Goal: Book appointment/travel/reservation

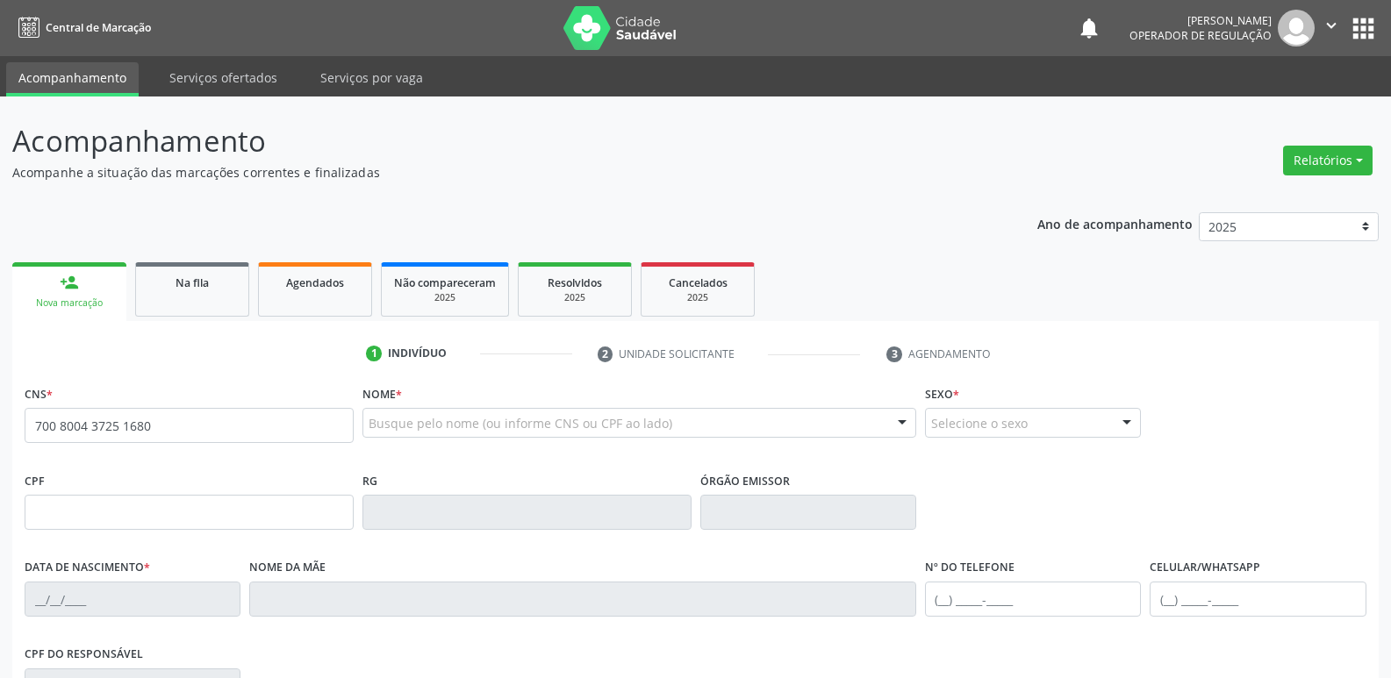
type input "700 8004 3725 1680"
type input "101.950.994-51"
type input "20/09/1972"
type input "Severina Gervásio"
type input "(83) 99968-3949"
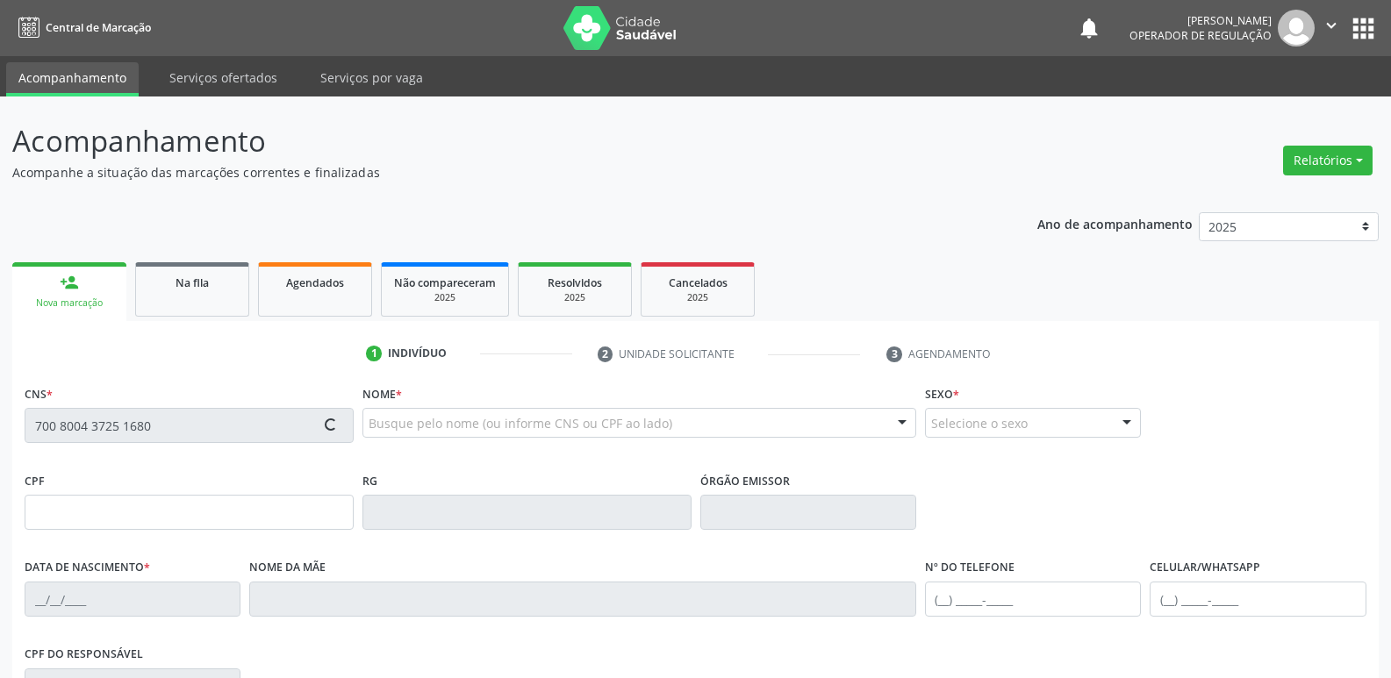
type input "(83) 99968-3949"
type input "015.725.524-76"
type input "464"
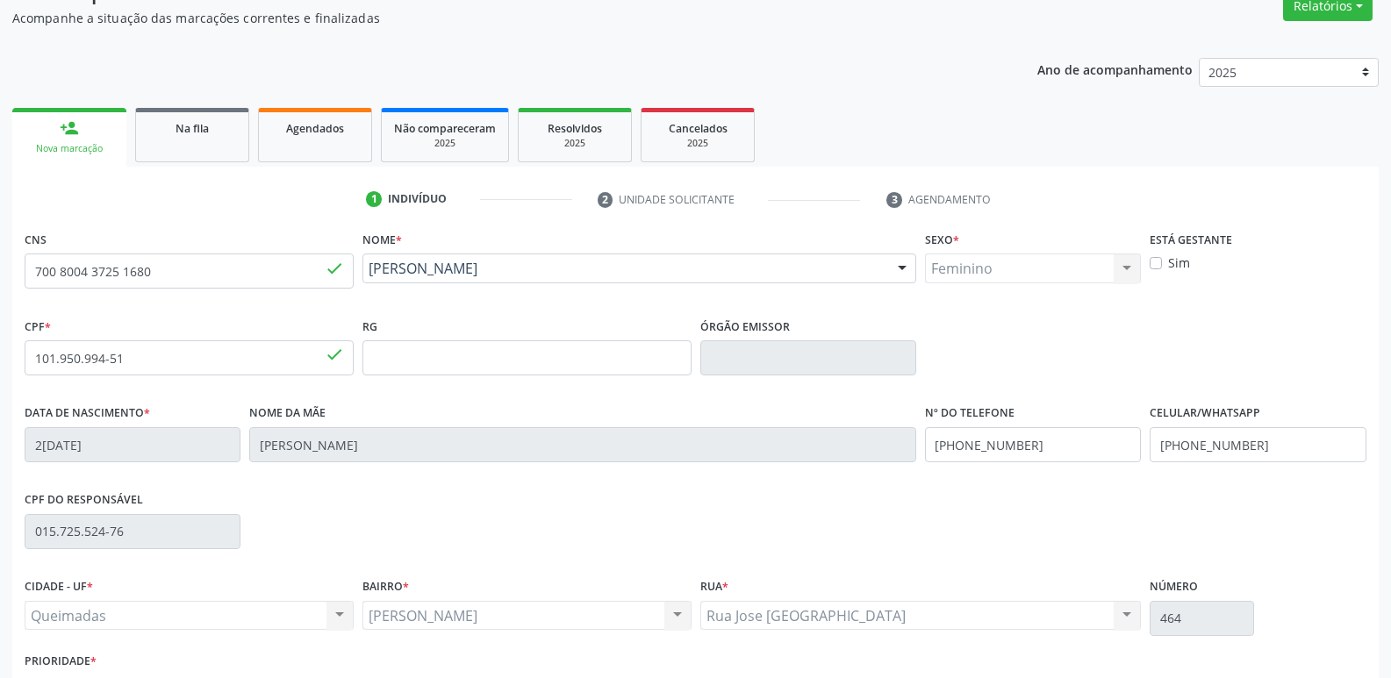
scroll to position [273, 0]
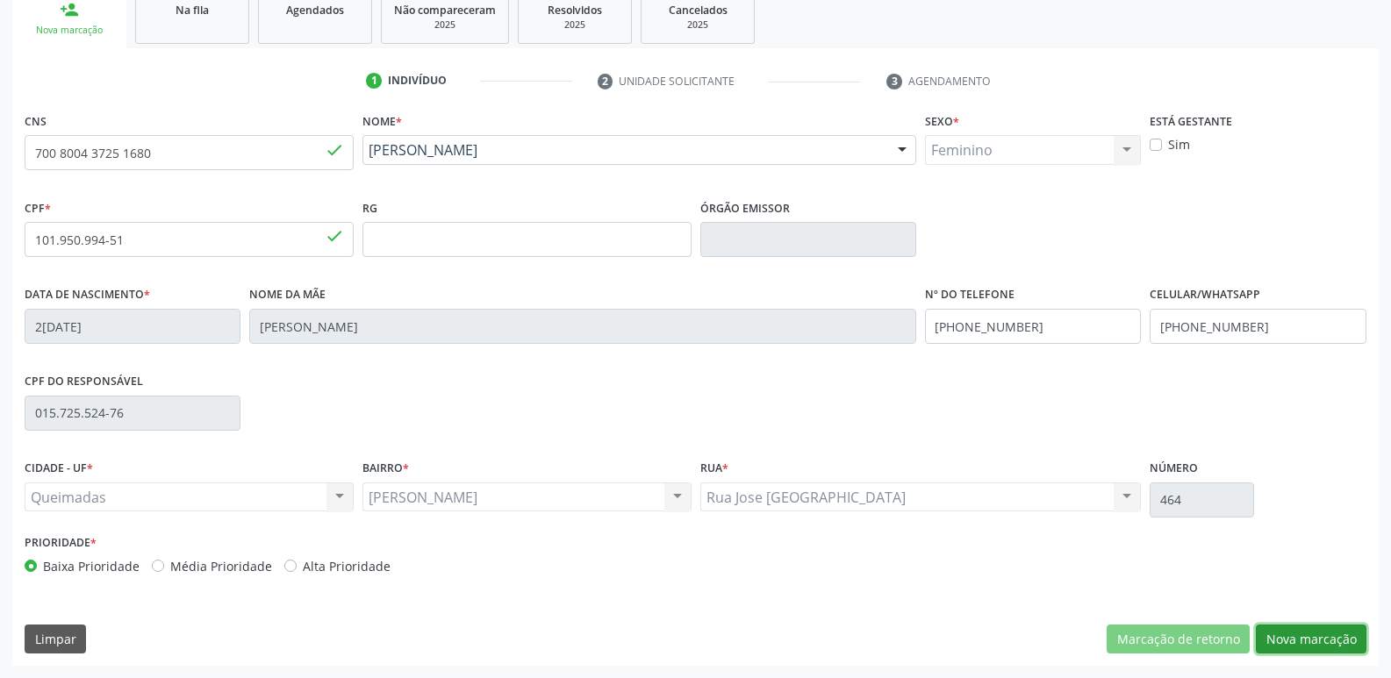
click at [1289, 644] on button "Nova marcação" at bounding box center [1311, 640] width 111 height 30
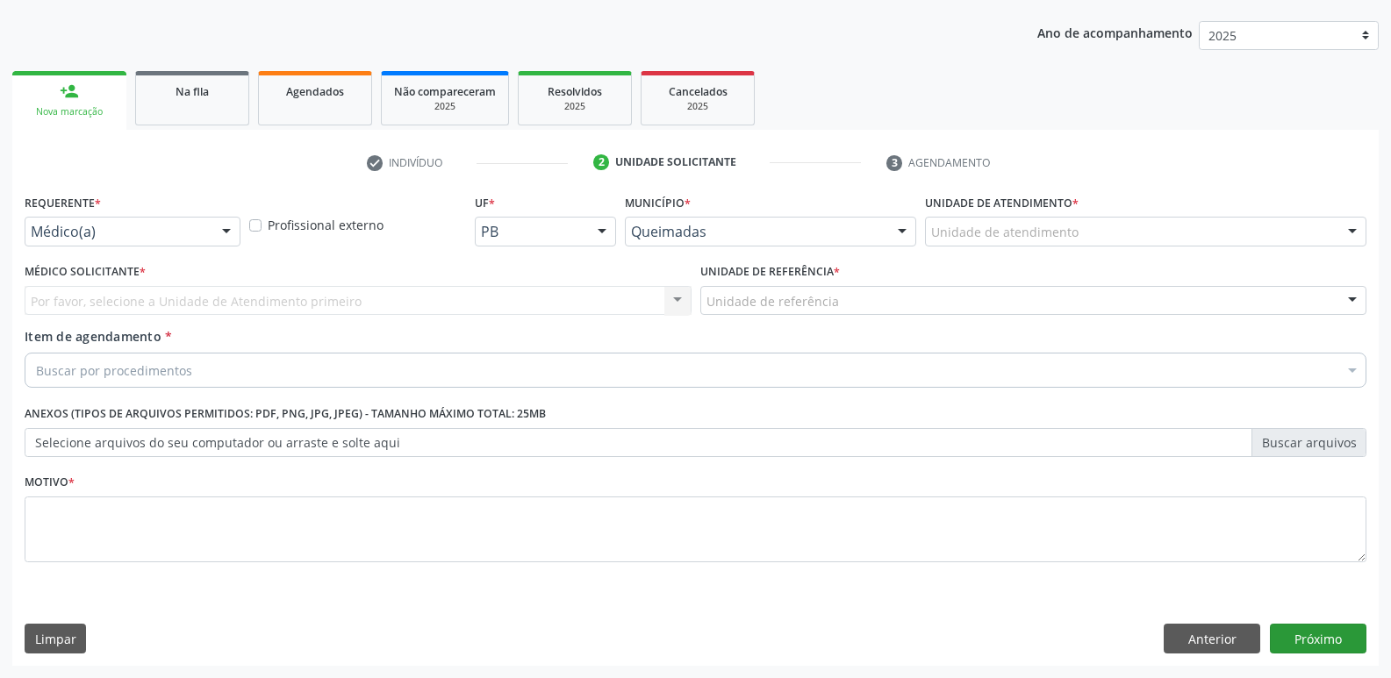
scroll to position [191, 0]
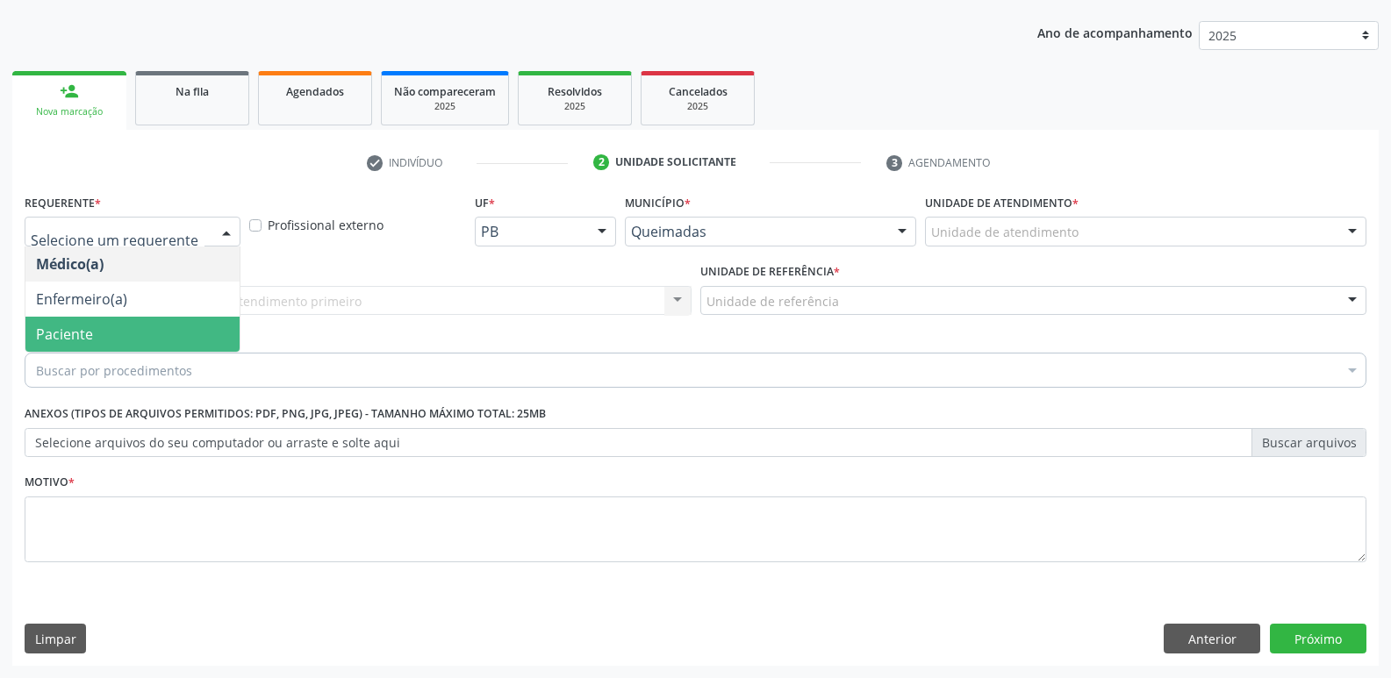
click at [68, 343] on span "Paciente" at bounding box center [64, 334] width 57 height 19
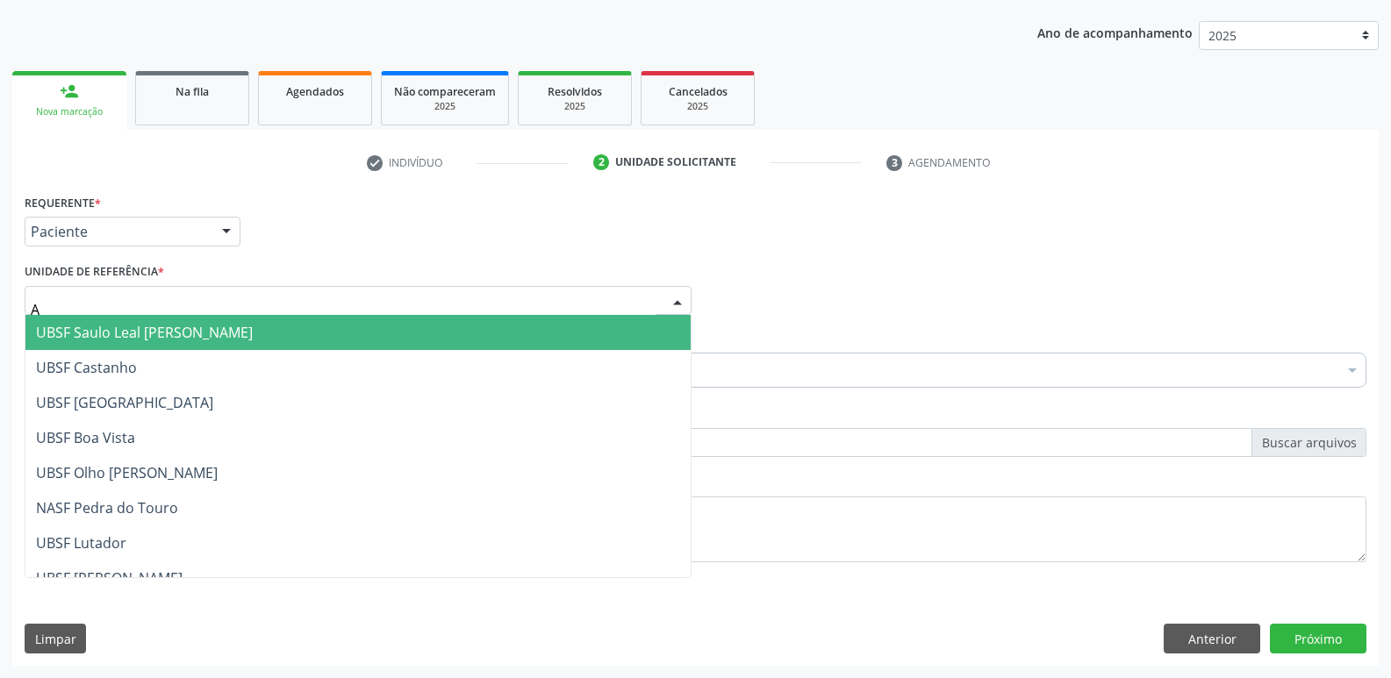
type input "AN"
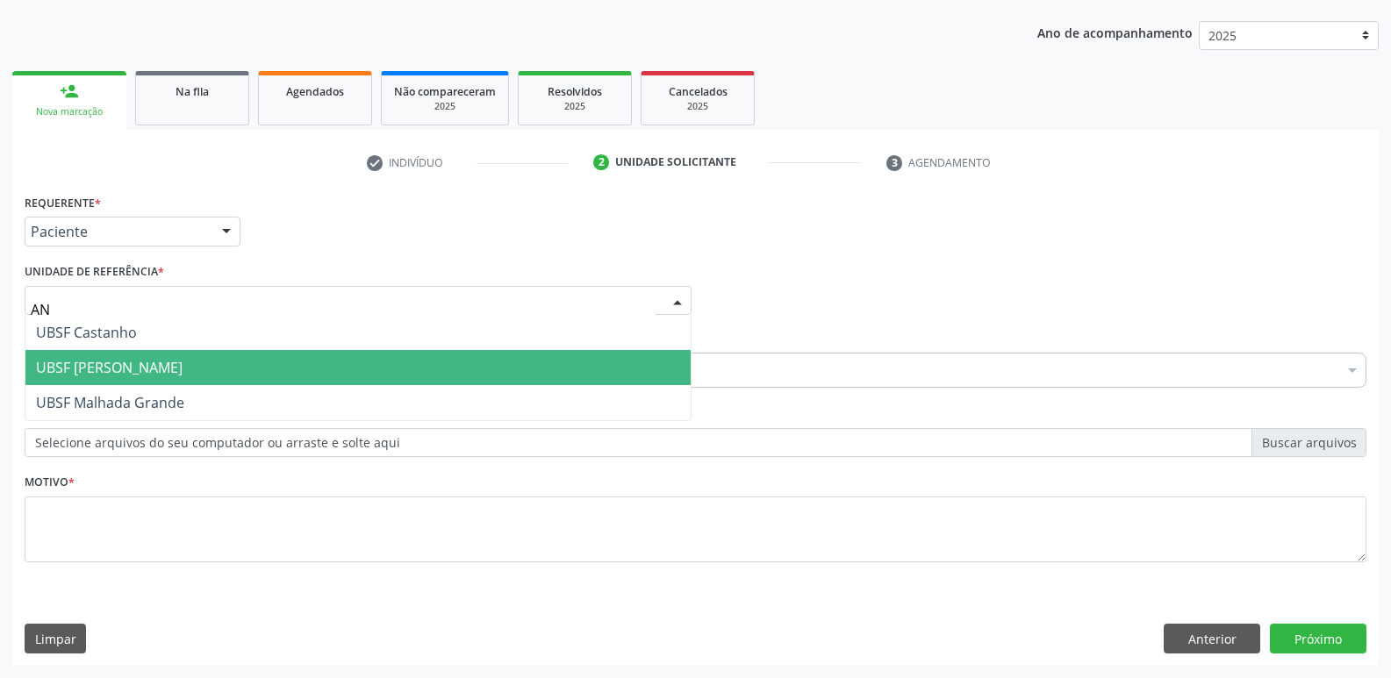
click at [102, 360] on span "UBSF [PERSON_NAME]" at bounding box center [109, 367] width 147 height 19
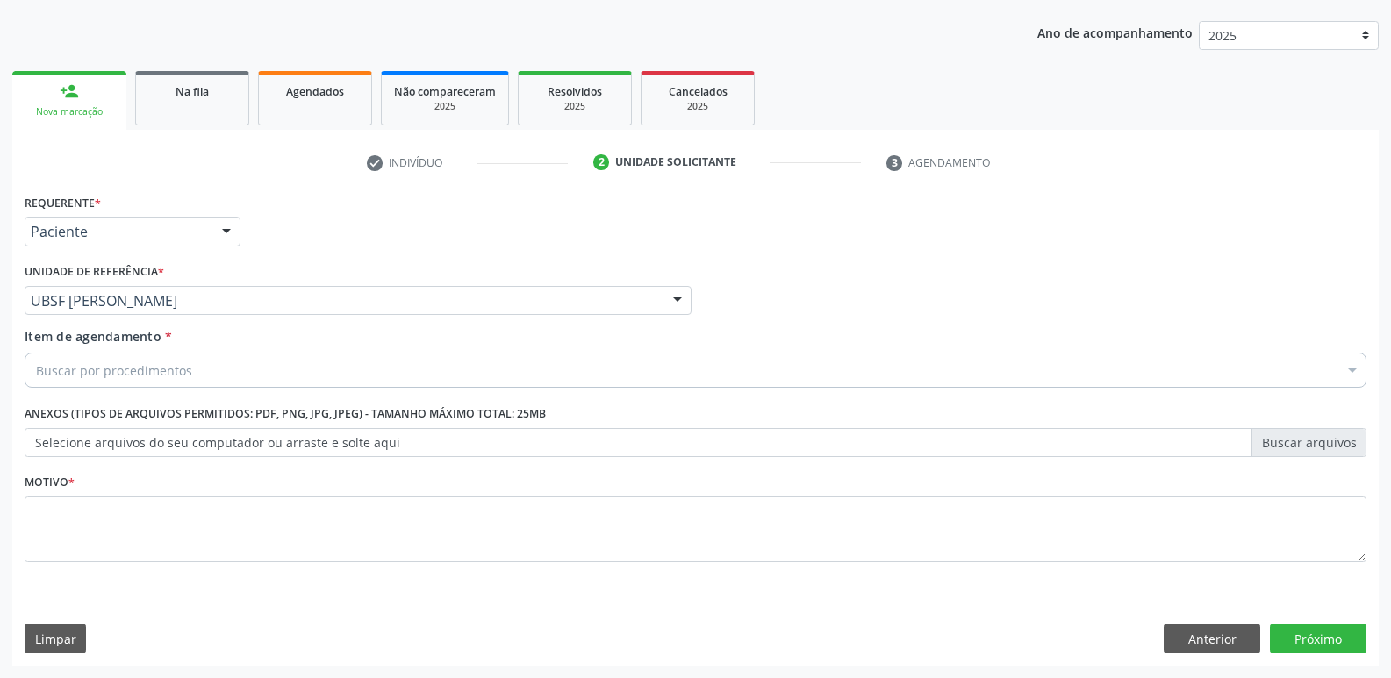
click at [194, 376] on div "Buscar por procedimentos" at bounding box center [696, 370] width 1342 height 35
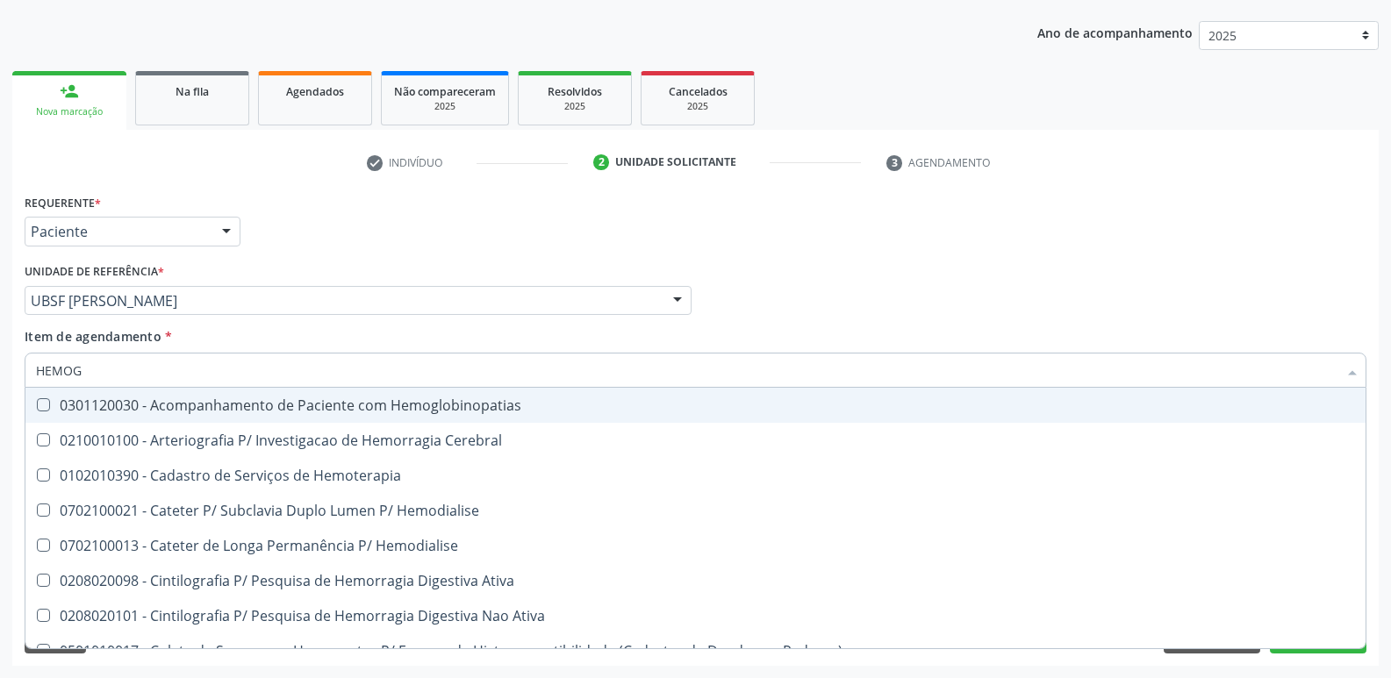
type input "HEMOGR"
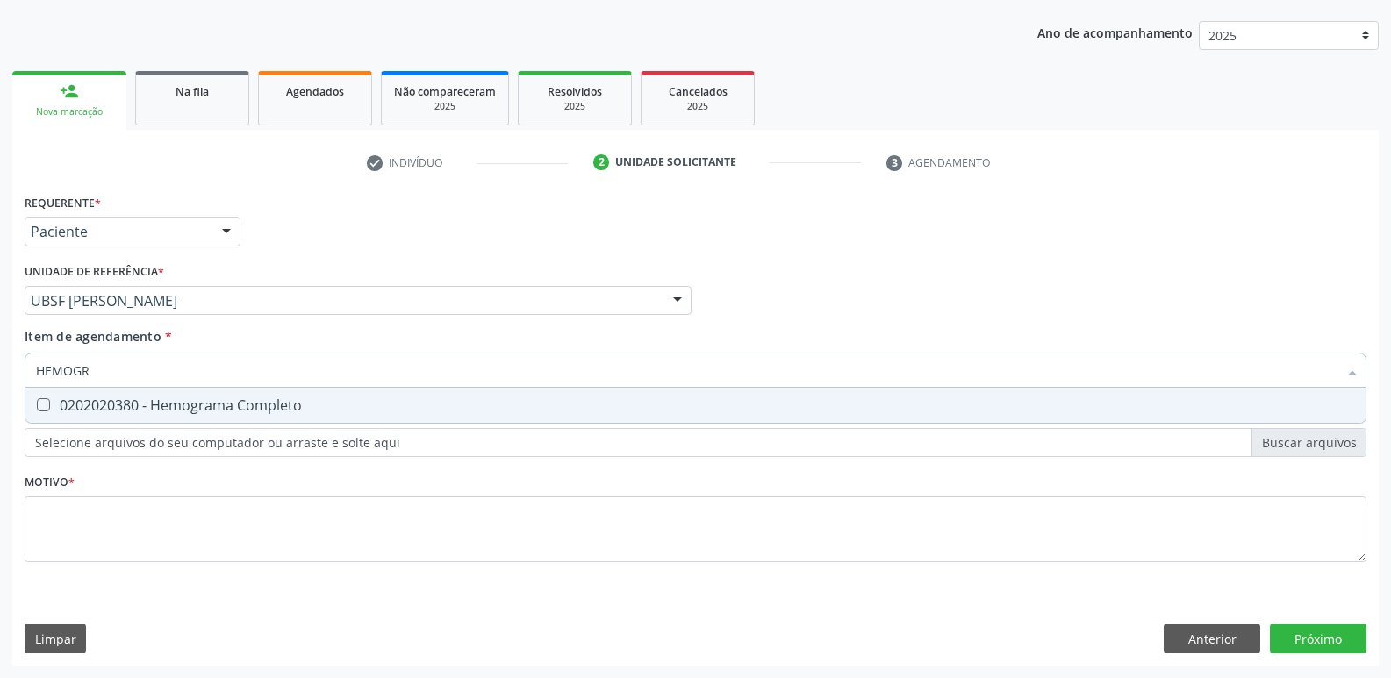
drag, startPoint x: 213, startPoint y: 406, endPoint x: 186, endPoint y: 407, distance: 27.2
click at [211, 405] on div "0202020380 - Hemograma Completo" at bounding box center [695, 405] width 1319 height 14
checkbox Completo "true"
type input "HEMOG"
checkbox Completo "false"
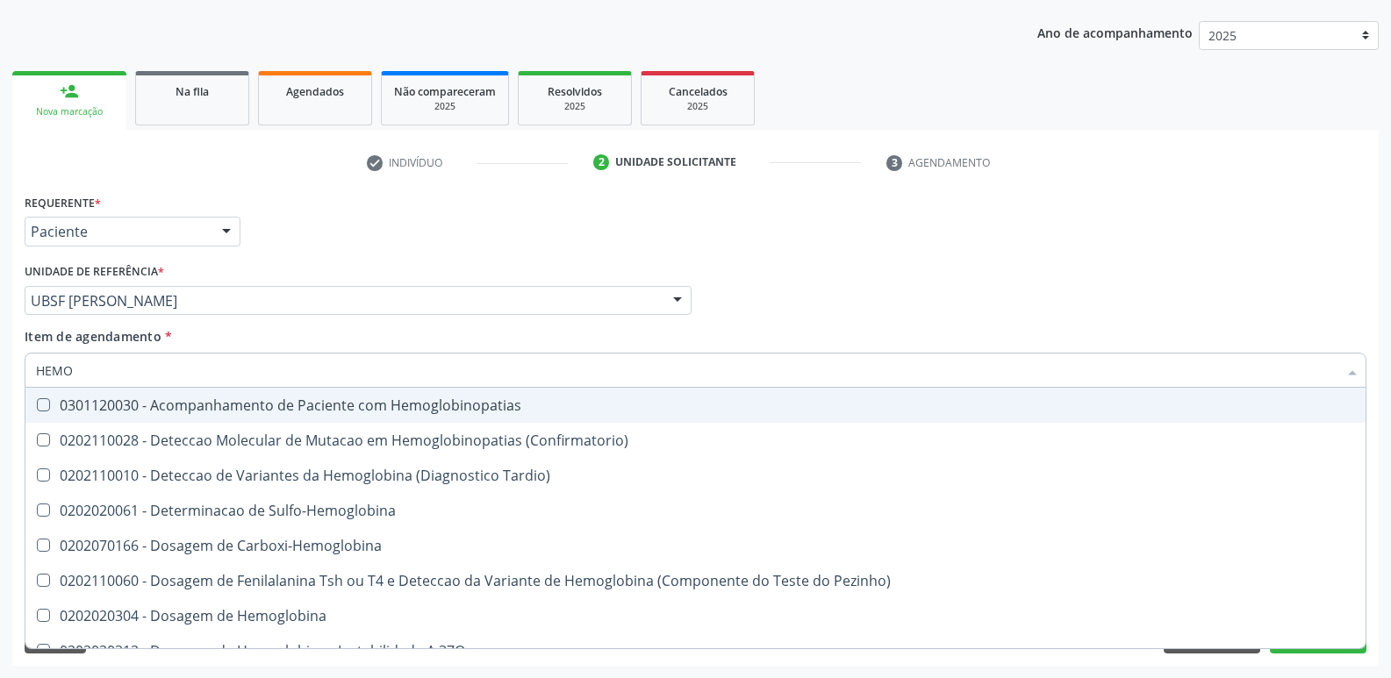
type input "HEM"
checkbox Completo "false"
type input "H"
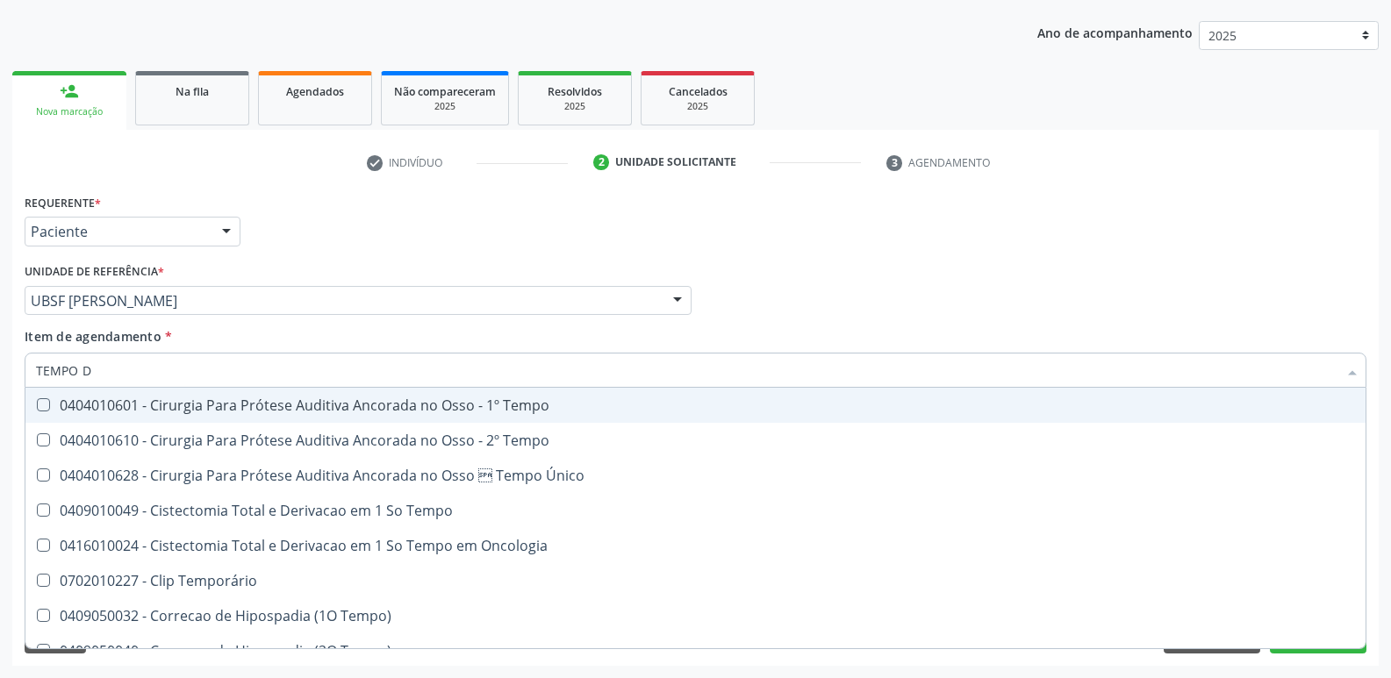
type input "TEMPO DE"
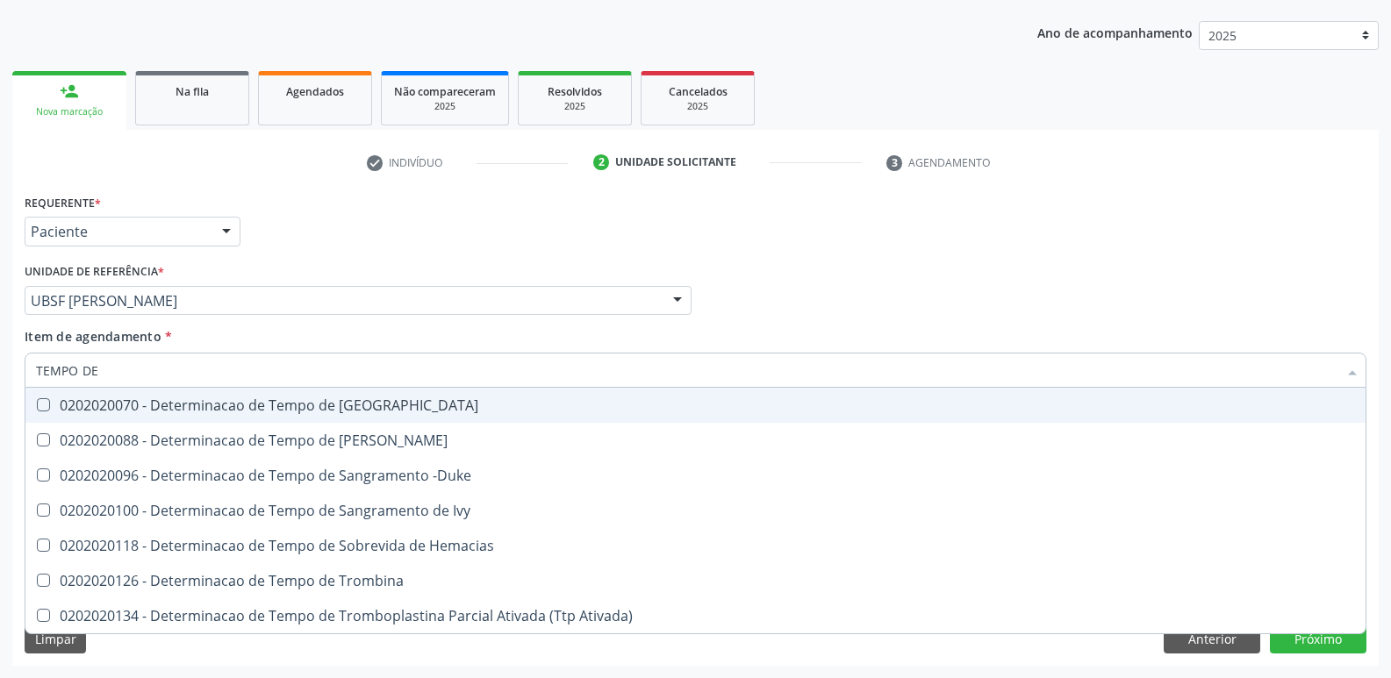
drag, startPoint x: 161, startPoint y: 405, endPoint x: 233, endPoint y: 455, distance: 87.6
click at [161, 407] on div "0202020070 - Determinacao de Tempo de [GEOGRAPHIC_DATA]" at bounding box center [695, 405] width 1319 height 14
checkbox Coagulacao "true"
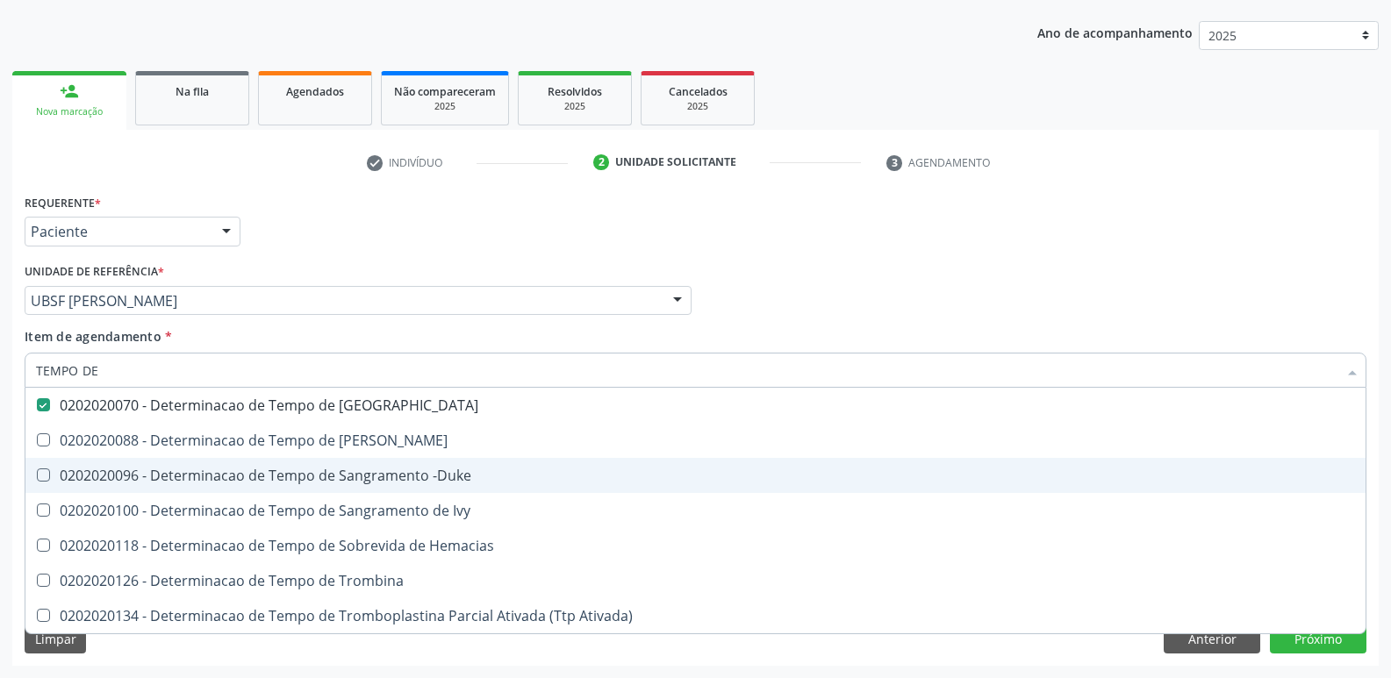
drag, startPoint x: 377, startPoint y: 477, endPoint x: 335, endPoint y: 460, distance: 45.3
click at [375, 473] on div "0202020096 - Determinacao de Tempo de Sangramento -Duke" at bounding box center [695, 476] width 1319 height 14
checkbox -Duke "true"
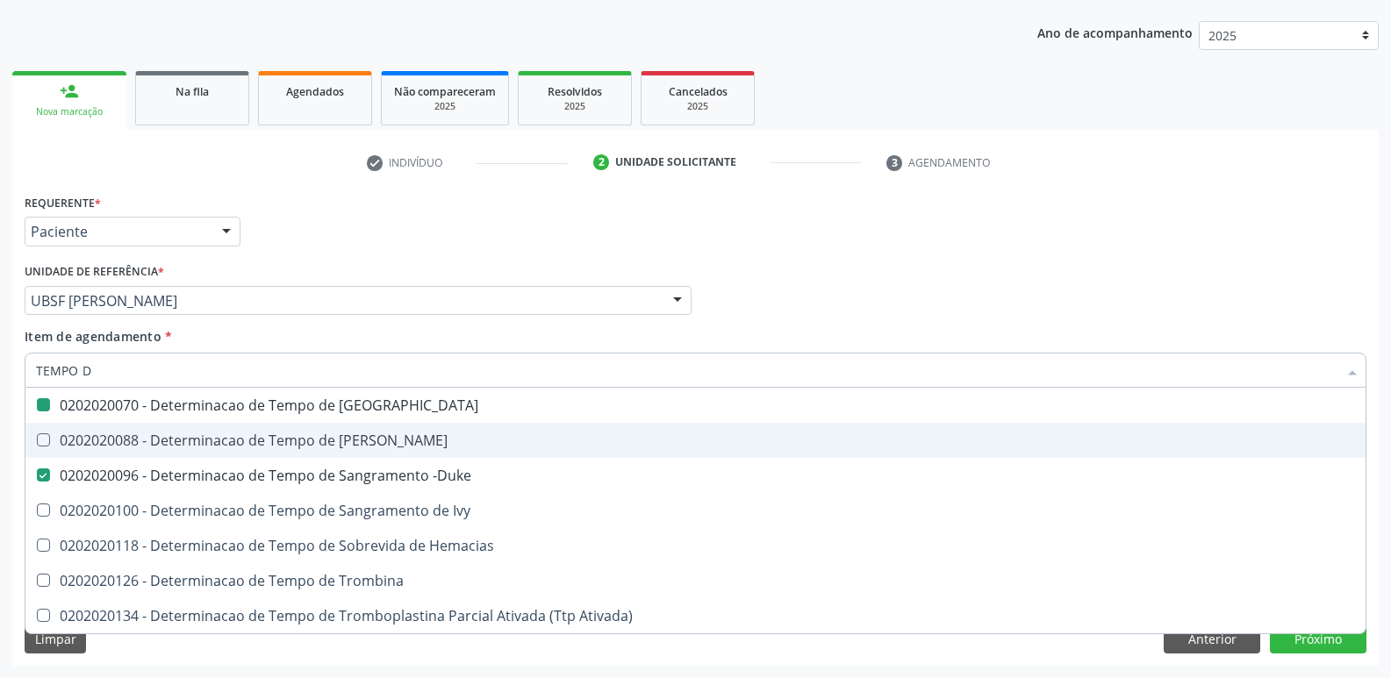
type input "TEMPO"
checkbox Coagulacao "false"
checkbox -Duke "false"
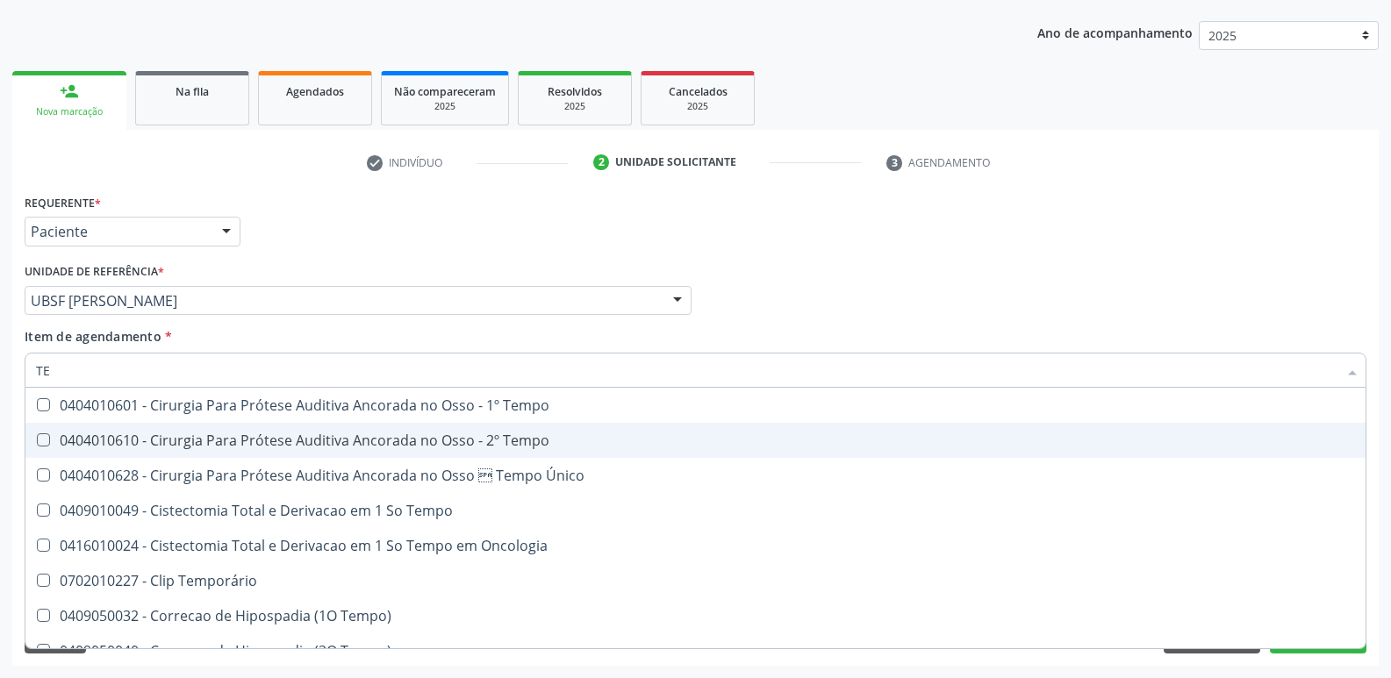
type input "T"
checkbox Coagulacao "false"
checkbox -Duke "false"
checkbox Seletiva "false"
checkbox Intraoperatorio "false"
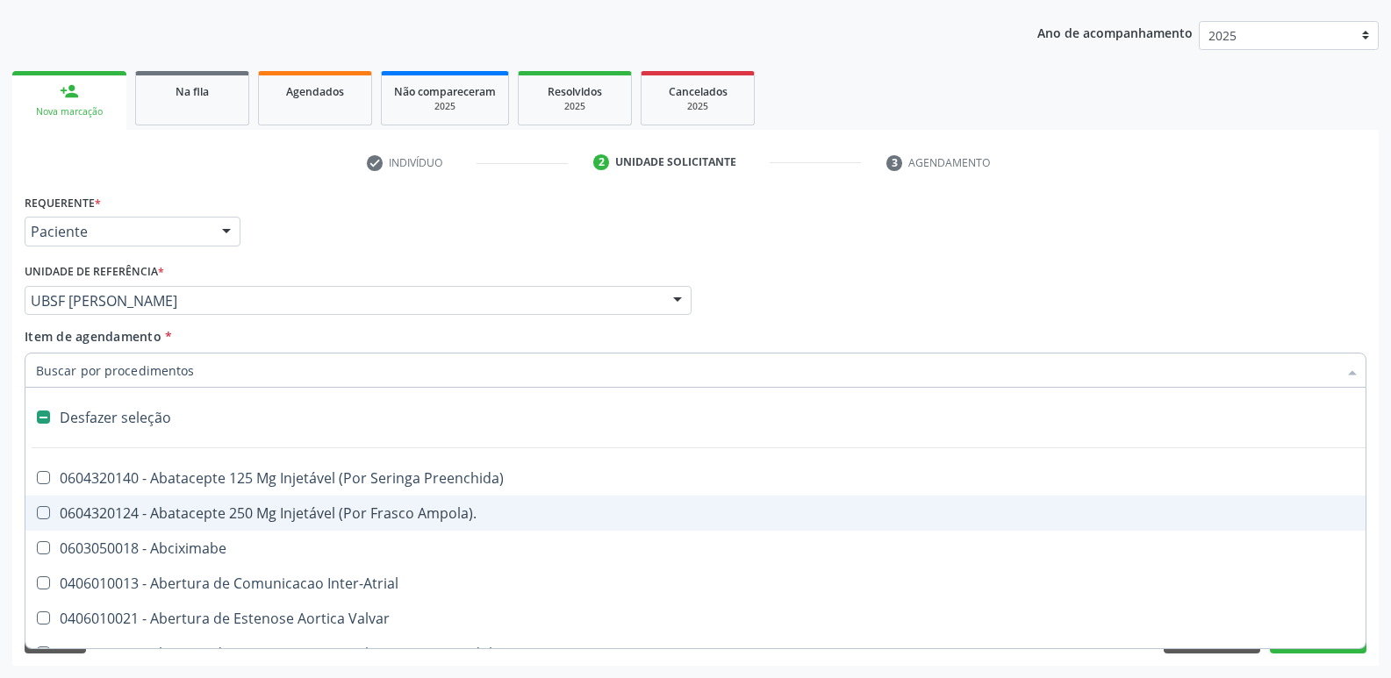
type input "G"
checkbox Estereotaxica "true"
checkbox Pre-Escalenica "true"
checkbox Persistente "true"
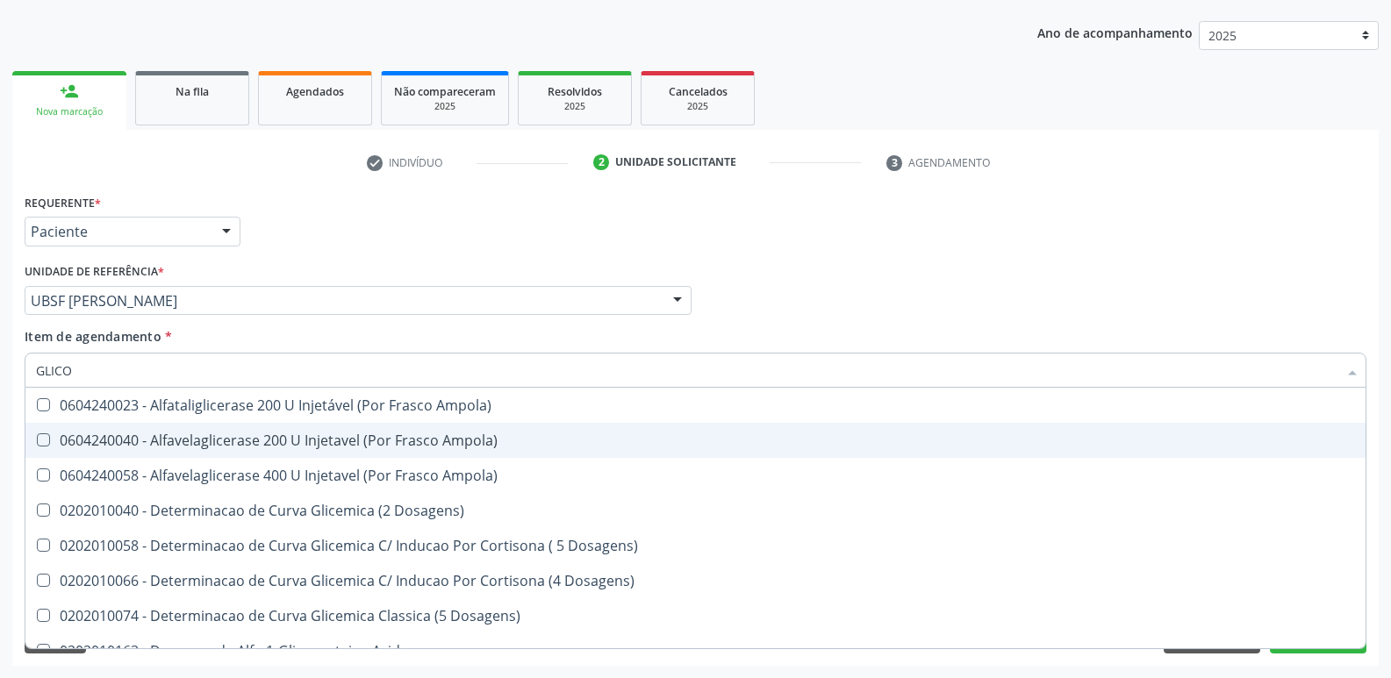
type input "GLICOS"
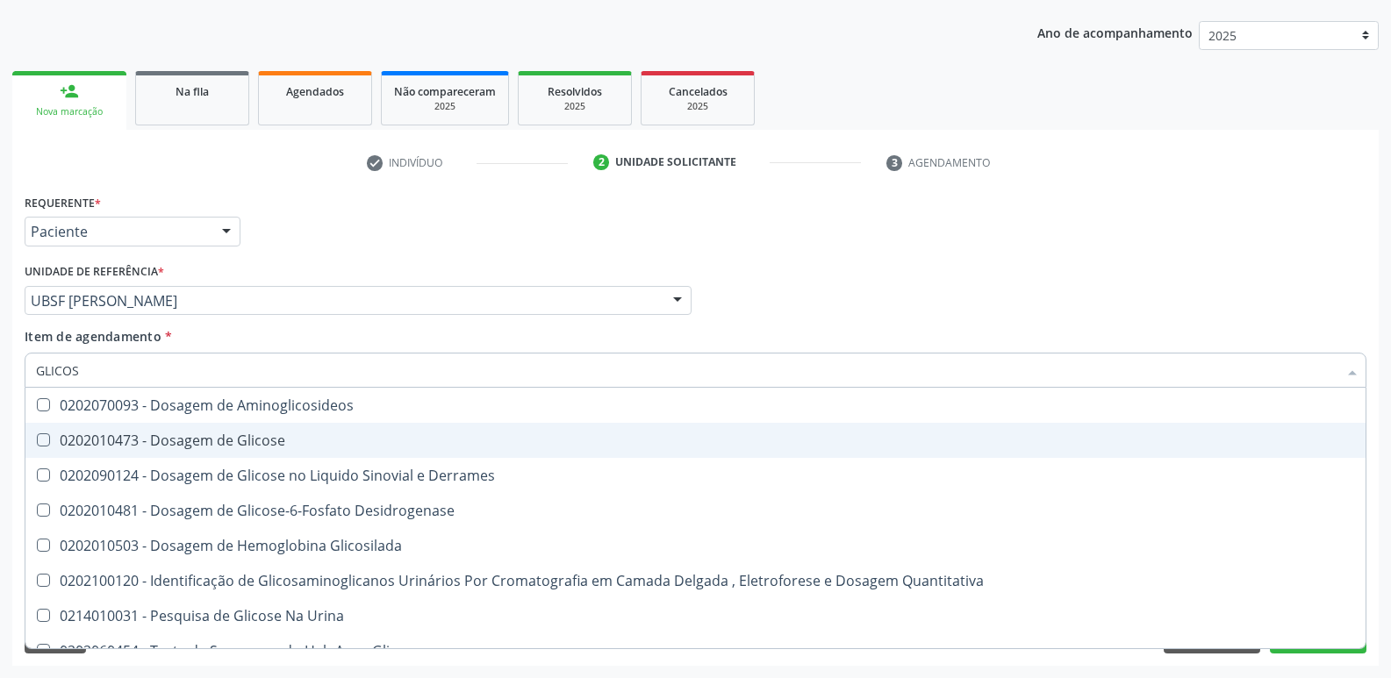
click at [306, 427] on span "0202010473 - Dosagem de Glicose" at bounding box center [695, 440] width 1340 height 35
checkbox Glicose "true"
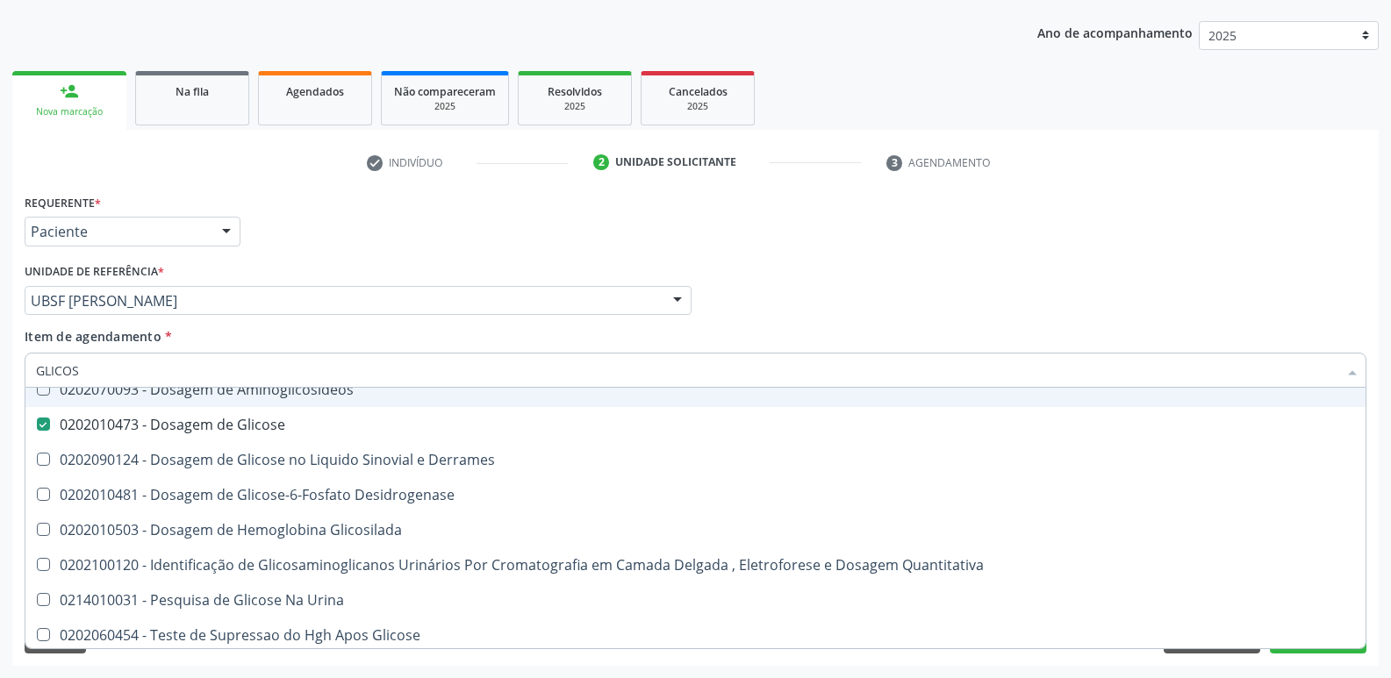
scroll to position [20, 0]
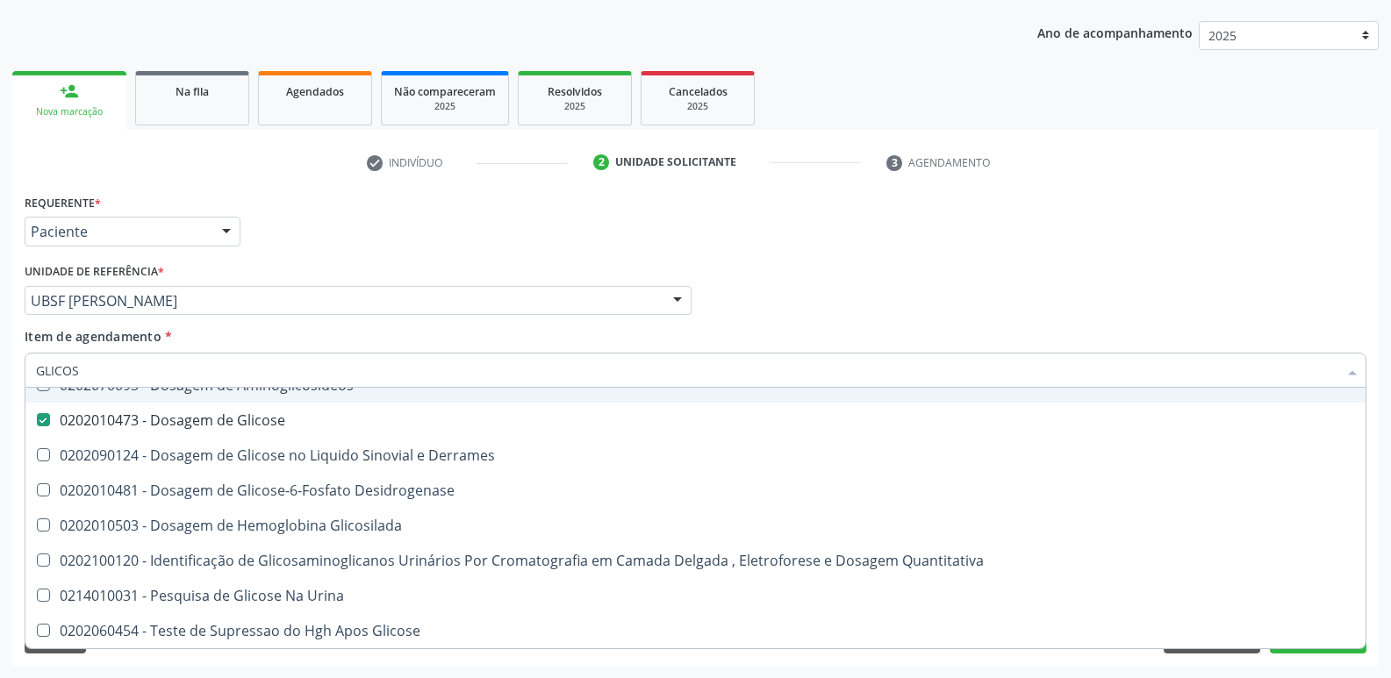
click at [567, 333] on div "Item de agendamento * GLICOS Desfazer seleção 0202070093 - Dosagem de Aminoglic…" at bounding box center [696, 354] width 1342 height 55
checkbox Derrames "true"
checkbox Desidrogenase "true"
checkbox Glicosilada "true"
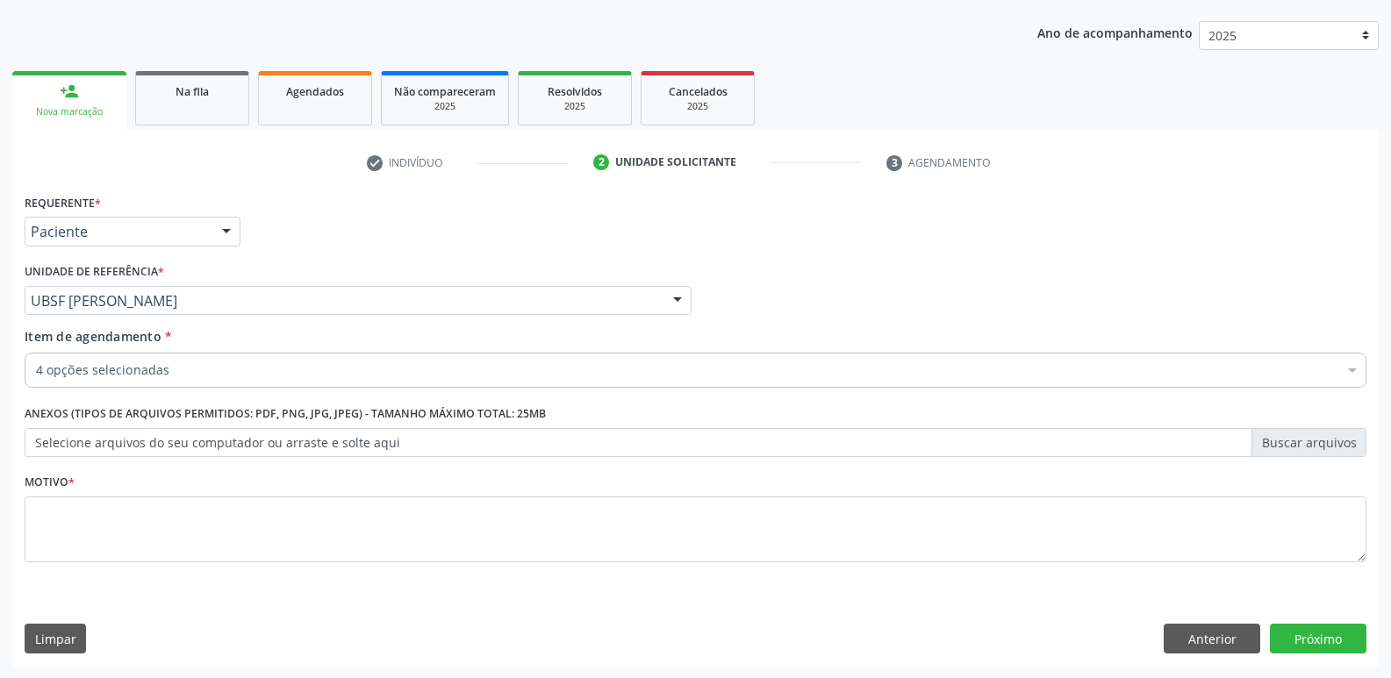
scroll to position [0, 0]
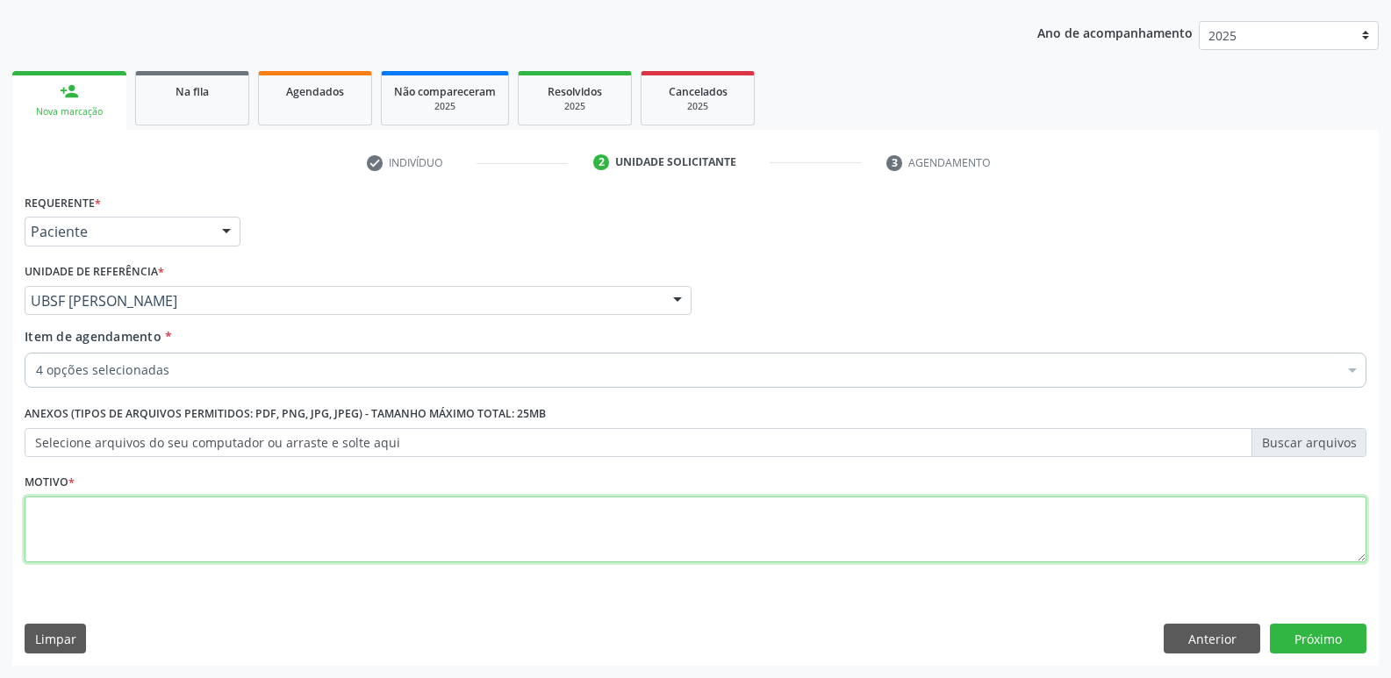
drag, startPoint x: 140, startPoint y: 534, endPoint x: 88, endPoint y: 535, distance: 51.8
click at [88, 535] on textarea at bounding box center [696, 530] width 1342 height 67
drag, startPoint x: 147, startPoint y: 521, endPoint x: 0, endPoint y: 510, distance: 147.9
click at [0, 511] on div "Acompanhamento Acompanhe a situação das marcações correntes e finalizadas Relat…" at bounding box center [695, 291] width 1391 height 773
type textarea "AVALIAÇÃO"
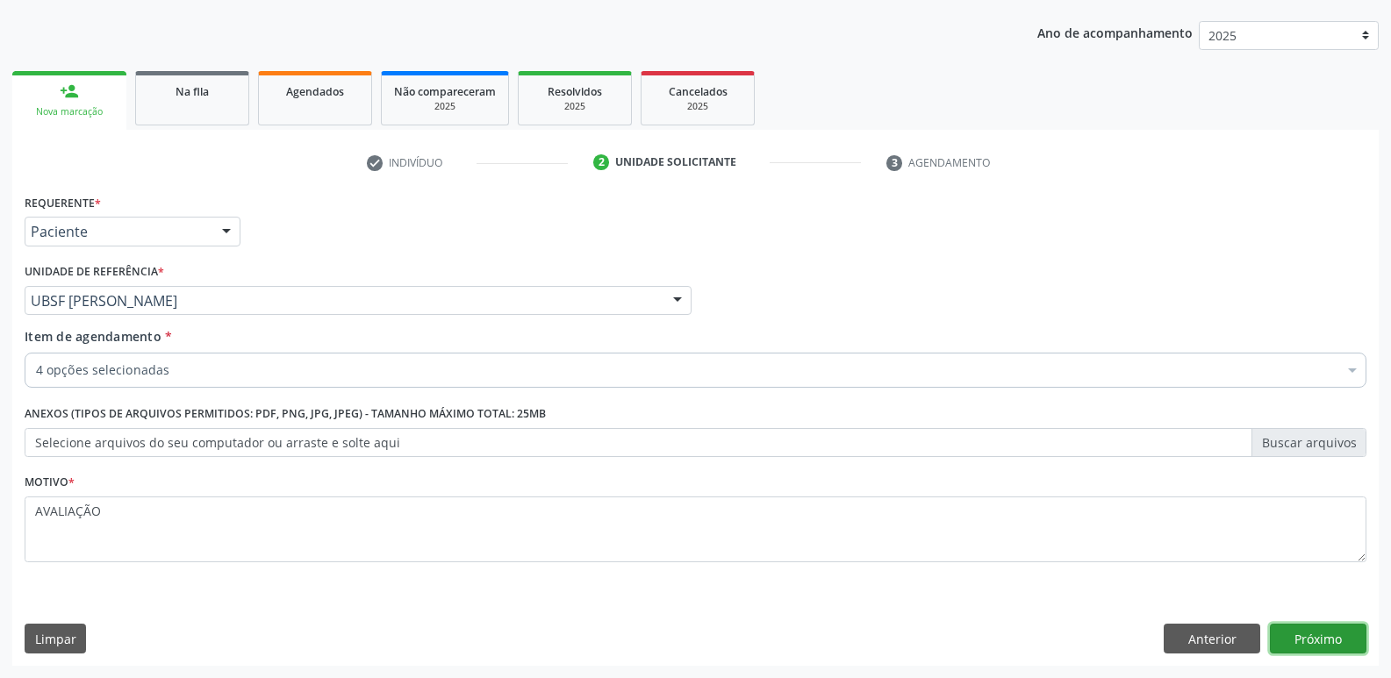
click at [1294, 635] on button "Próximo" at bounding box center [1318, 639] width 97 height 30
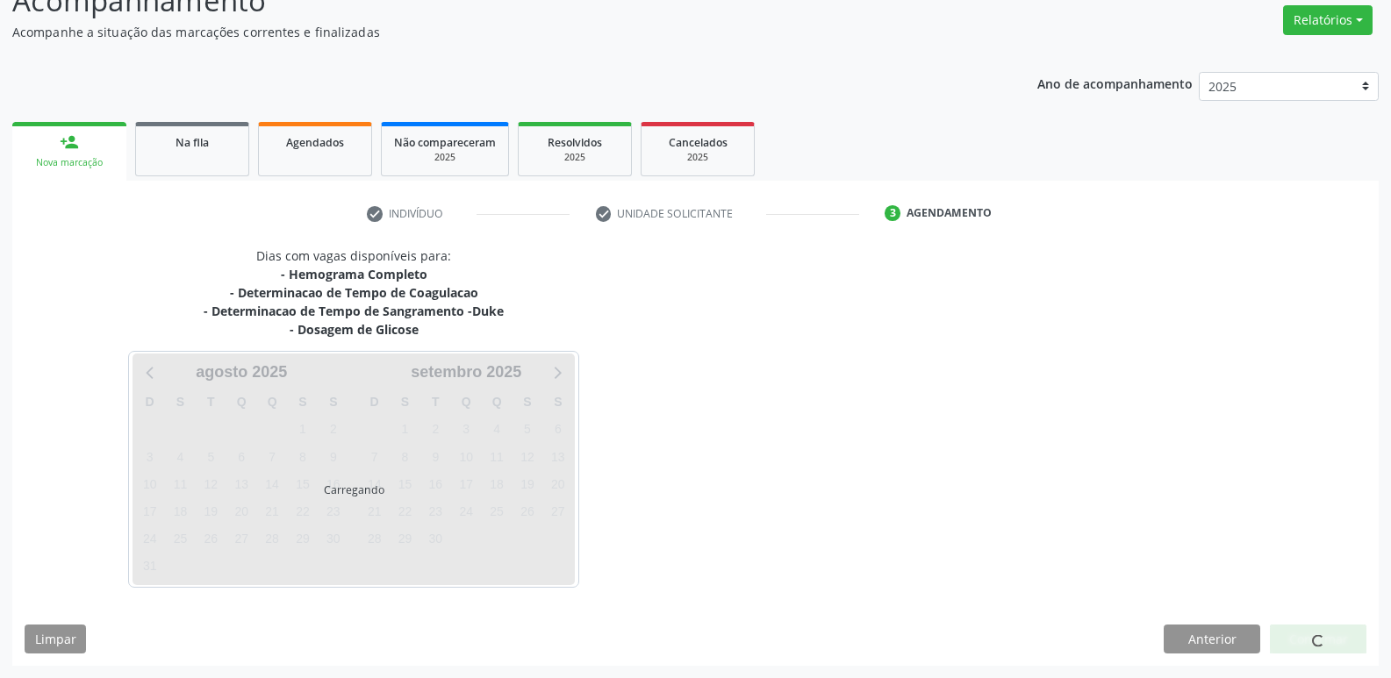
scroll to position [140, 0]
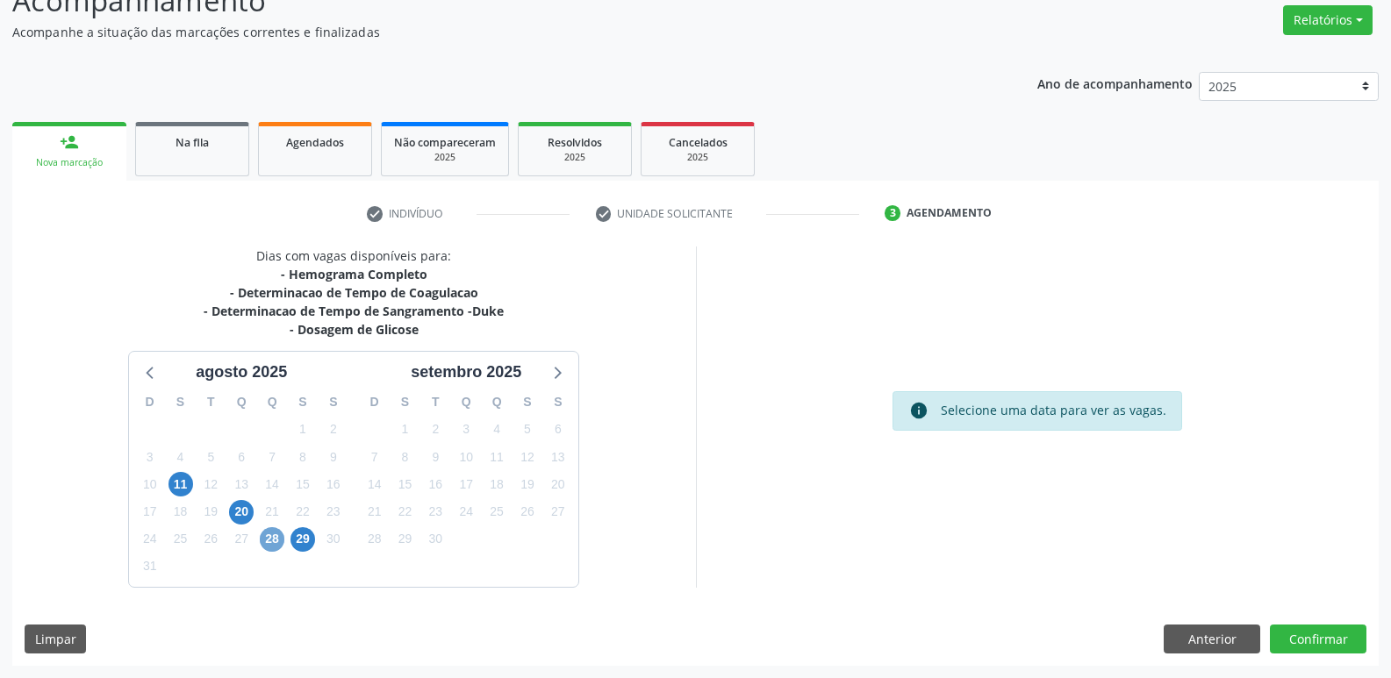
click at [277, 546] on span "28" at bounding box center [272, 539] width 25 height 25
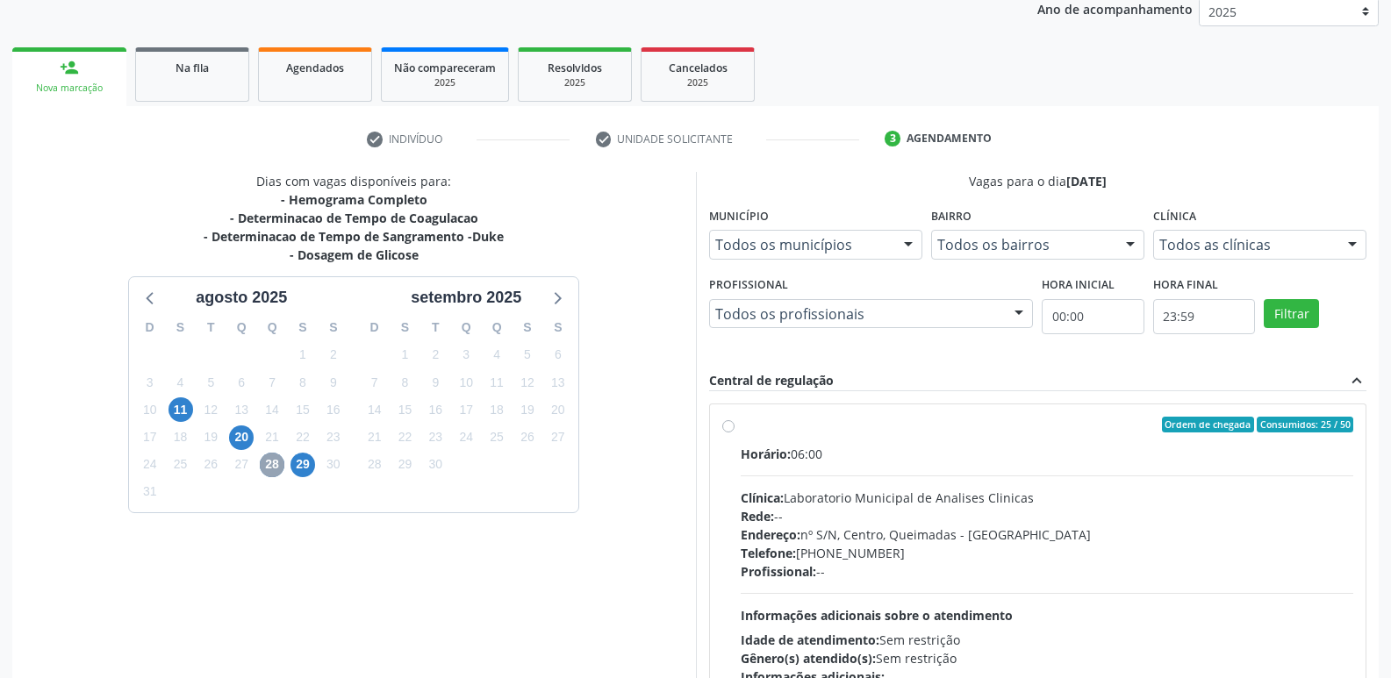
scroll to position [339, 0]
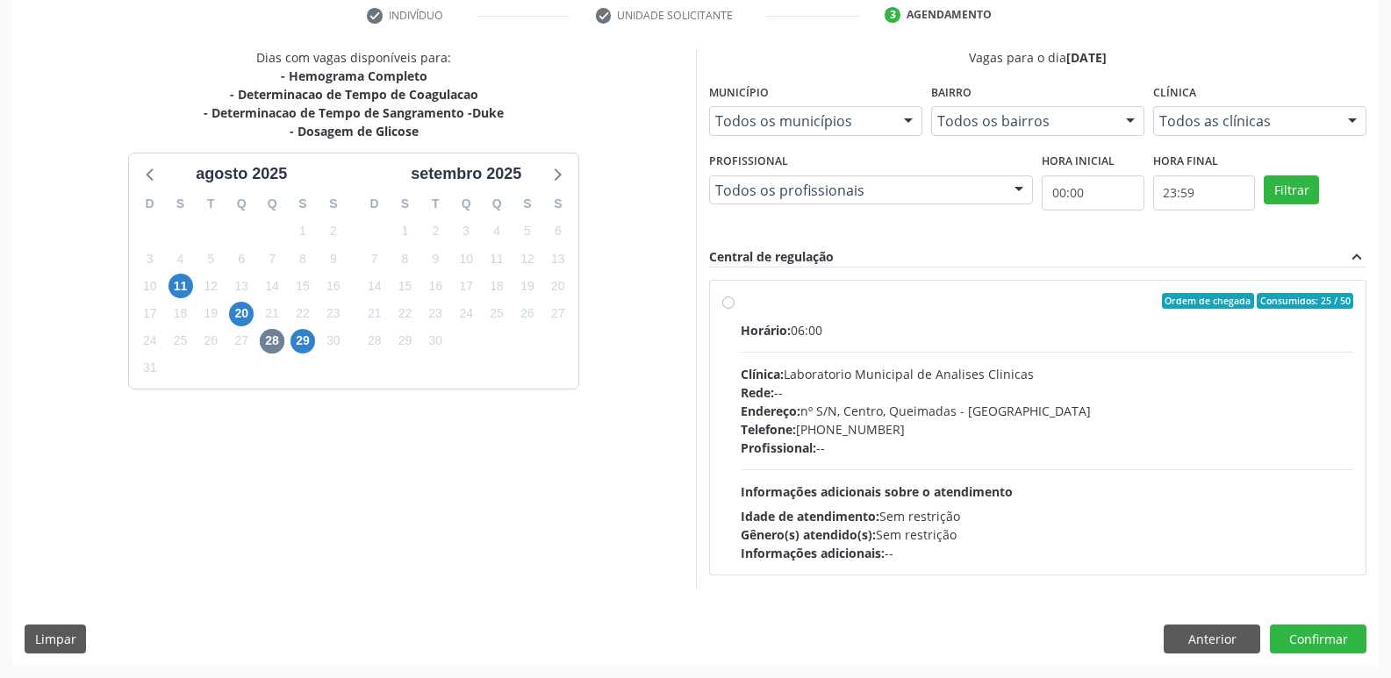
click at [1092, 368] on div "Clínica: Laboratorio Municipal de Analises Clinicas" at bounding box center [1047, 374] width 613 height 18
click at [735, 309] on input "Ordem de chegada Consumidos: 25 / 50 Horário: 06:00 Clínica: Laboratorio Munici…" at bounding box center [728, 301] width 12 height 16
radio input "true"
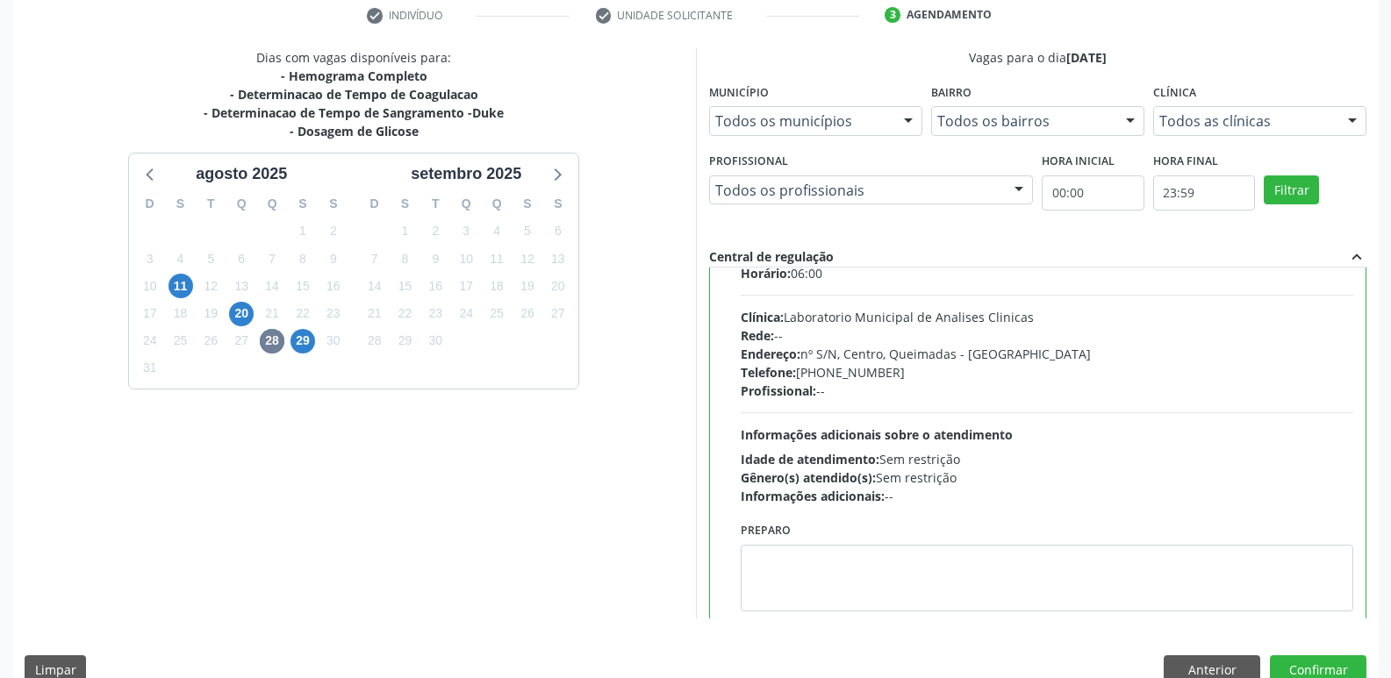
scroll to position [87, 0]
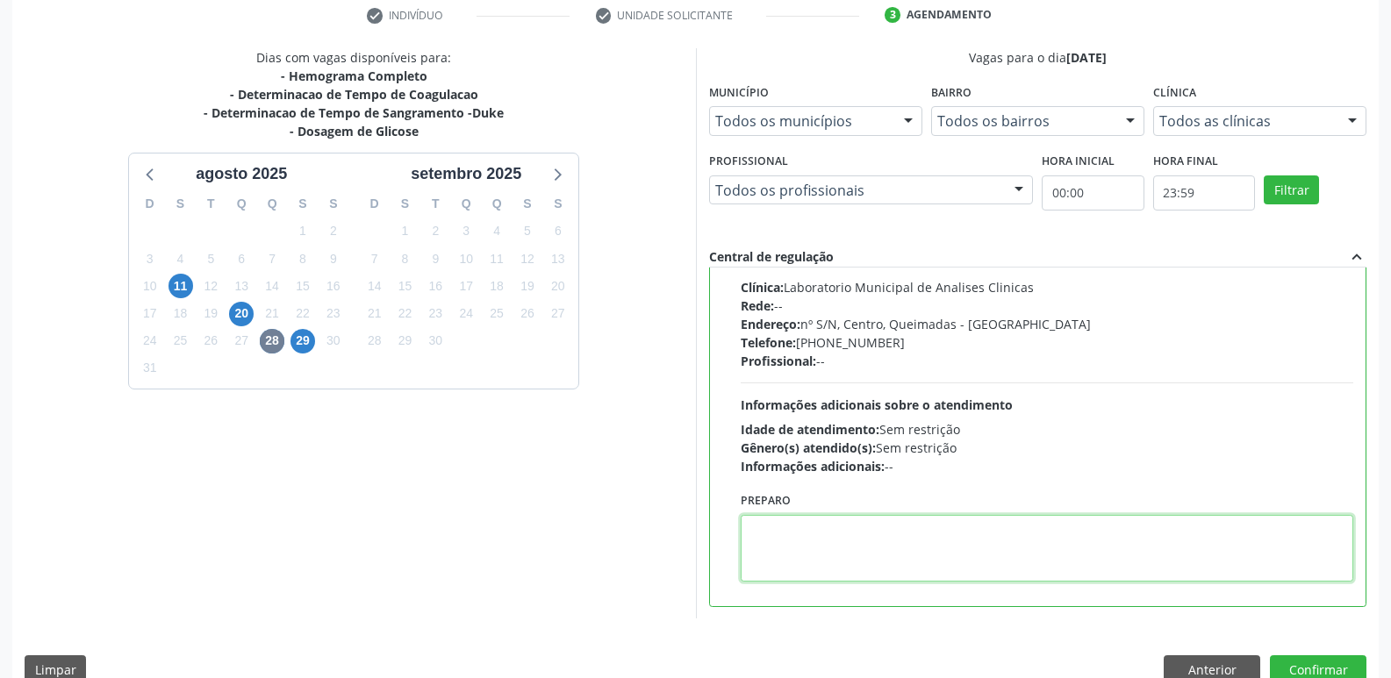
drag, startPoint x: 792, startPoint y: 563, endPoint x: 769, endPoint y: 558, distance: 24.3
click at [778, 566] on textarea at bounding box center [1047, 548] width 613 height 67
type textarea "IR EM [GEOGRAPHIC_DATA]"
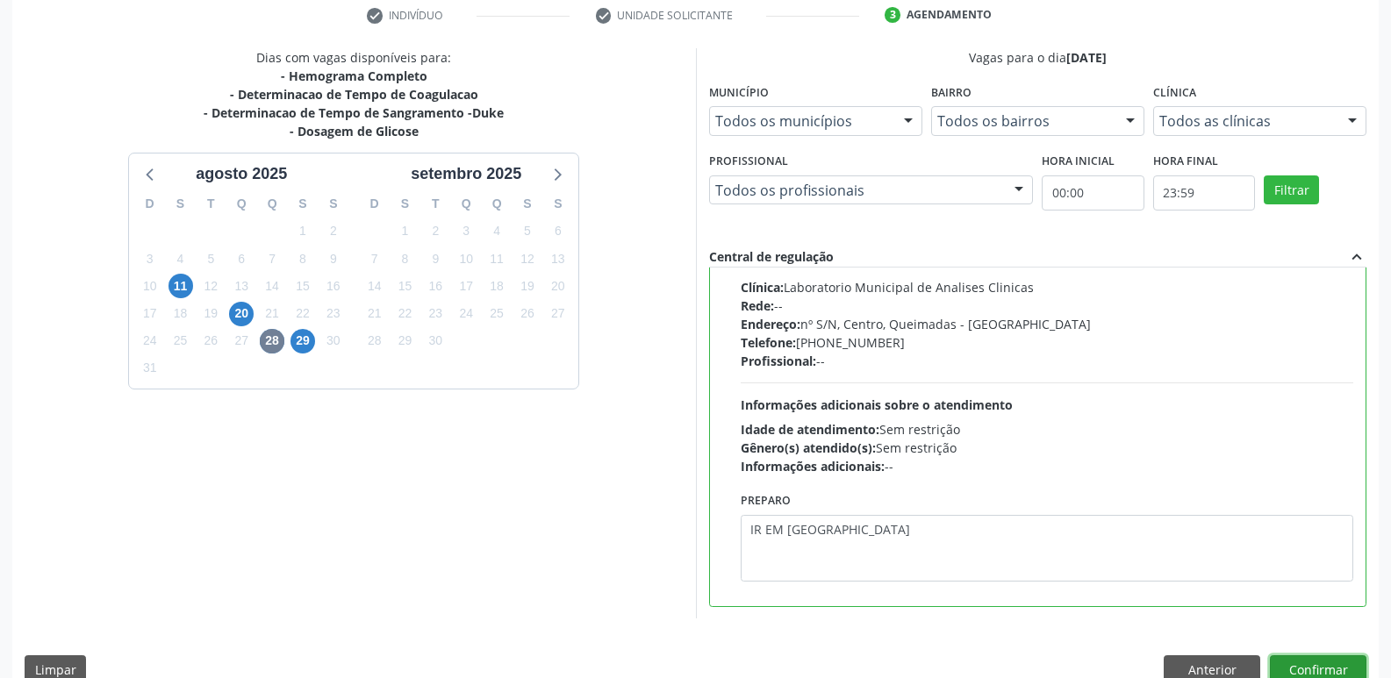
click at [1298, 666] on button "Confirmar" at bounding box center [1318, 671] width 97 height 30
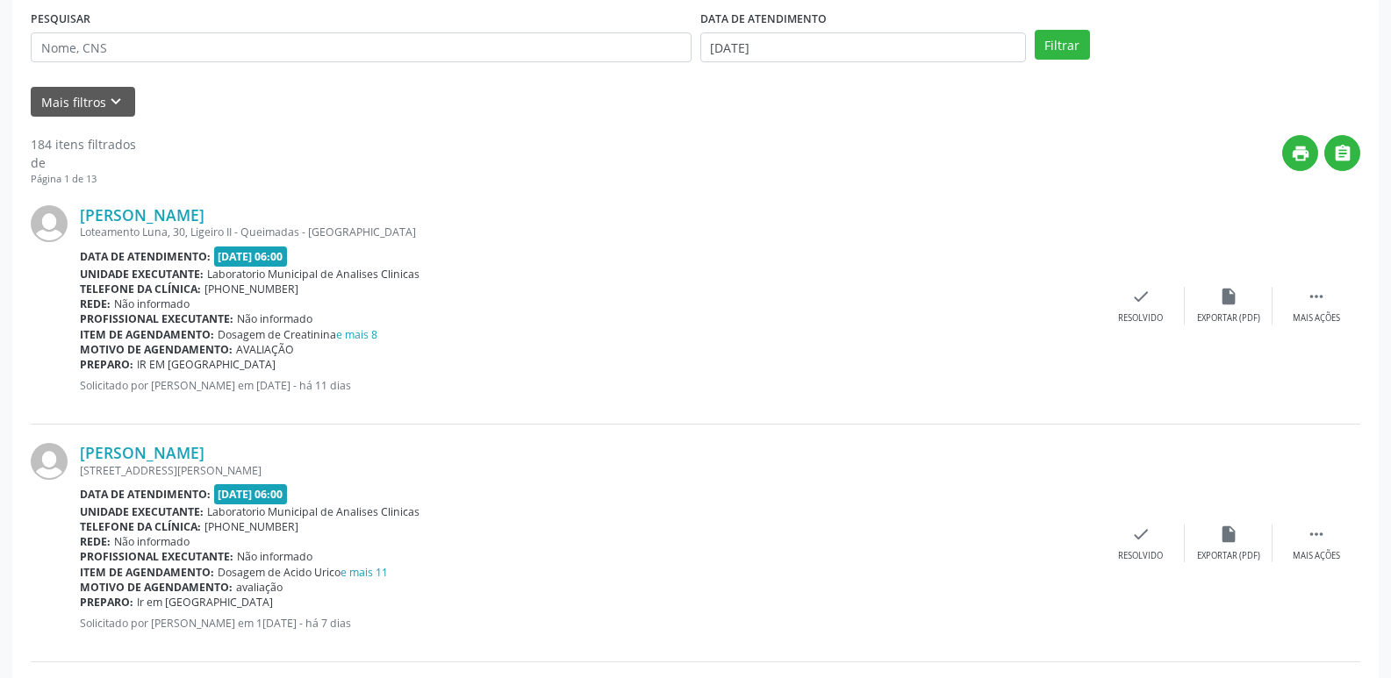
scroll to position [0, 0]
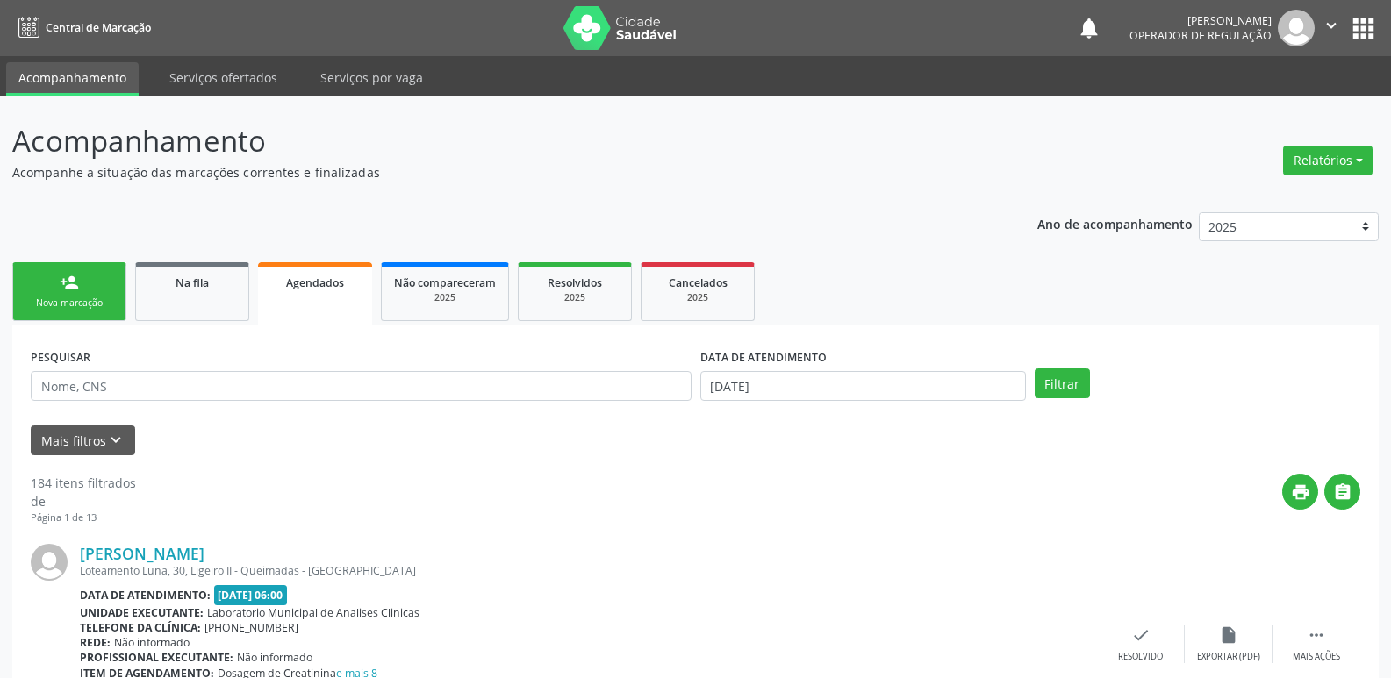
click at [112, 295] on link "person_add Nova marcação" at bounding box center [69, 291] width 114 height 59
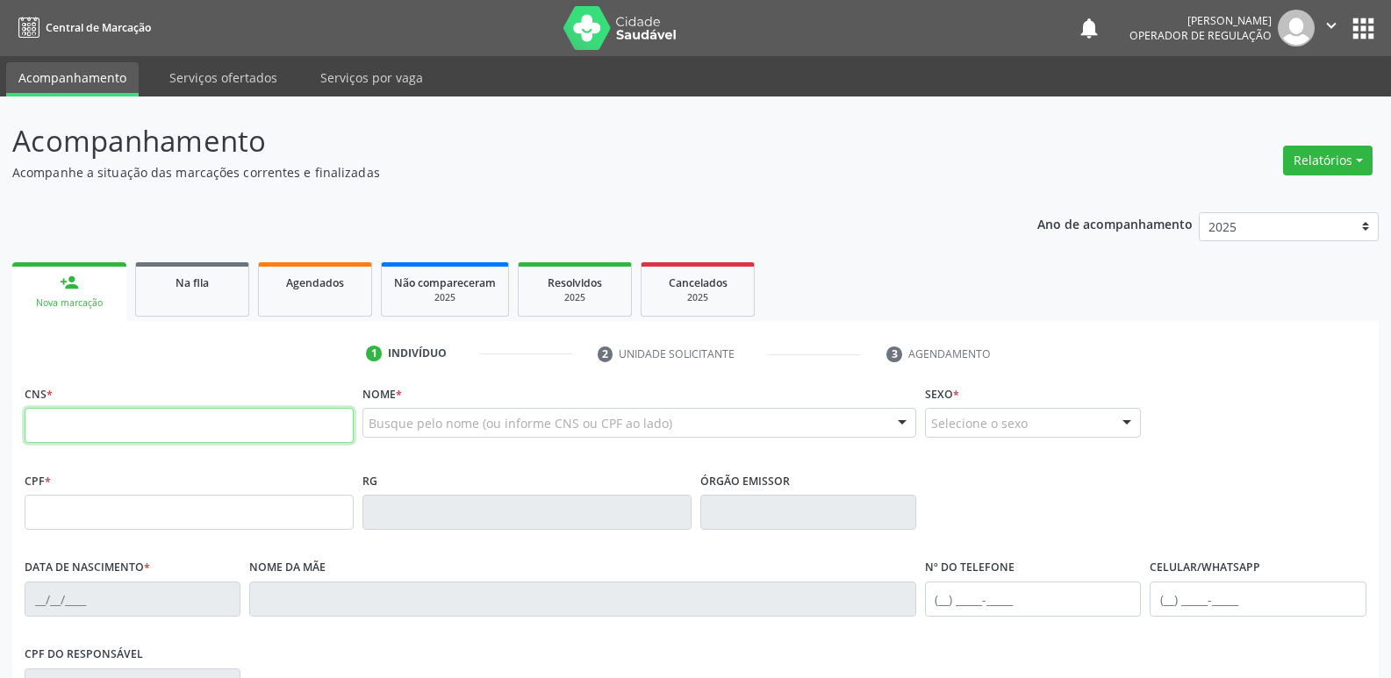
click at [152, 418] on input "text" at bounding box center [189, 425] width 329 height 35
click at [128, 422] on input "700 8004 3725 180" at bounding box center [189, 425] width 329 height 35
type input "700 8004 3725 1680"
type input "101.950.994-51"
type input "20/09/1972"
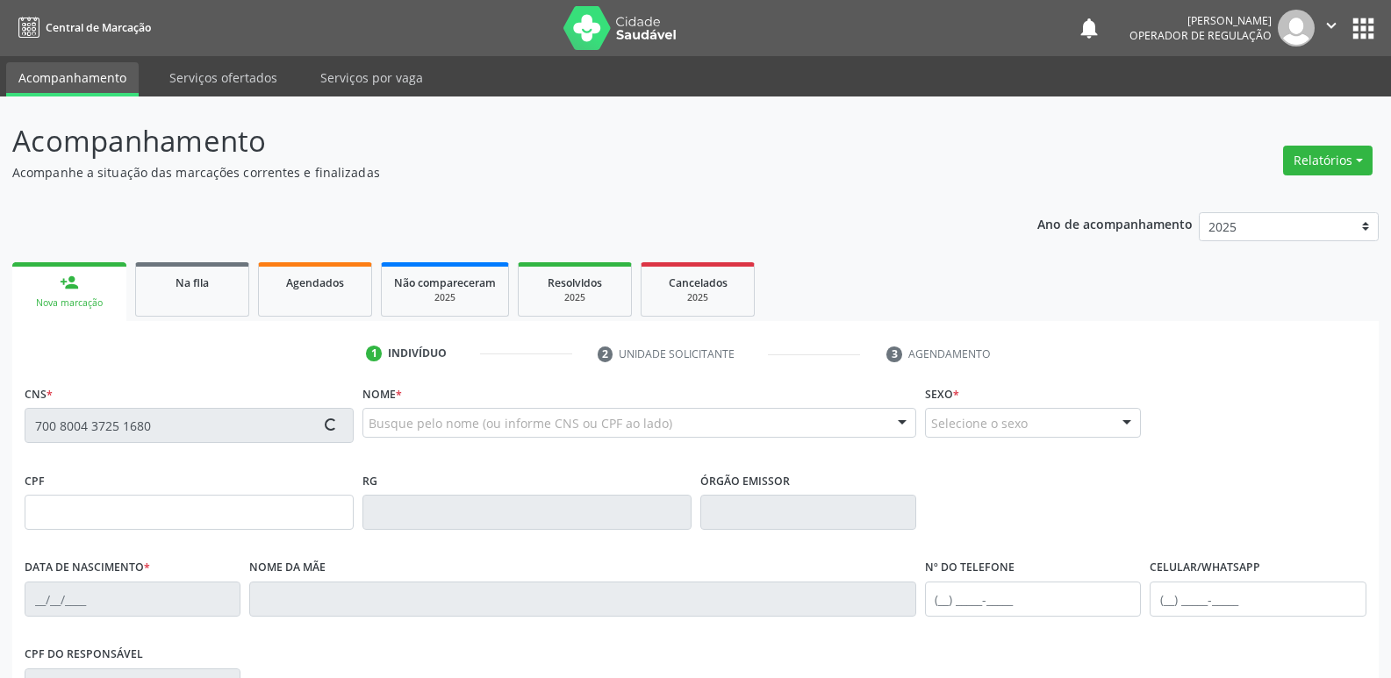
type input "Severina Gervásio"
type input "(83) 99968-3949"
type input "015.725.524-76"
type input "464"
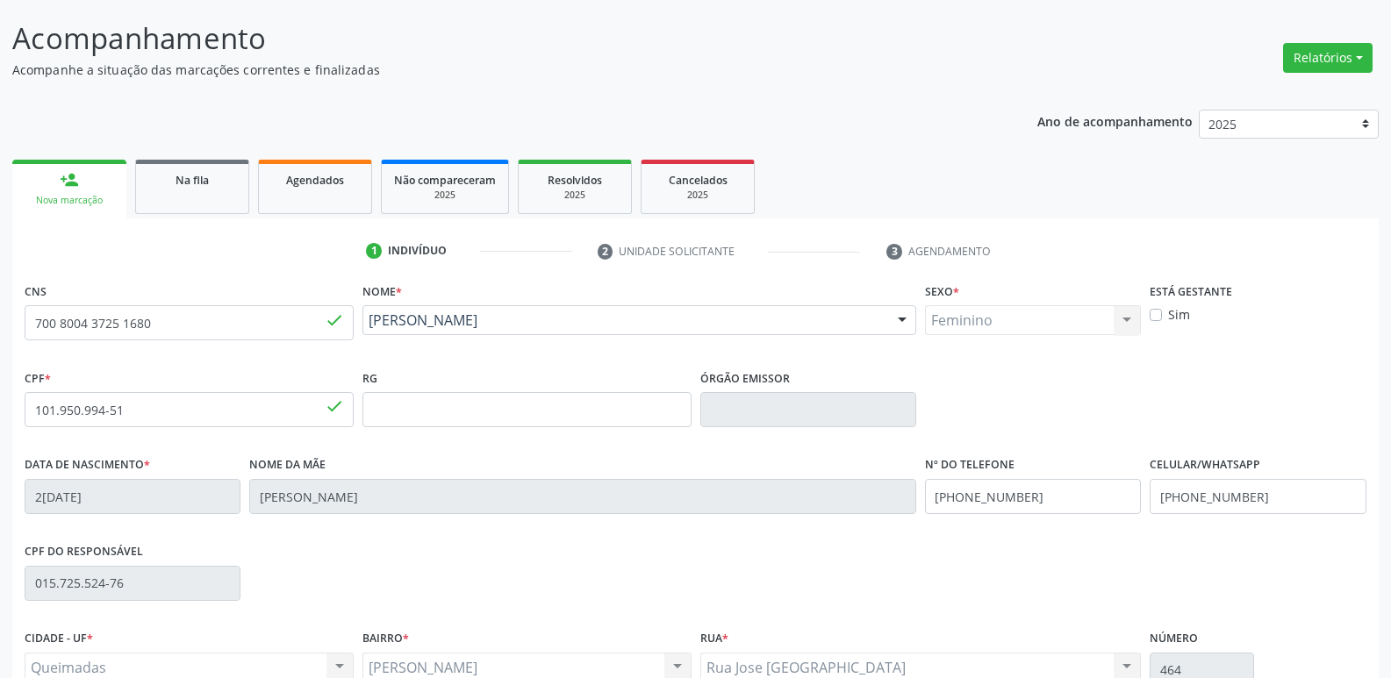
scroll to position [273, 0]
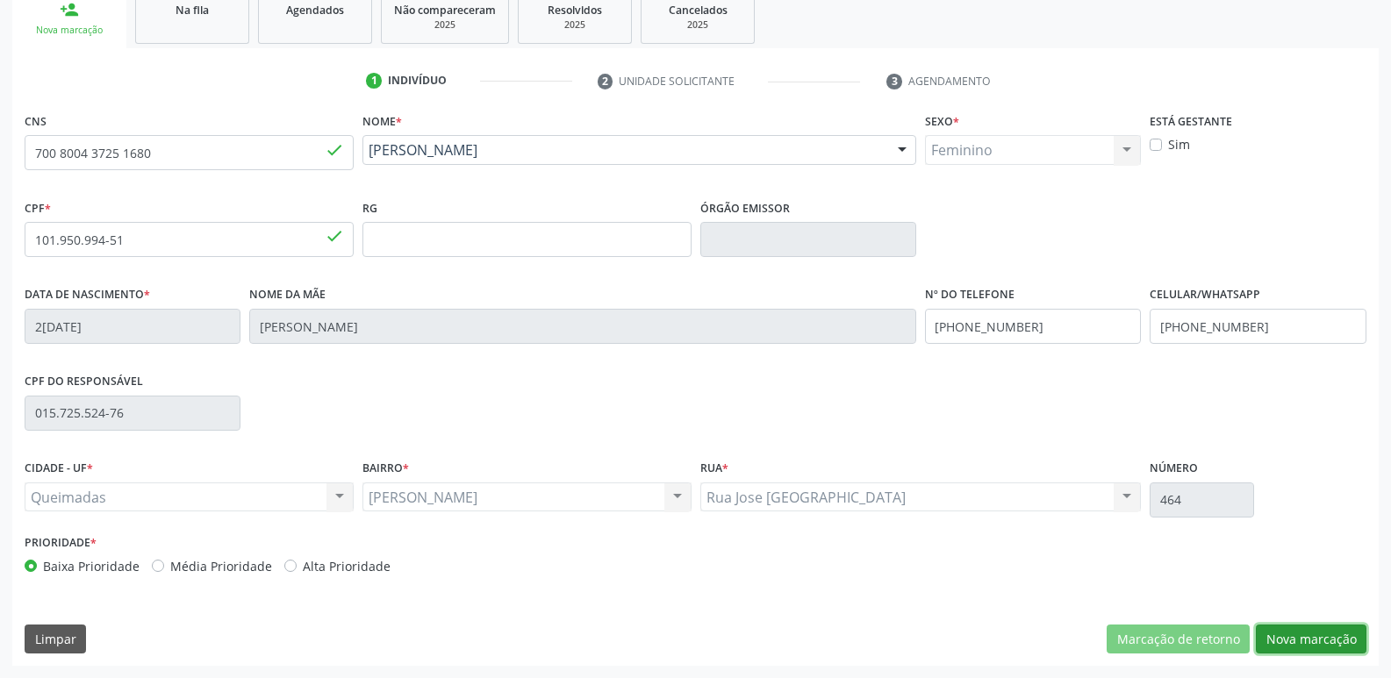
click at [1299, 644] on button "Nova marcação" at bounding box center [1311, 640] width 111 height 30
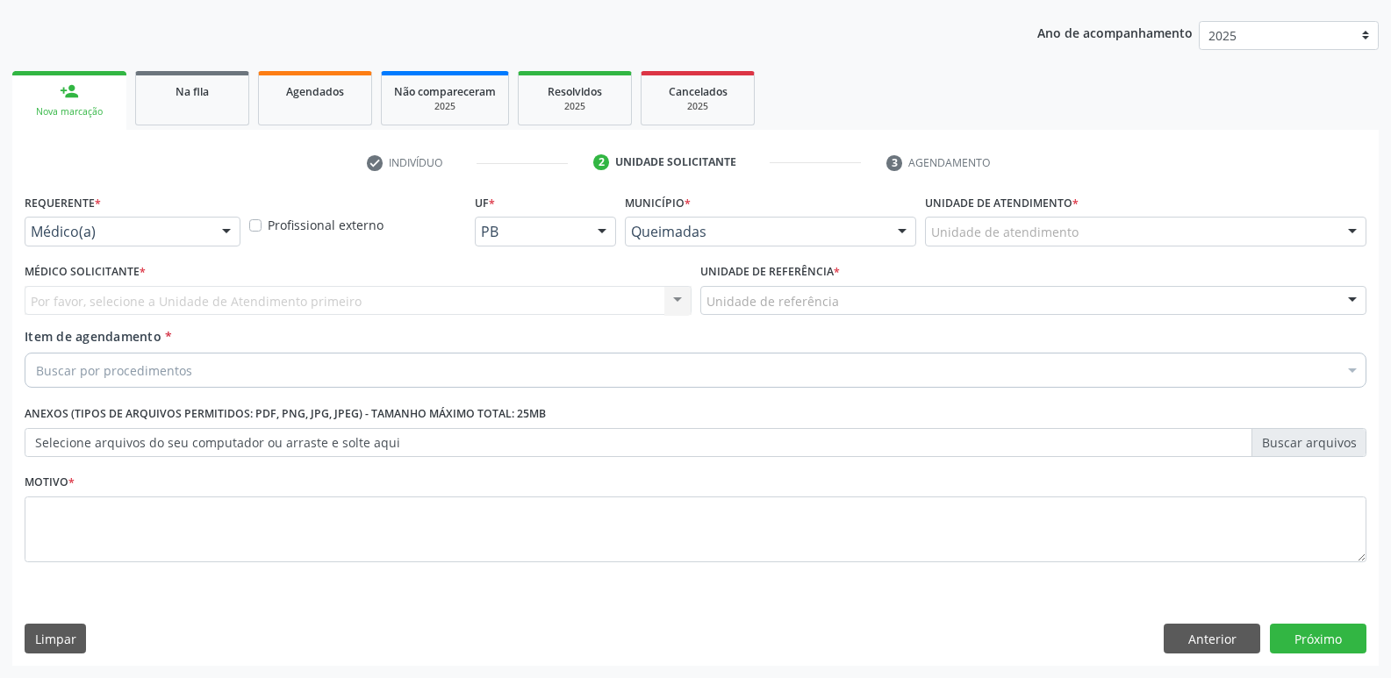
drag, startPoint x: 212, startPoint y: 231, endPoint x: 173, endPoint y: 273, distance: 57.1
click at [210, 233] on div "Médico(a) Médico(a) Enfermeiro(a) Paciente Nenhum resultado encontrado para: " …" at bounding box center [133, 232] width 216 height 30
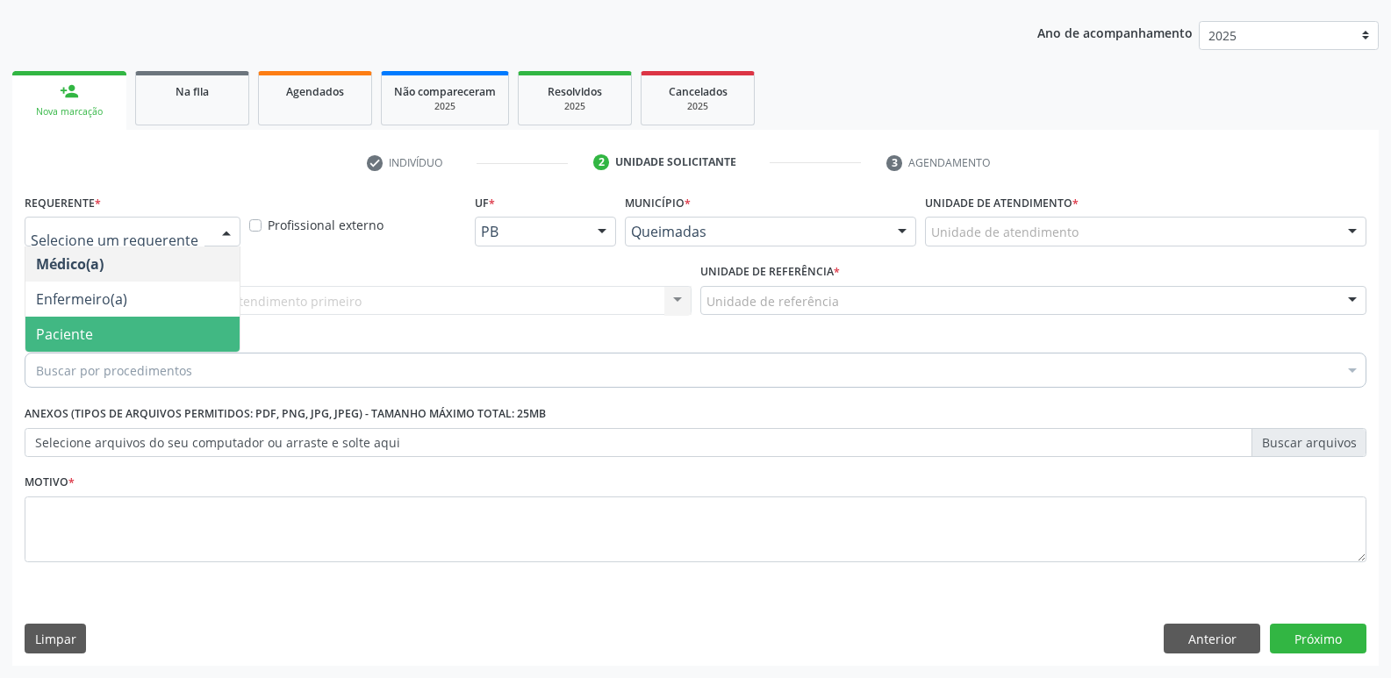
drag, startPoint x: 144, startPoint y: 341, endPoint x: 169, endPoint y: 319, distance: 33.6
click at [144, 339] on span "Paciente" at bounding box center [132, 334] width 214 height 35
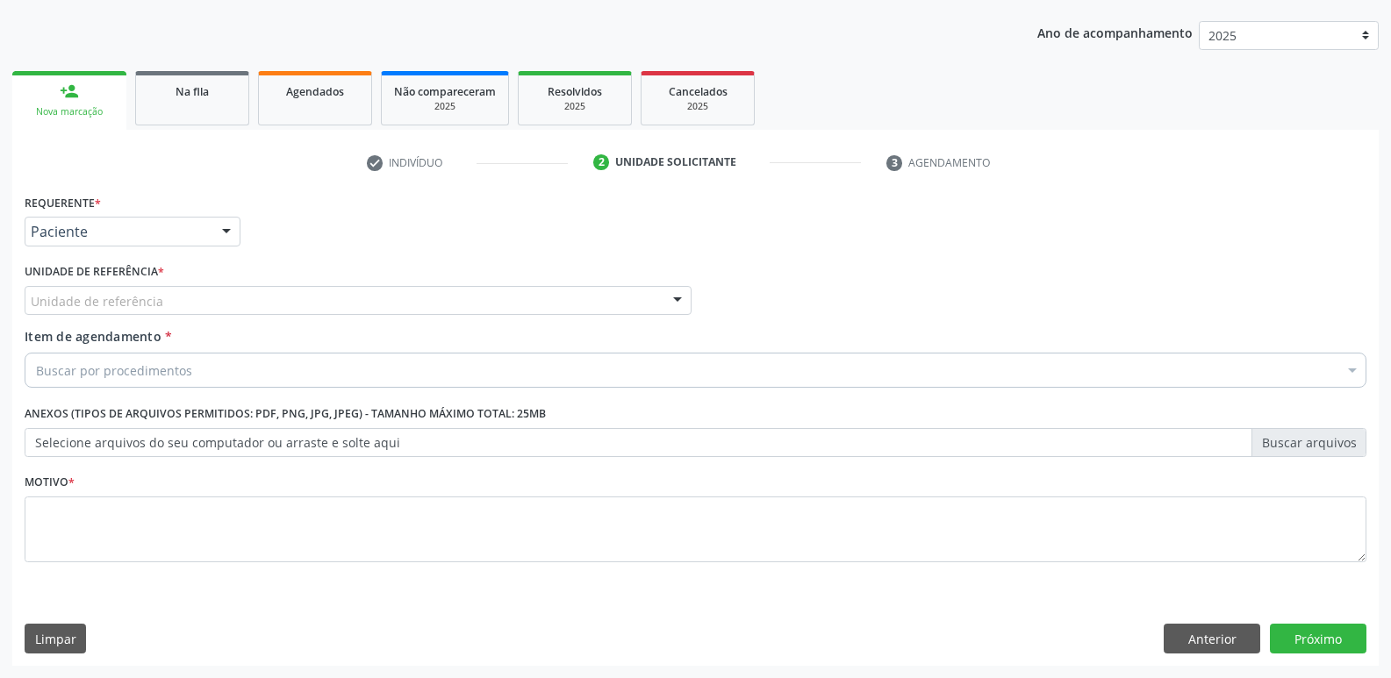
click at [202, 298] on div "Unidade de referência" at bounding box center [358, 301] width 667 height 30
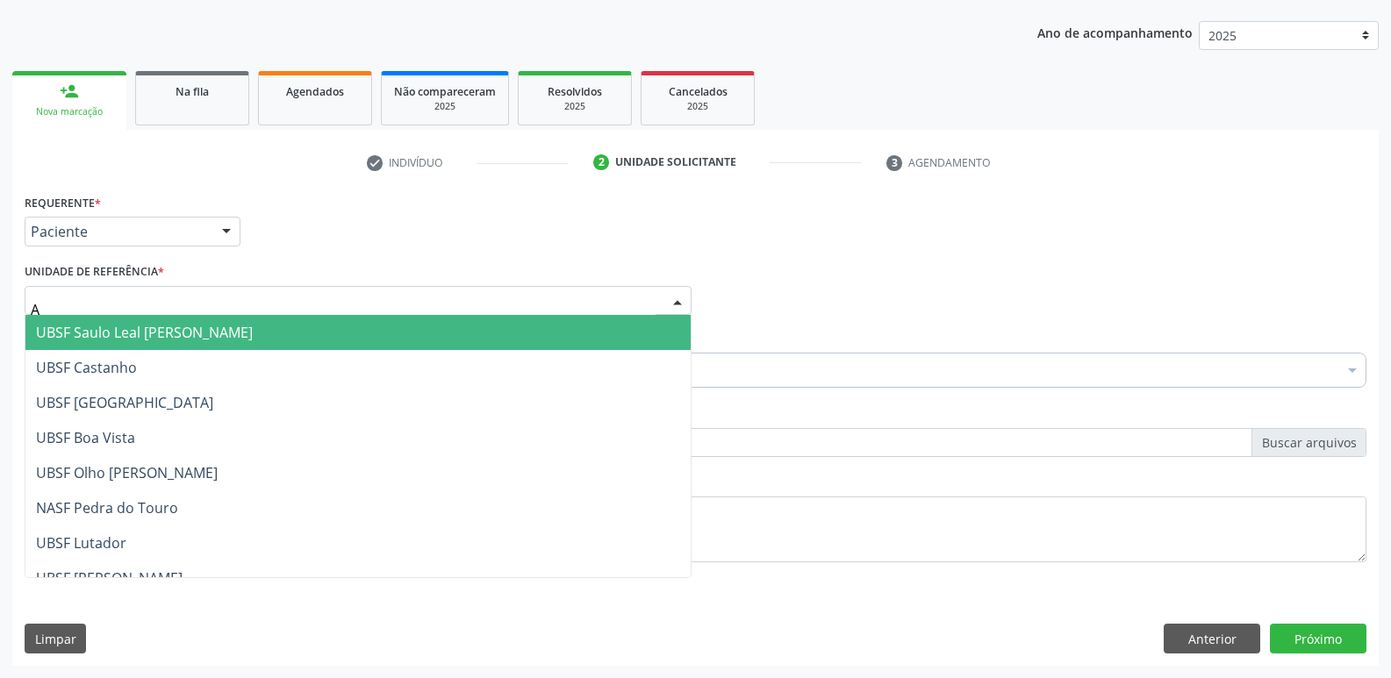
type input "AN"
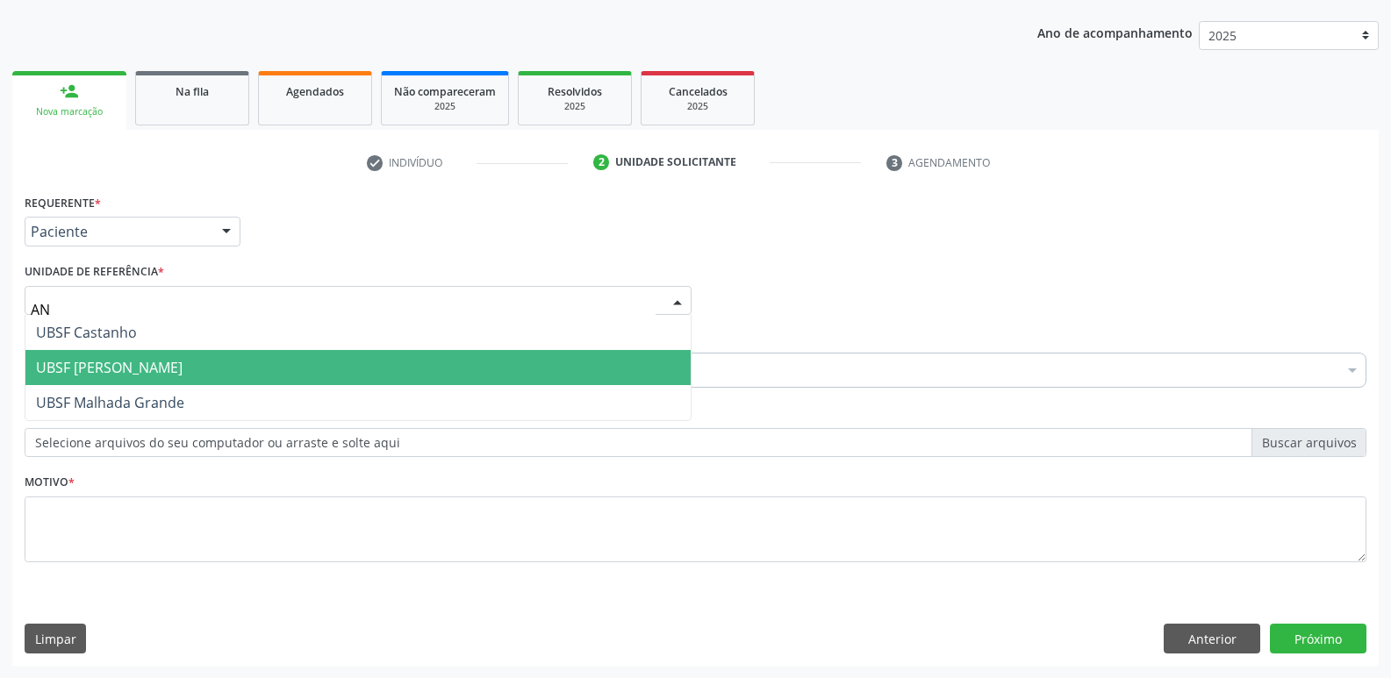
click at [133, 359] on span "UBSF [PERSON_NAME]" at bounding box center [109, 367] width 147 height 19
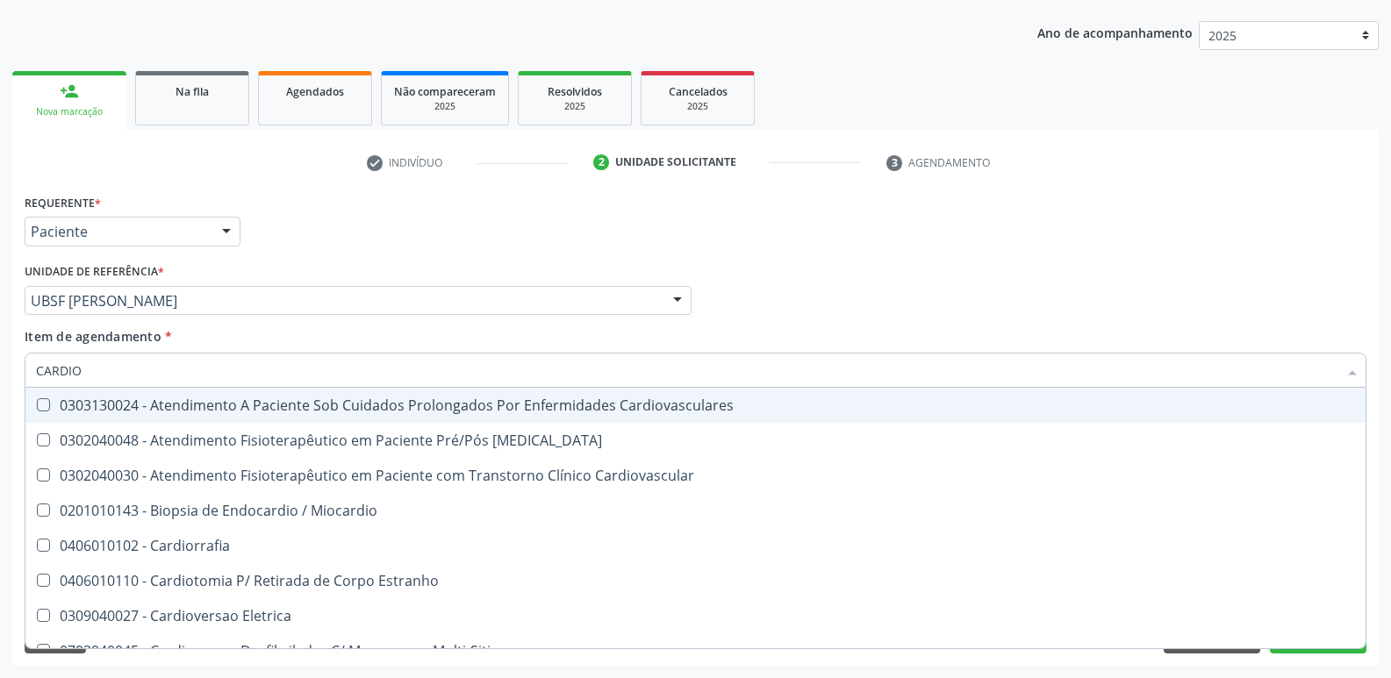
type input "CARDIOL"
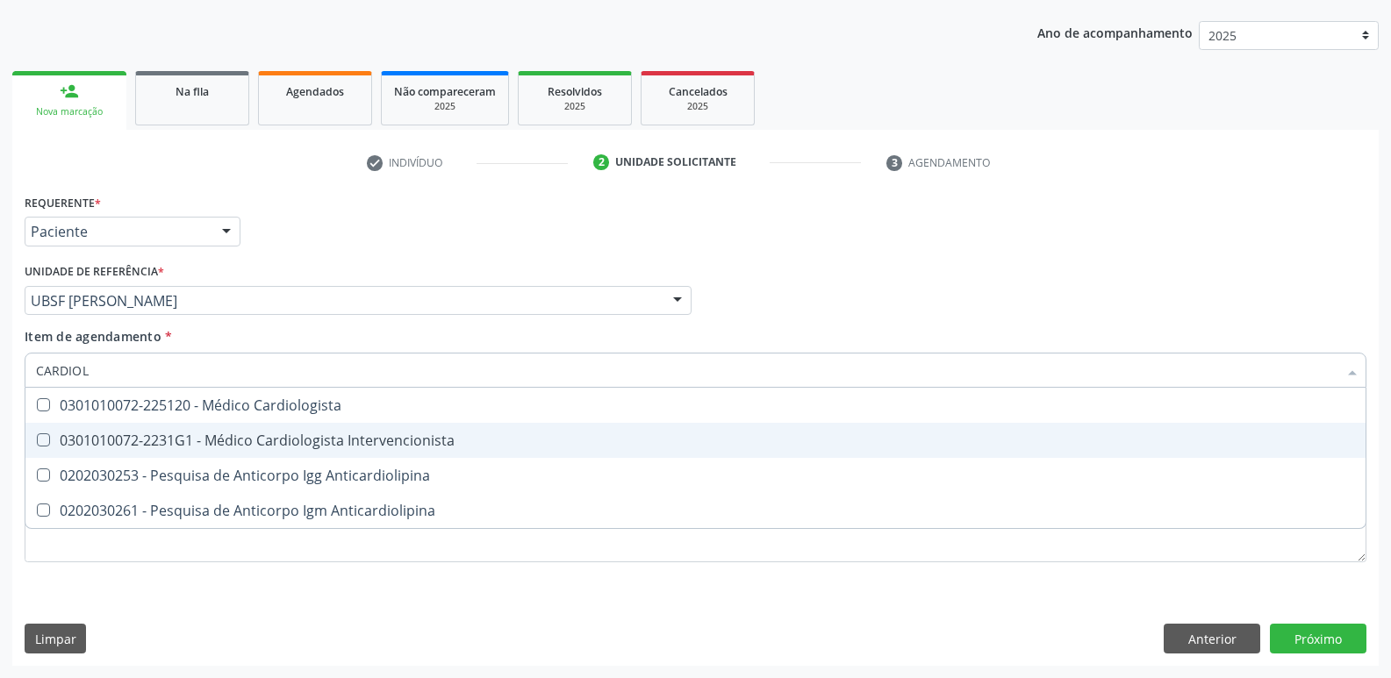
click at [257, 442] on div "0301010072-2231G1 - Médico Cardiologista Intervencionista" at bounding box center [695, 441] width 1319 height 14
checkbox Intervencionista "true"
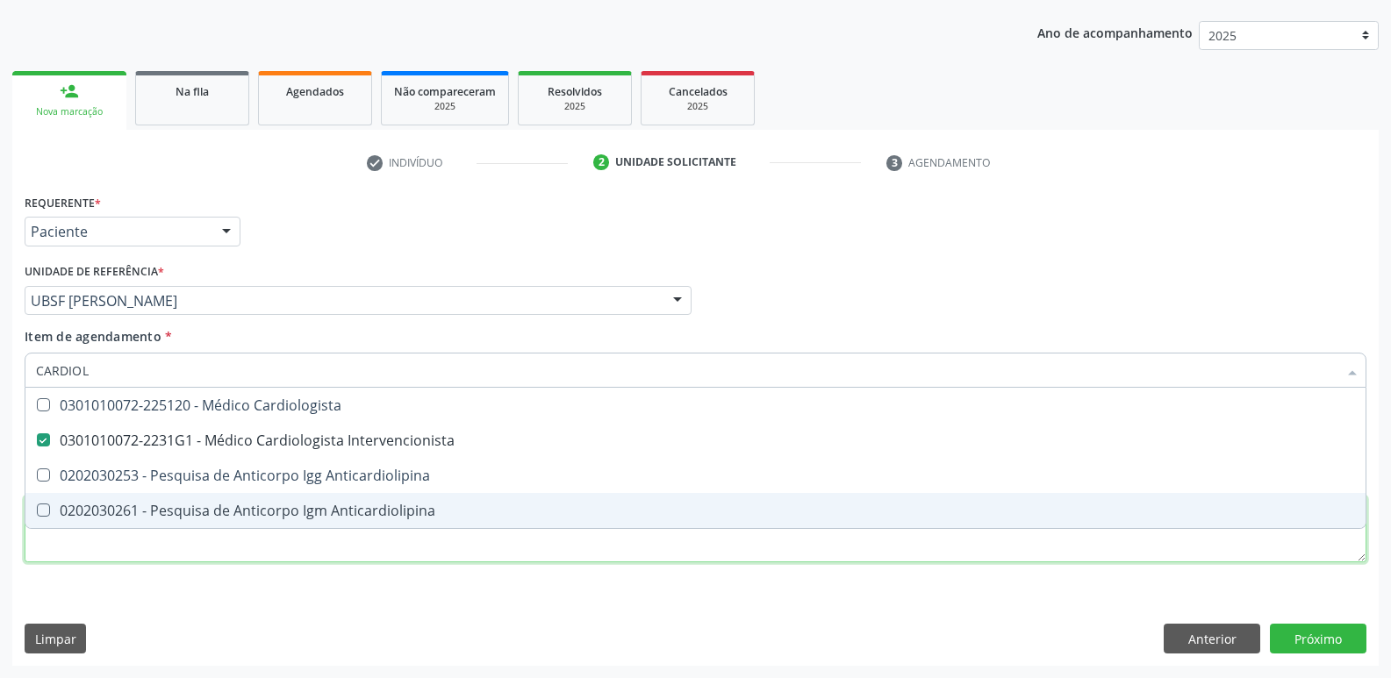
drag, startPoint x: 176, startPoint y: 540, endPoint x: 185, endPoint y: 515, distance: 26.4
click at [175, 541] on div "Requerente * Paciente Médico(a) Enfermeiro(a) Paciente Nenhum resultado encontr…" at bounding box center [696, 389] width 1342 height 398
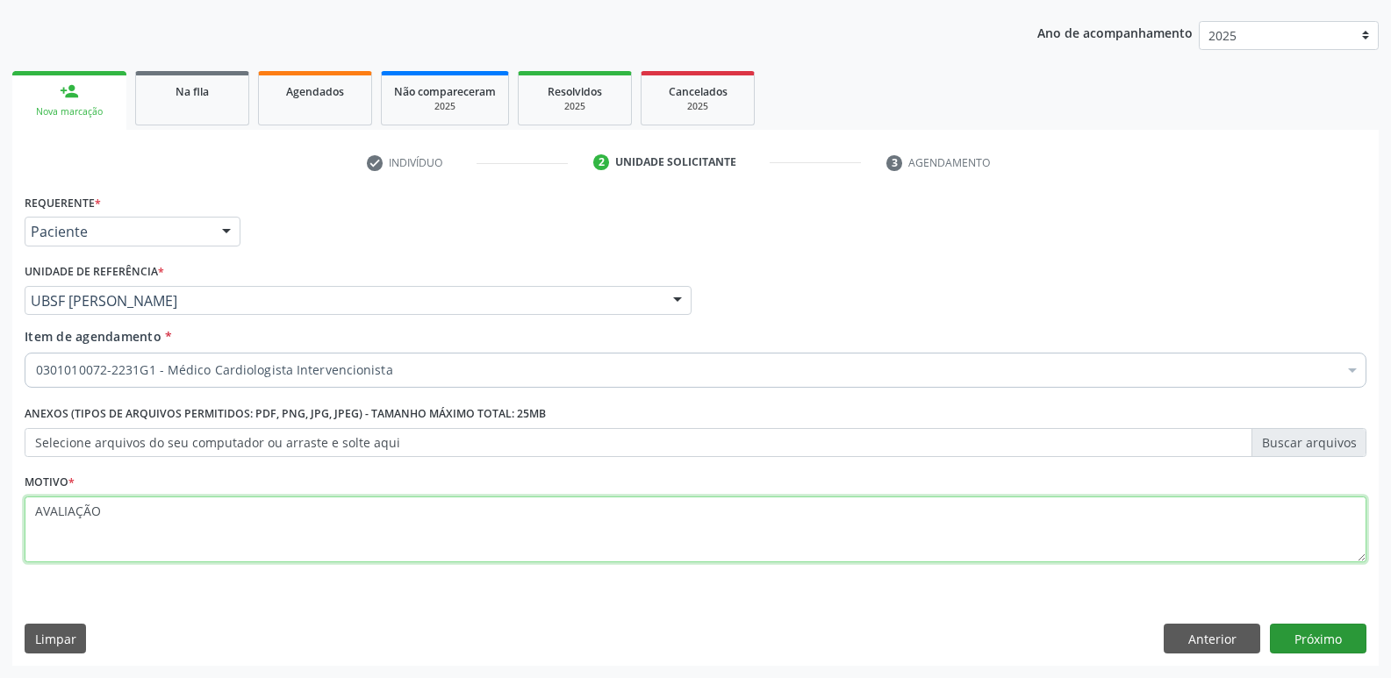
type textarea "AVALIAÇÃO"
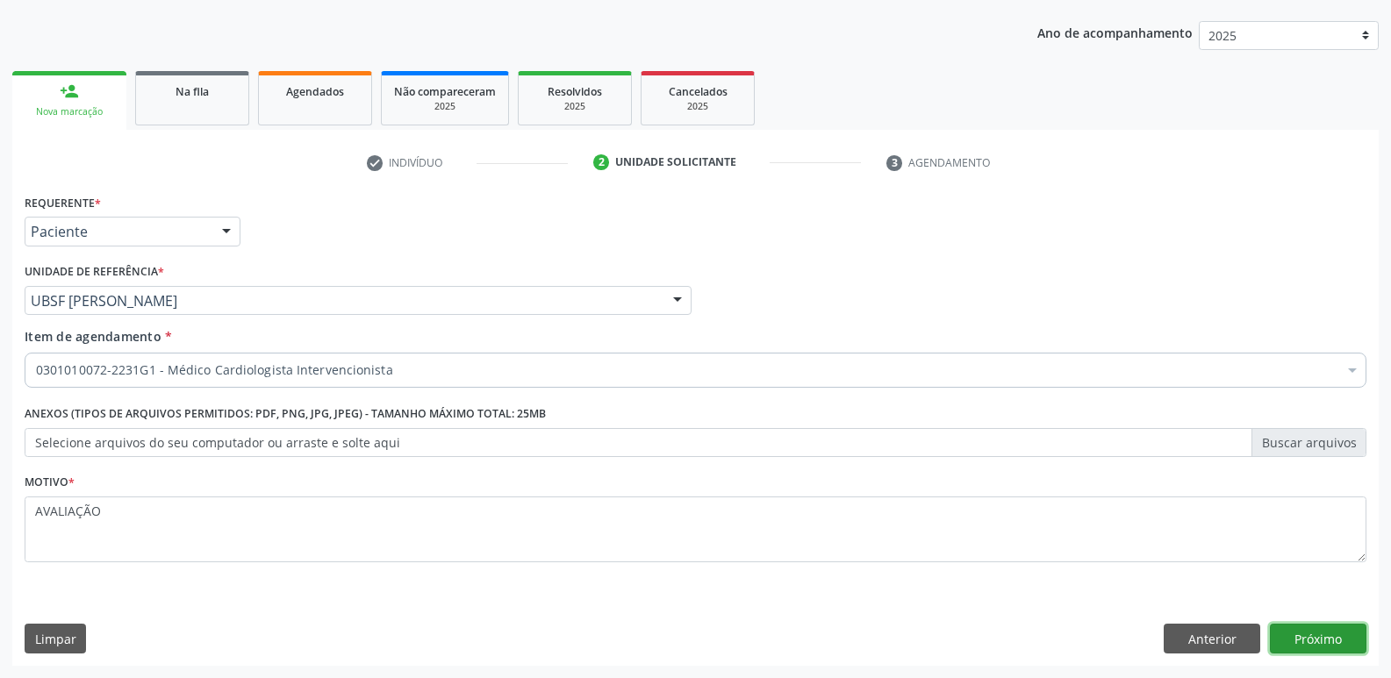
click at [1316, 642] on button "Próximo" at bounding box center [1318, 639] width 97 height 30
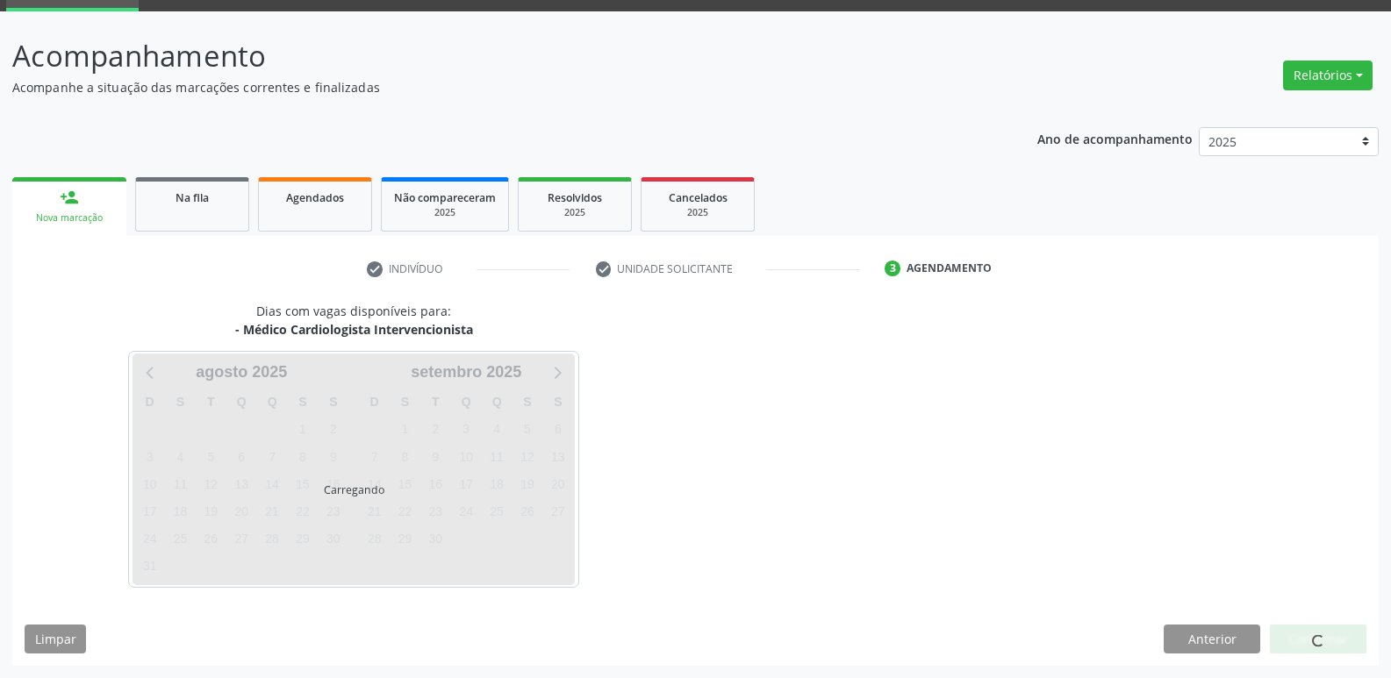
scroll to position [137, 0]
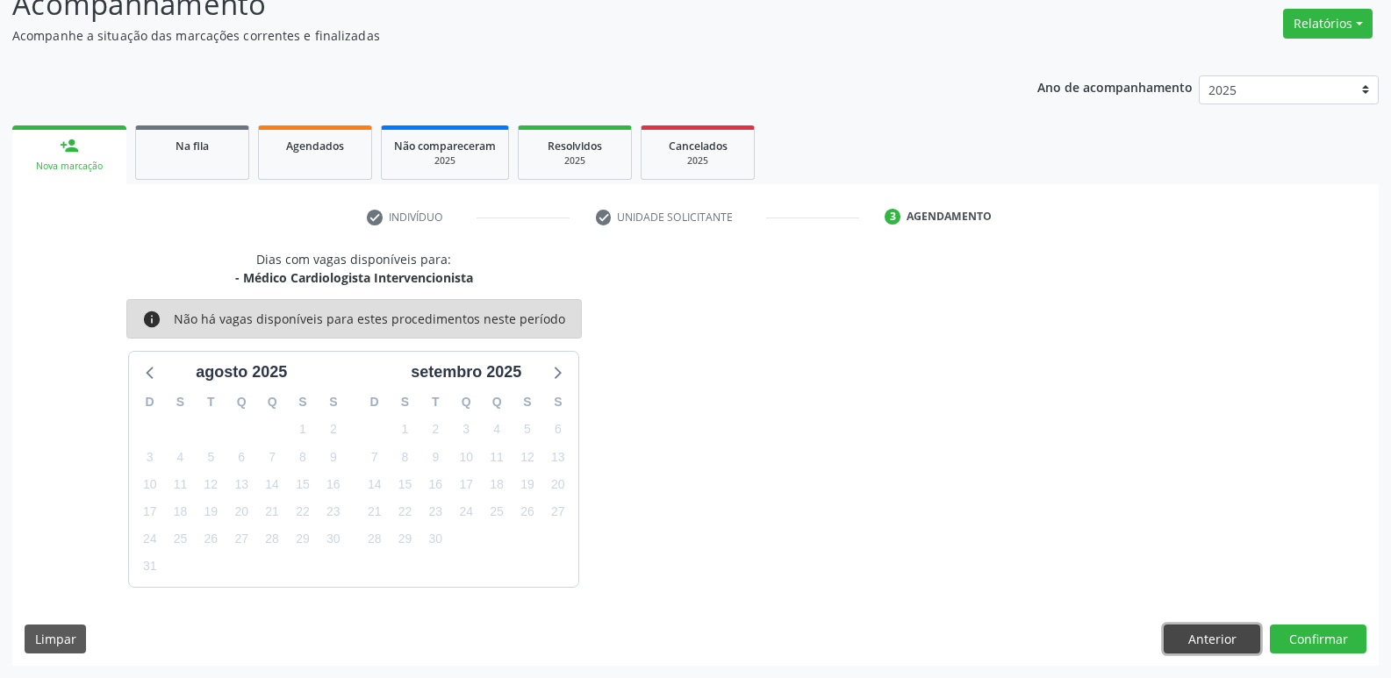
click at [1222, 638] on button "Anterior" at bounding box center [1212, 640] width 97 height 30
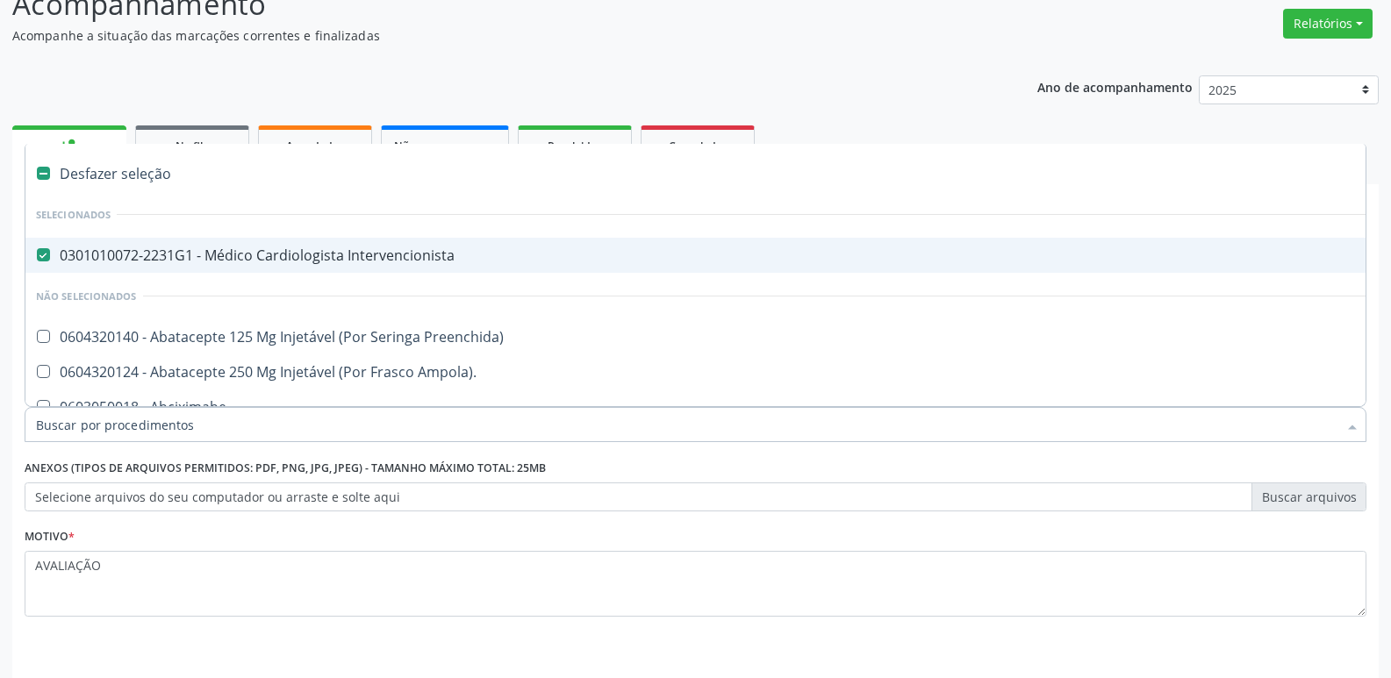
click at [249, 255] on div "0301010072-2231G1 - Médico Cardiologista Intervencionista" at bounding box center [719, 255] width 1366 height 14
checkbox Intervencionista "false"
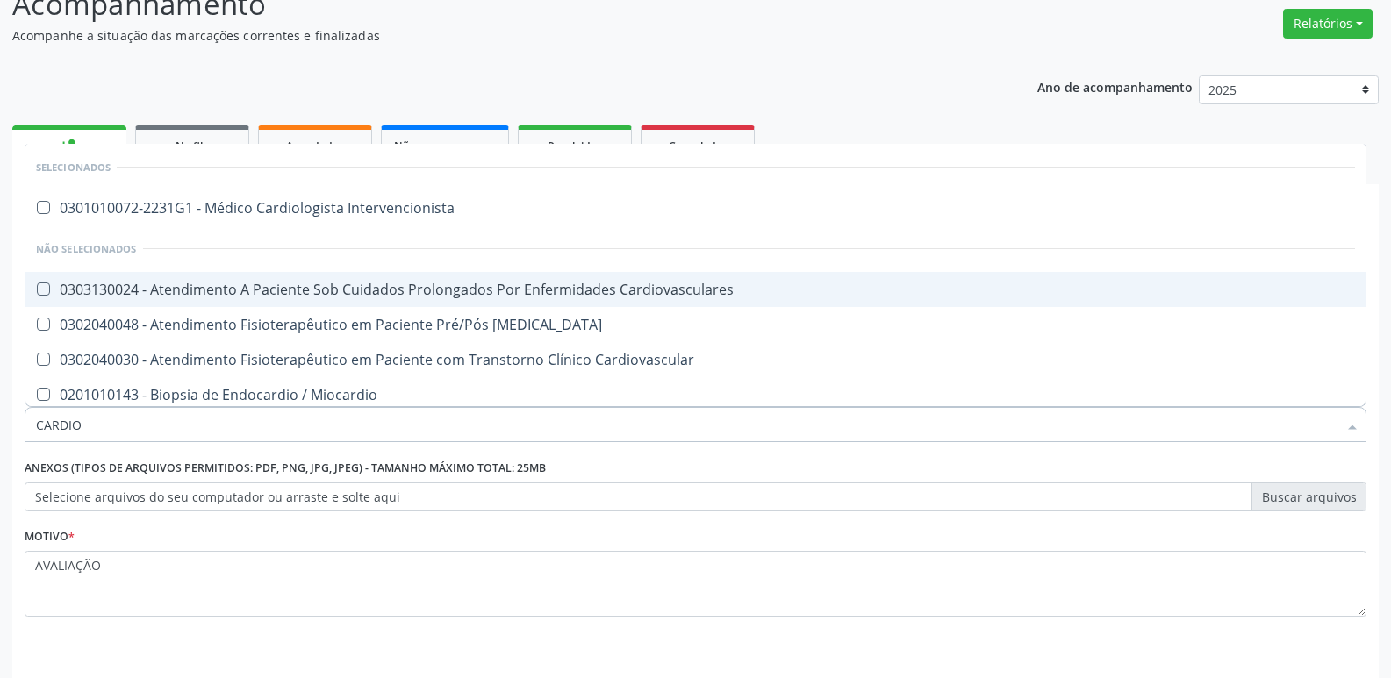
type input "CARDIOL"
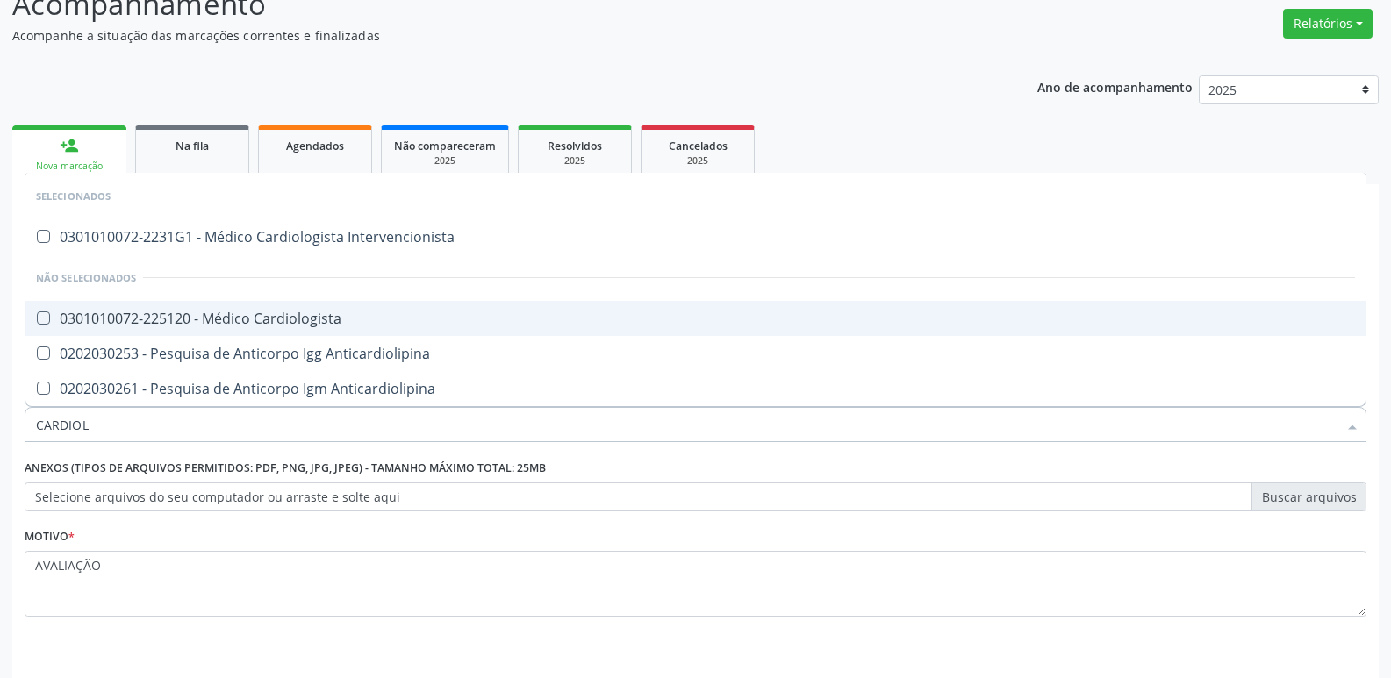
click at [292, 312] on div "0301010072-225120 - Médico Cardiologista" at bounding box center [695, 319] width 1319 height 14
checkbox Cardiologista "true"
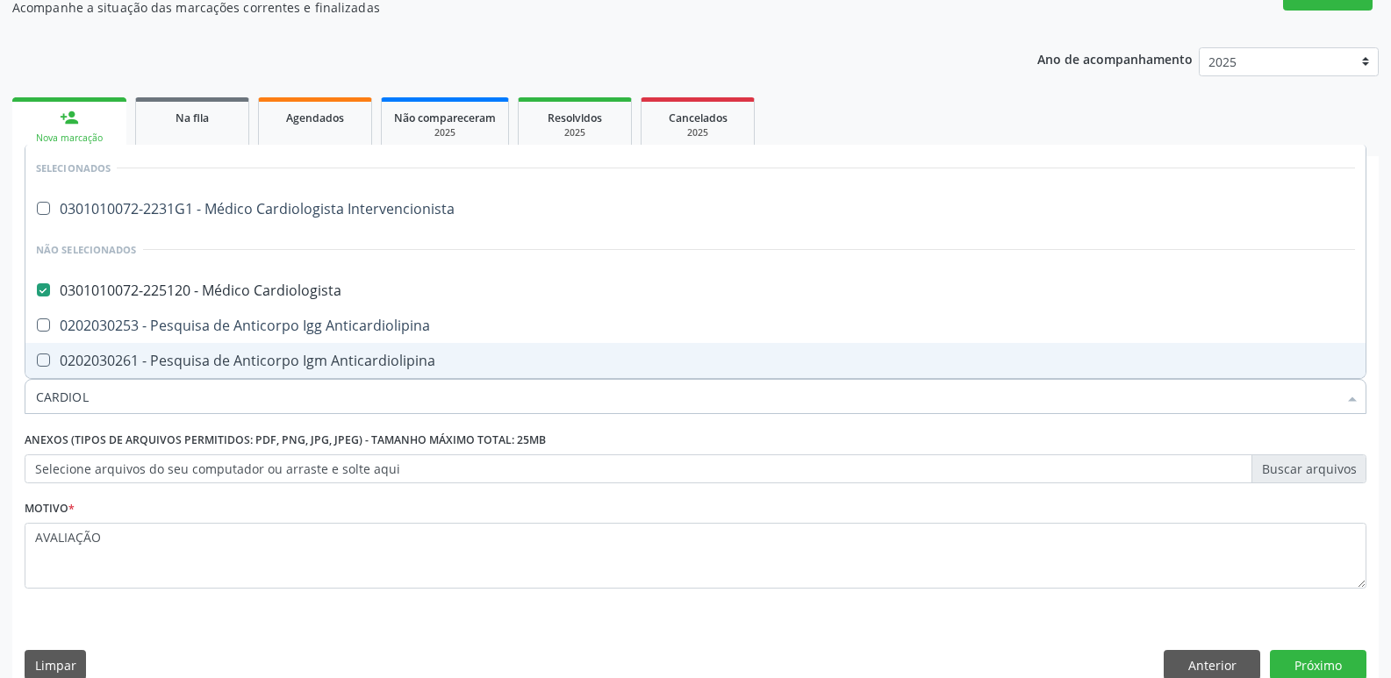
scroll to position [191, 0]
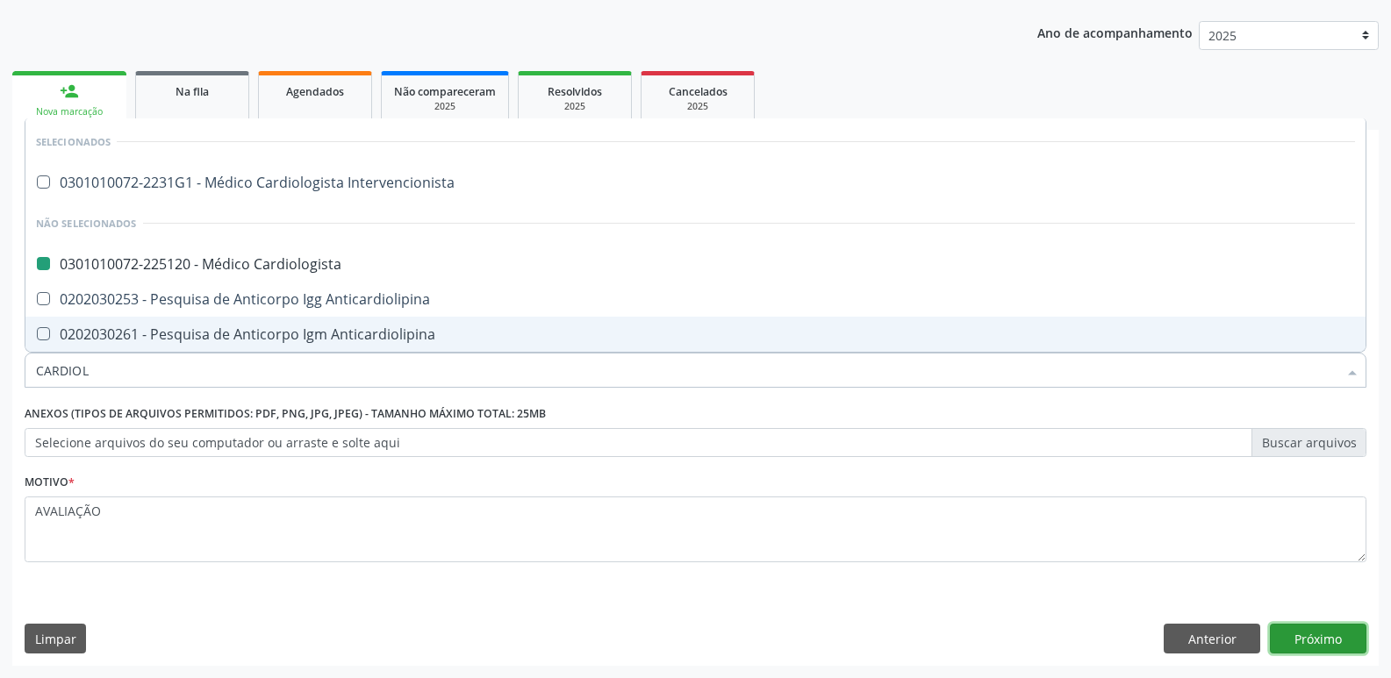
click at [1303, 632] on button "Próximo" at bounding box center [1318, 639] width 97 height 30
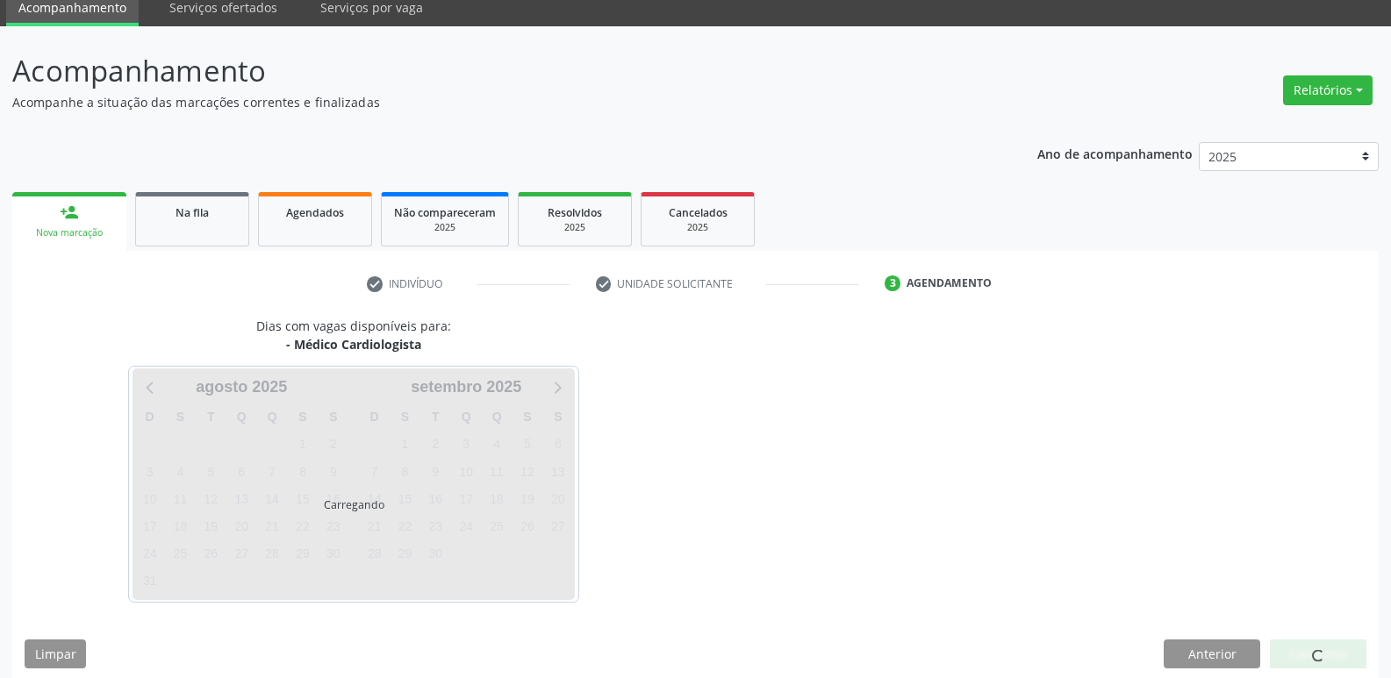
scroll to position [85, 0]
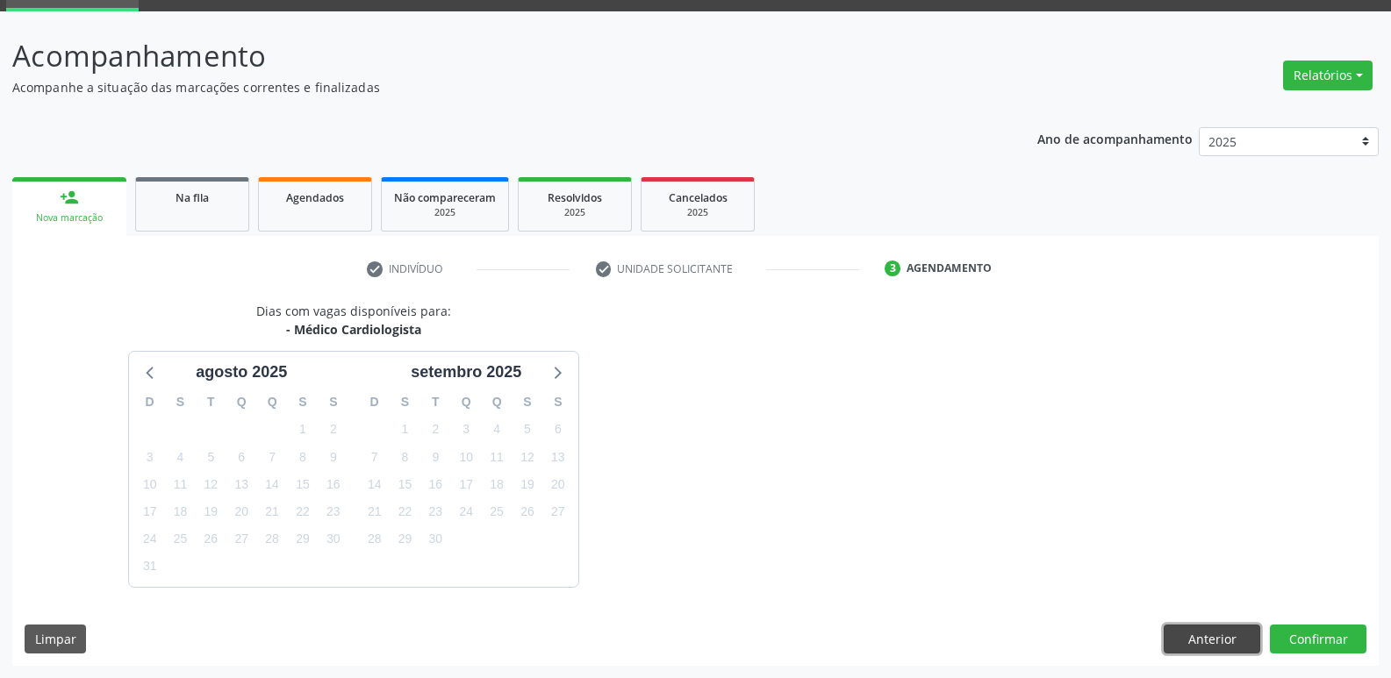
click at [1180, 642] on button "Anterior" at bounding box center [1212, 640] width 97 height 30
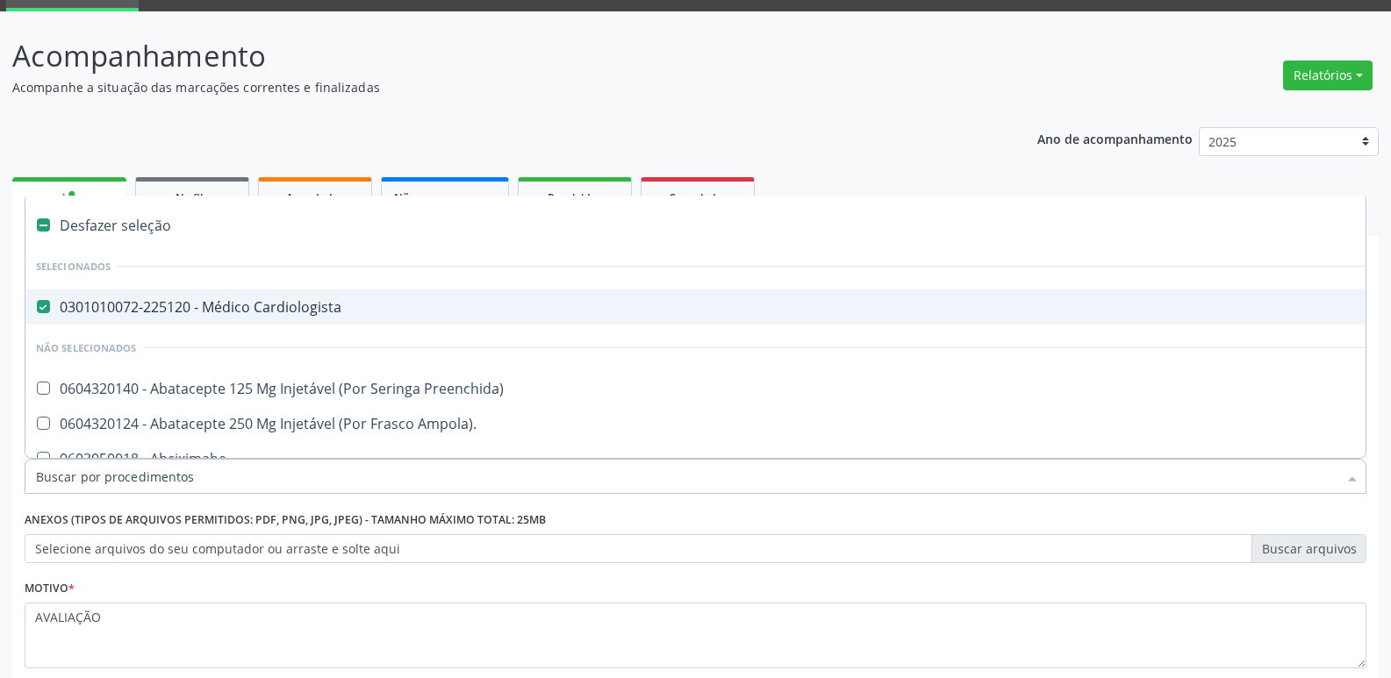
click at [411, 311] on div "0301010072-225120 - Médico Cardiologista" at bounding box center [719, 307] width 1366 height 14
checkbox Cardiologista "false"
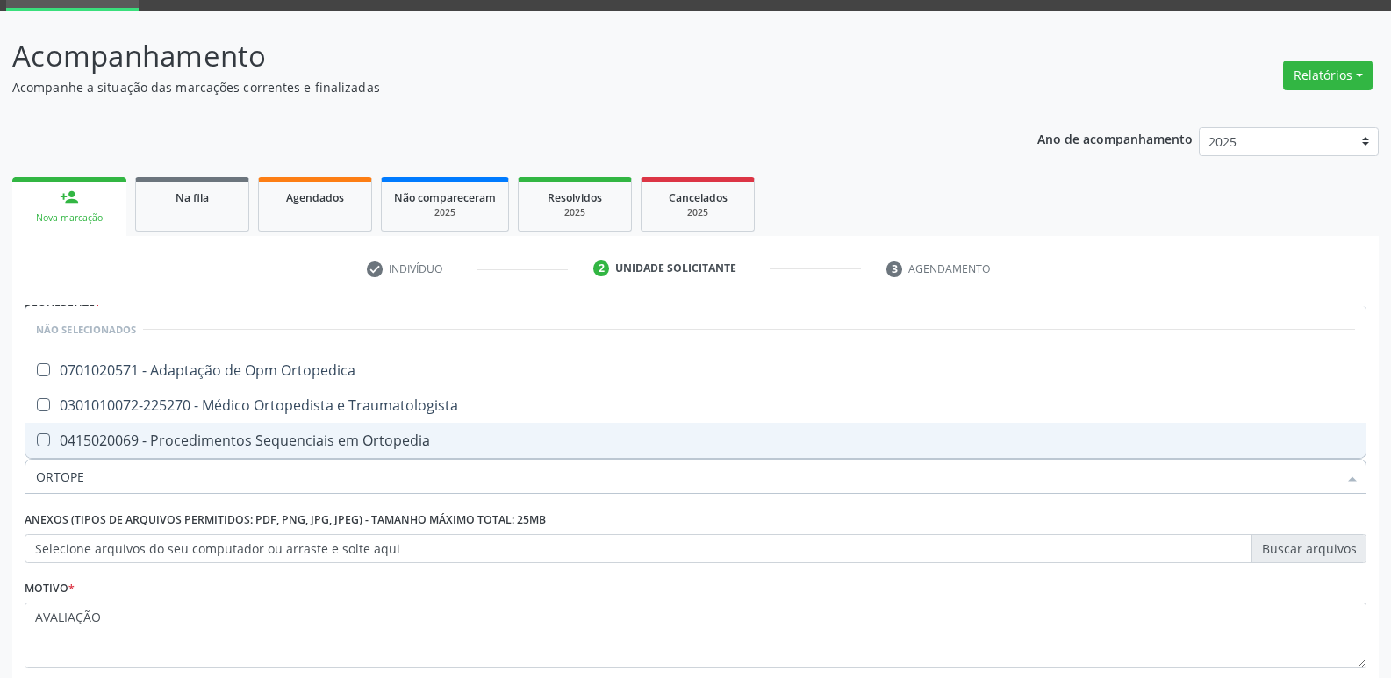
type input "ORTOPED"
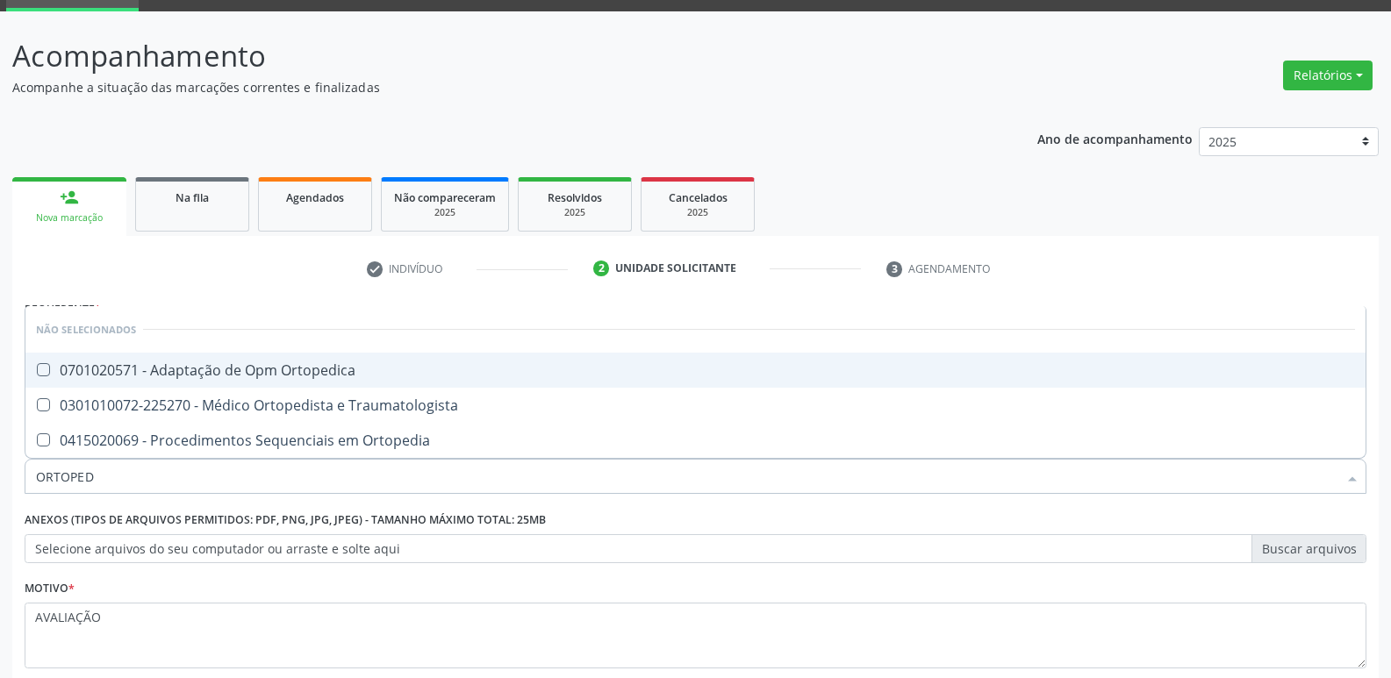
click at [328, 380] on span "0701020571 - Adaptação de Opm Ortopedica" at bounding box center [695, 370] width 1340 height 35
click at [333, 369] on div "0701020571 - Adaptação de Opm Ortopedica" at bounding box center [695, 370] width 1319 height 14
checkbox Ortopedica "false"
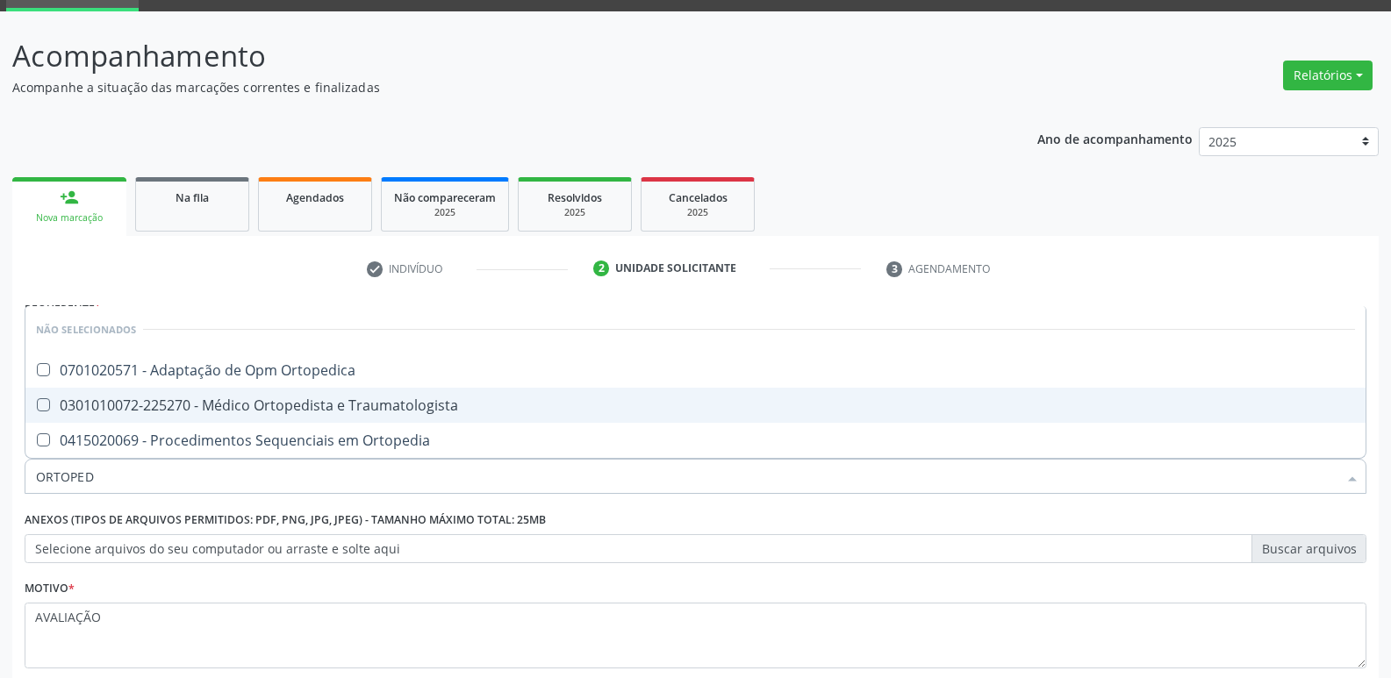
drag, startPoint x: 347, startPoint y: 407, endPoint x: 544, endPoint y: 454, distance: 202.9
click at [354, 406] on div "0301010072-225270 - Médico Ortopedista e Traumatologista" at bounding box center [695, 405] width 1319 height 14
checkbox Traumatologista "true"
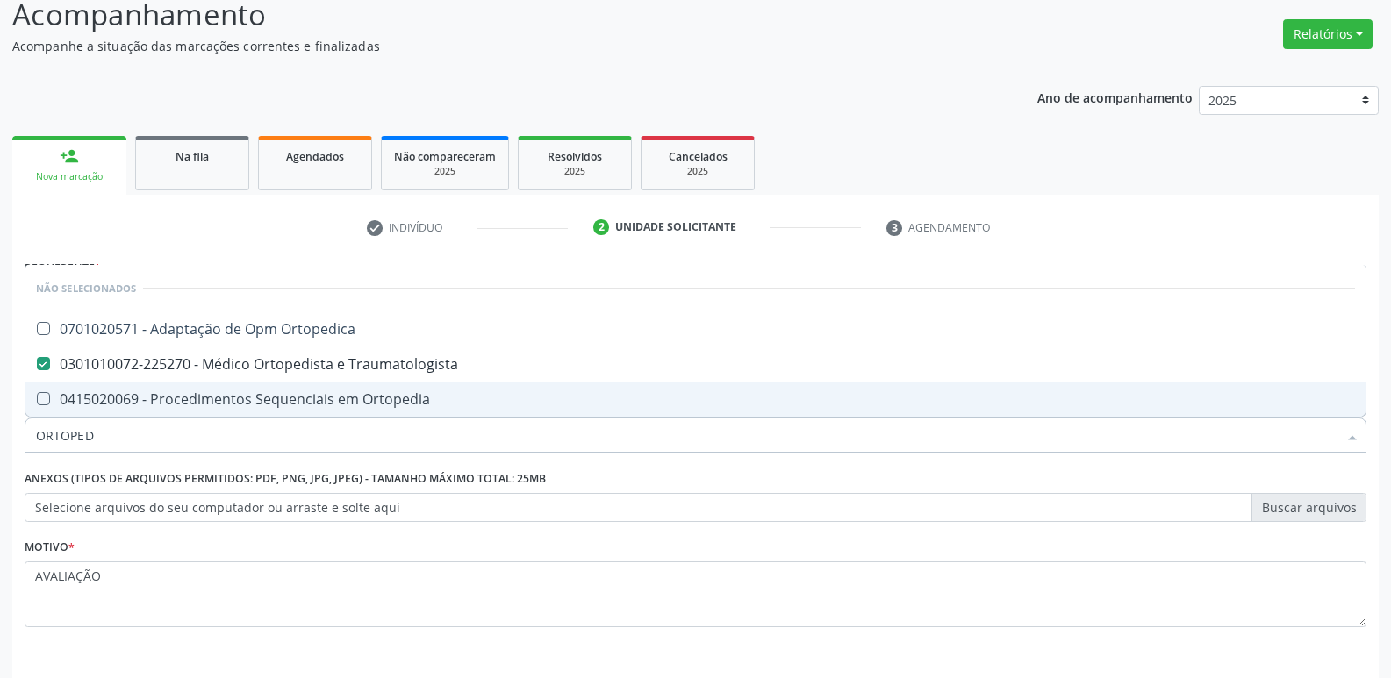
scroll to position [191, 0]
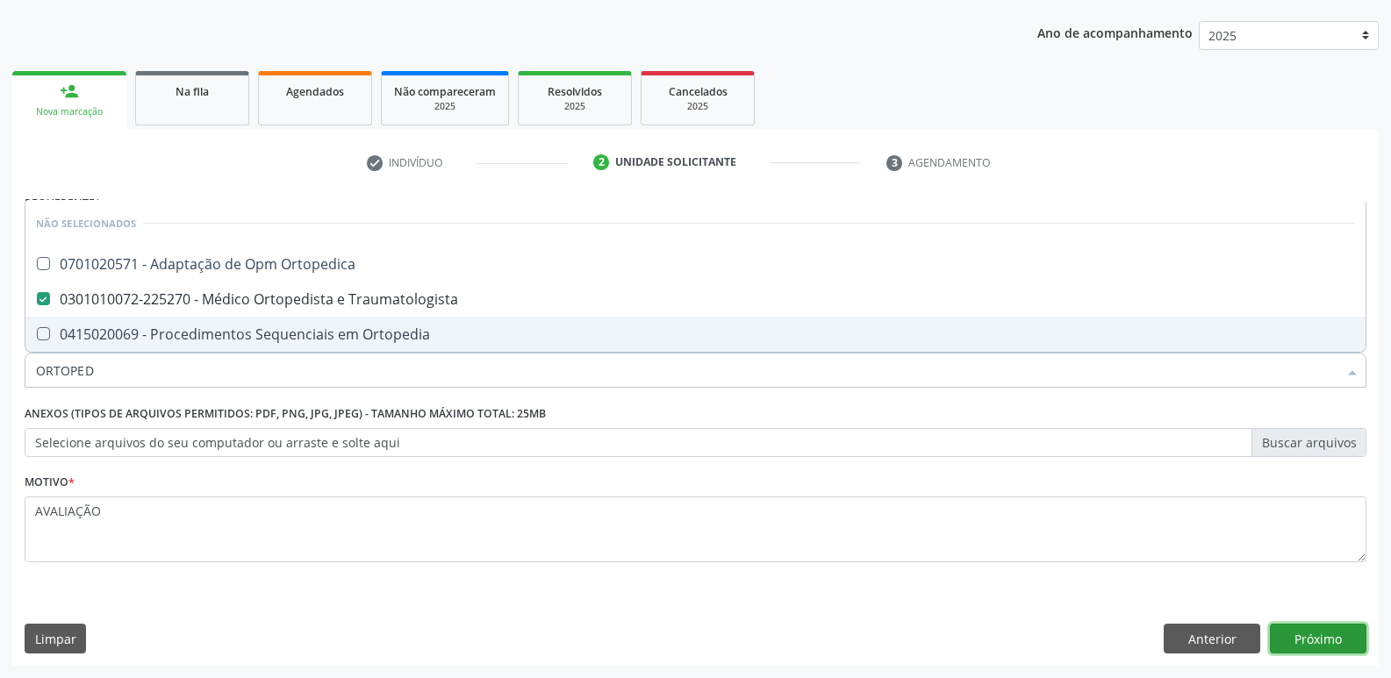
click at [1295, 635] on button "Próximo" at bounding box center [1318, 639] width 97 height 30
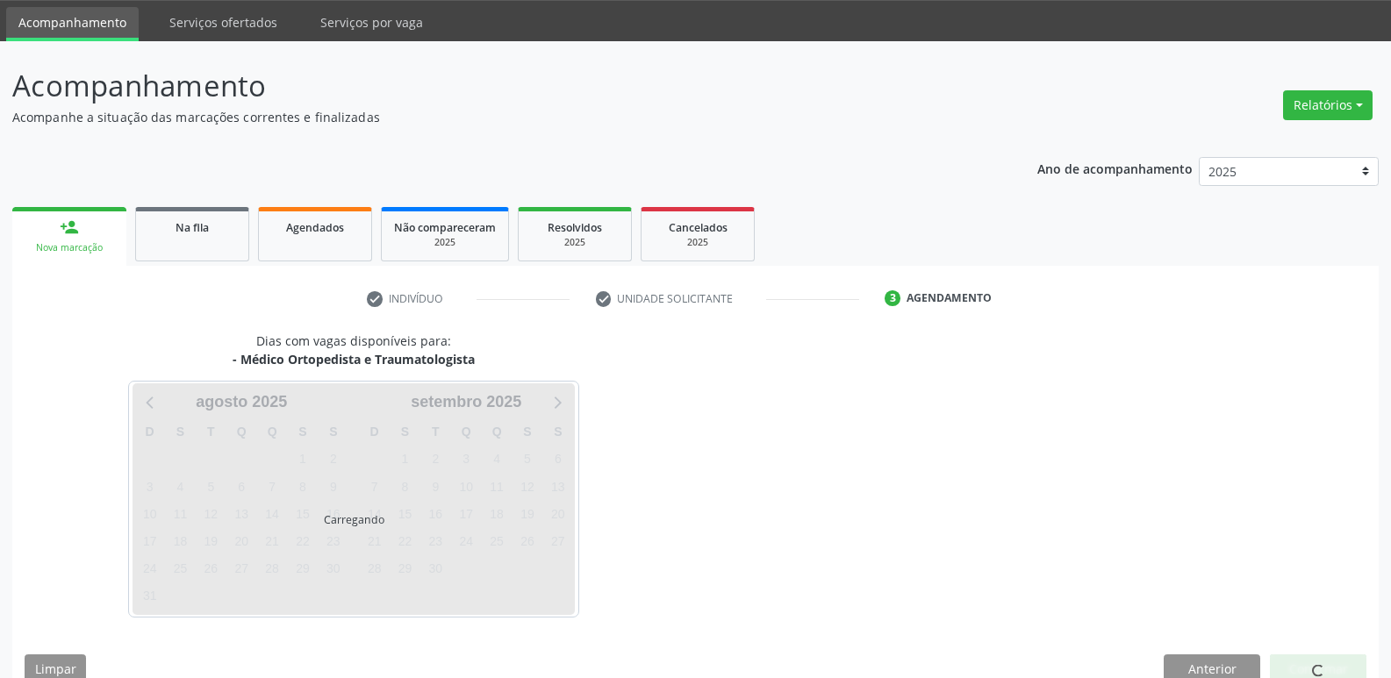
scroll to position [85, 0]
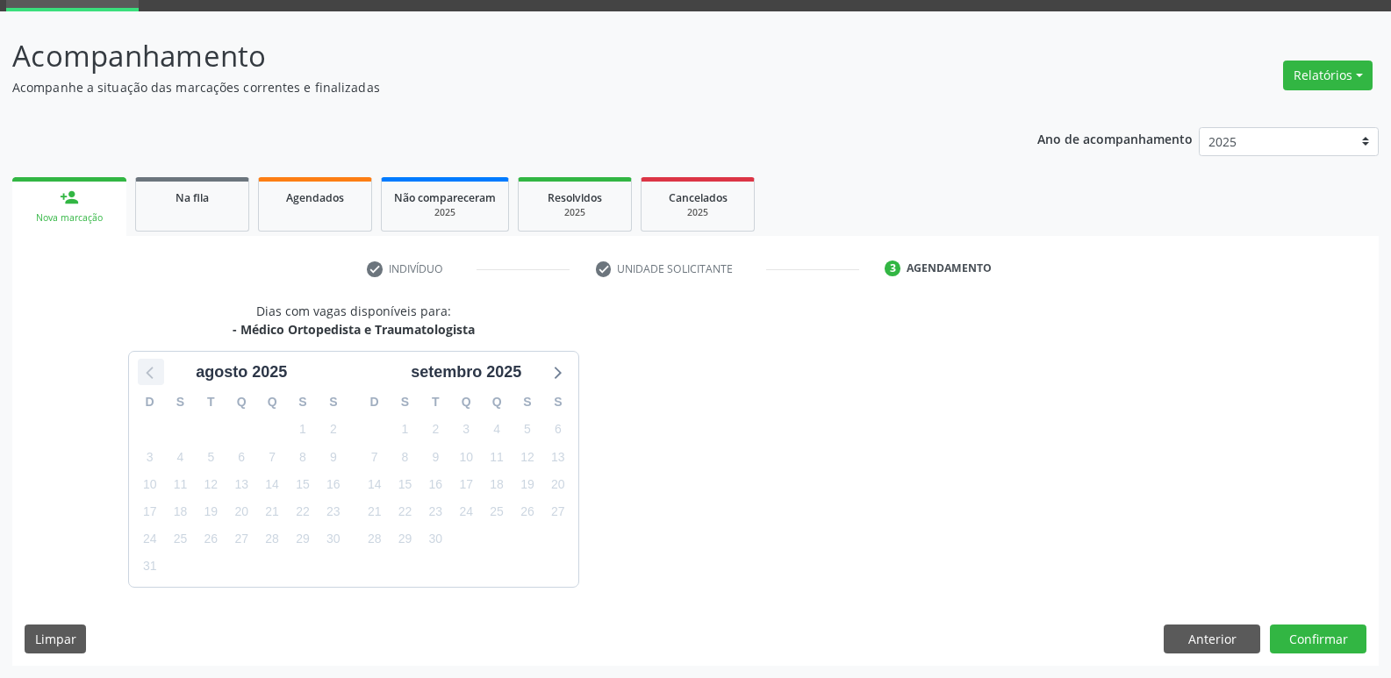
click at [144, 371] on icon at bounding box center [151, 372] width 23 height 23
click at [1173, 625] on button "Anterior" at bounding box center [1212, 640] width 97 height 30
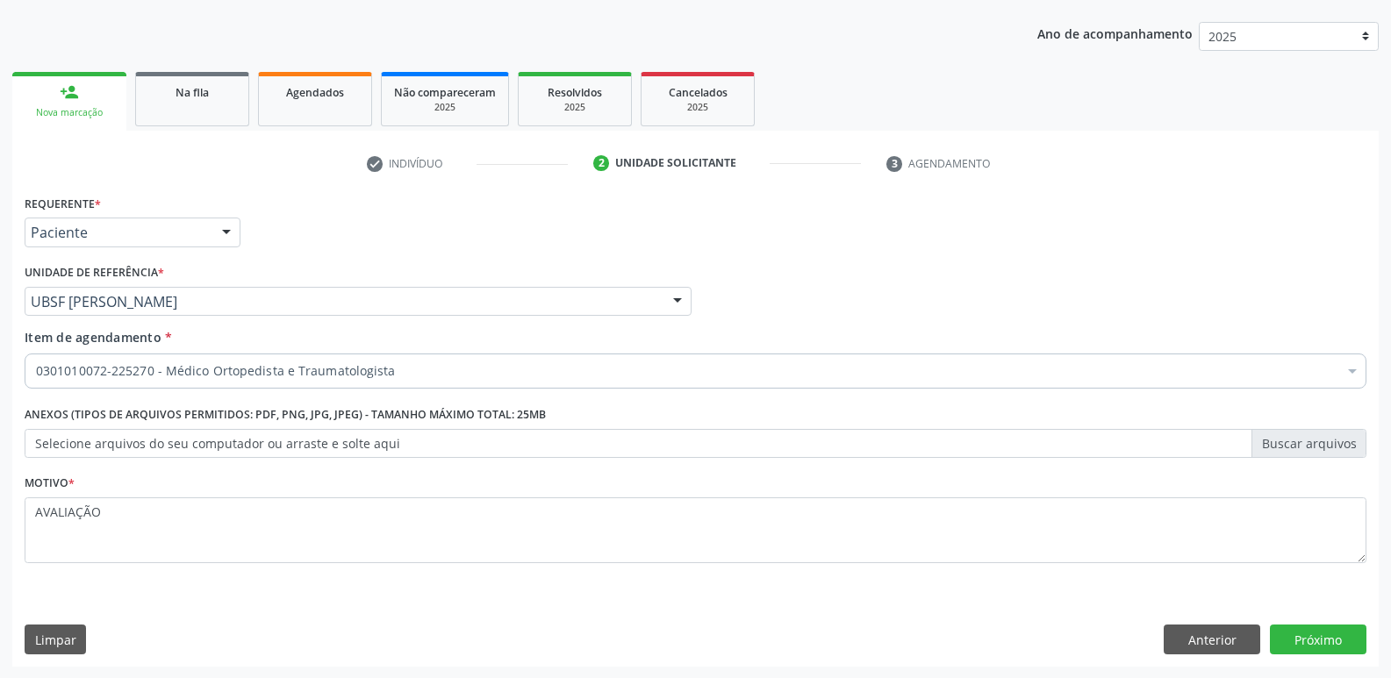
scroll to position [191, 0]
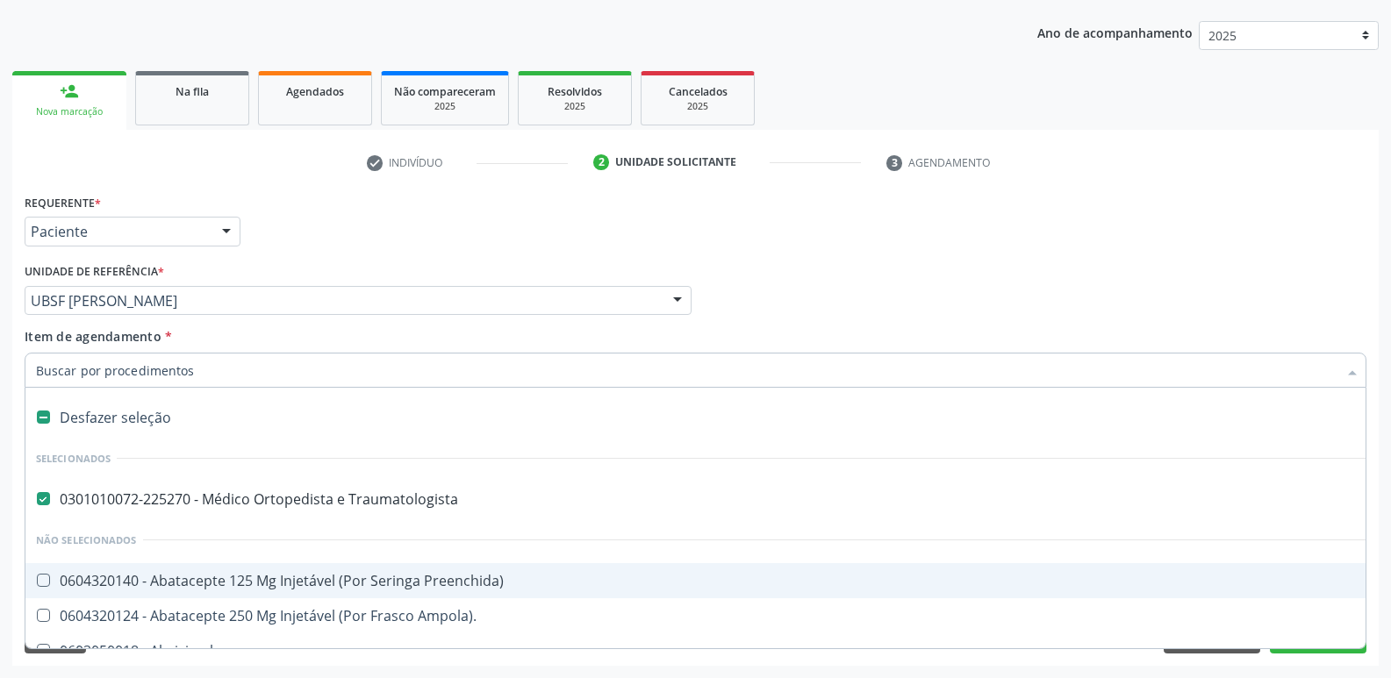
click at [123, 414] on div "Desfazer seleção" at bounding box center [719, 417] width 1388 height 35
checkbox Traumatologista "false"
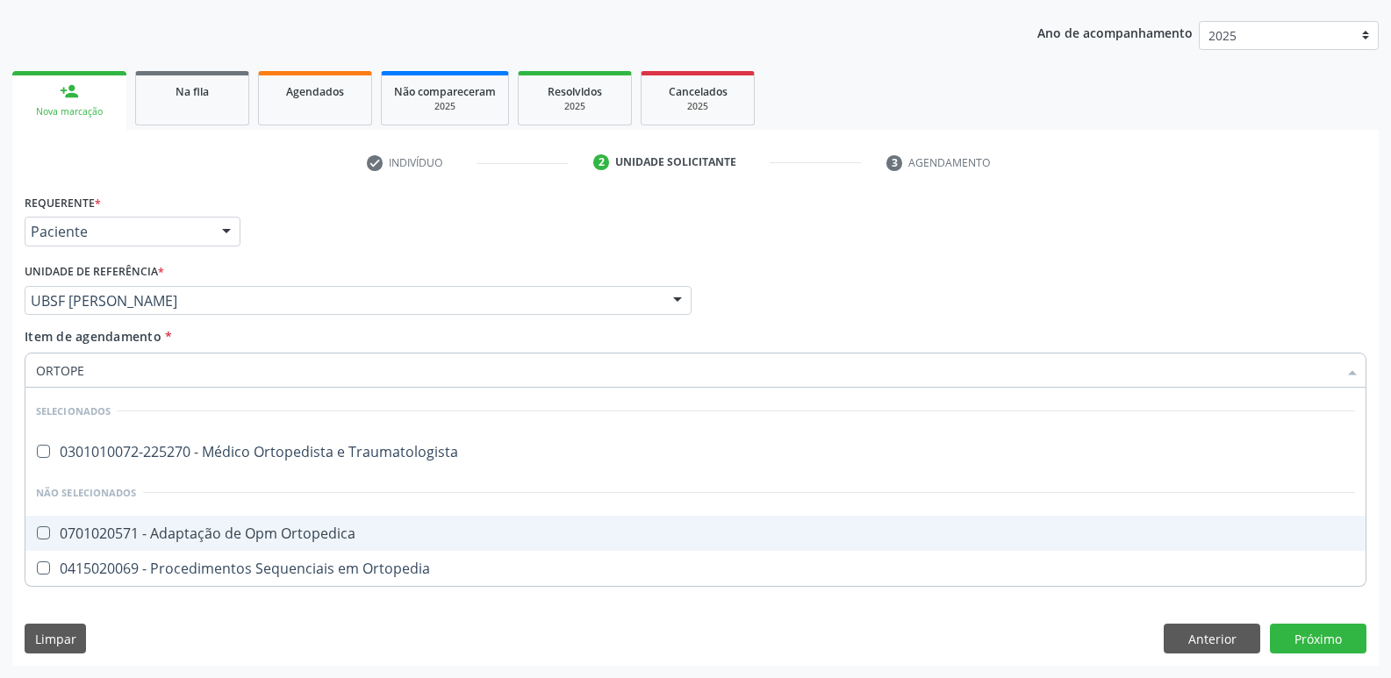
type input "ORTOPED"
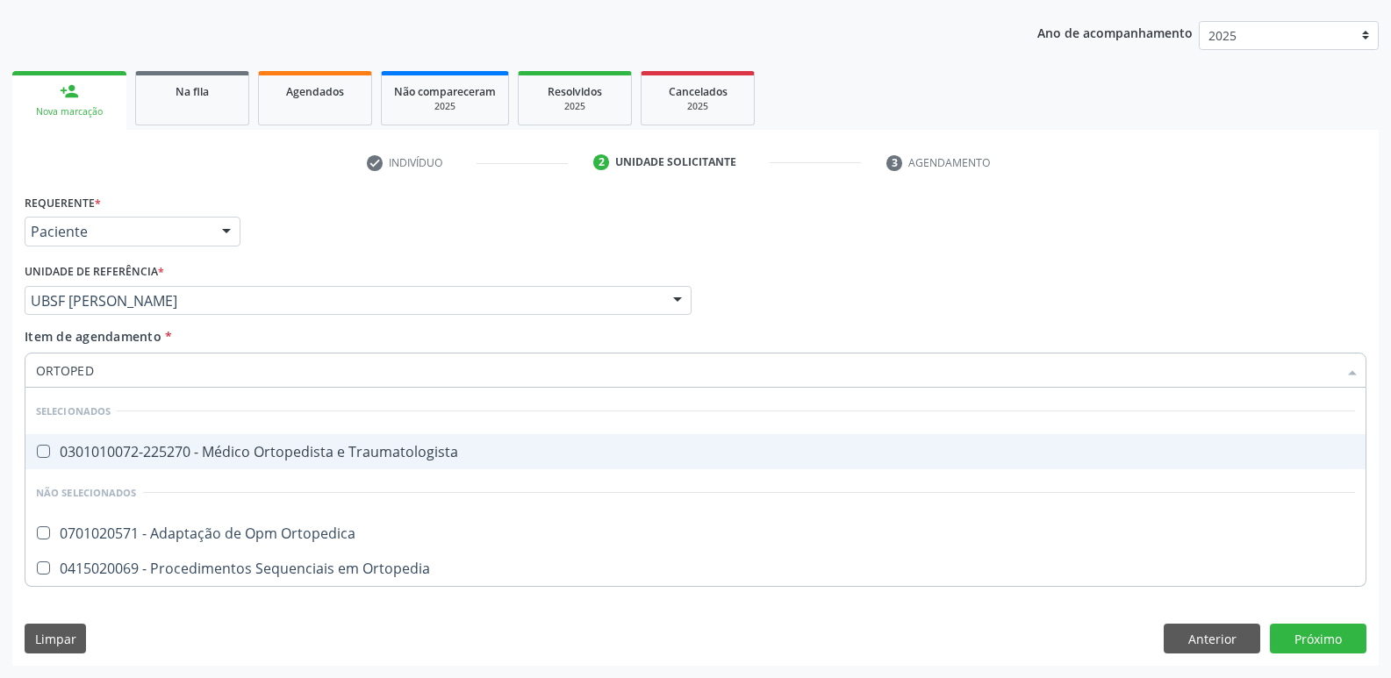
click at [216, 452] on div "0301010072-225270 - Médico Ortopedista e Traumatologista" at bounding box center [695, 452] width 1319 height 14
checkbox Traumatologista "true"
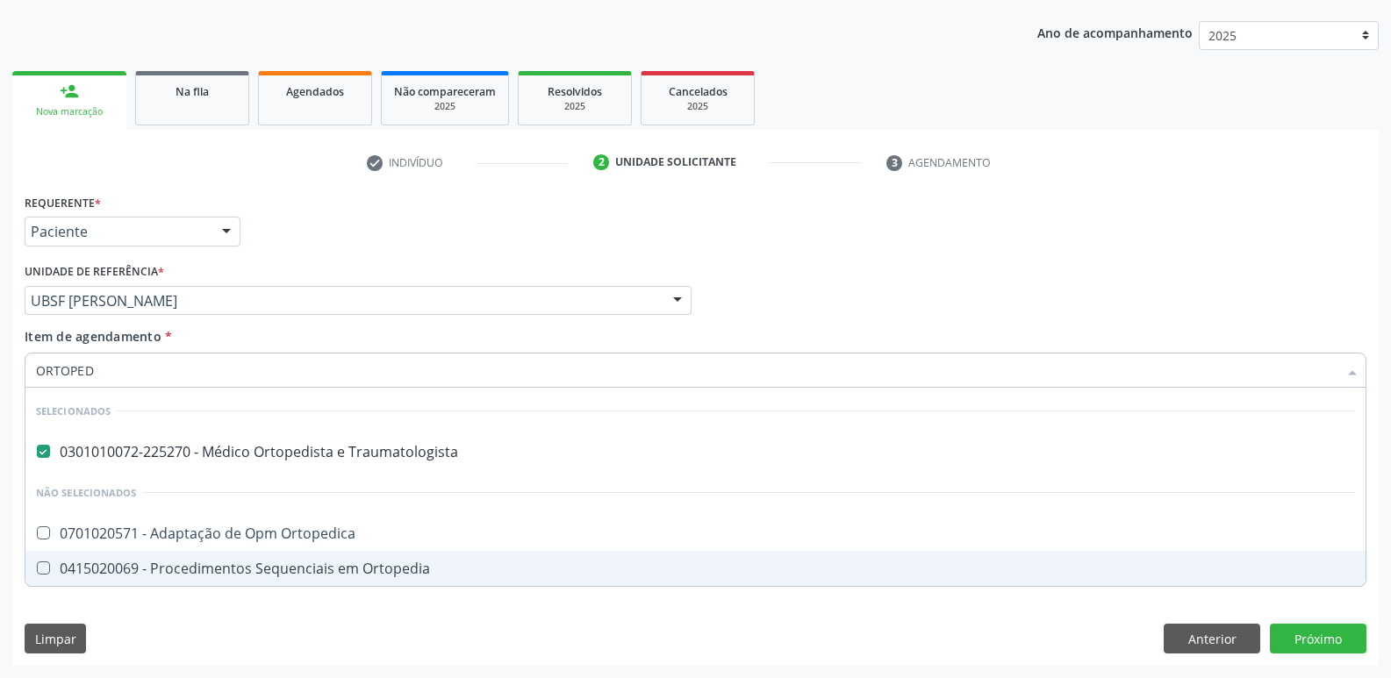
click at [1336, 623] on div "Requerente * Paciente Médico(a) Enfermeiro(a) Paciente Nenhum resultado encontr…" at bounding box center [695, 428] width 1366 height 477
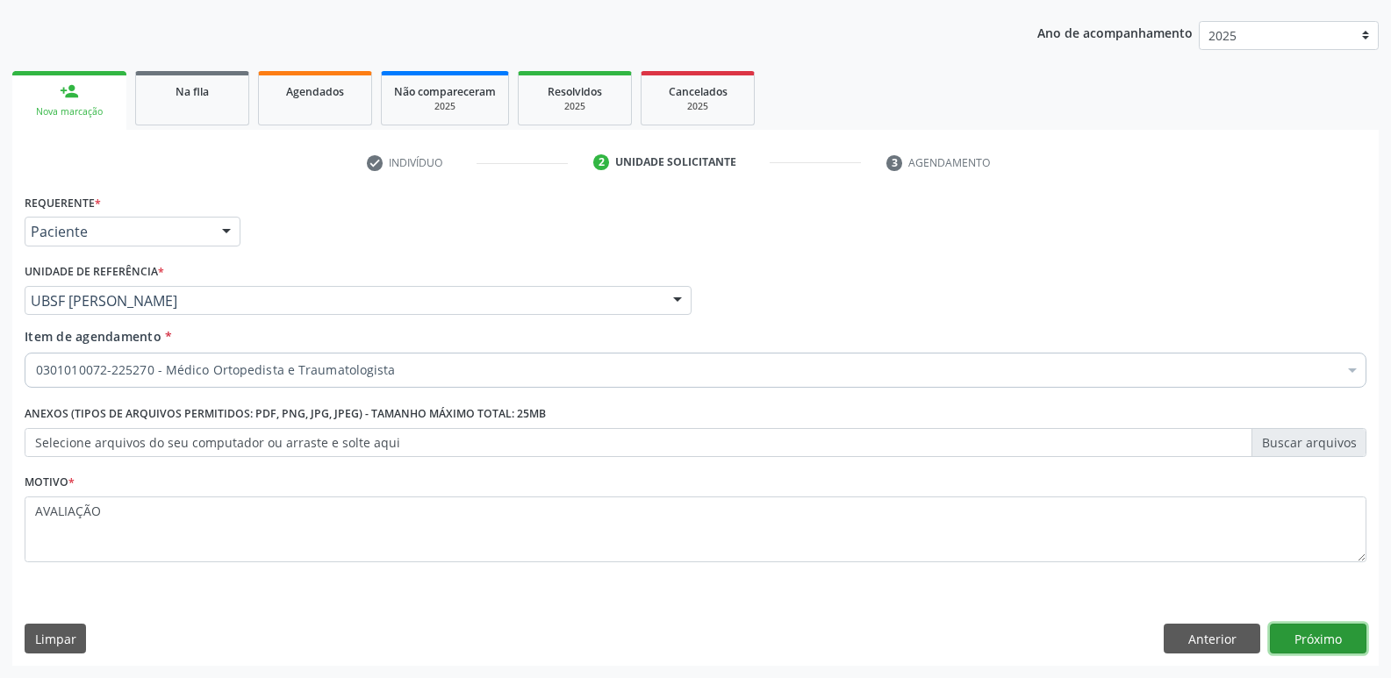
click at [1333, 633] on button "Próximo" at bounding box center [1318, 639] width 97 height 30
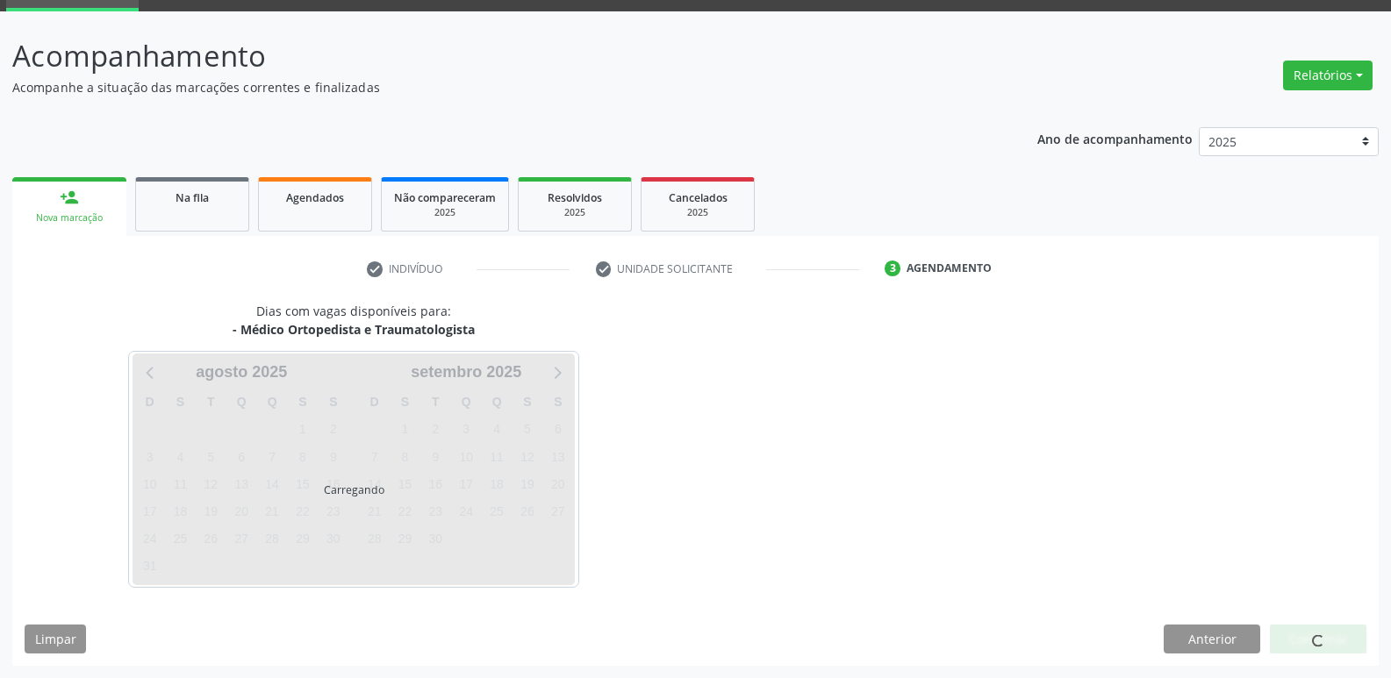
scroll to position [85, 0]
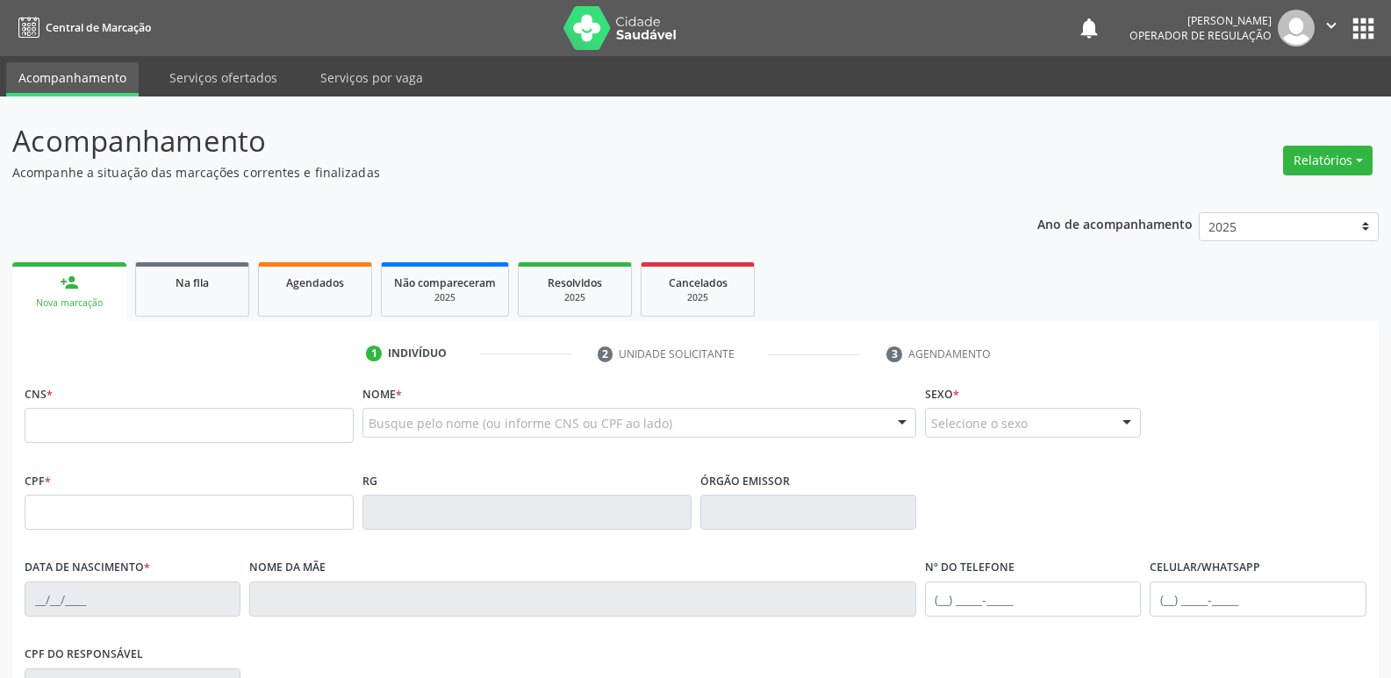
scroll to position [85, 0]
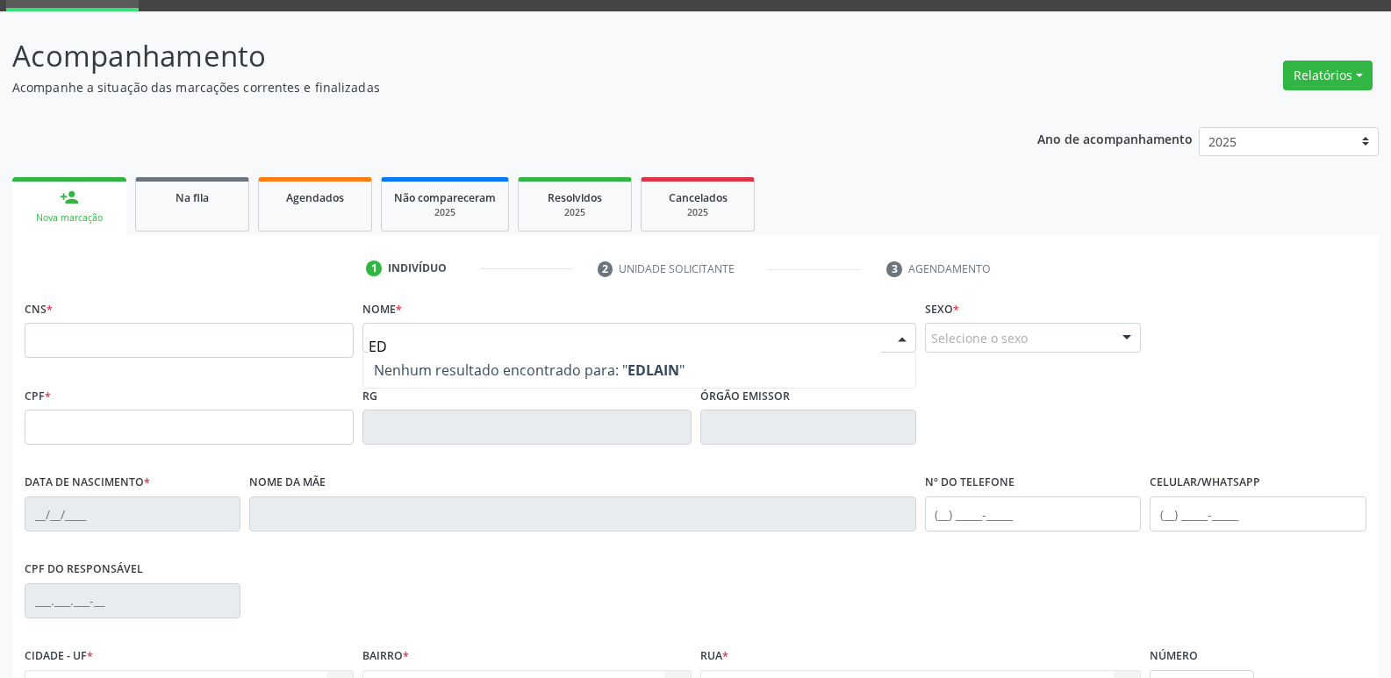
type input "E"
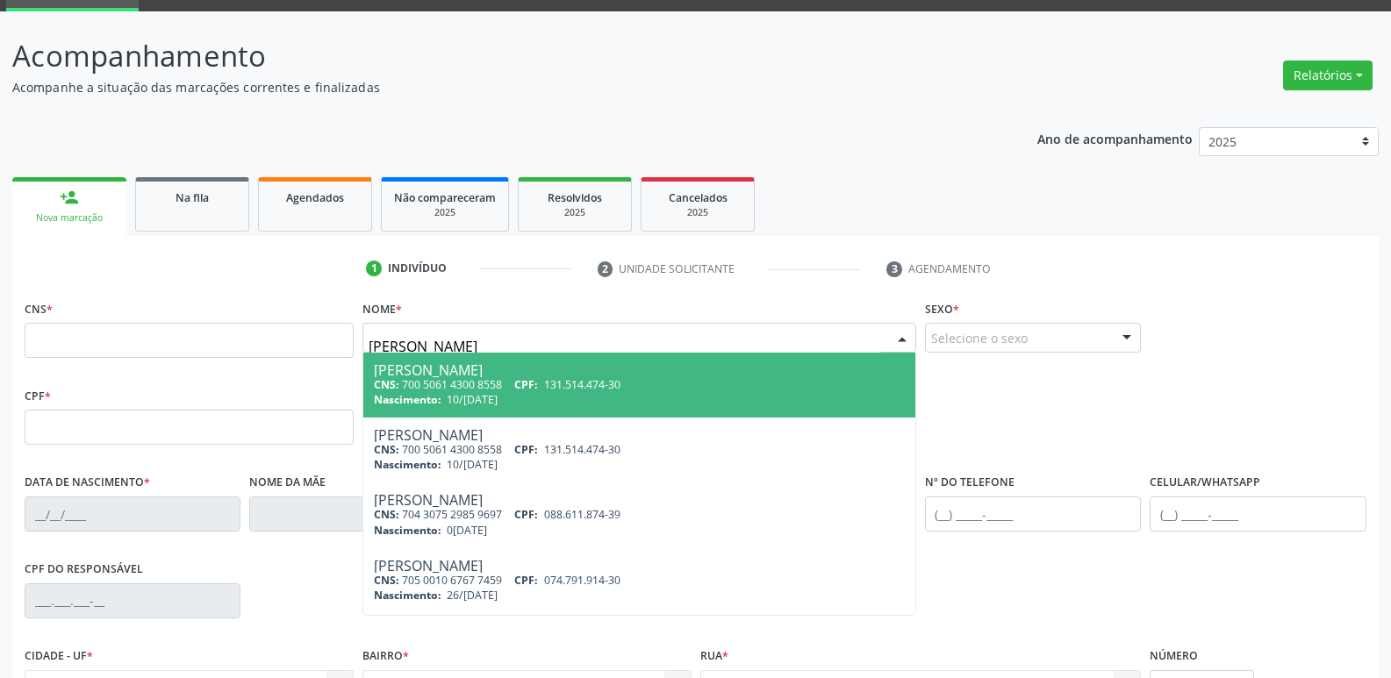
type input "[PERSON_NAME]"
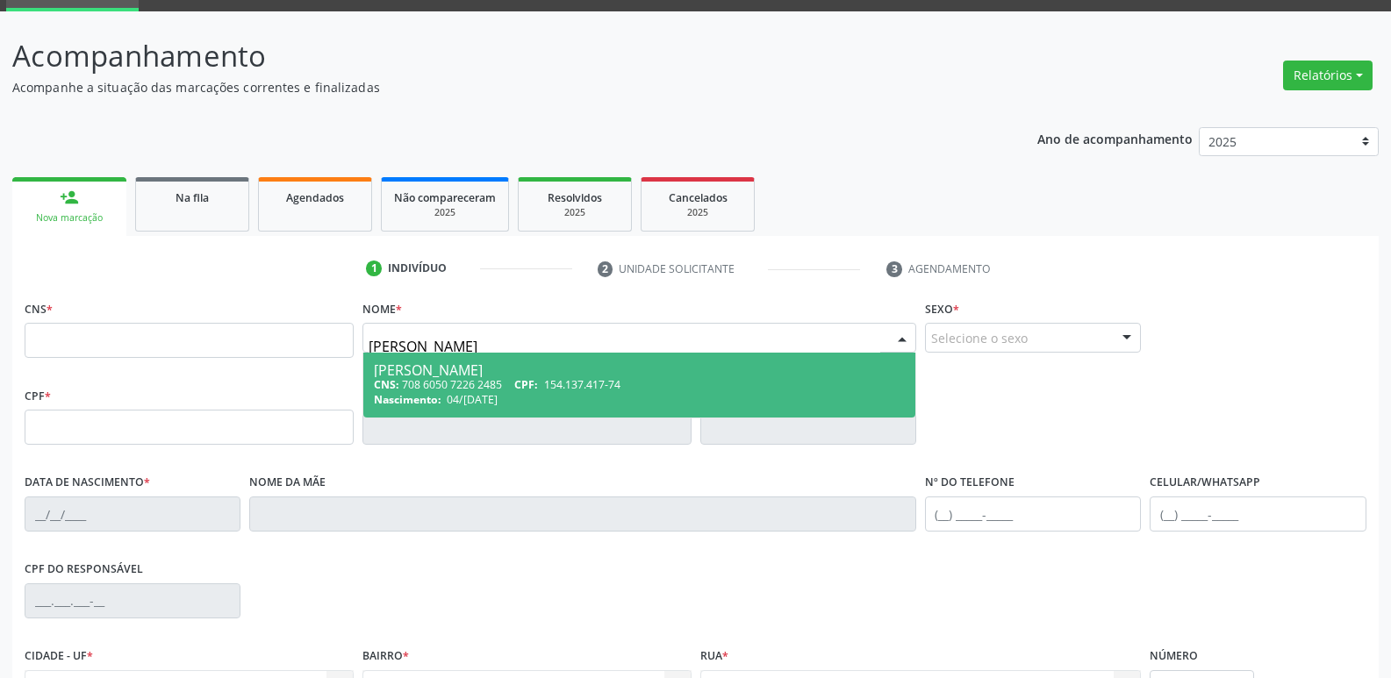
click at [422, 401] on span "Nascimento:" at bounding box center [408, 399] width 68 height 15
type input "708 6050 7226 2485"
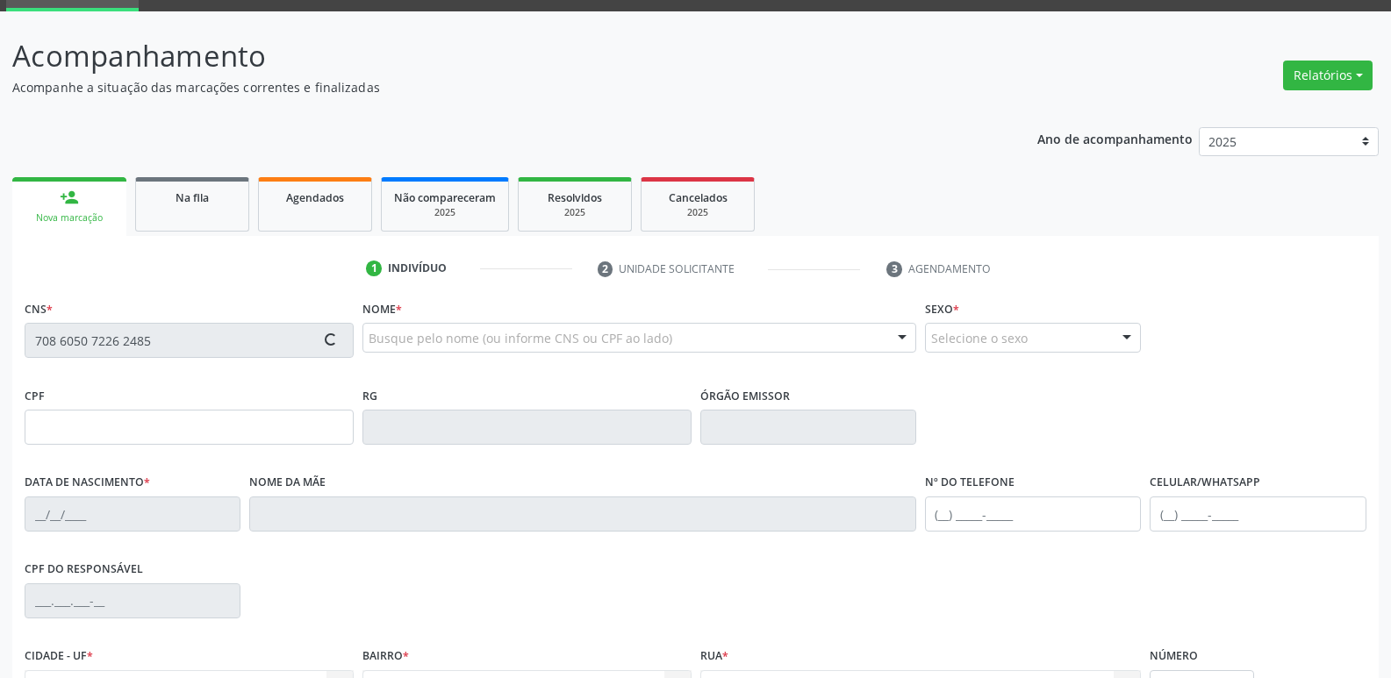
type input "154.137.417-74"
type input "[DATE]"
type input "[PERSON_NAME]"
type input "[PHONE_NUMBER]"
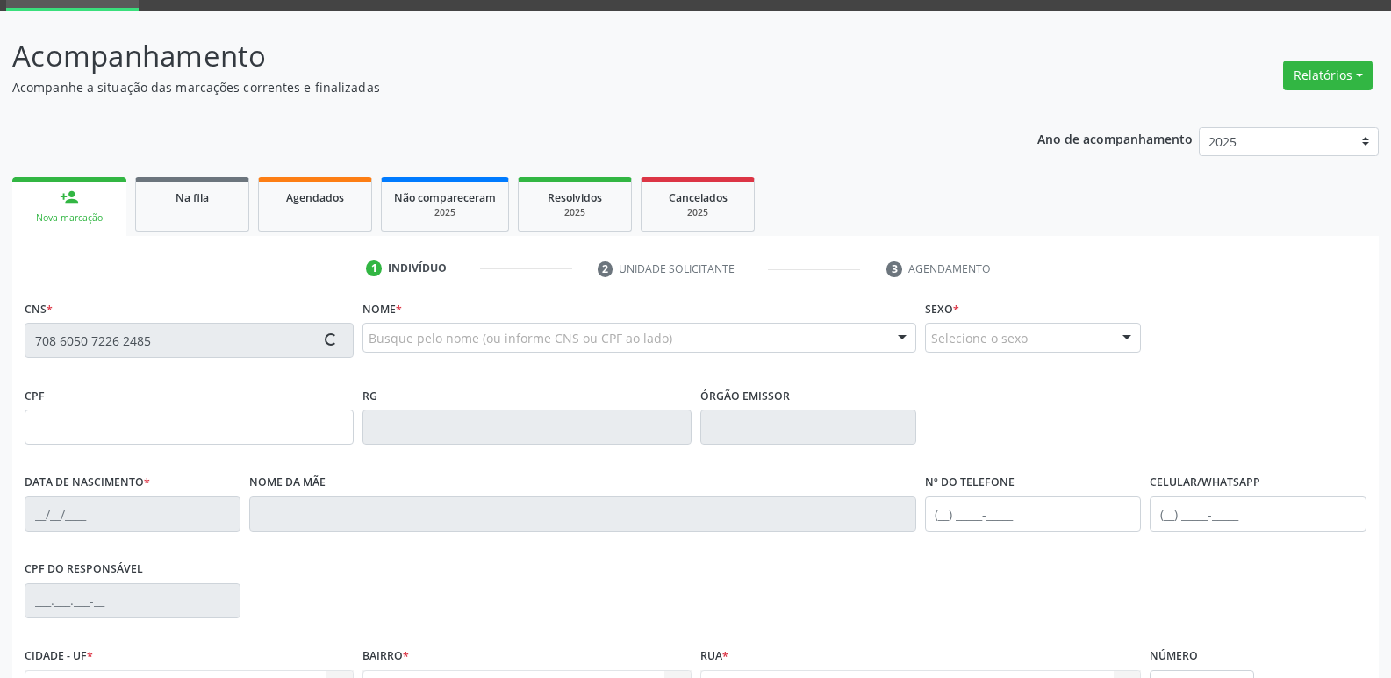
type input "860.269.337-00"
type input "70"
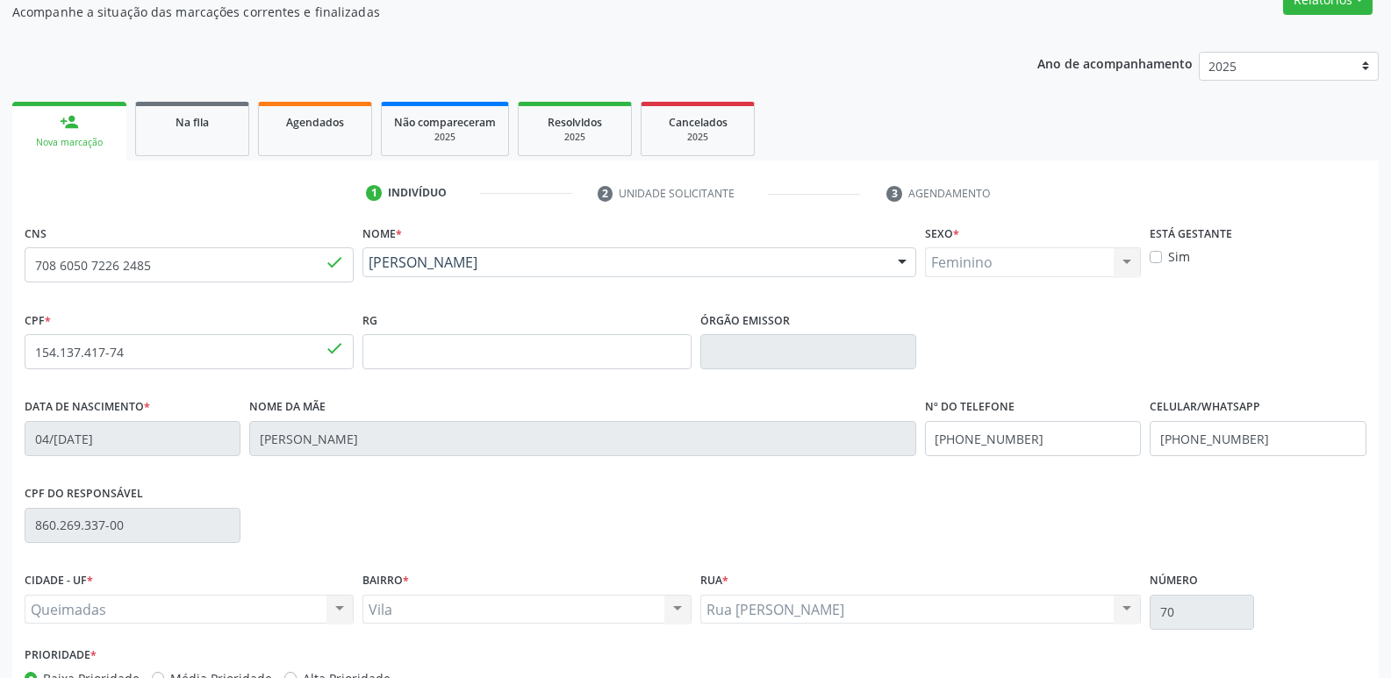
scroll to position [273, 0]
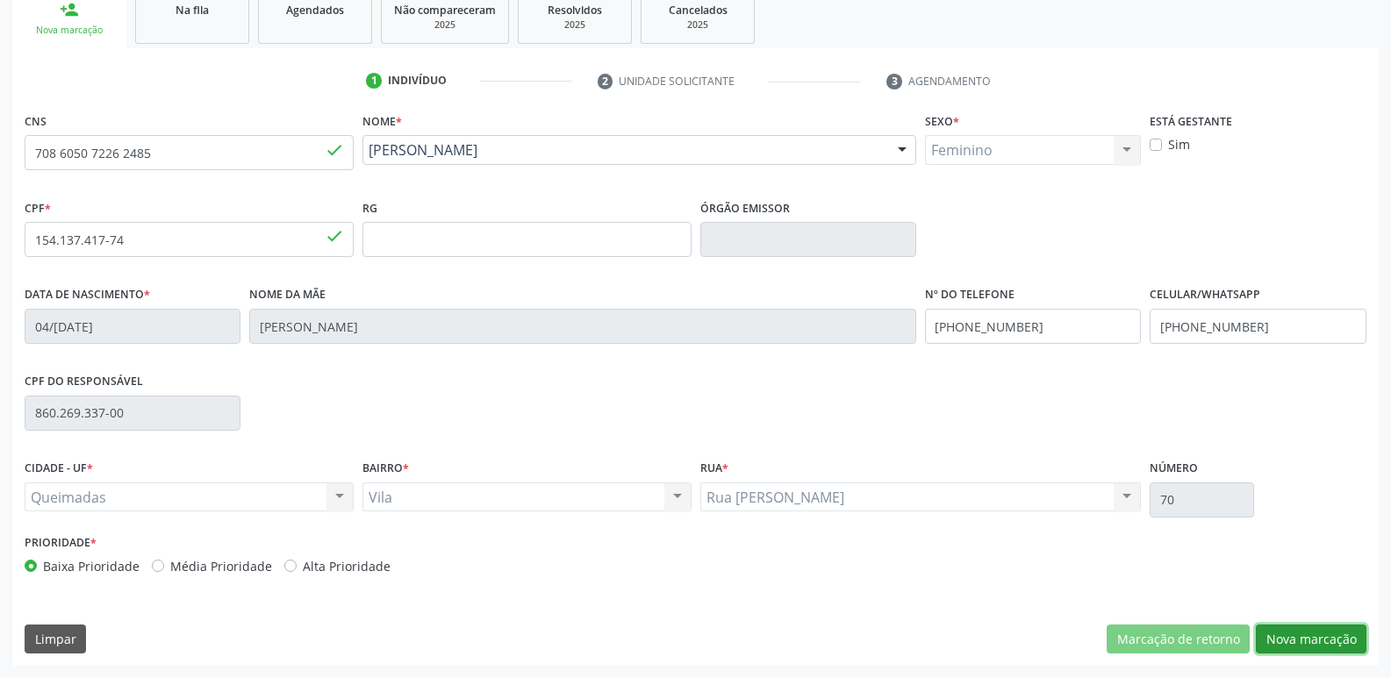
click at [1329, 630] on button "Nova marcação" at bounding box center [1311, 640] width 111 height 30
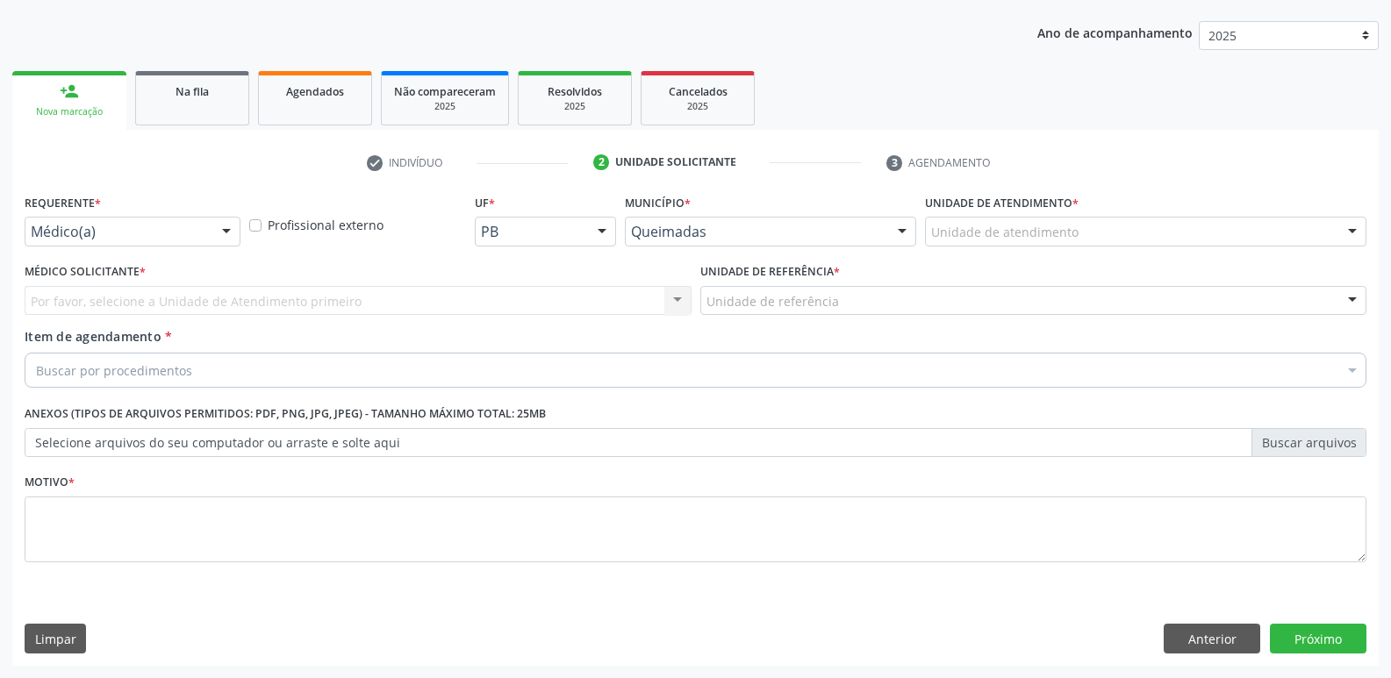
drag, startPoint x: 169, startPoint y: 226, endPoint x: 147, endPoint y: 261, distance: 40.9
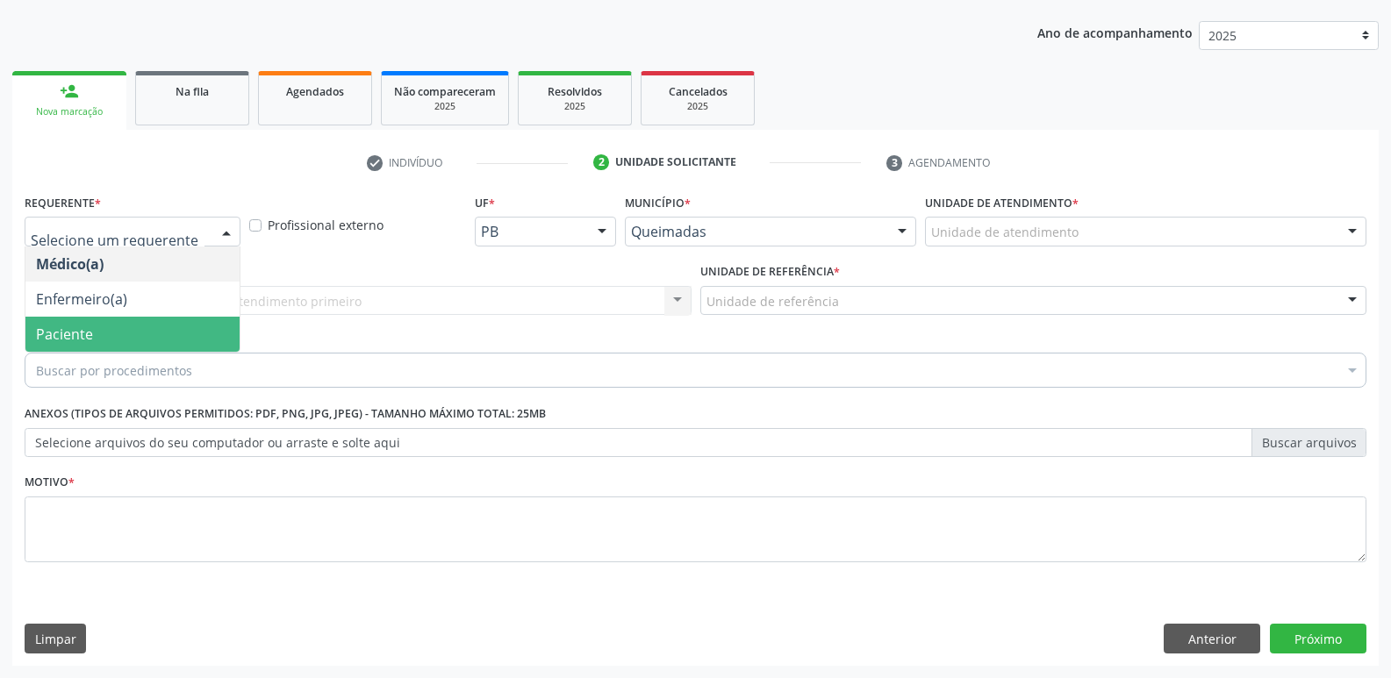
drag, startPoint x: 121, startPoint y: 333, endPoint x: 157, endPoint y: 312, distance: 42.1
click at [123, 333] on span "Paciente" at bounding box center [132, 334] width 214 height 35
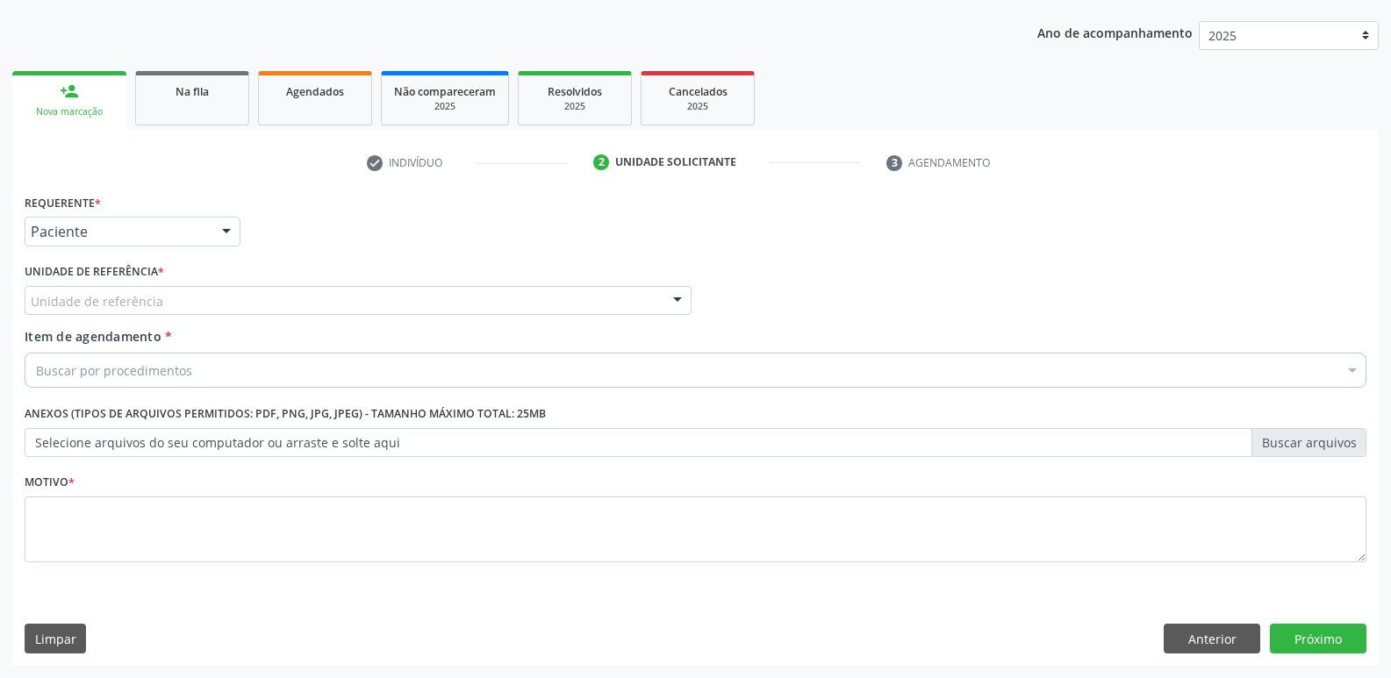
click at [181, 286] on div "Unidade de referência" at bounding box center [358, 301] width 667 height 30
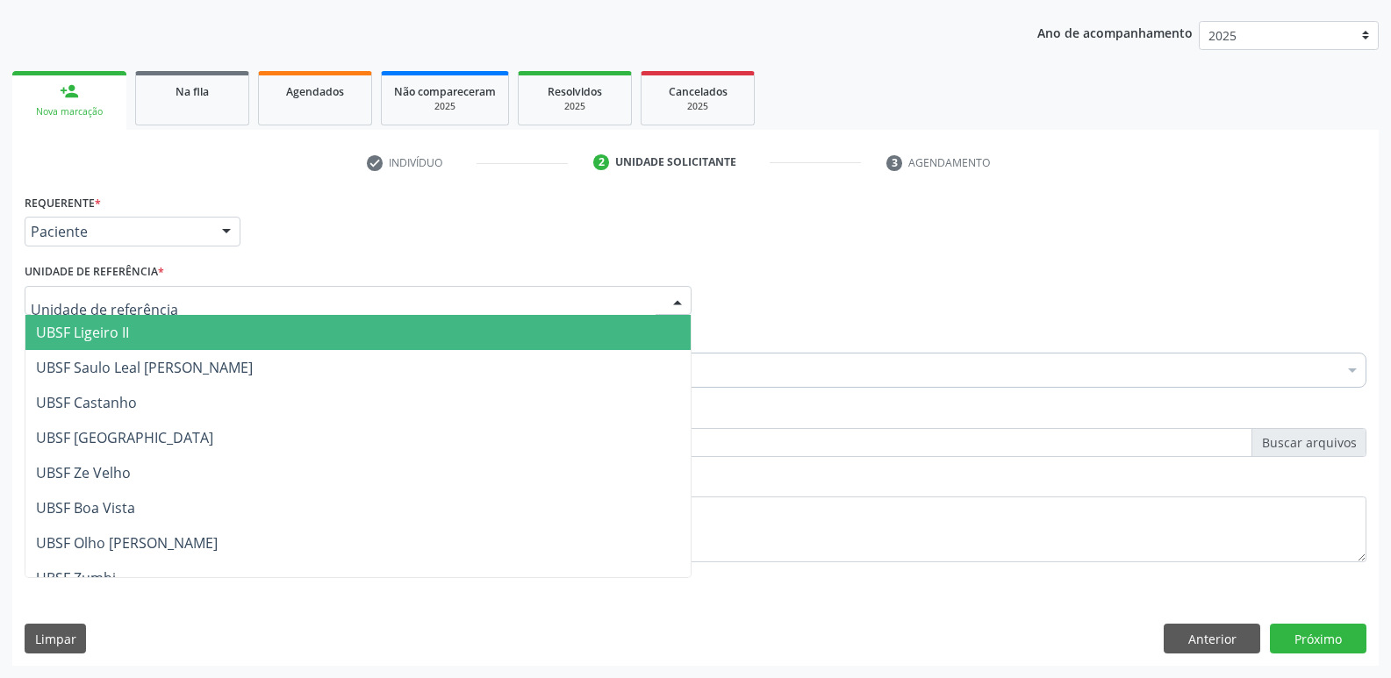
click at [145, 350] on span "UBSF Saulo Leal [PERSON_NAME]" at bounding box center [357, 367] width 665 height 35
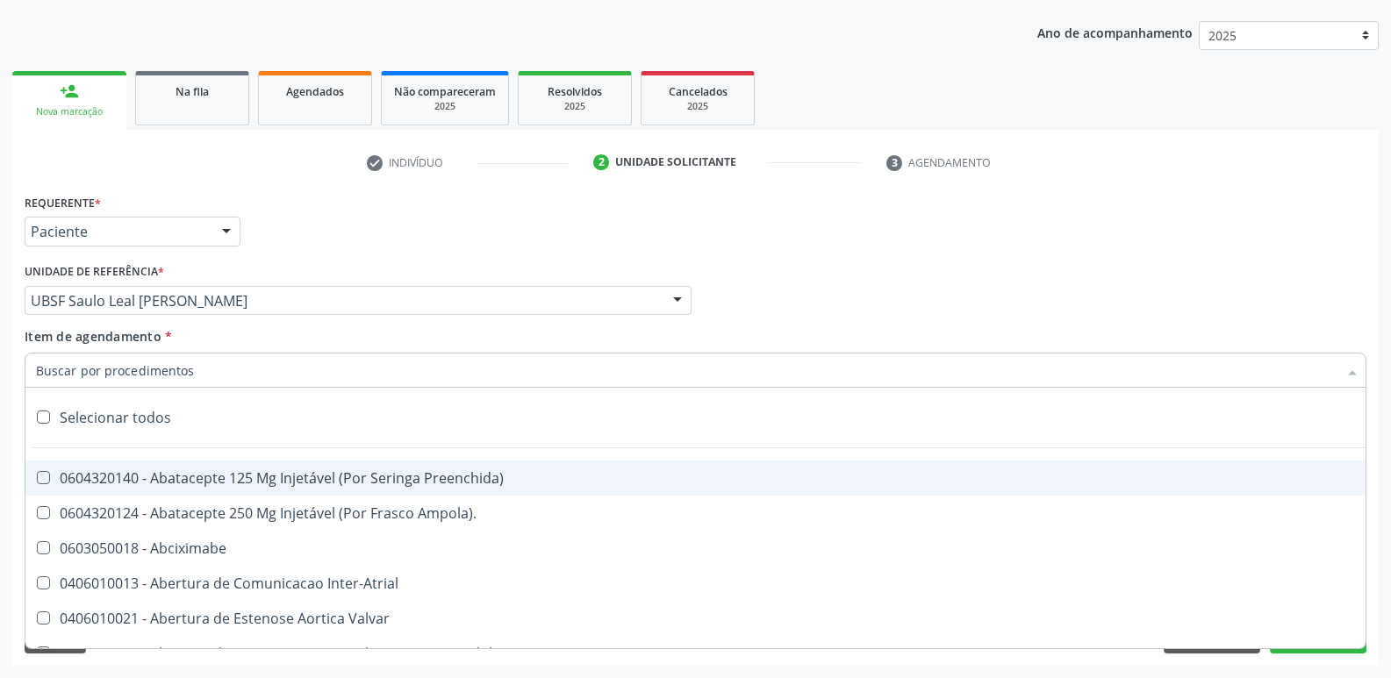
type input "V"
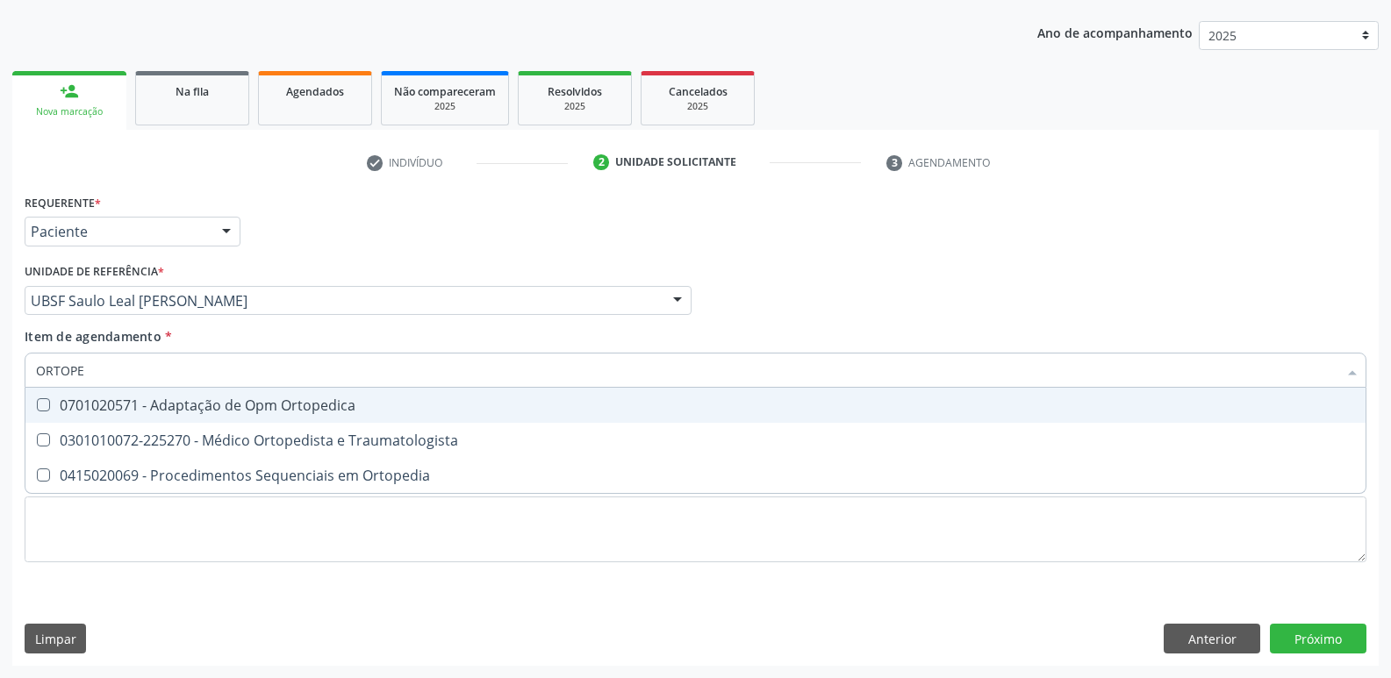
type input "ORTOPED"
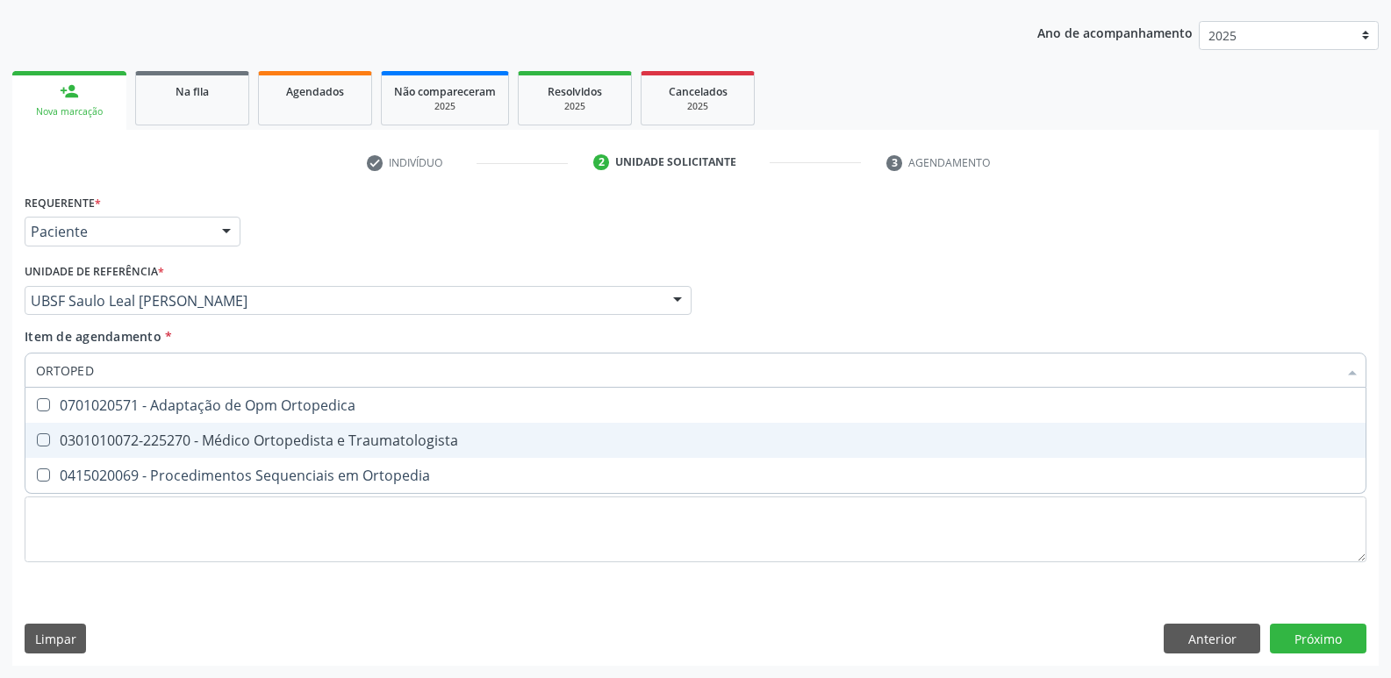
click at [345, 435] on div "0301010072-225270 - Médico Ortopedista e Traumatologista" at bounding box center [695, 441] width 1319 height 14
checkbox Traumatologista "true"
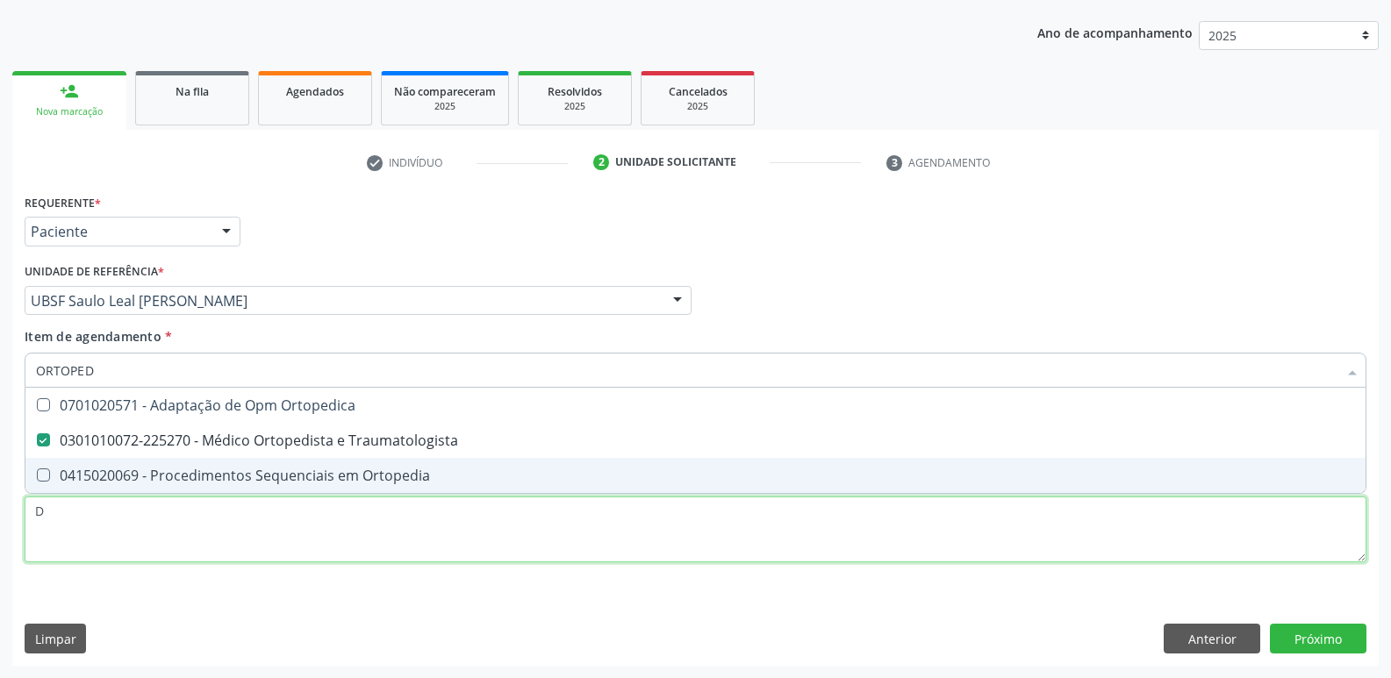
click at [272, 541] on div "Requerente * Paciente Médico(a) Enfermeiro(a) Paciente Nenhum resultado encontr…" at bounding box center [696, 389] width 1342 height 398
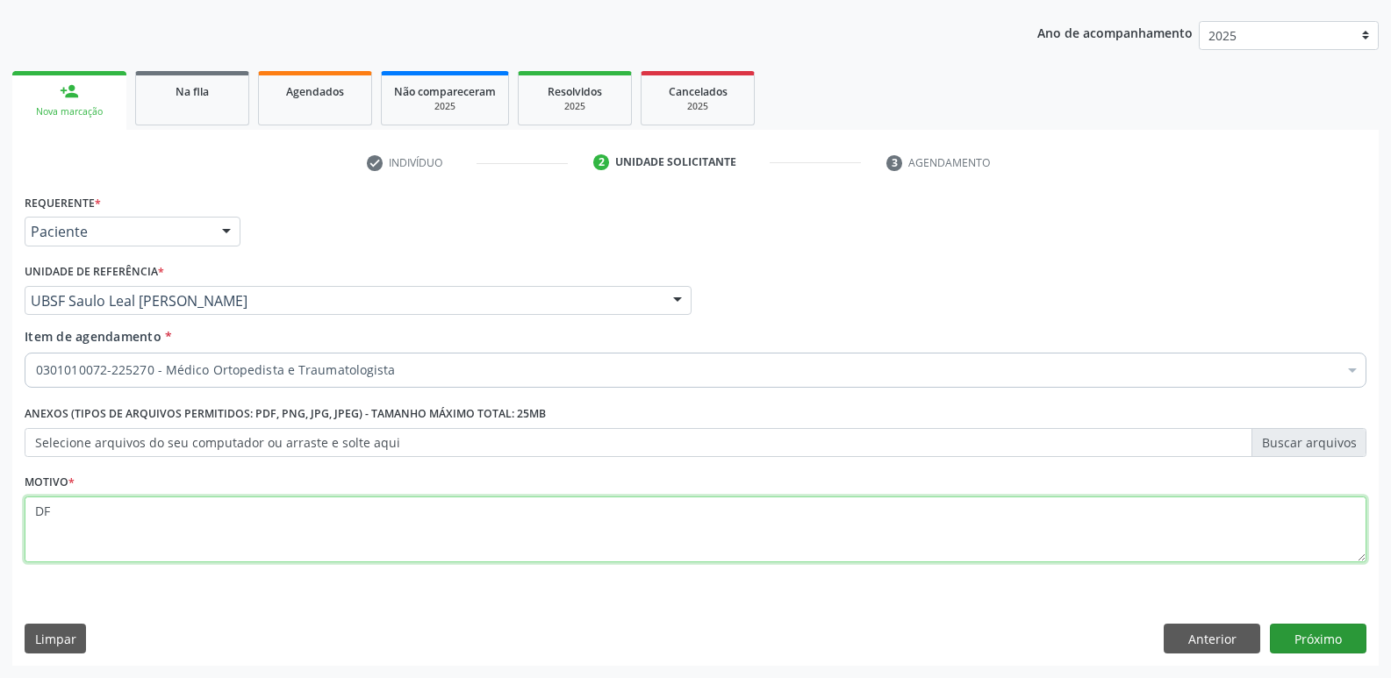
type textarea "DF"
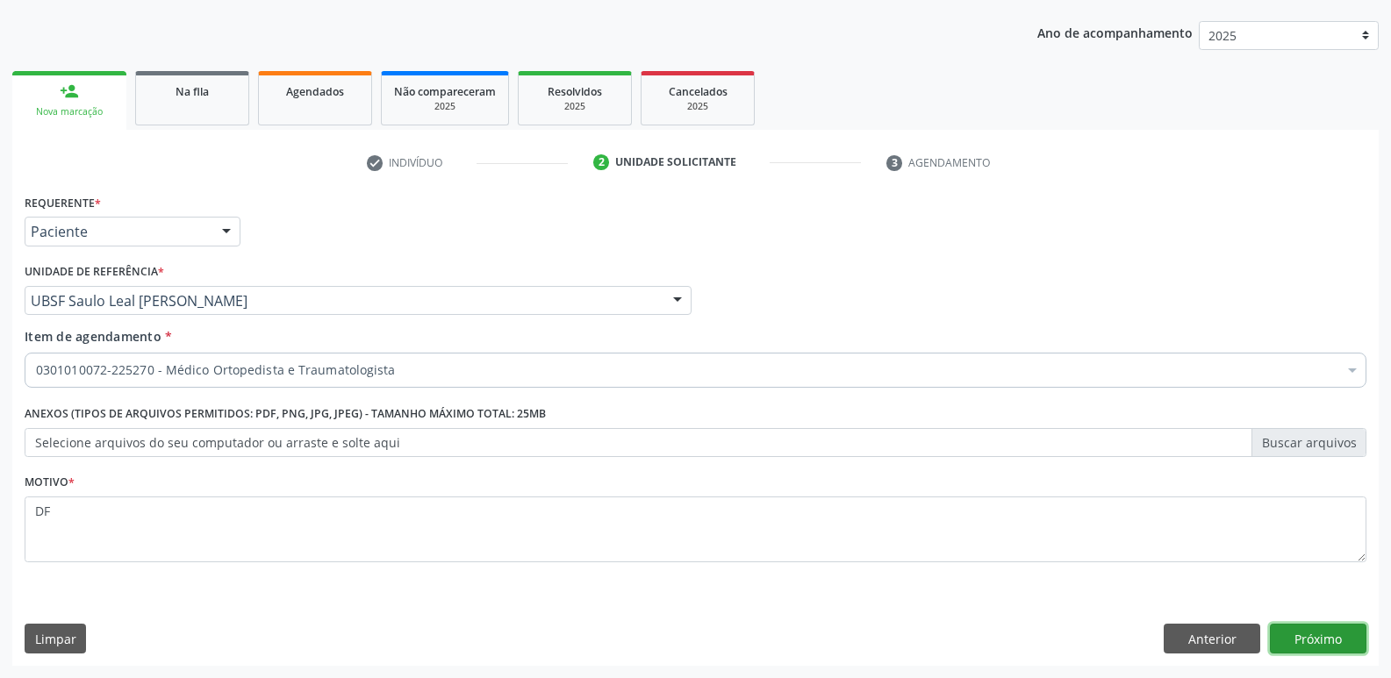
click at [1299, 630] on button "Próximo" at bounding box center [1318, 639] width 97 height 30
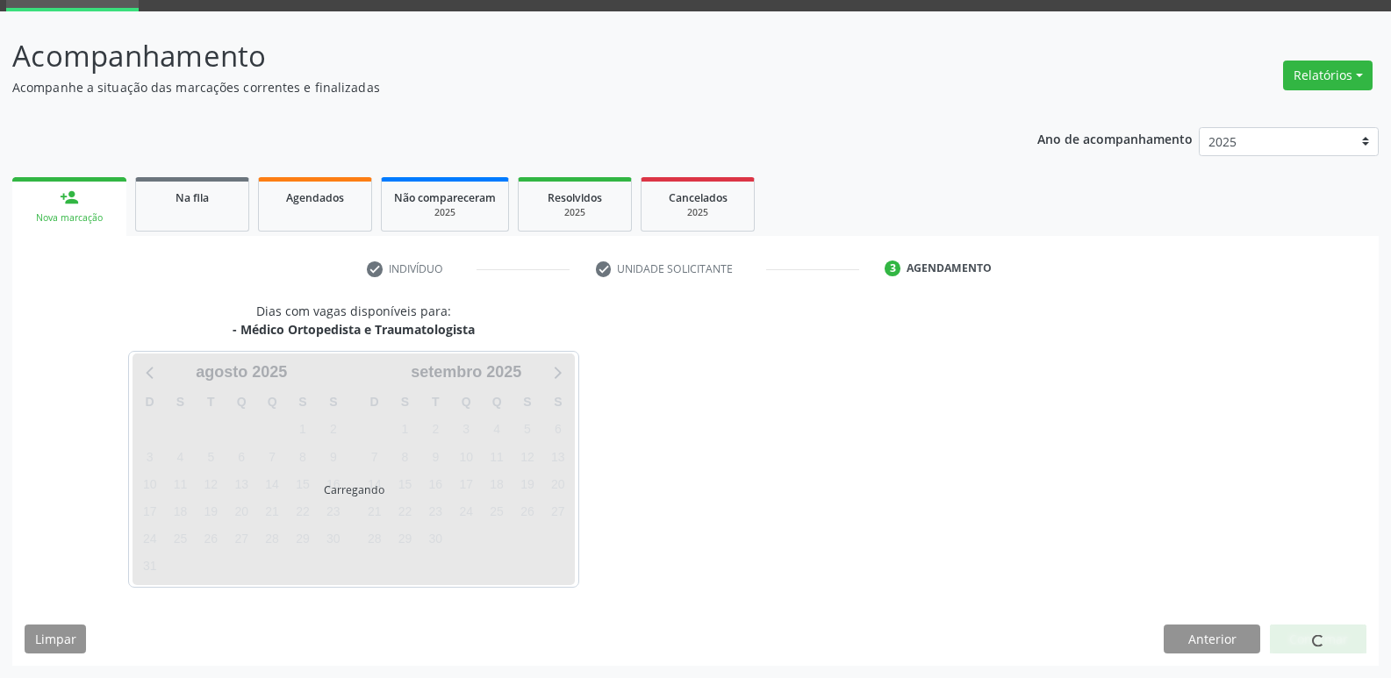
scroll to position [85, 0]
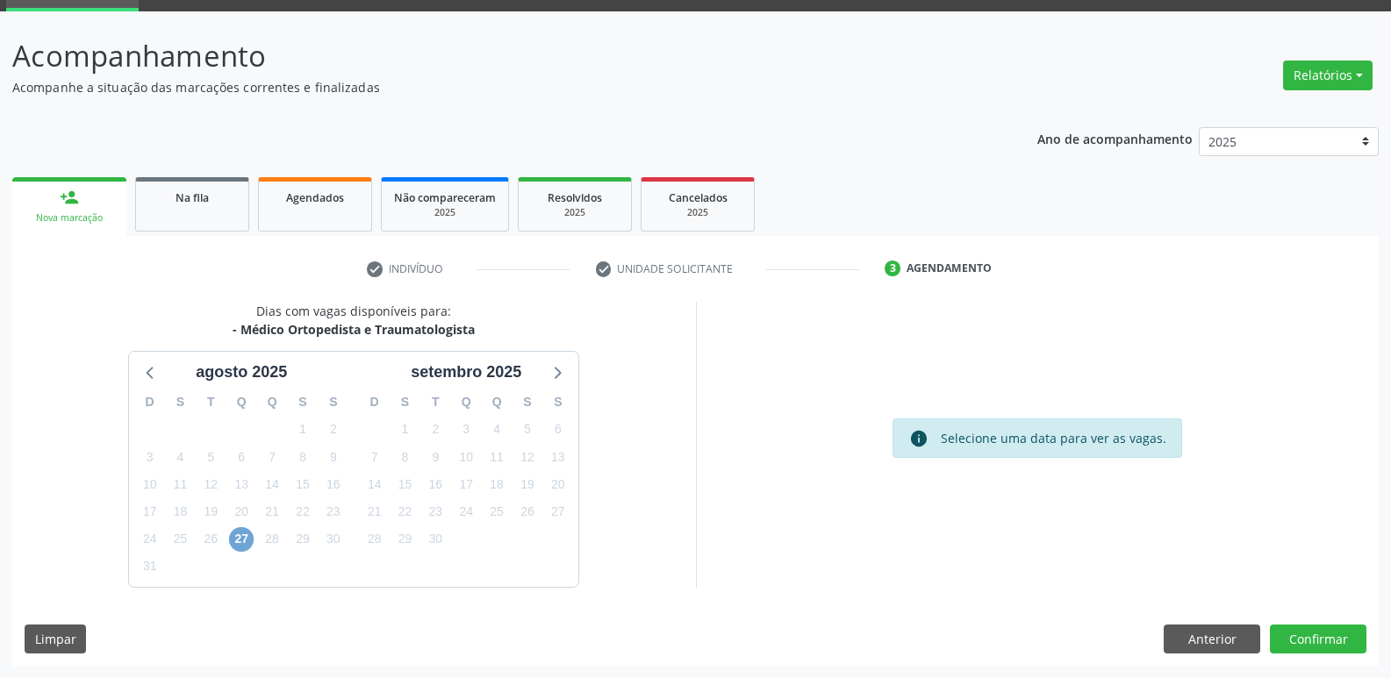
click at [235, 540] on span "27" at bounding box center [241, 539] width 25 height 25
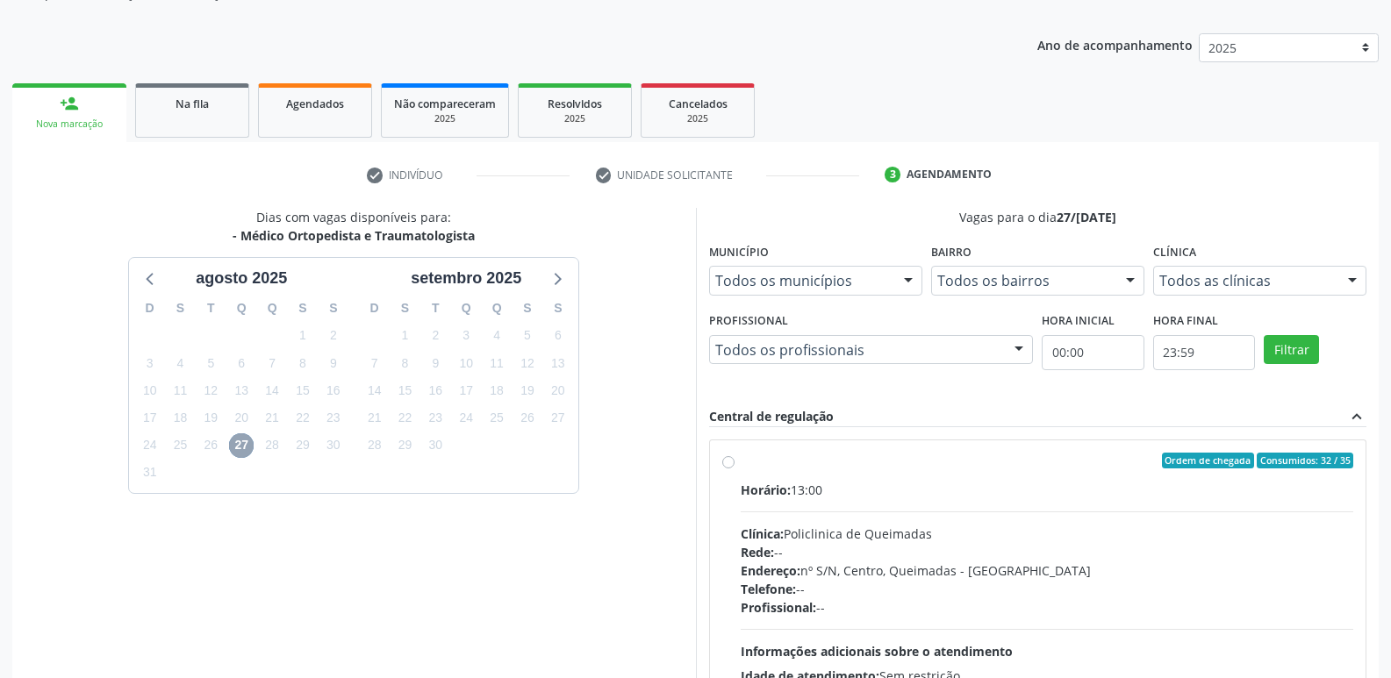
scroll to position [339, 0]
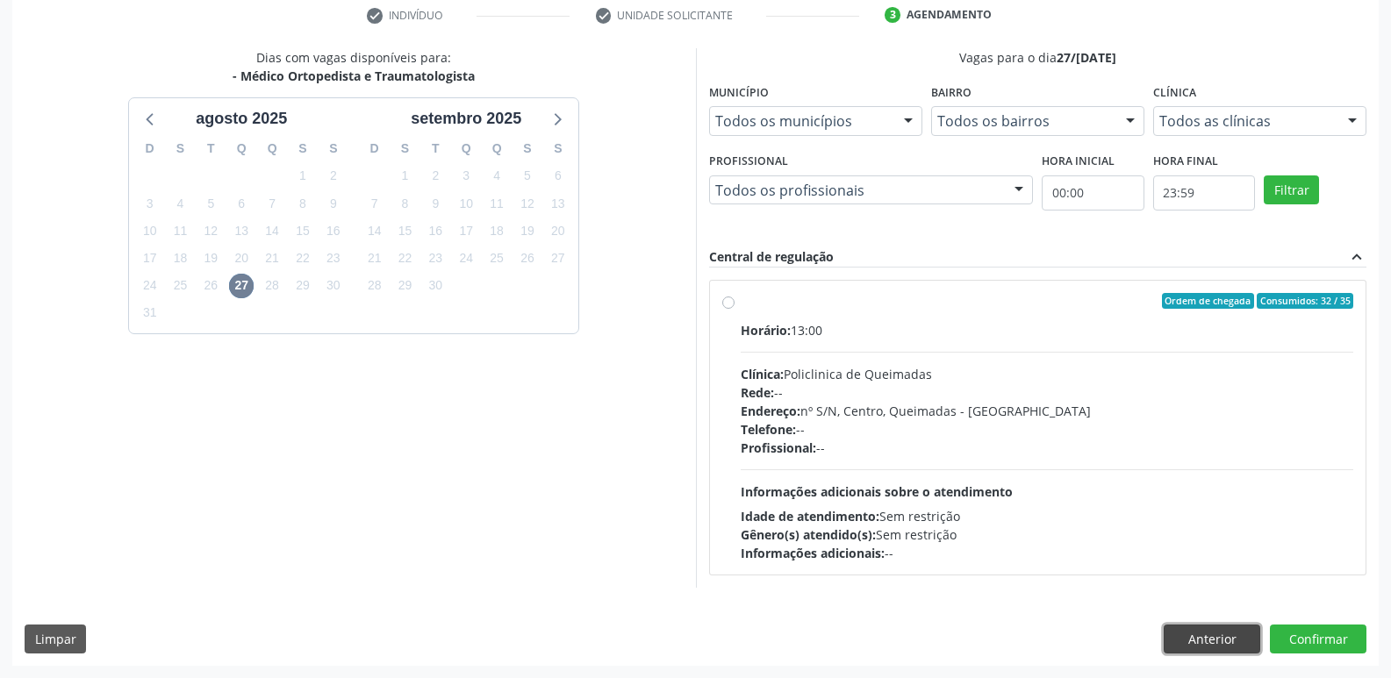
click at [1176, 635] on button "Anterior" at bounding box center [1212, 640] width 97 height 30
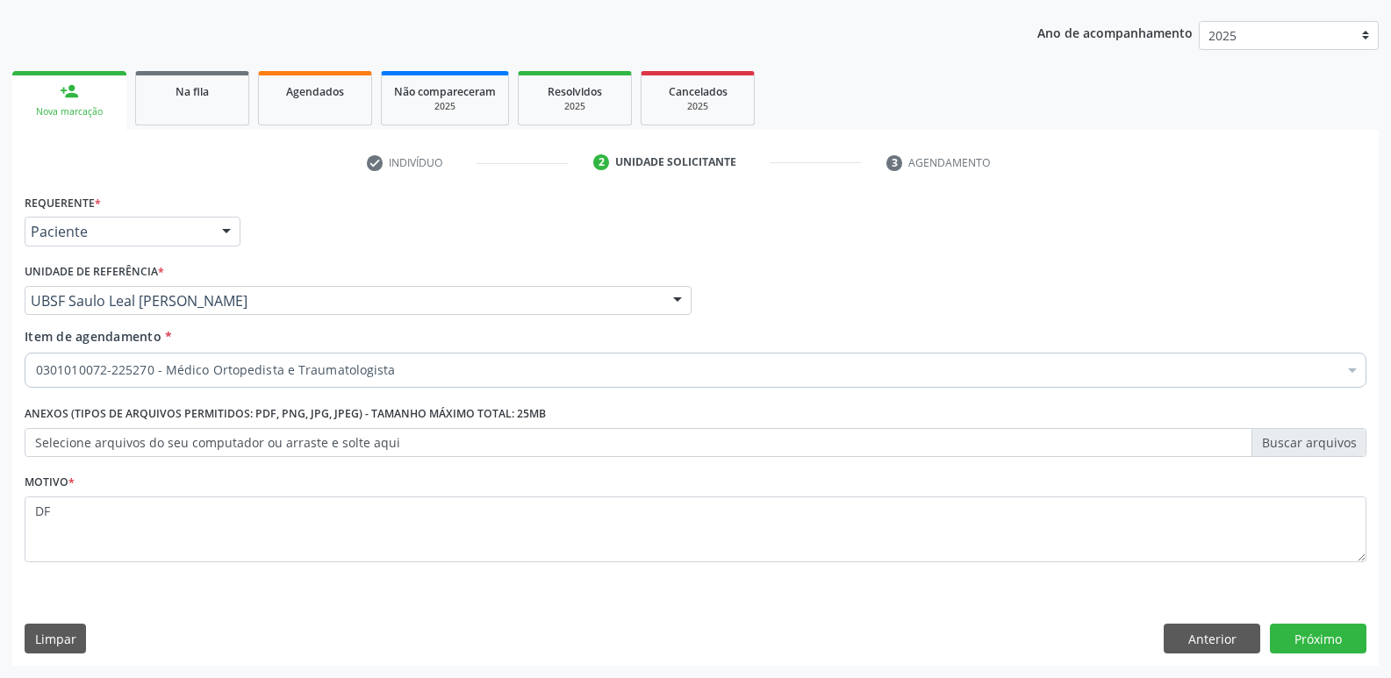
scroll to position [191, 0]
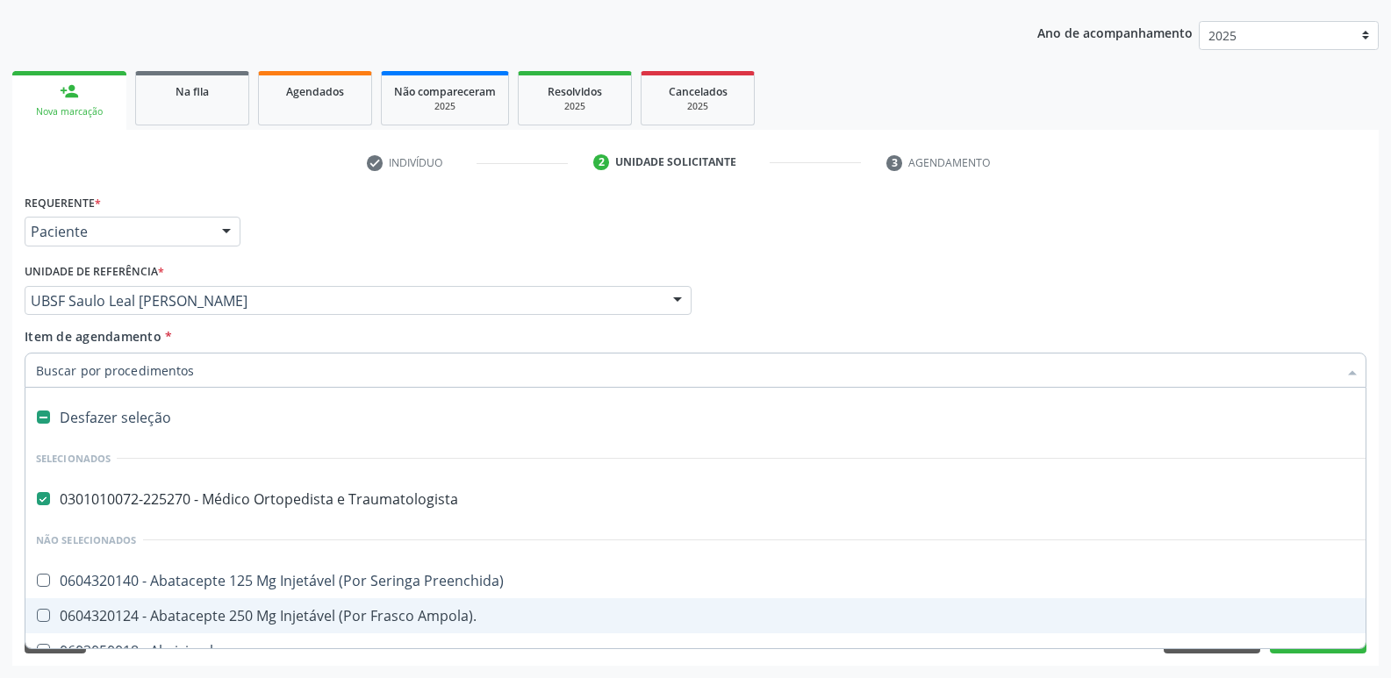
click at [173, 413] on div "Desfazer seleção" at bounding box center [719, 417] width 1388 height 35
checkbox Traumatologista "false"
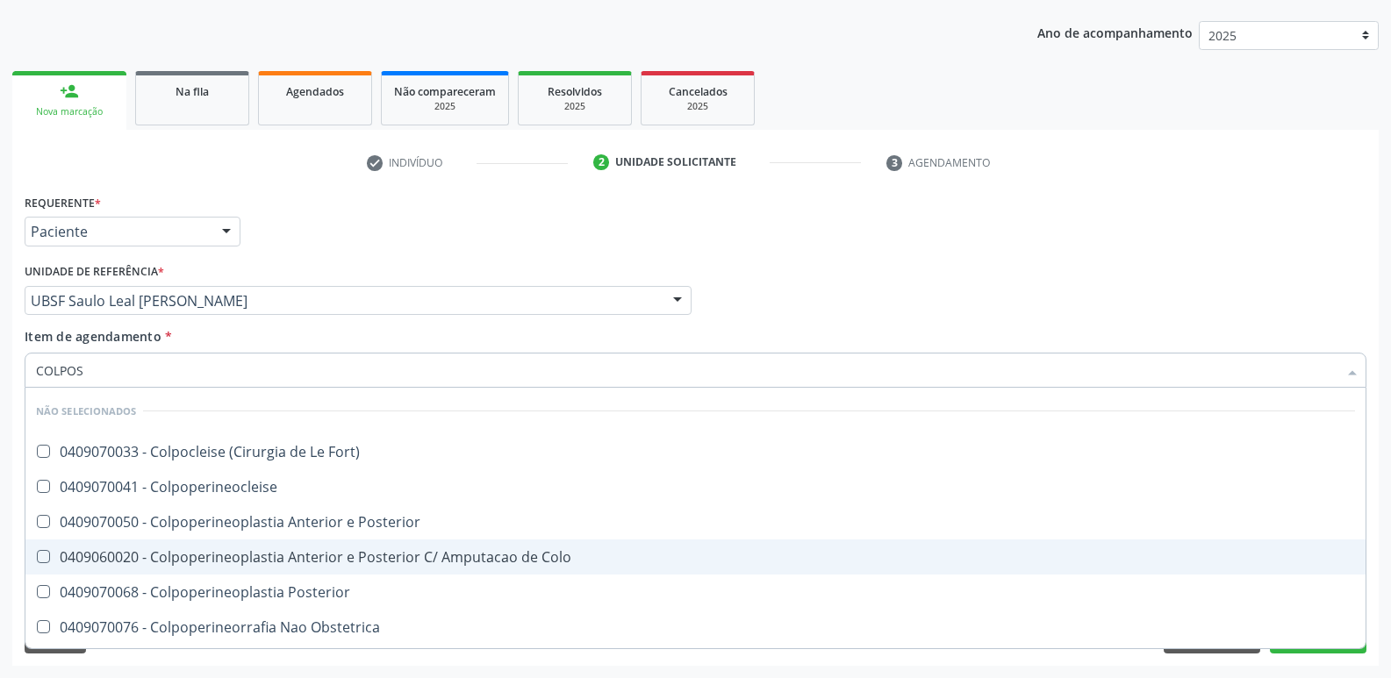
type input "COLPOSC"
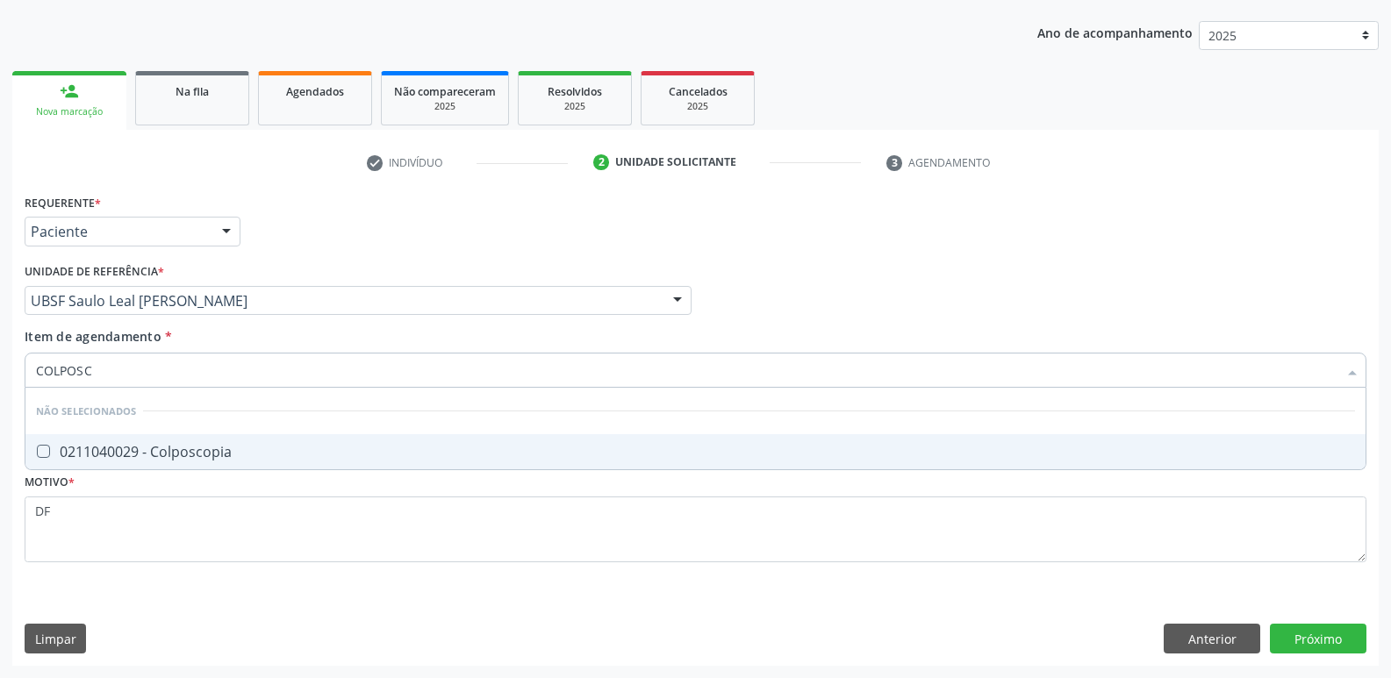
click at [196, 447] on div "0211040029 - Colposcopia" at bounding box center [695, 452] width 1319 height 14
click at [1323, 640] on div "Requerente * Paciente Médico(a) Enfermeiro(a) Paciente Nenhum resultado encontr…" at bounding box center [695, 428] width 1366 height 477
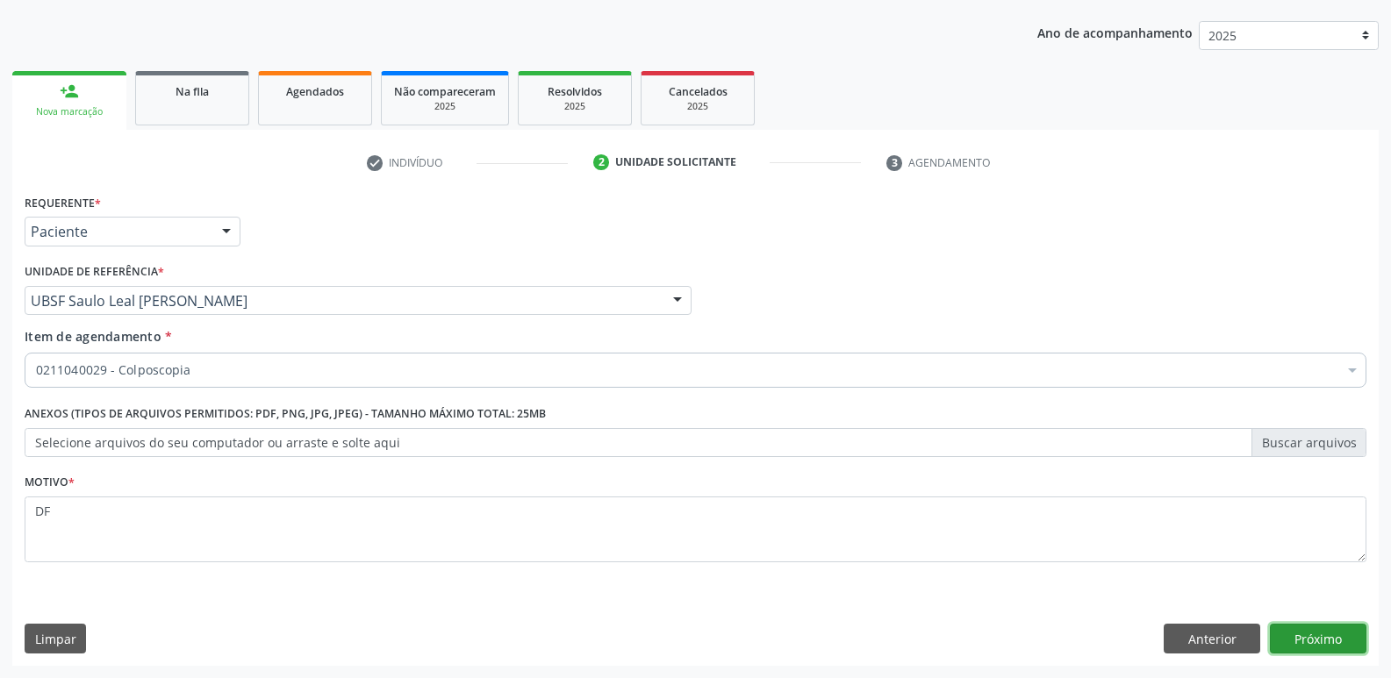
click at [1315, 637] on button "Próximo" at bounding box center [1318, 639] width 97 height 30
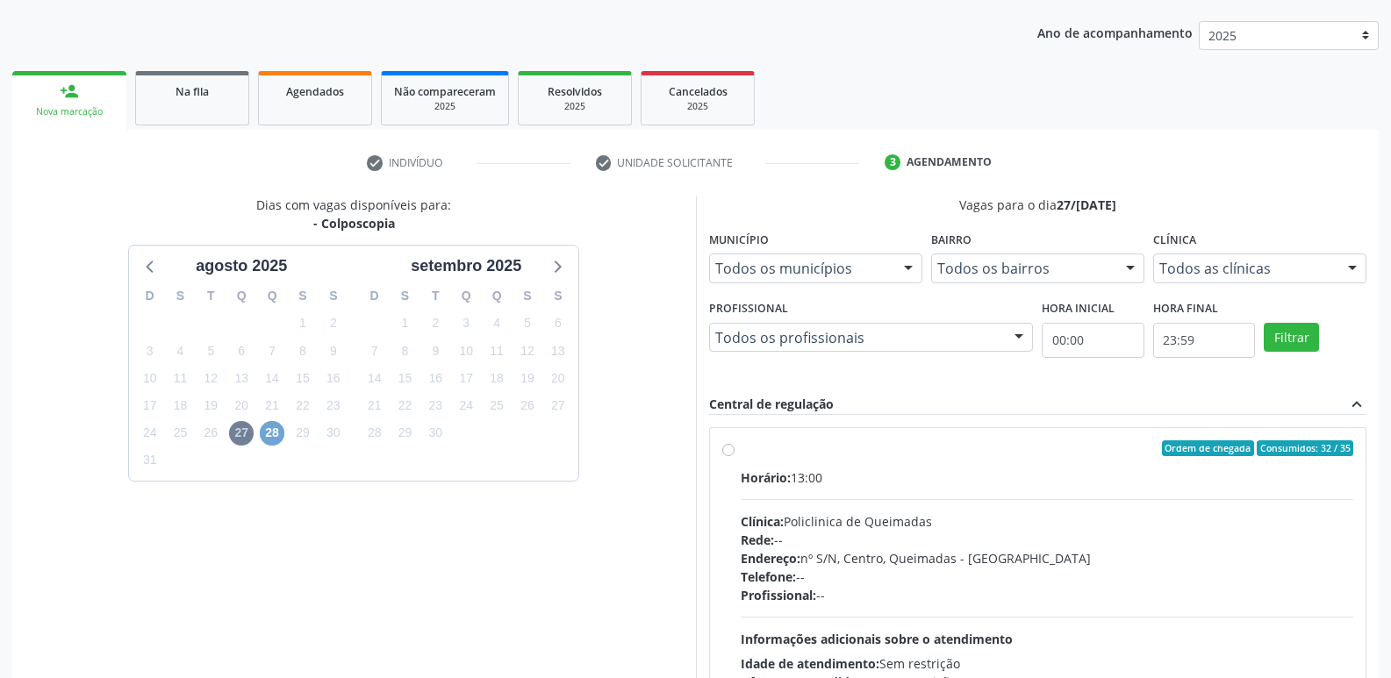
click at [270, 432] on span "28" at bounding box center [272, 433] width 25 height 25
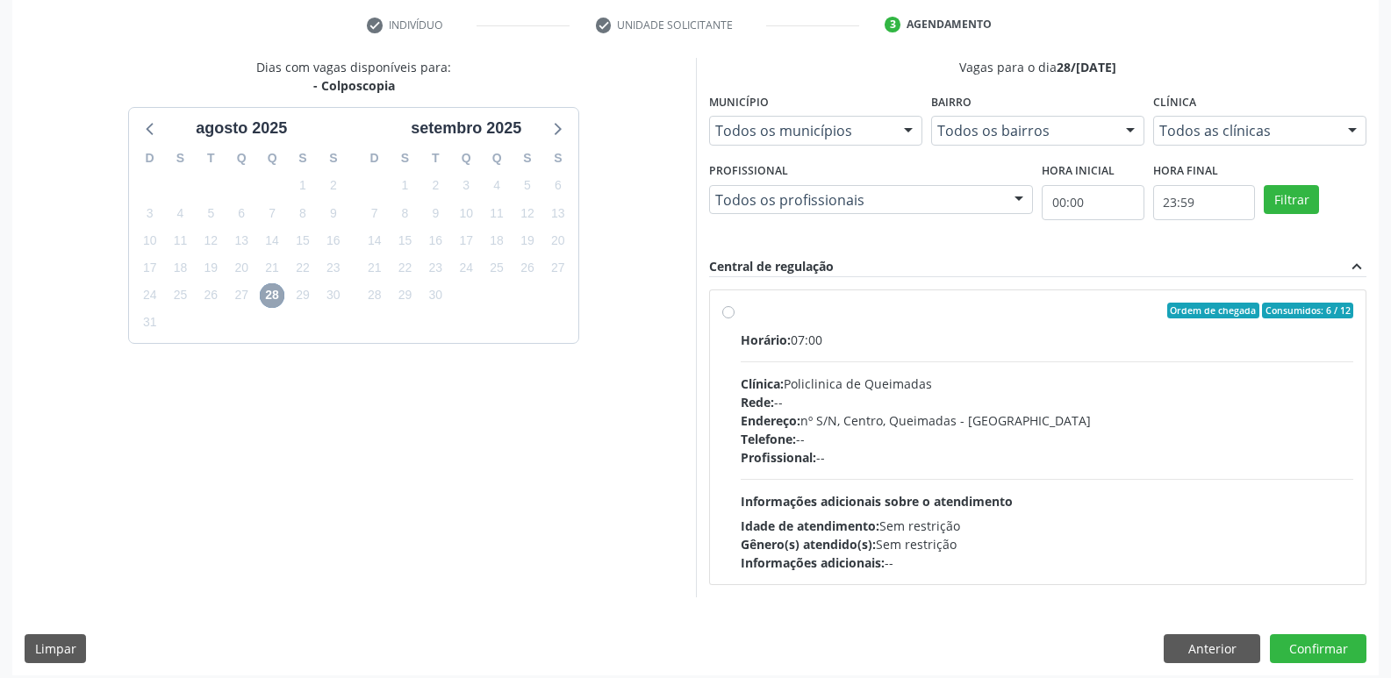
scroll to position [339, 0]
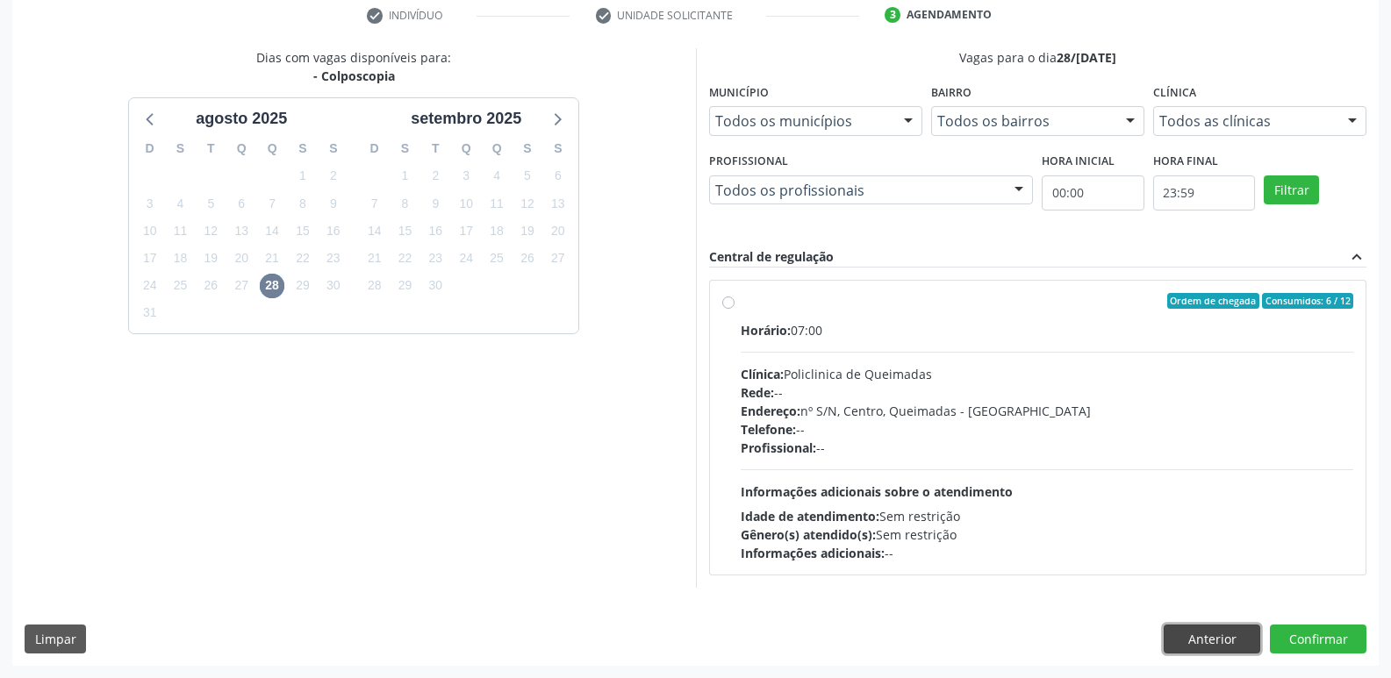
click at [1218, 637] on button "Anterior" at bounding box center [1212, 640] width 97 height 30
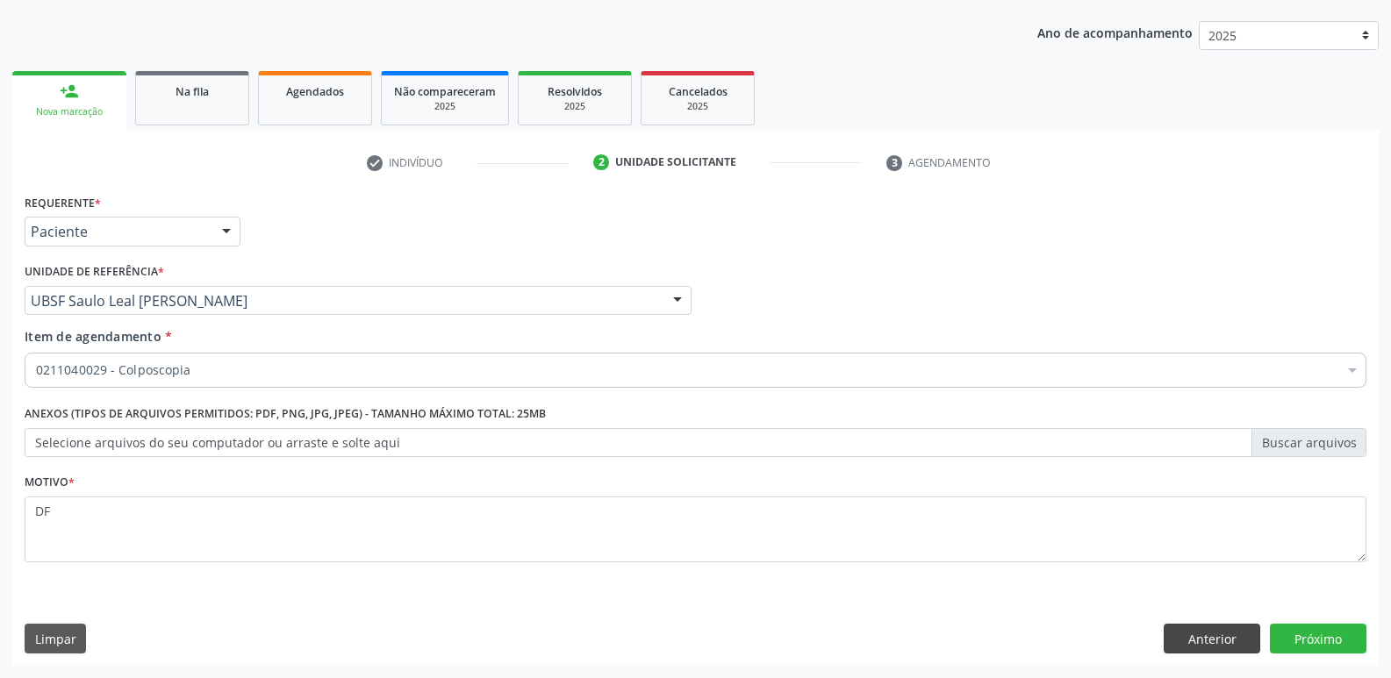
scroll to position [191, 0]
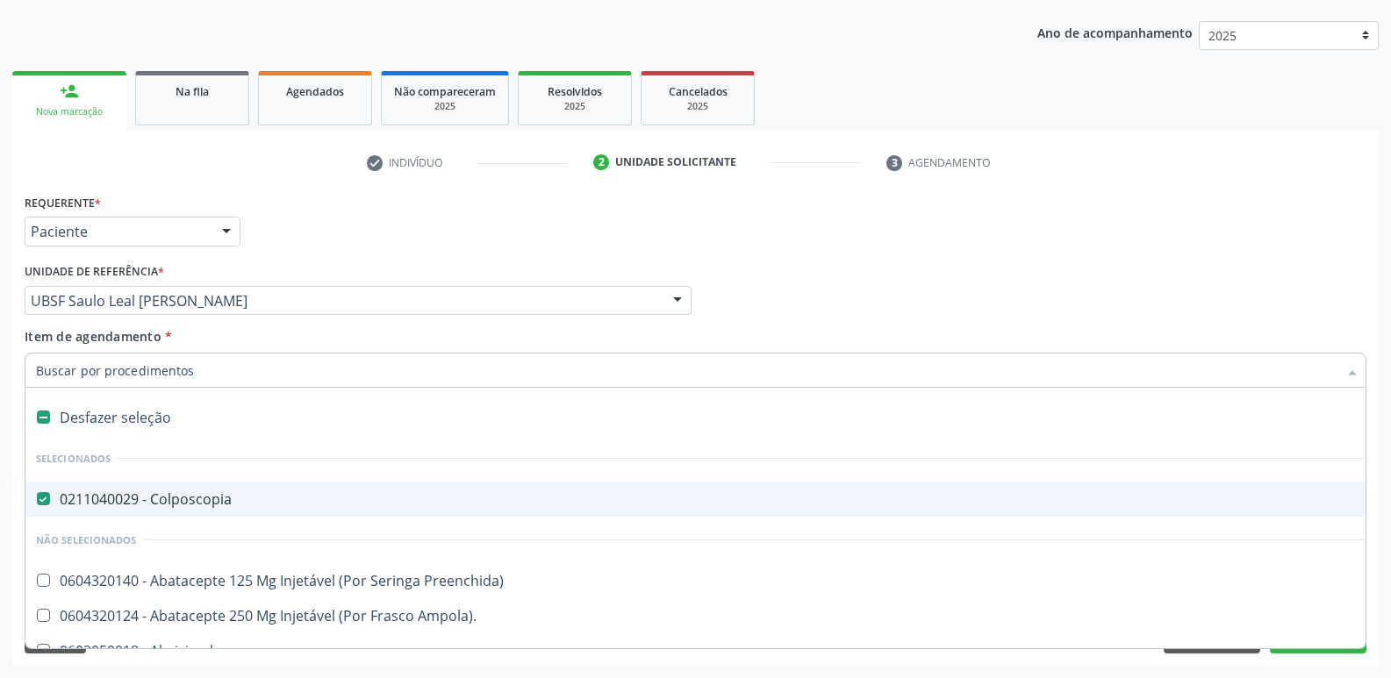
click at [161, 420] on div "Desfazer seleção" at bounding box center [719, 417] width 1388 height 35
checkbox Colposcopia "false"
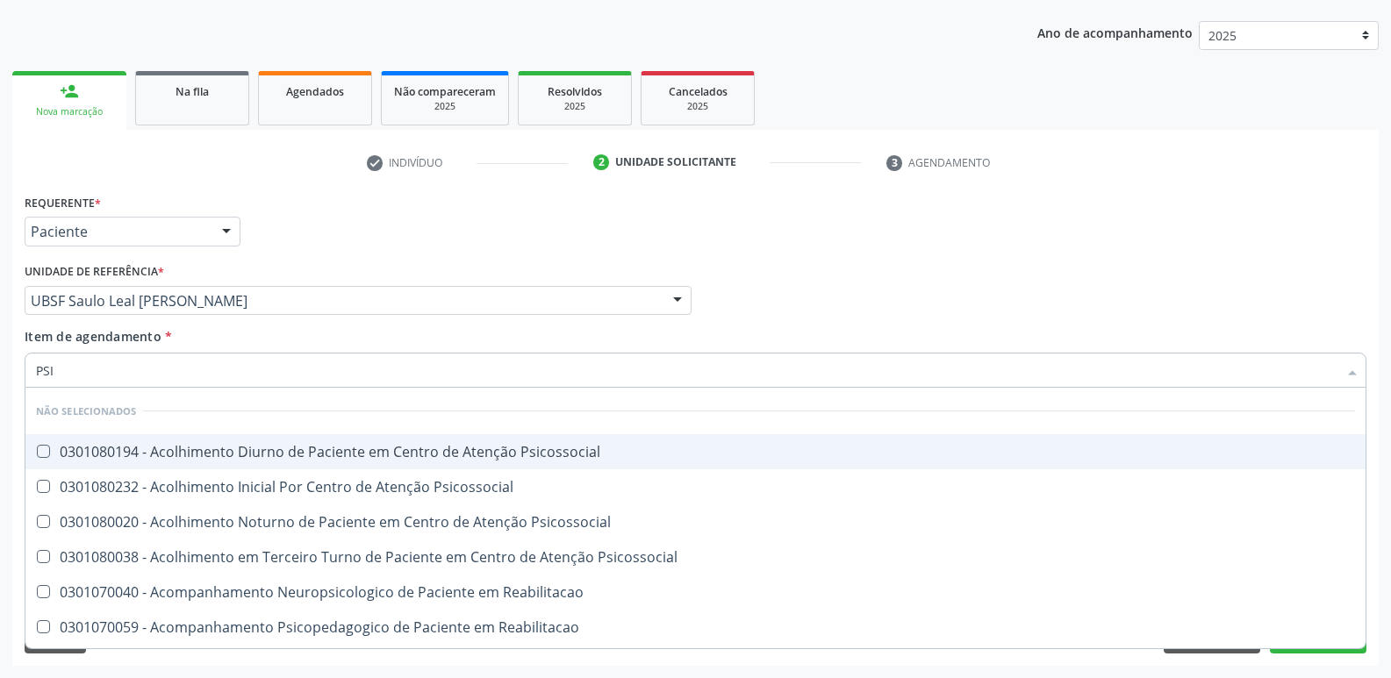
type input "PSIQ"
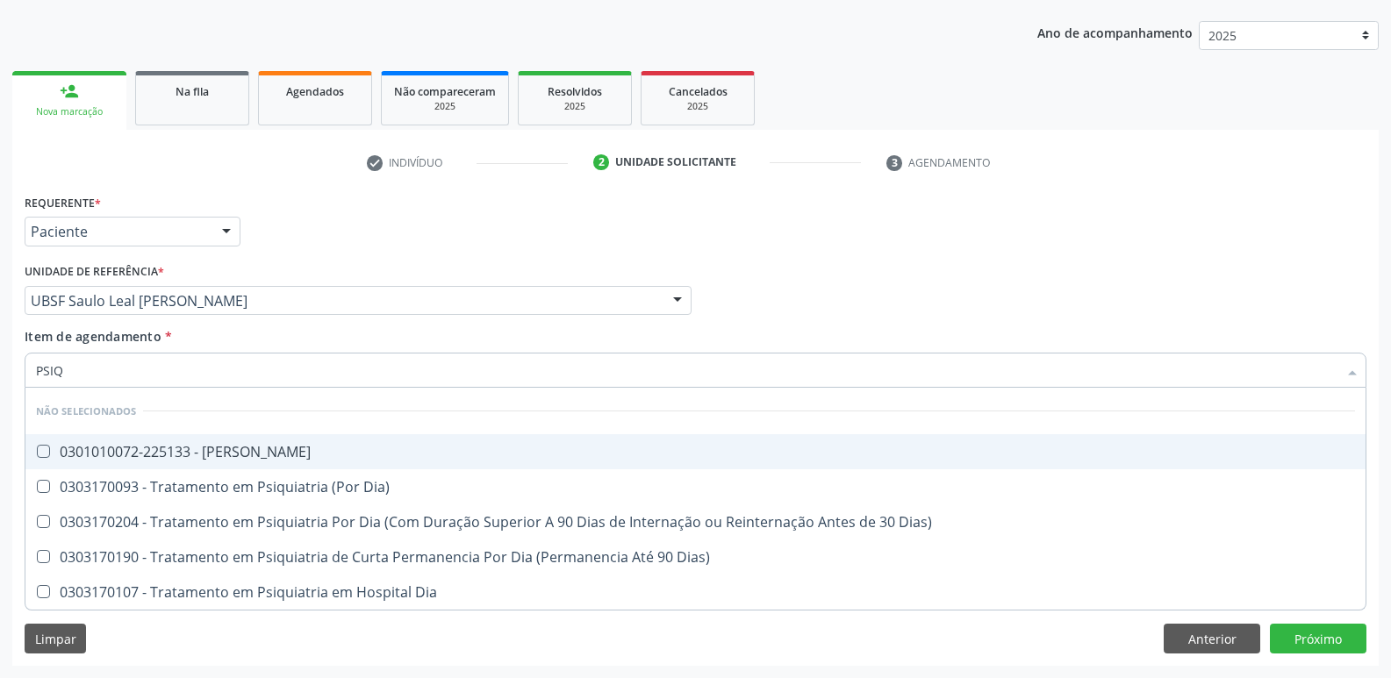
drag, startPoint x: 228, startPoint y: 456, endPoint x: 239, endPoint y: 450, distance: 12.2
click at [235, 455] on div "0301010072-225133 - [PERSON_NAME]" at bounding box center [695, 452] width 1319 height 14
checkbox Psiquiatra "true"
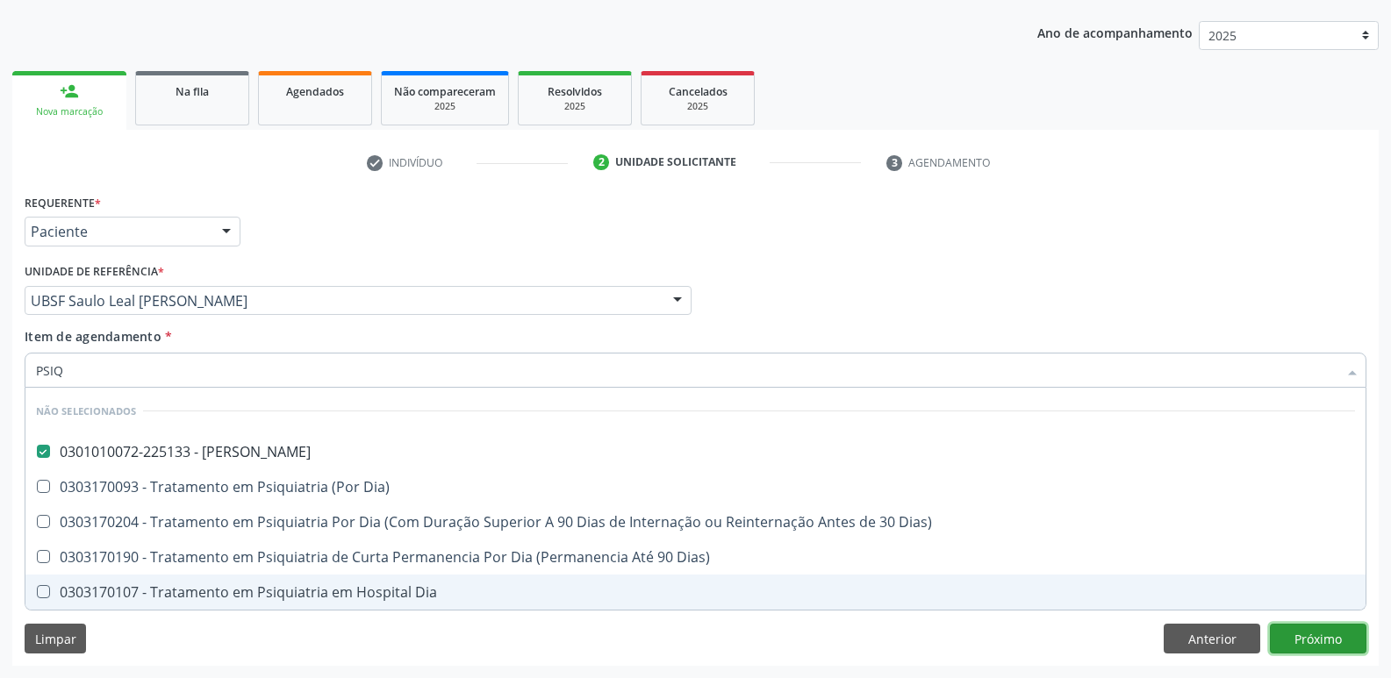
click at [1341, 635] on div "Requerente * Paciente Médico(a) Enfermeiro(a) Paciente Nenhum resultado encontr…" at bounding box center [695, 428] width 1366 height 477
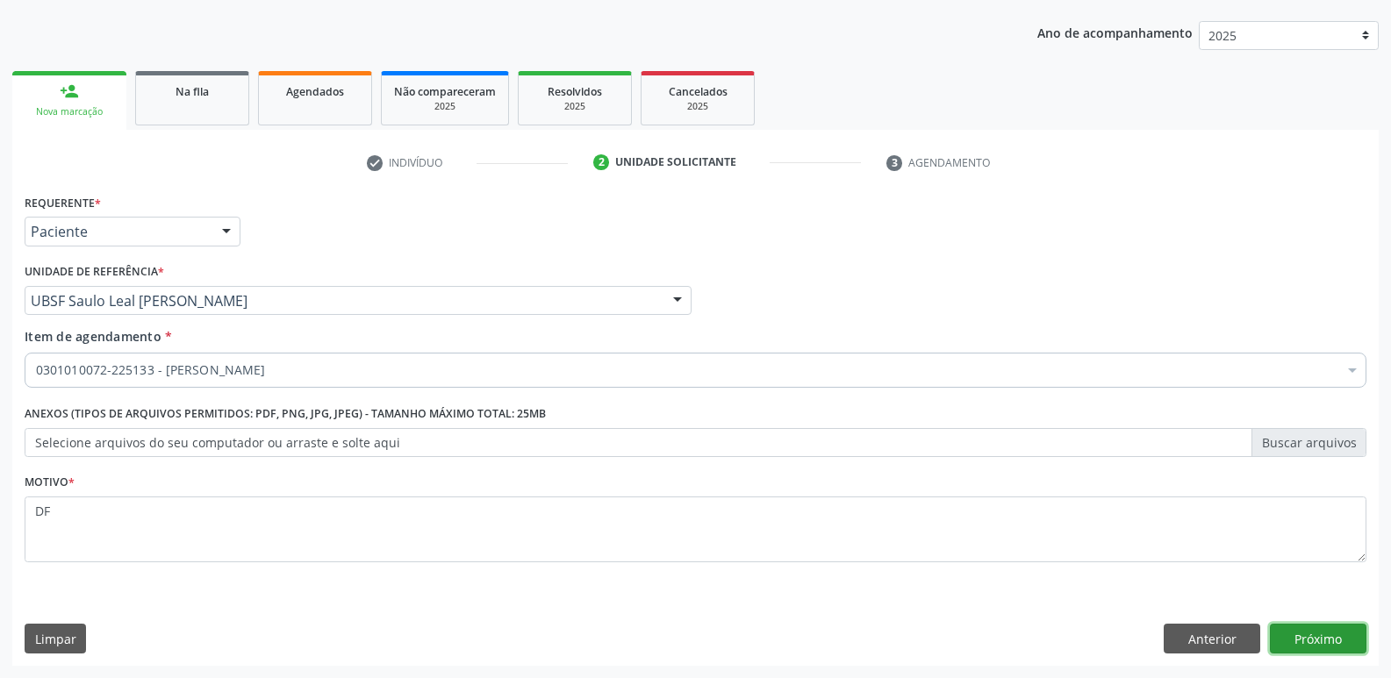
click at [1313, 635] on button "Próximo" at bounding box center [1318, 639] width 97 height 30
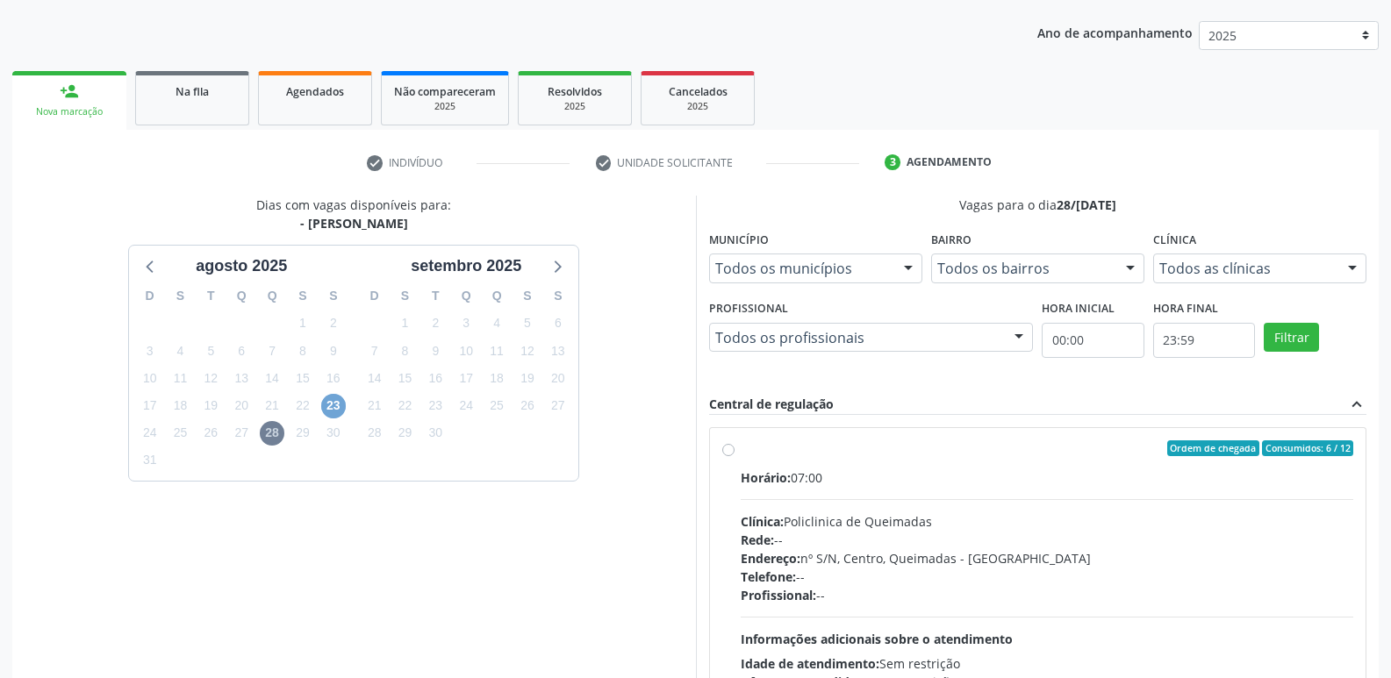
click at [343, 412] on span "23" at bounding box center [333, 406] width 25 height 25
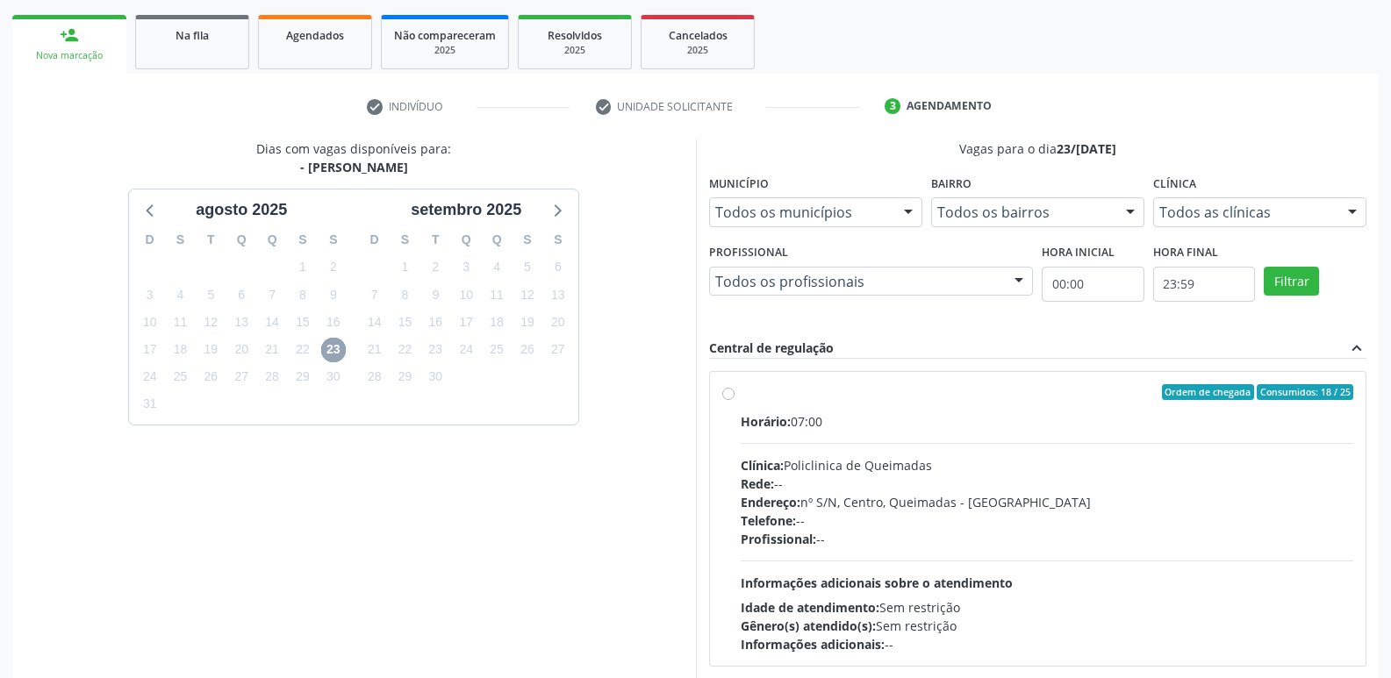
scroll to position [339, 0]
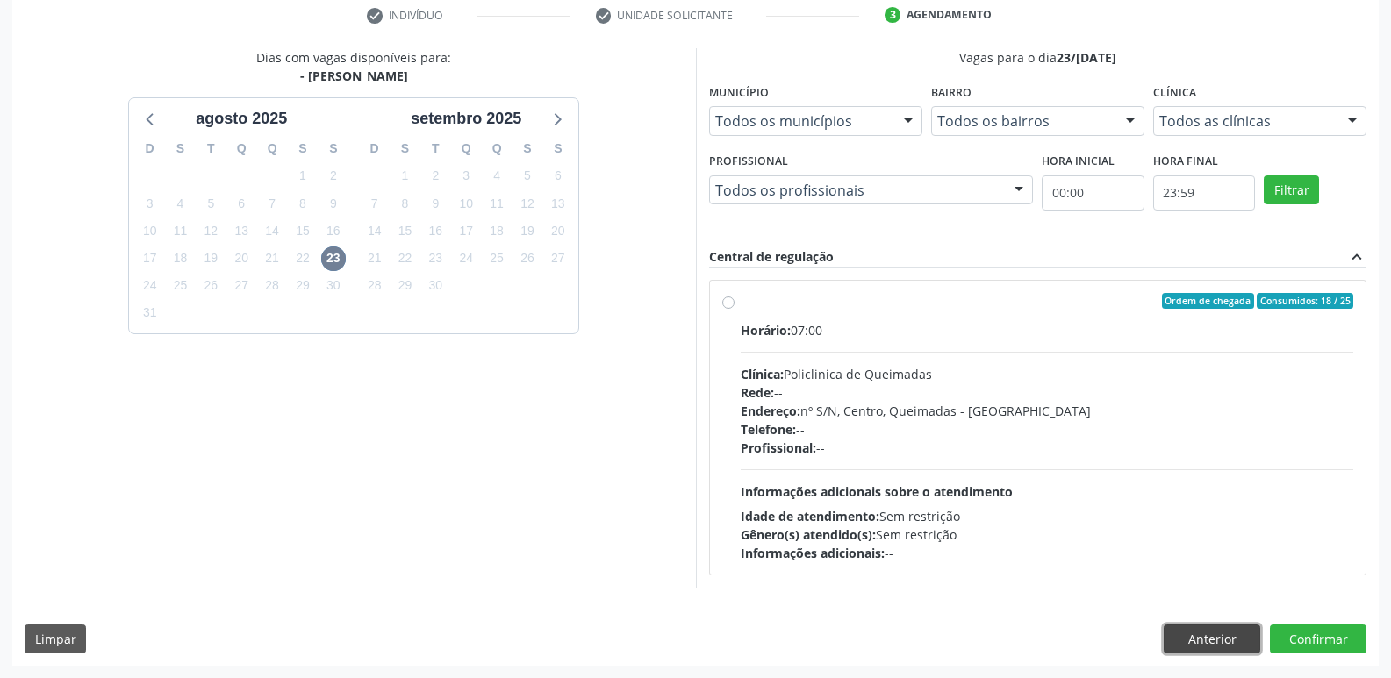
click at [1190, 631] on button "Anterior" at bounding box center [1212, 640] width 97 height 30
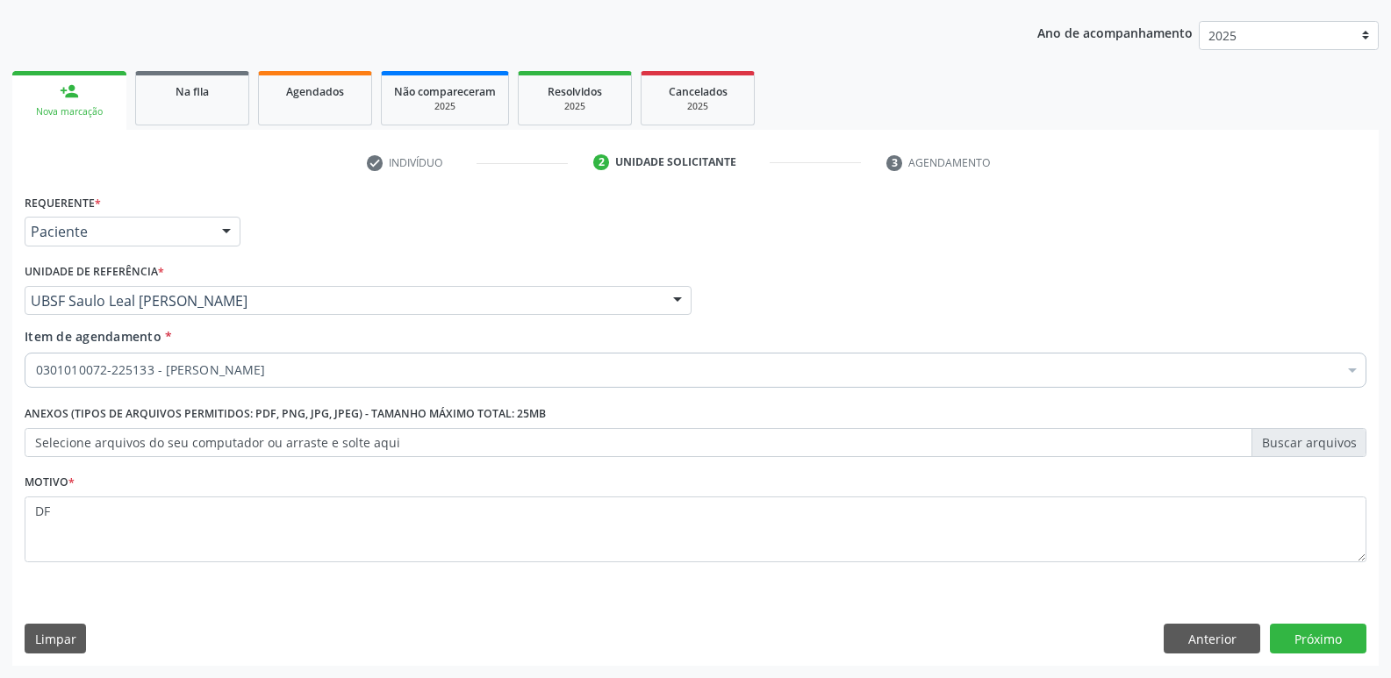
scroll to position [191, 0]
click at [1190, 631] on button "Anterior" at bounding box center [1212, 639] width 97 height 30
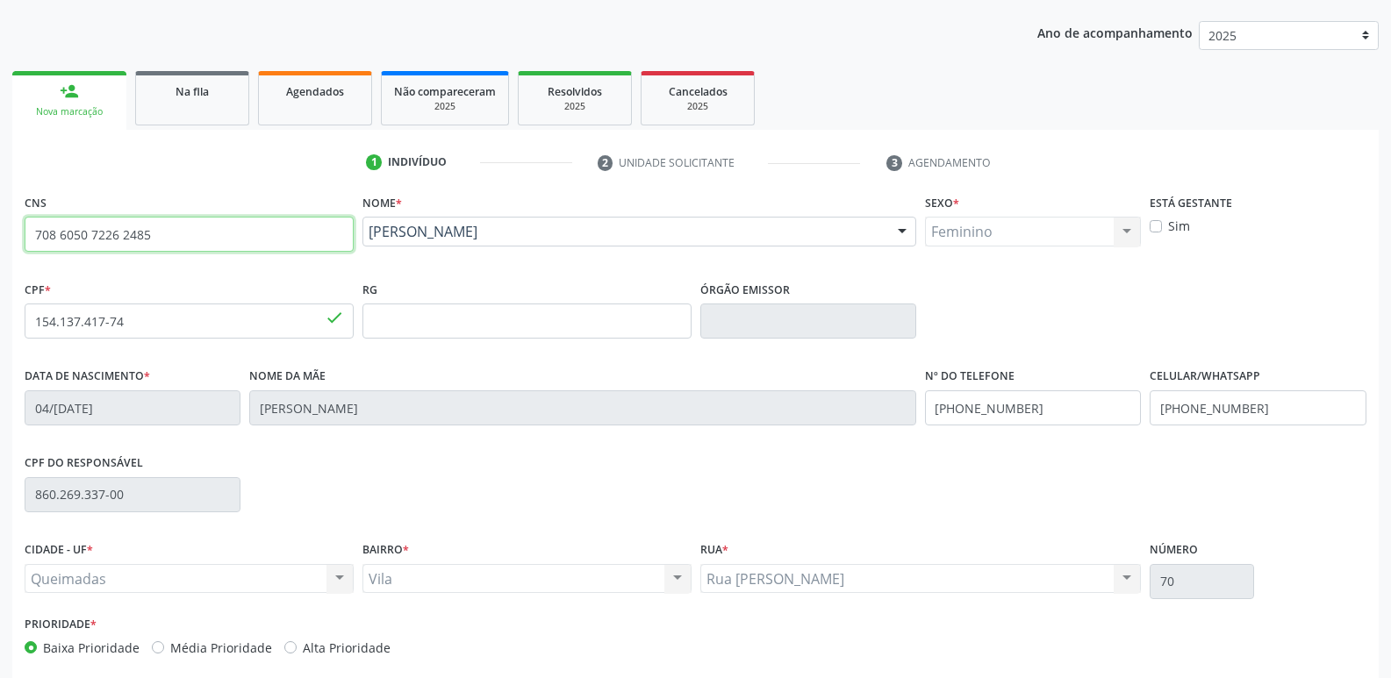
drag, startPoint x: 190, startPoint y: 240, endPoint x: 0, endPoint y: 240, distance: 190.4
click at [0, 240] on div "Acompanhamento Acompanhe a situação das marcações correntes e finalizadas Relat…" at bounding box center [695, 332] width 1391 height 855
type input "700 0058 9386 2605"
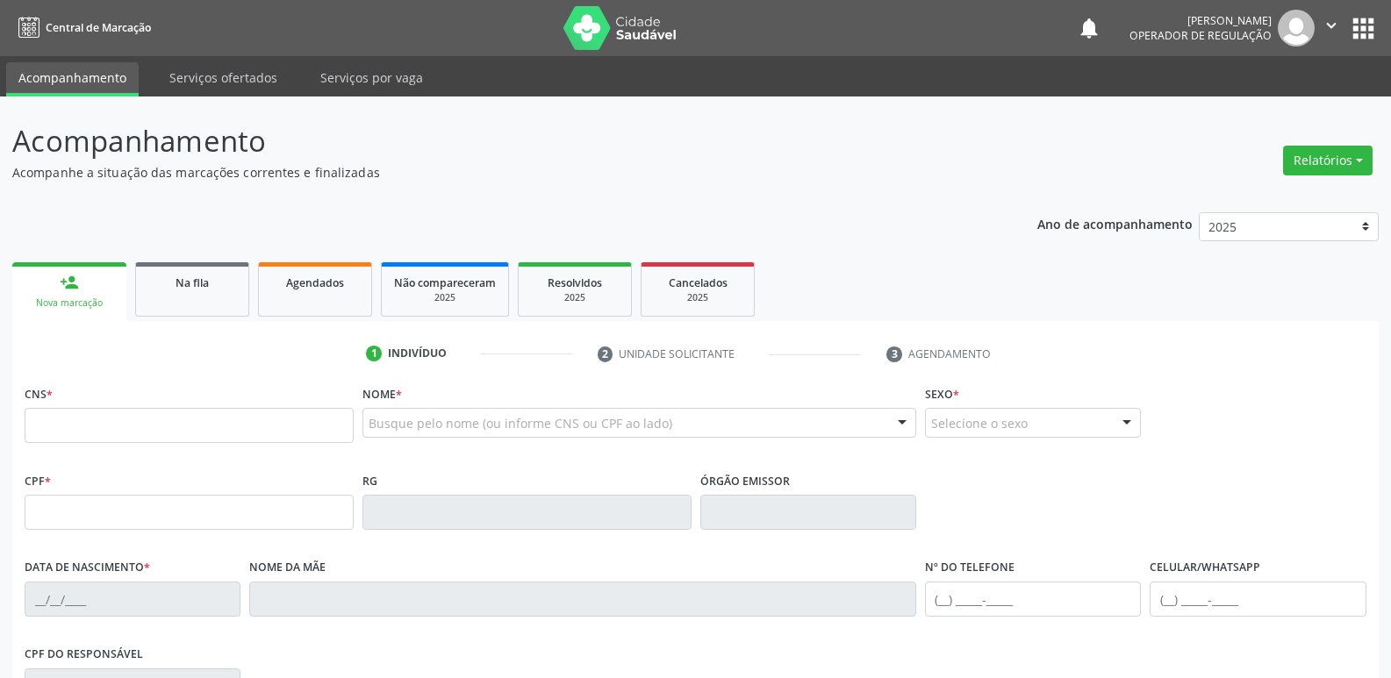
scroll to position [249, 0]
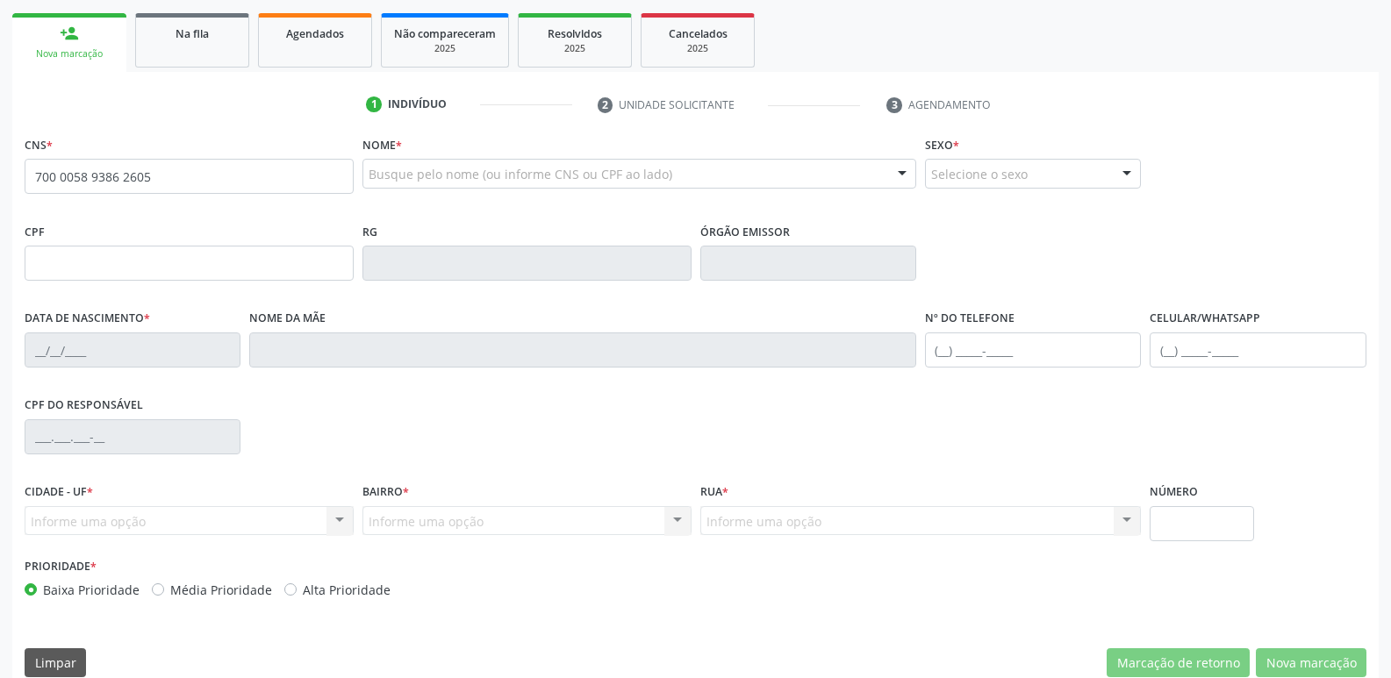
type input "700 0058 9386 2605"
type input "047.925.164-98"
type input "[DATE]"
type input "[PERSON_NAME]"
type input "[PHONE_NUMBER]"
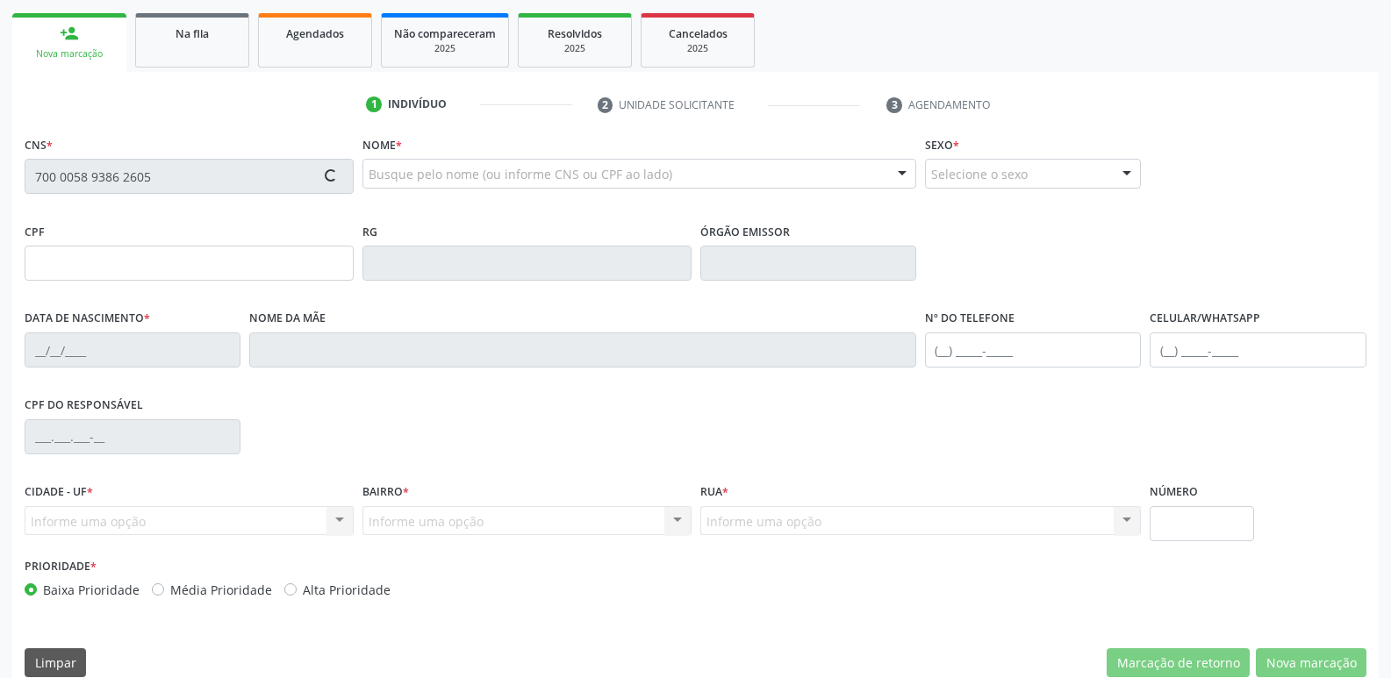
type input "[PHONE_NUMBER]"
type input "S/N"
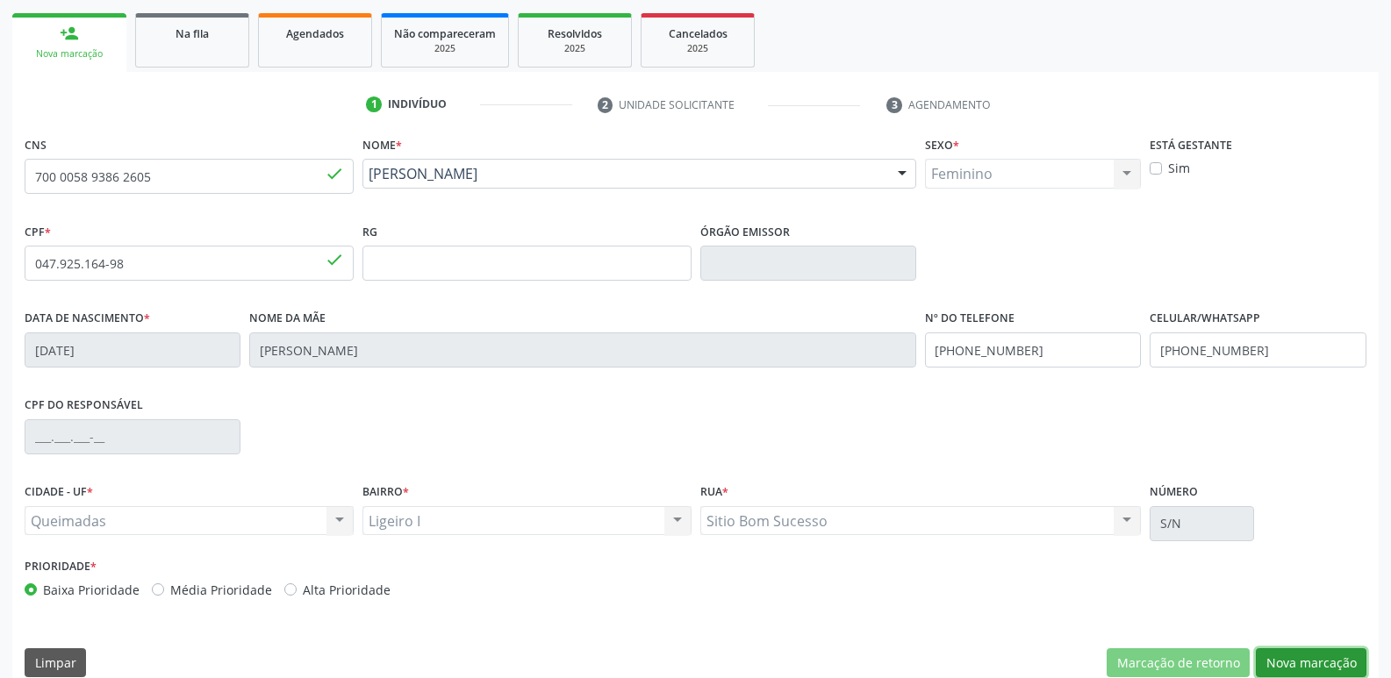
click at [1318, 659] on button "Nova marcação" at bounding box center [1311, 664] width 111 height 30
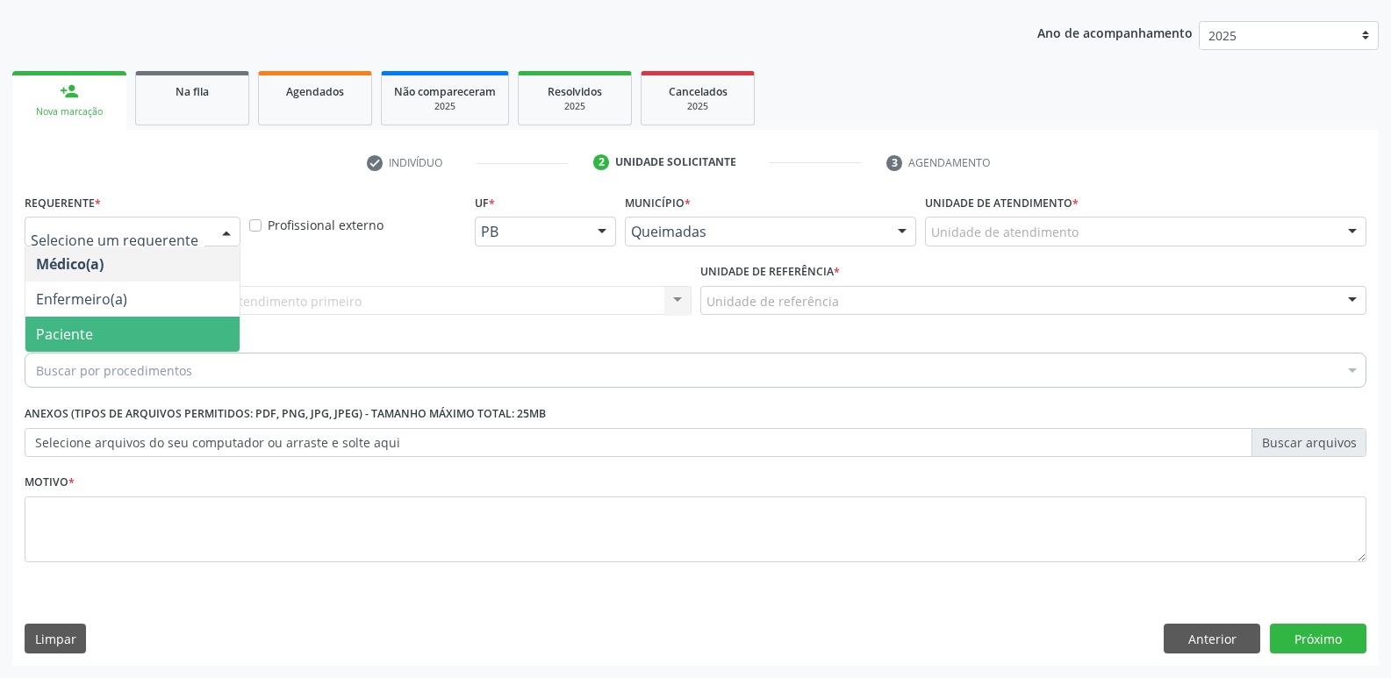
click at [67, 326] on span "Paciente" at bounding box center [64, 334] width 57 height 19
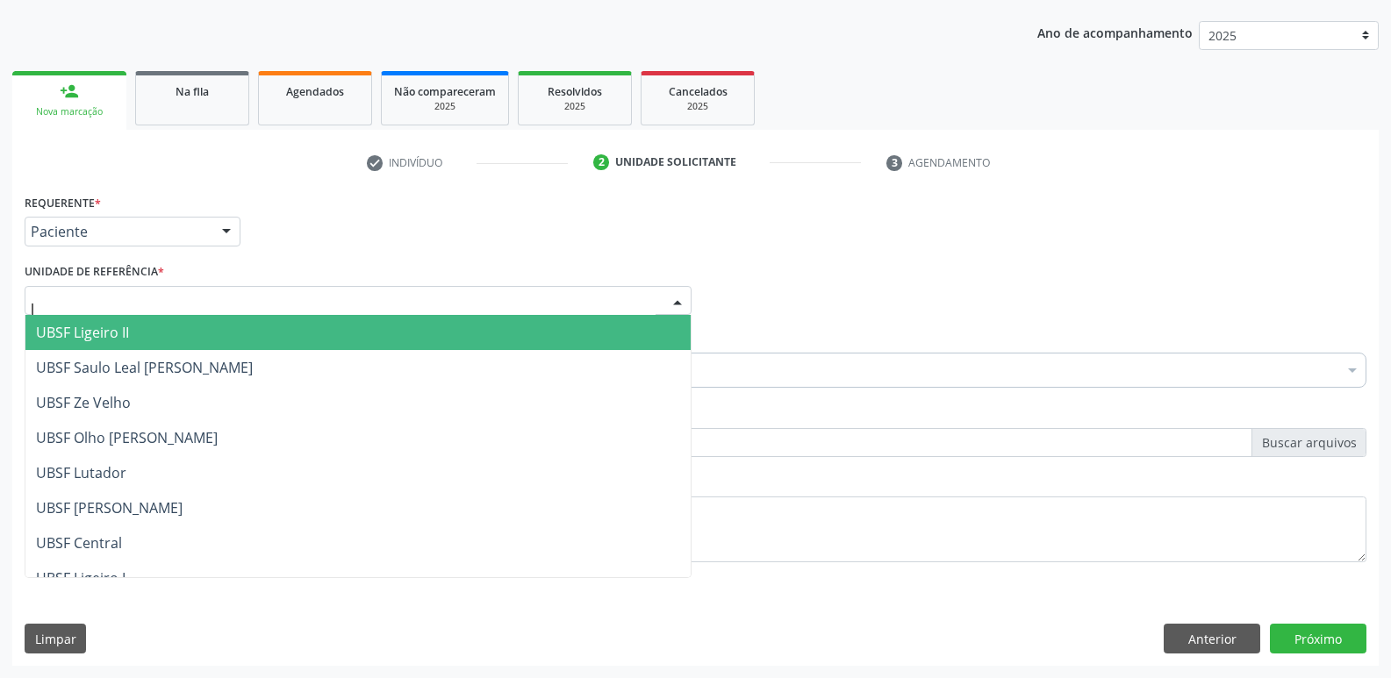
type input "li"
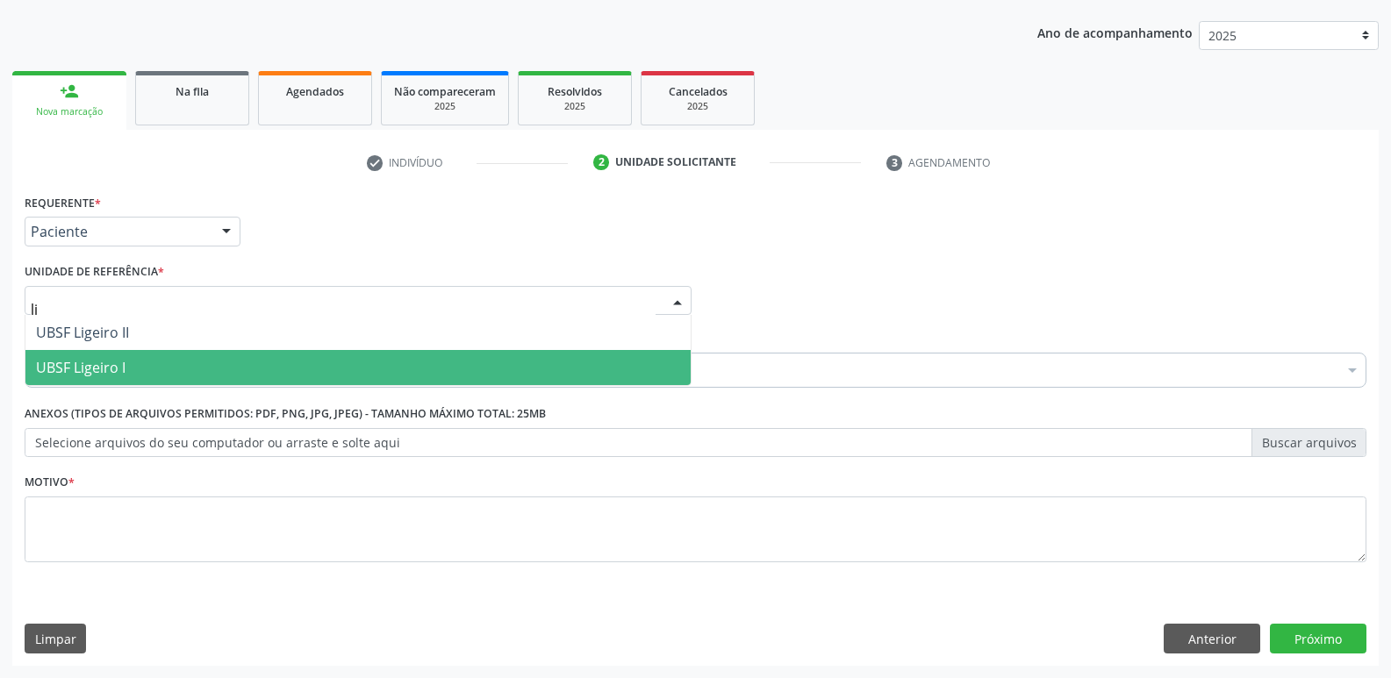
click at [111, 356] on span "UBSF Ligeiro I" at bounding box center [357, 367] width 665 height 35
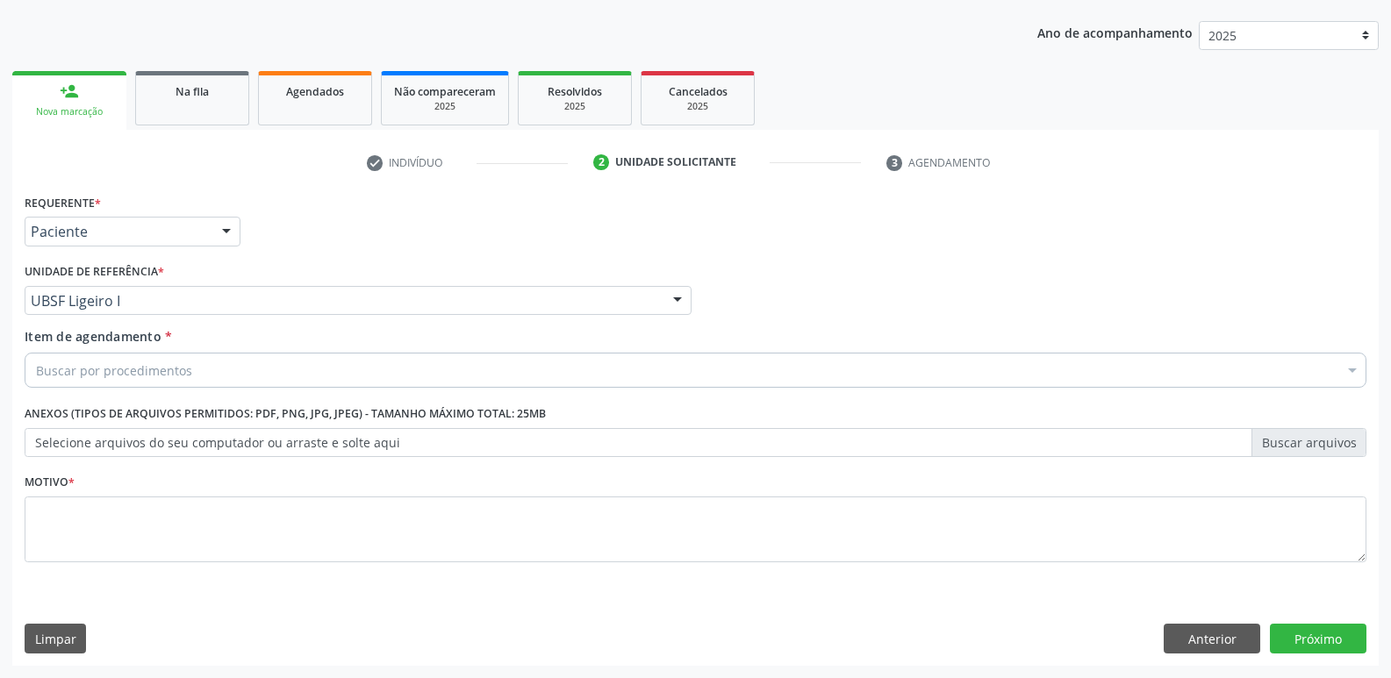
click at [255, 448] on label "Selecione arquivos do seu computador ou arraste e solte aqui" at bounding box center [696, 443] width 1342 height 30
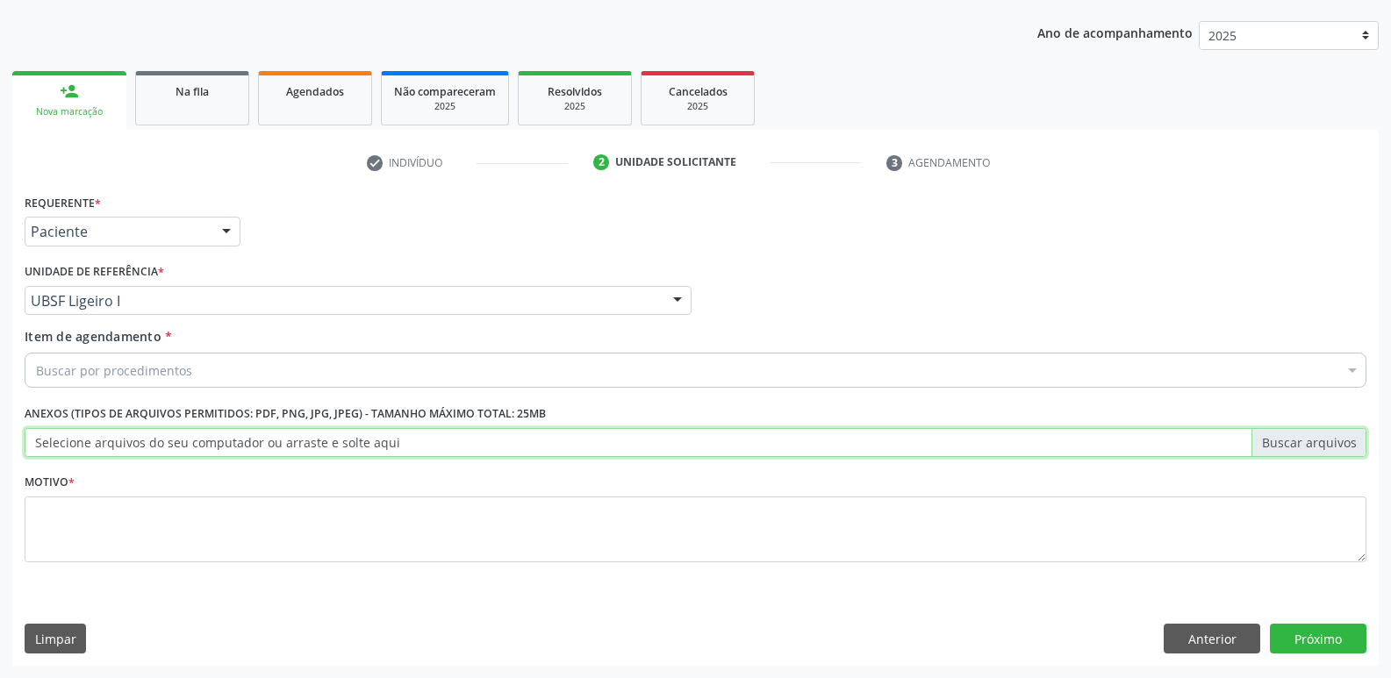
click at [255, 448] on input "Selecione arquivos do seu computador ou arraste e solte aqui" at bounding box center [696, 443] width 1342 height 30
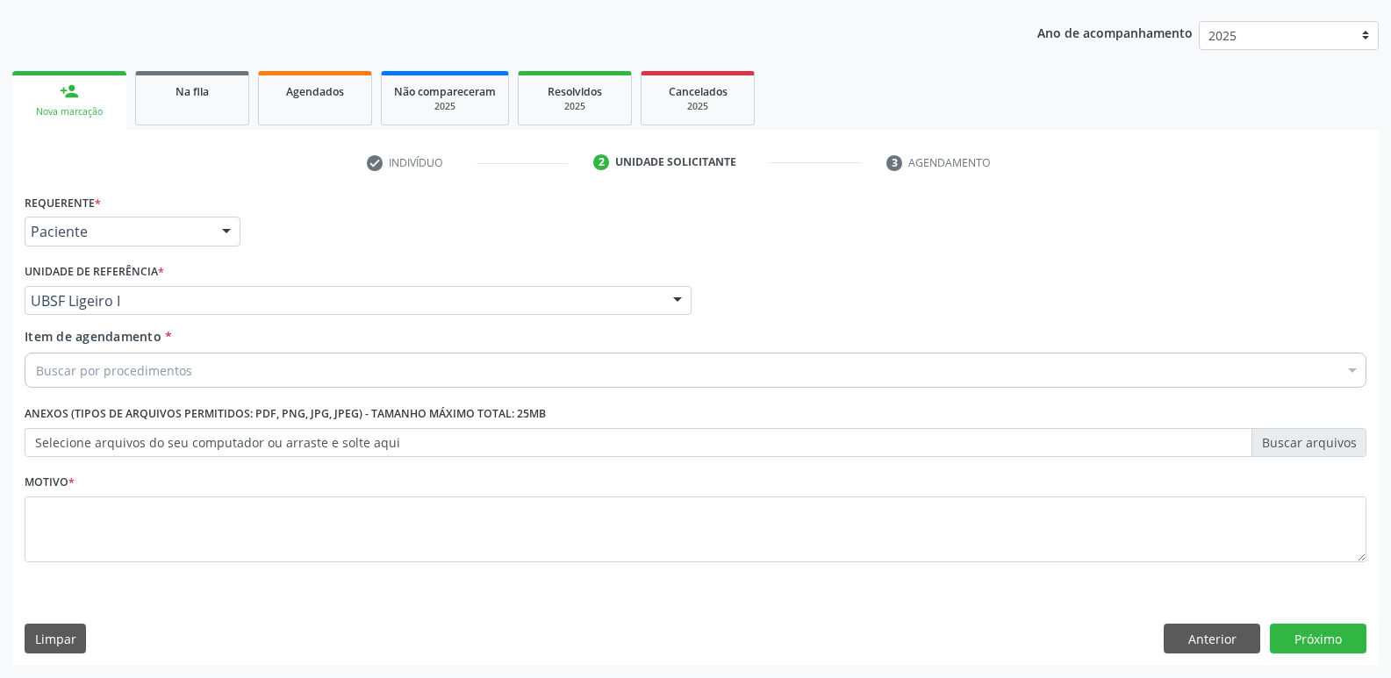
click at [256, 363] on div "Buscar por procedimentos" at bounding box center [696, 370] width 1342 height 35
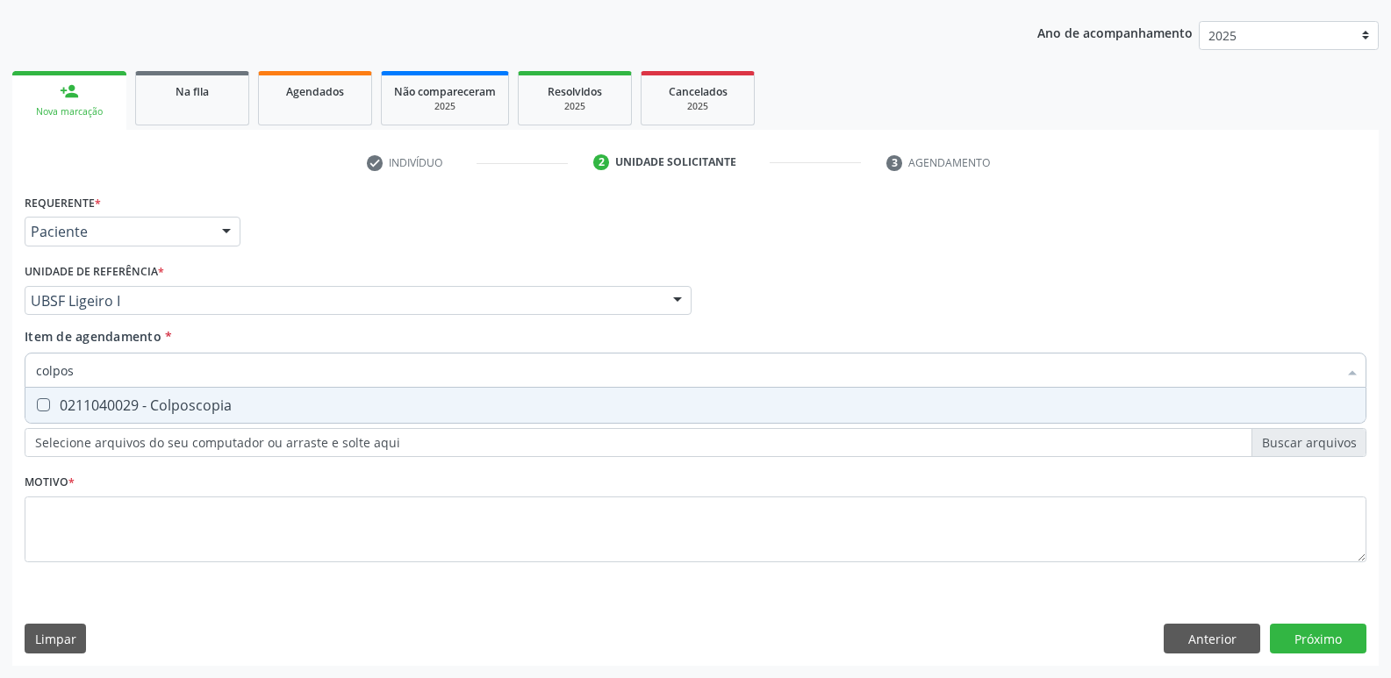
type input "colposc"
click at [216, 398] on div "0211040029 - Colposcopia" at bounding box center [695, 405] width 1319 height 14
checkbox Colposcopia "true"
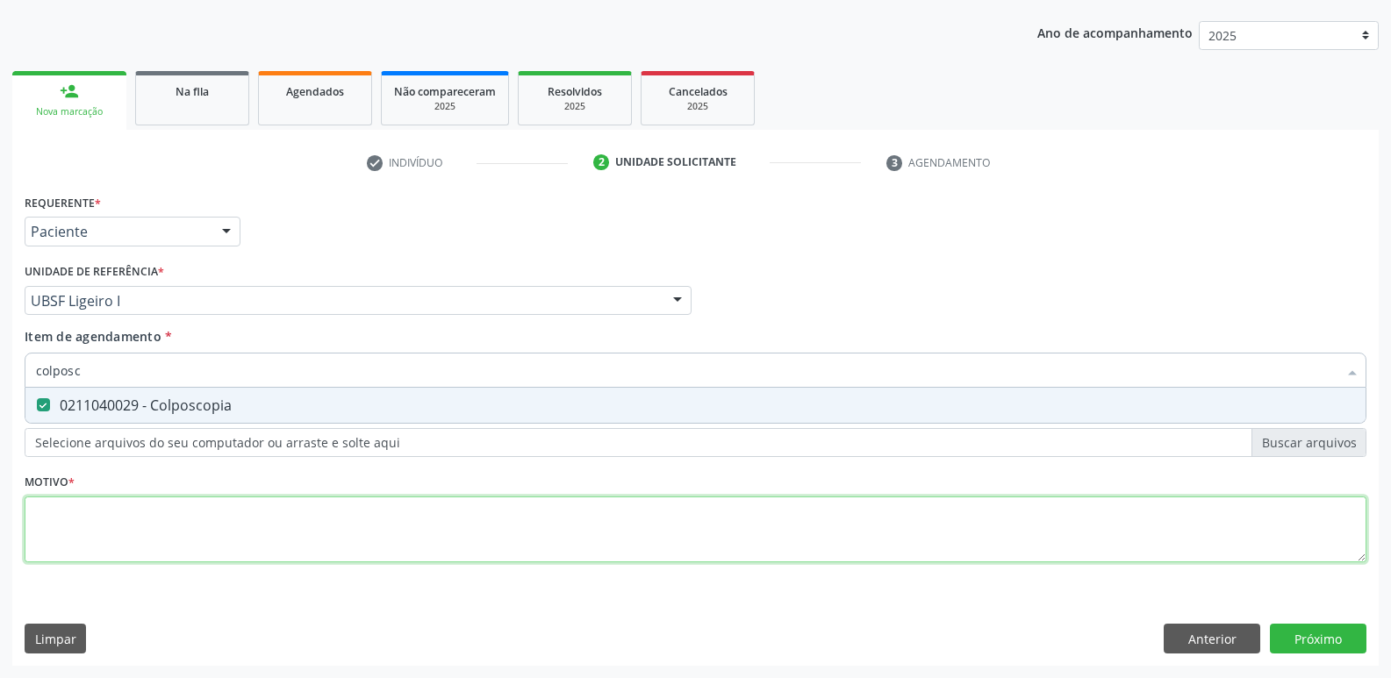
click at [141, 548] on div "Requerente * Paciente Médico(a) Enfermeiro(a) Paciente Nenhum resultado encontr…" at bounding box center [696, 389] width 1342 height 398
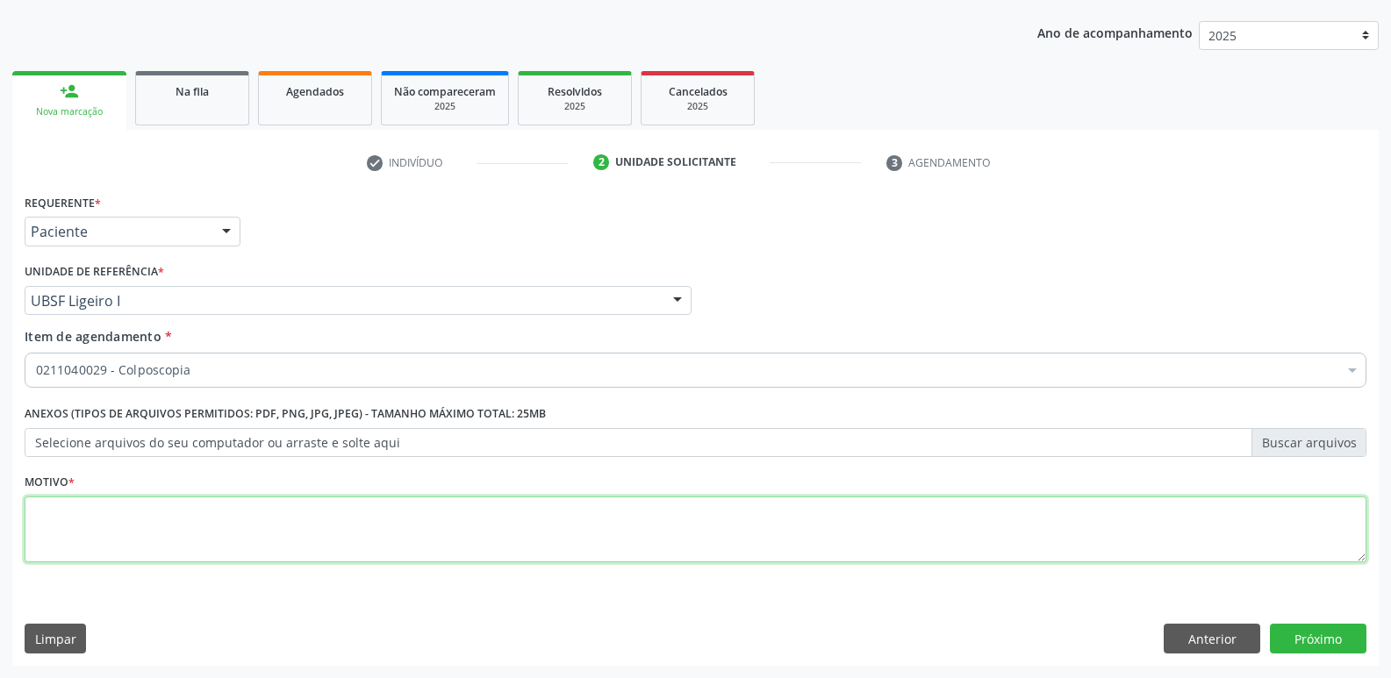
type textarea "a"
paste textarea "AVALIAÇÃO"
type textarea "AVALIAÇÃO"
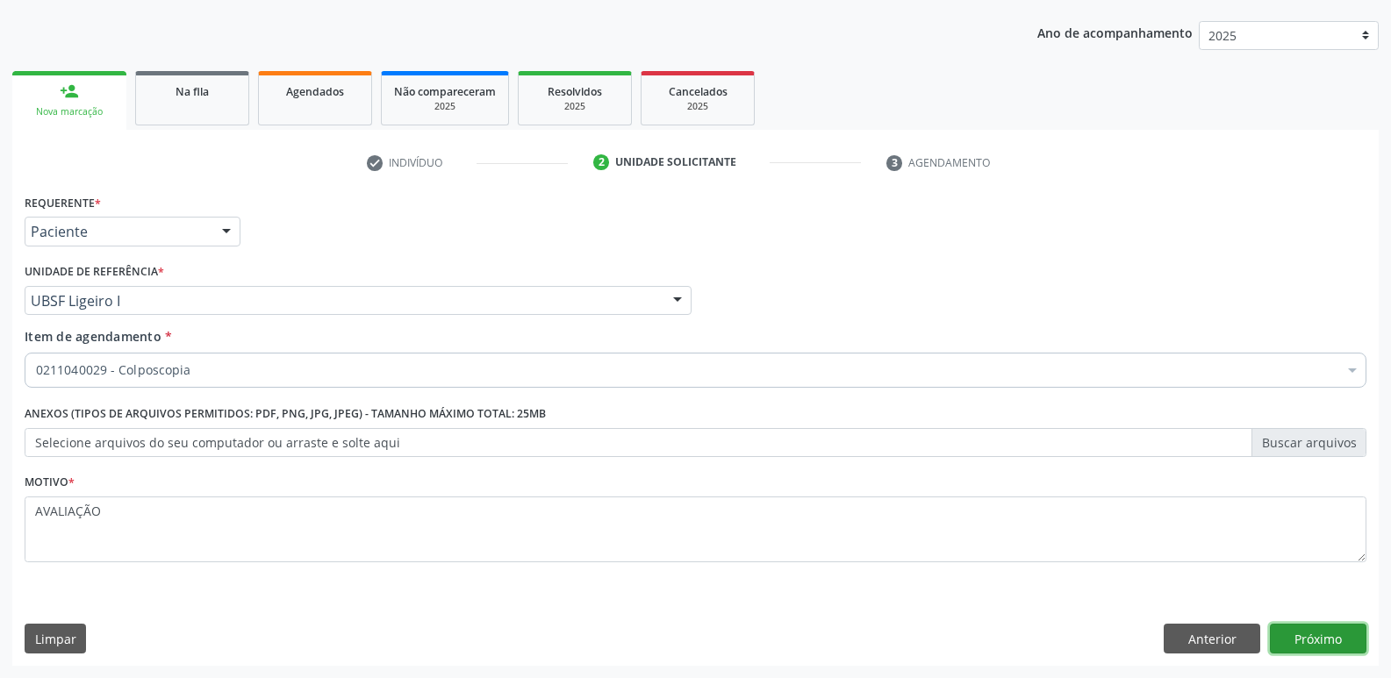
click at [1323, 643] on button "Próximo" at bounding box center [1318, 639] width 97 height 30
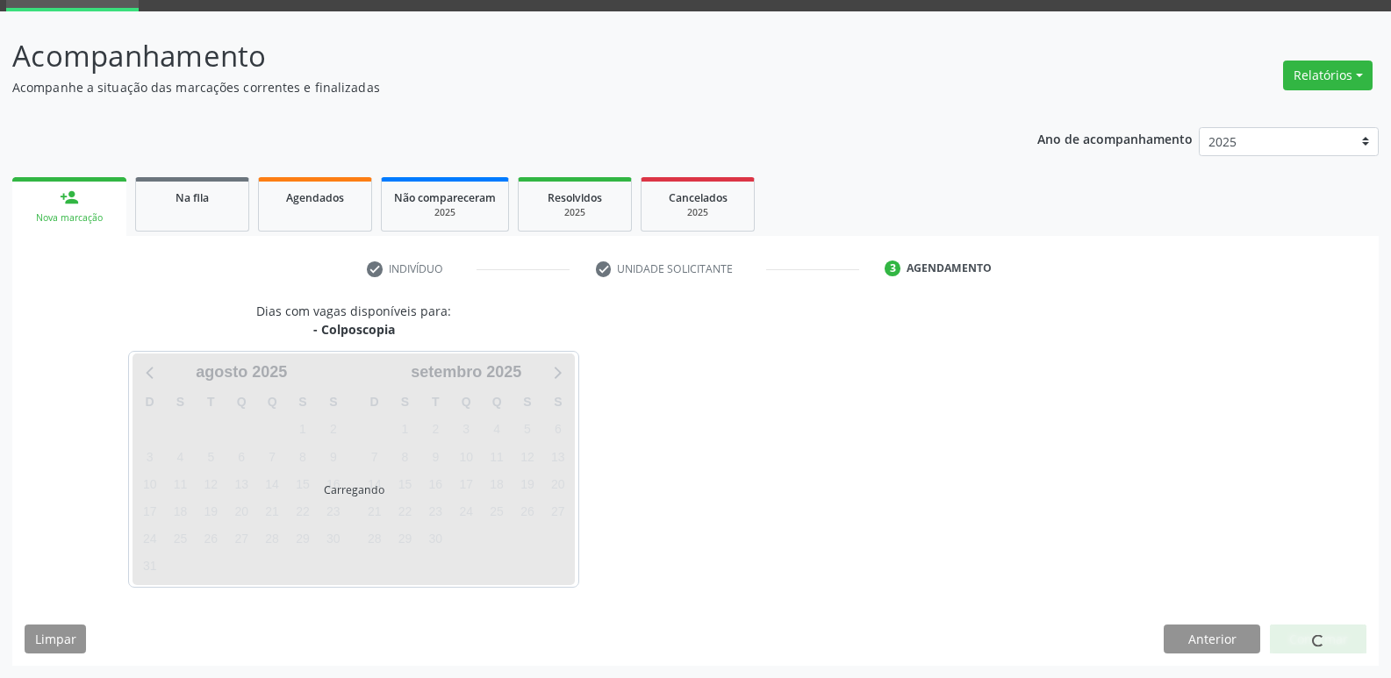
scroll to position [85, 0]
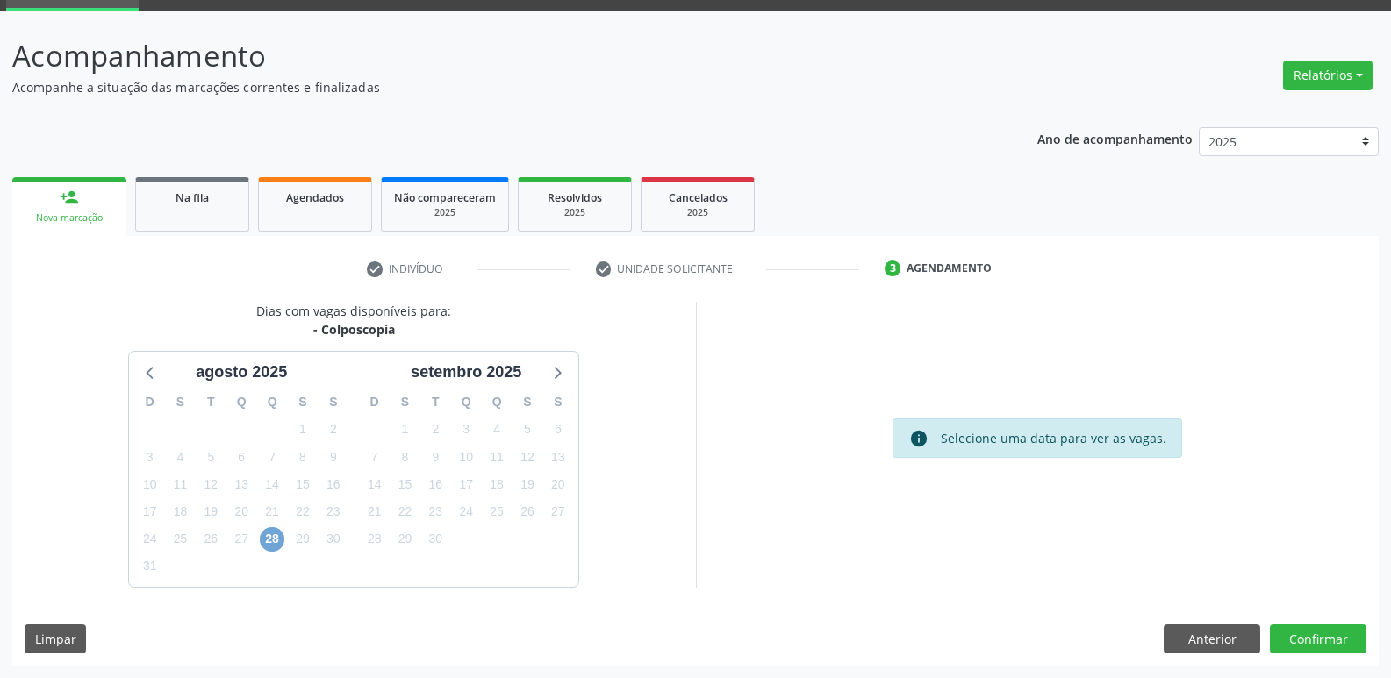
click at [269, 543] on span "28" at bounding box center [272, 539] width 25 height 25
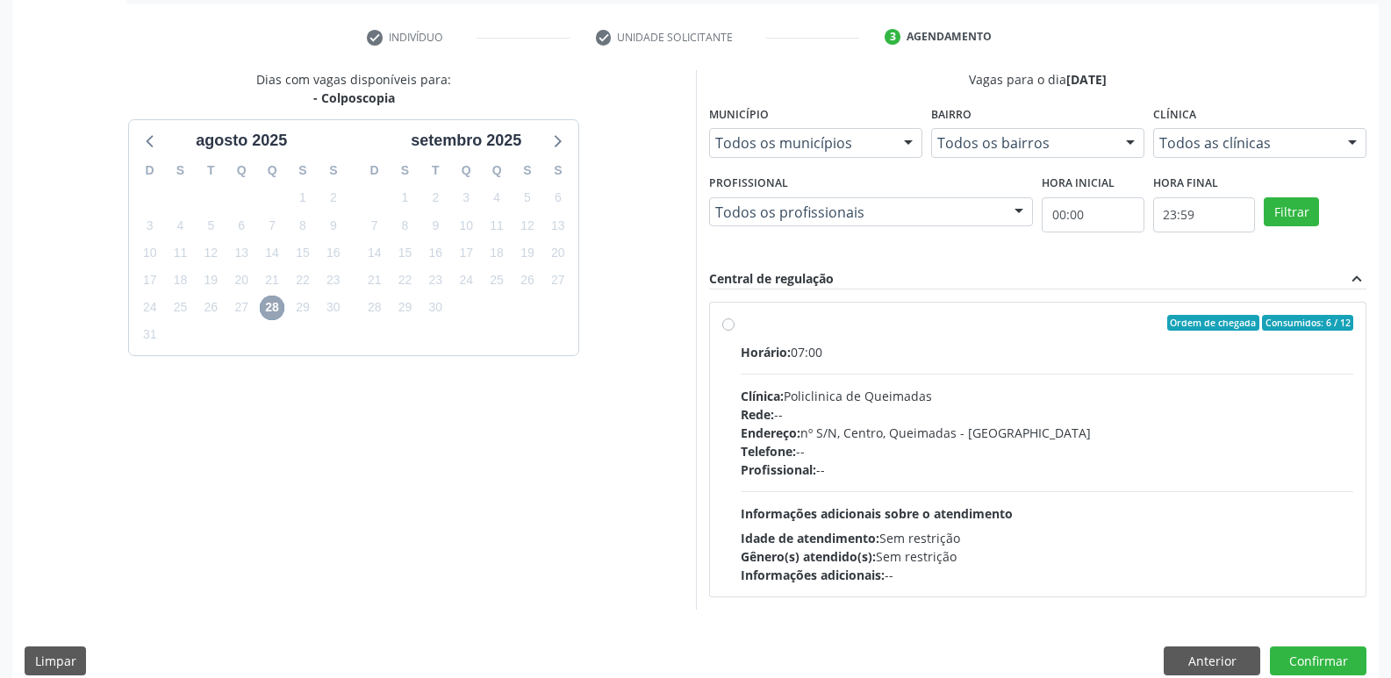
scroll to position [339, 0]
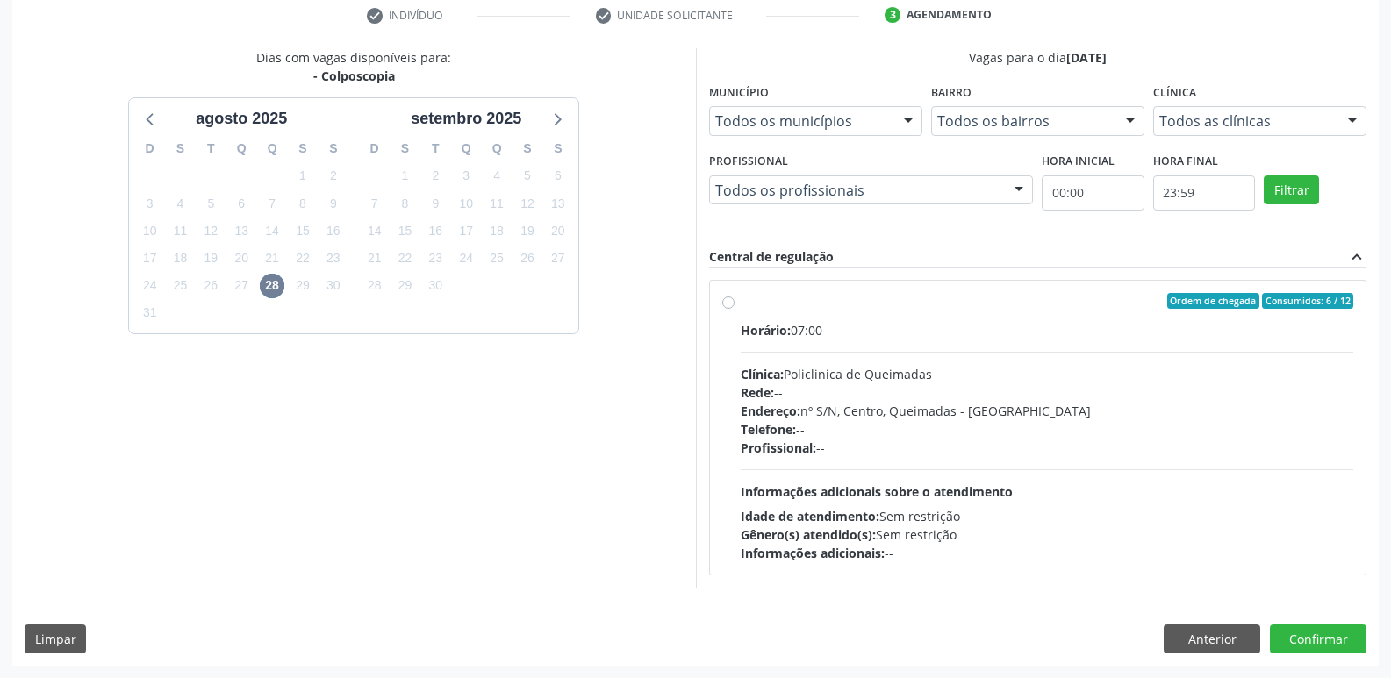
click at [965, 391] on div "Rede: --" at bounding box center [1047, 393] width 613 height 18
click at [735, 309] on input "Ordem de chegada Consumidos: 6 / 12 Horário: 07:00 Clínica: Policlinica de Quei…" at bounding box center [728, 301] width 12 height 16
radio input "true"
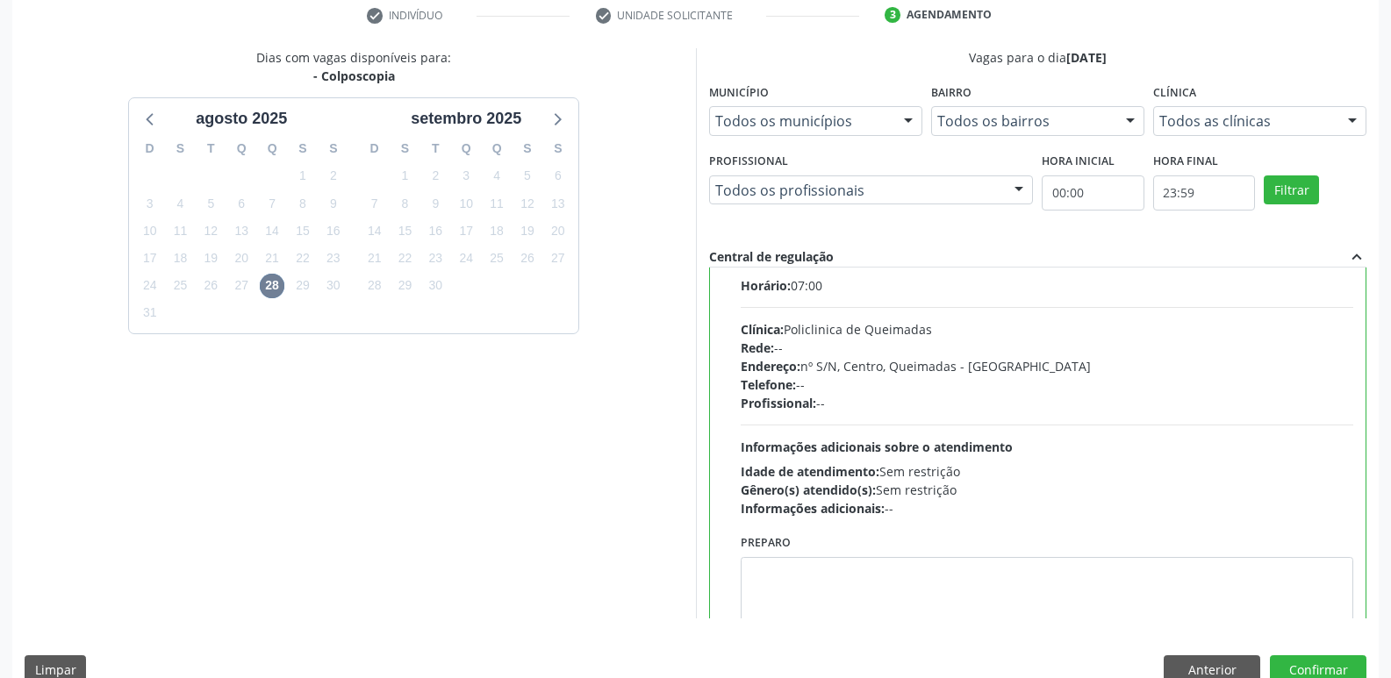
scroll to position [87, 0]
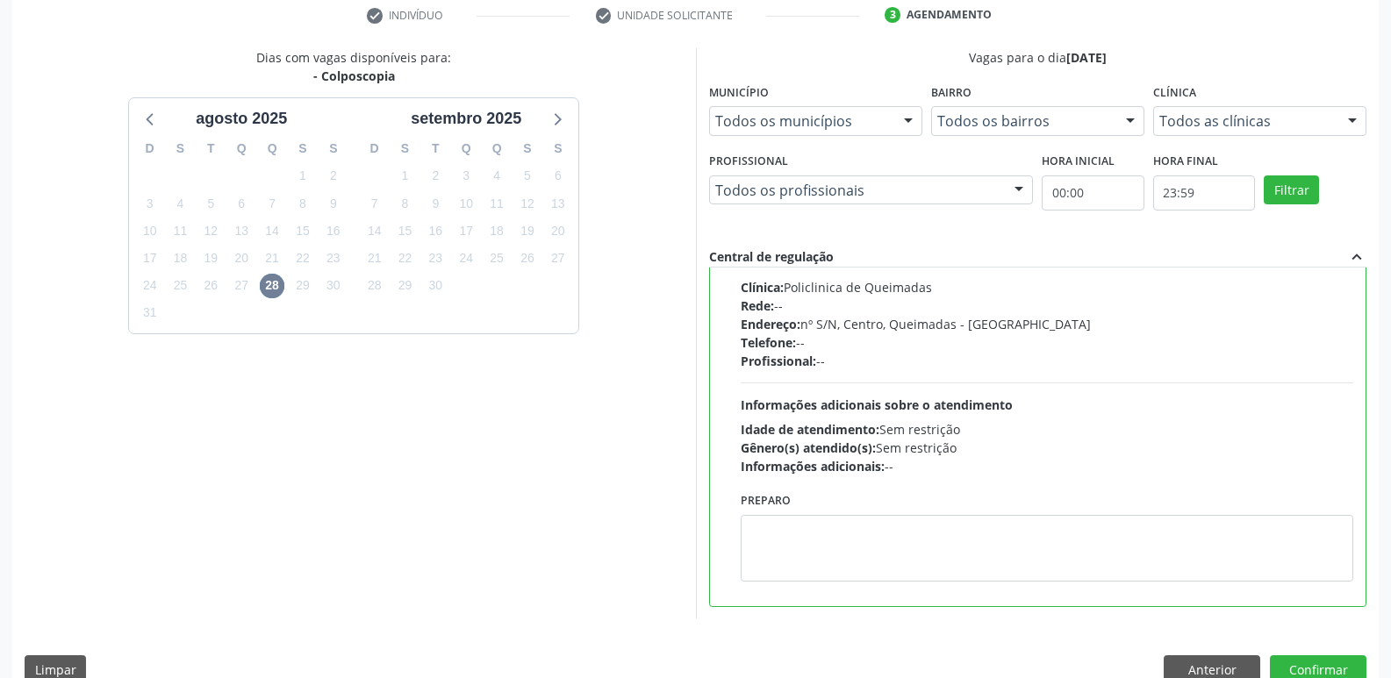
click at [744, 592] on div "Preparo" at bounding box center [1047, 541] width 622 height 106
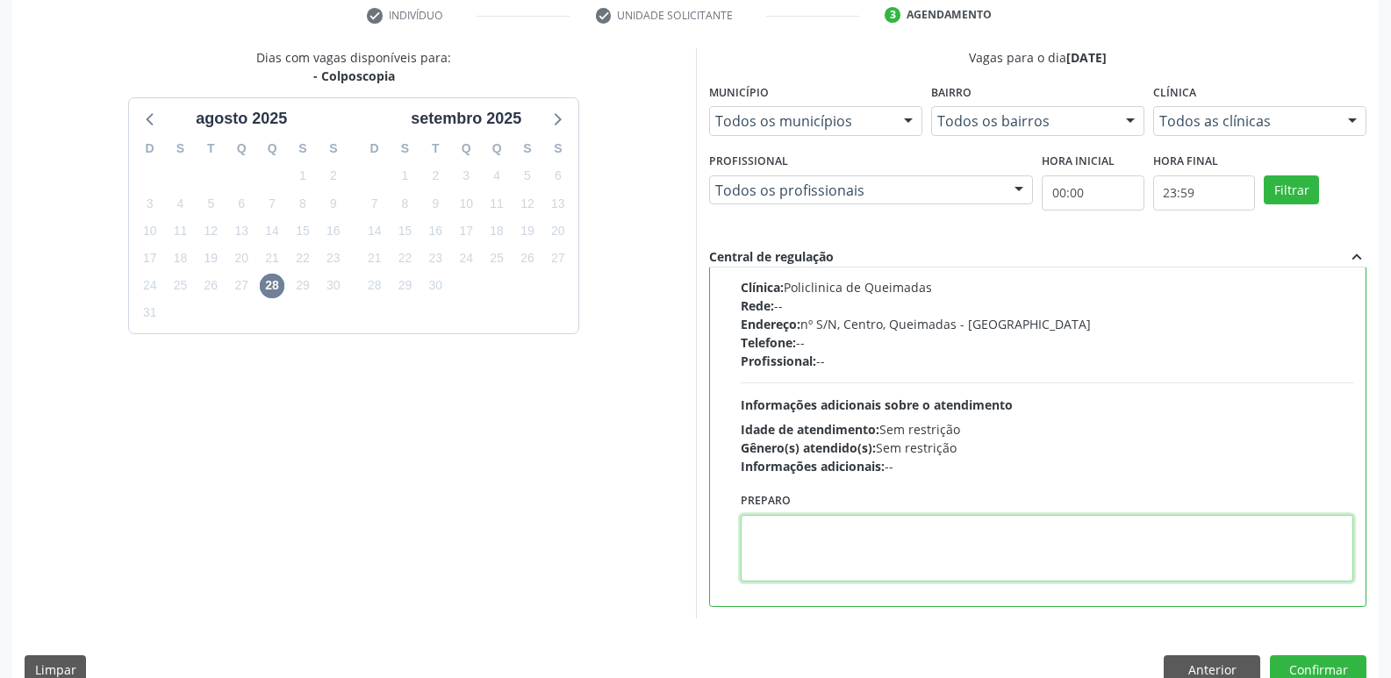
click at [795, 556] on textarea at bounding box center [1047, 548] width 613 height 67
type textarea "l"
type textarea "LEVAR CITOLÓGICO"
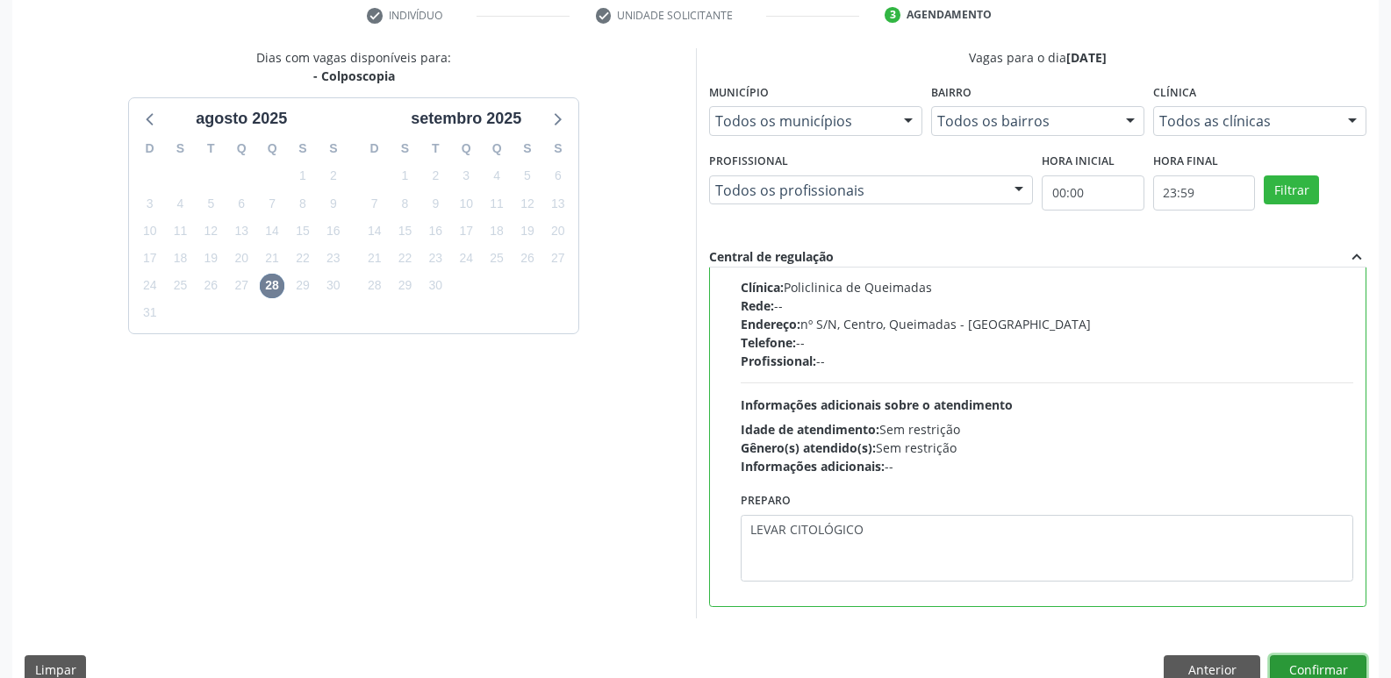
click at [1305, 667] on button "Confirmar" at bounding box center [1318, 671] width 97 height 30
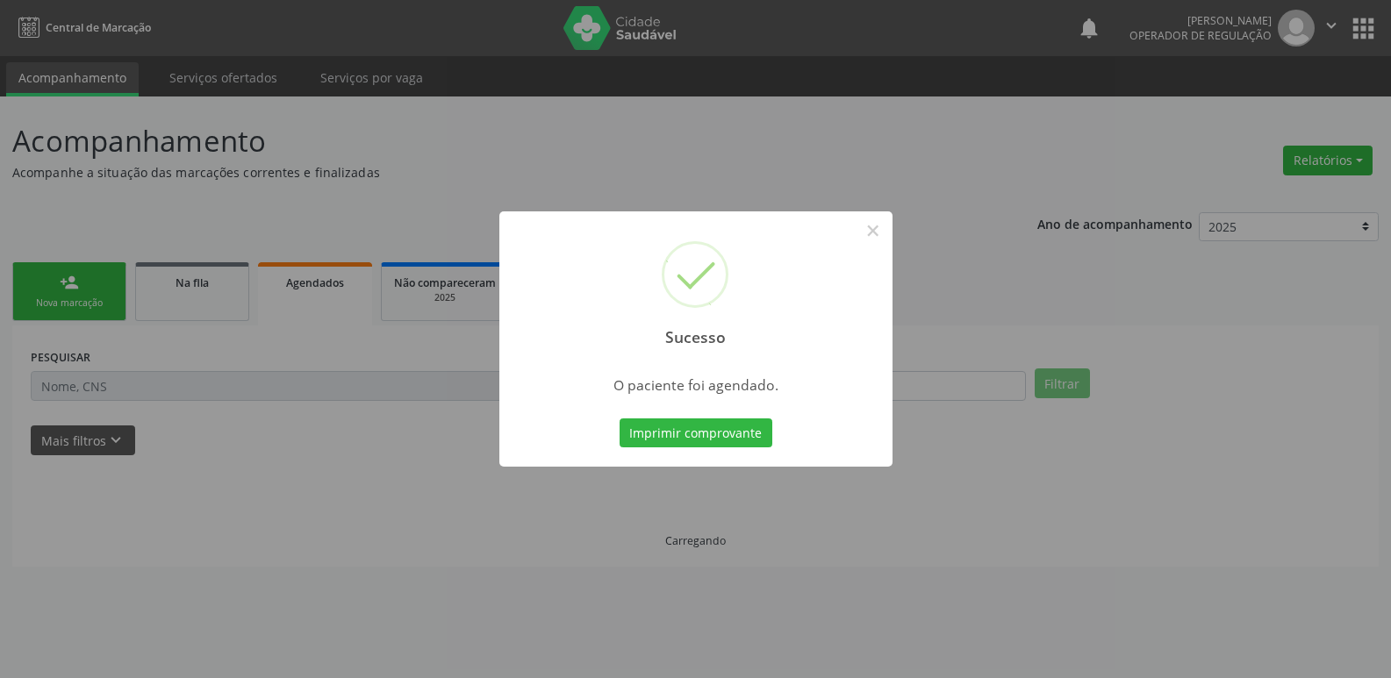
scroll to position [0, 0]
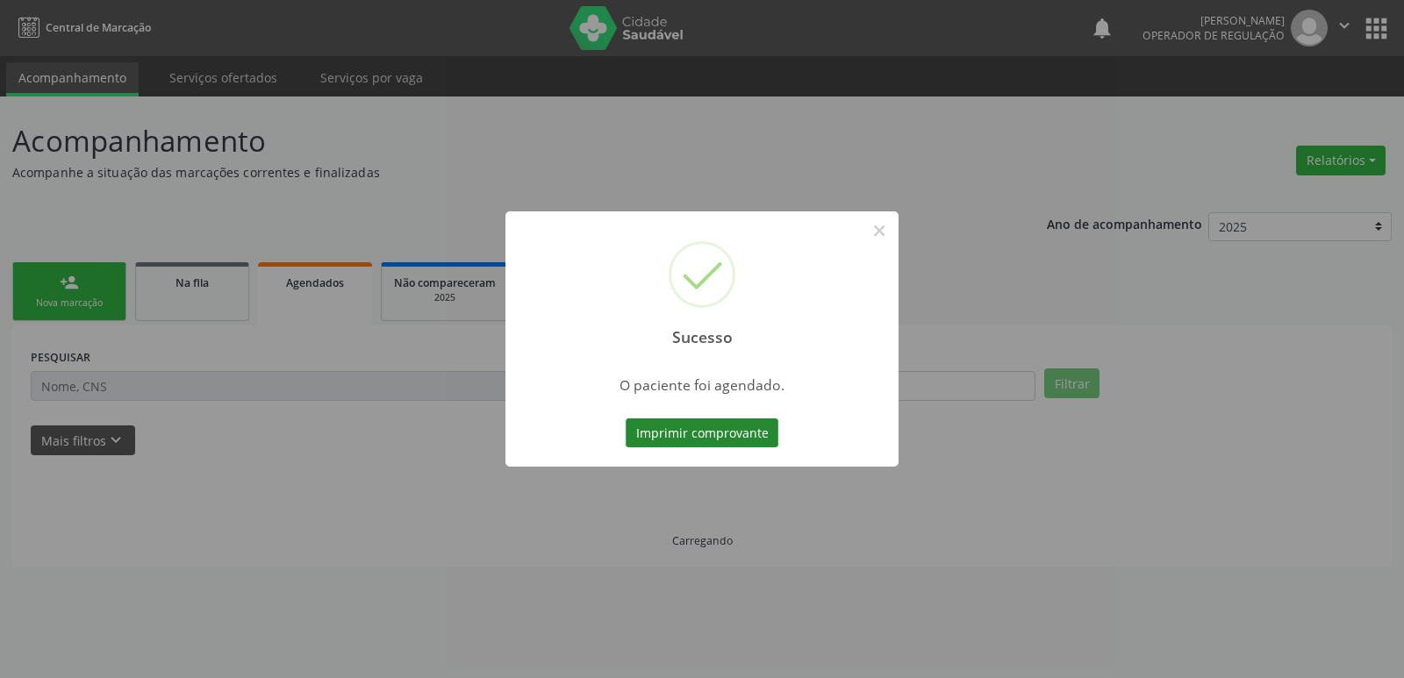
click at [688, 441] on button "Imprimir comprovante" at bounding box center [702, 434] width 153 height 30
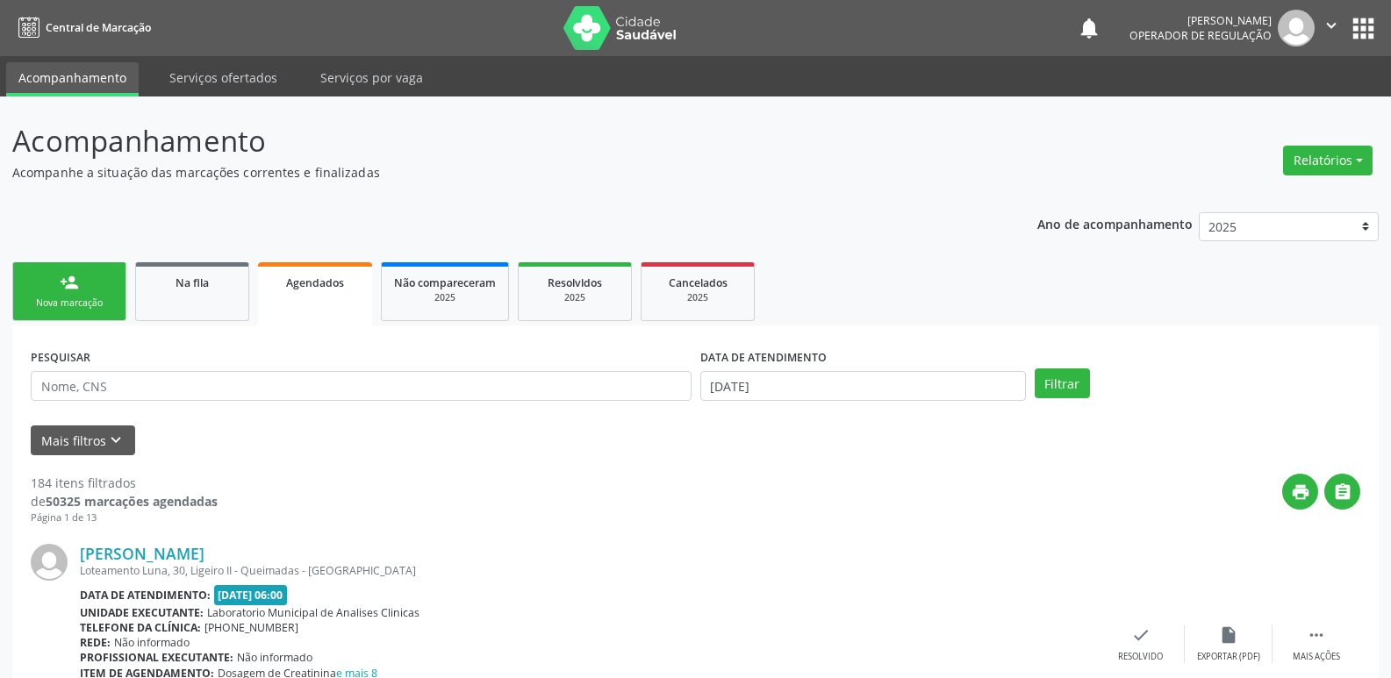
click at [82, 298] on div "Nova marcação" at bounding box center [69, 303] width 88 height 13
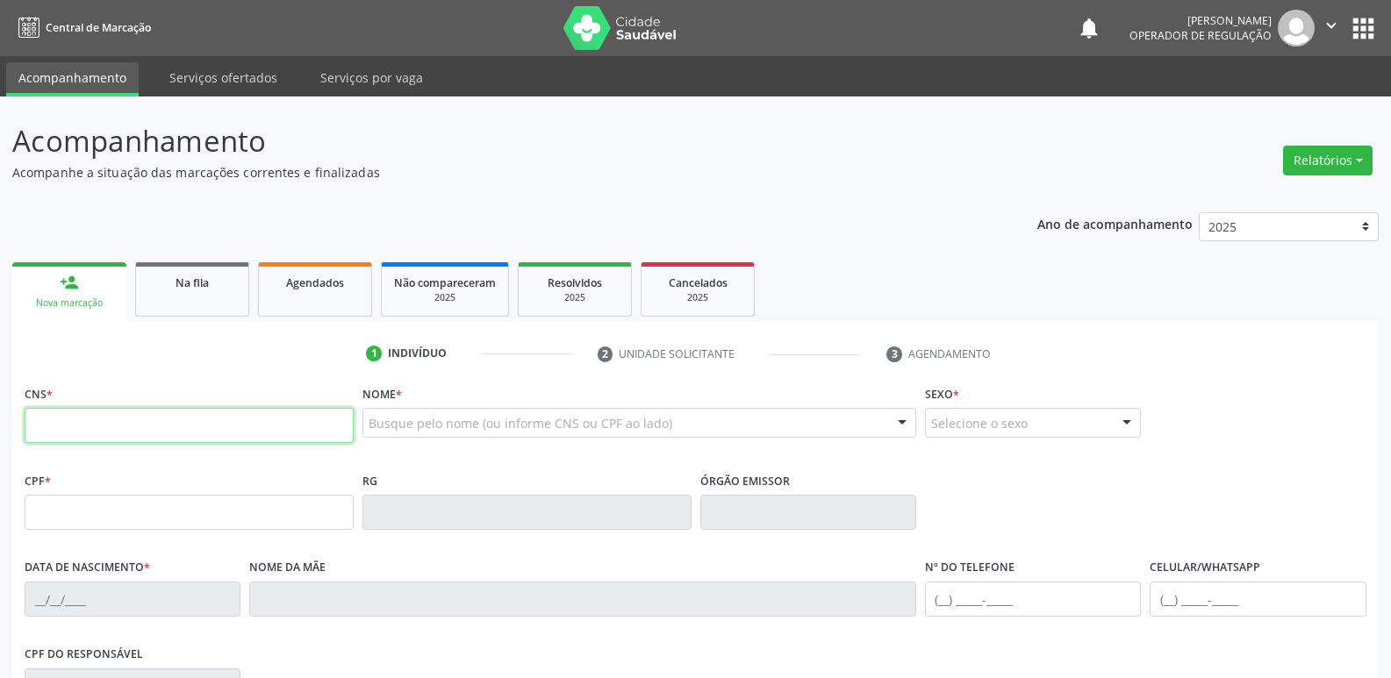
click at [109, 411] on input "text" at bounding box center [189, 425] width 329 height 35
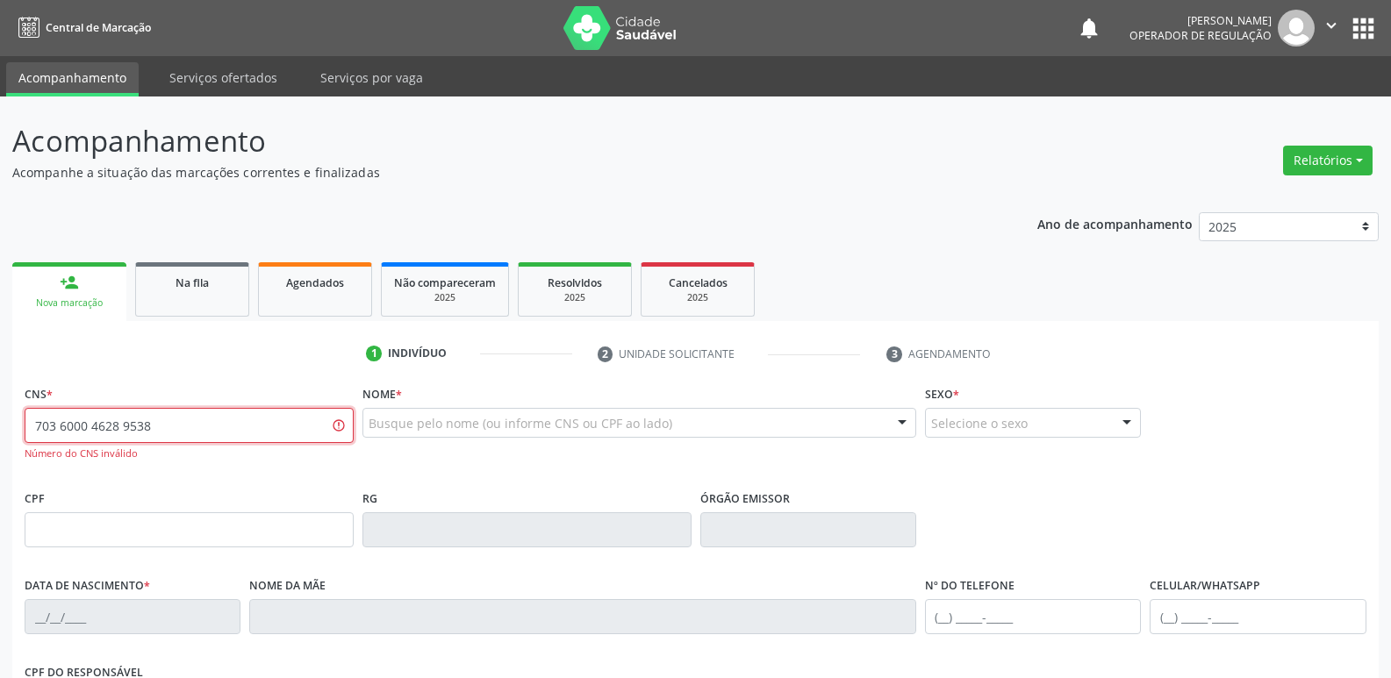
type input "703 6000 4628 9538"
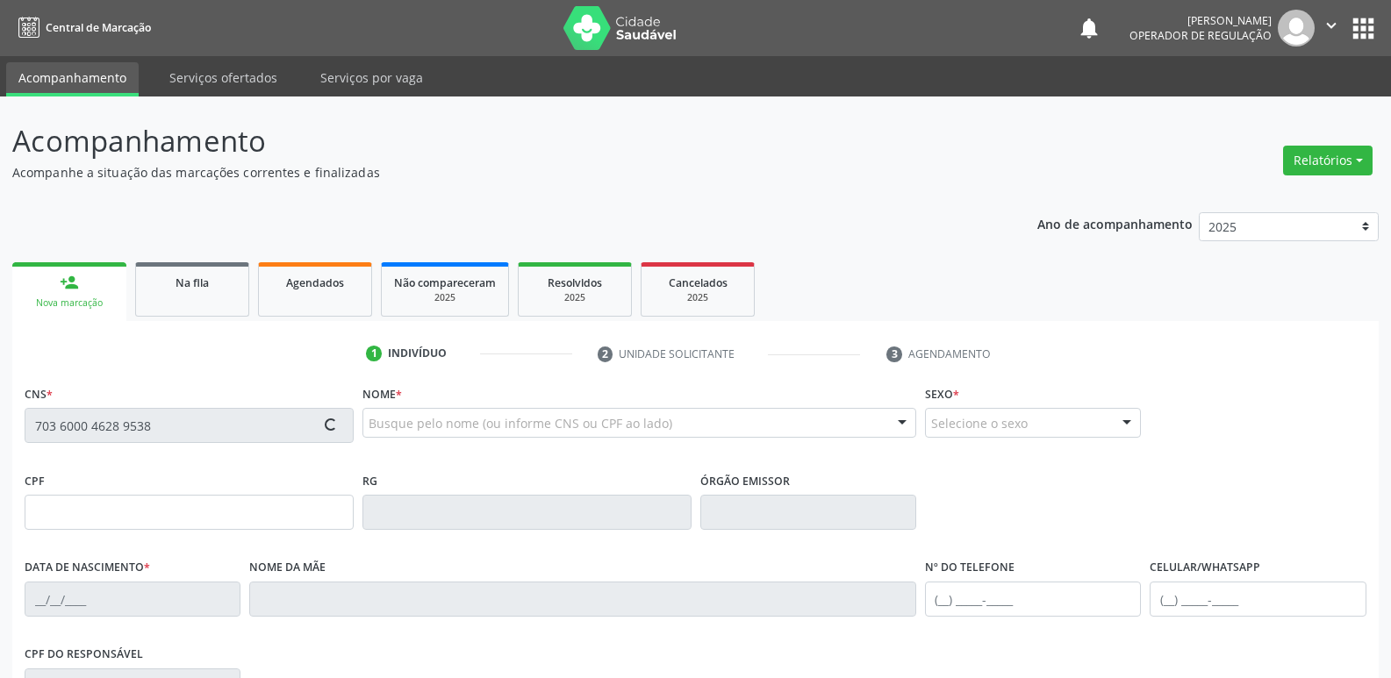
type input "090.400.654-97"
type input "[DATE]"
type input "[PERSON_NAME]"
type input "[PHONE_NUMBER]"
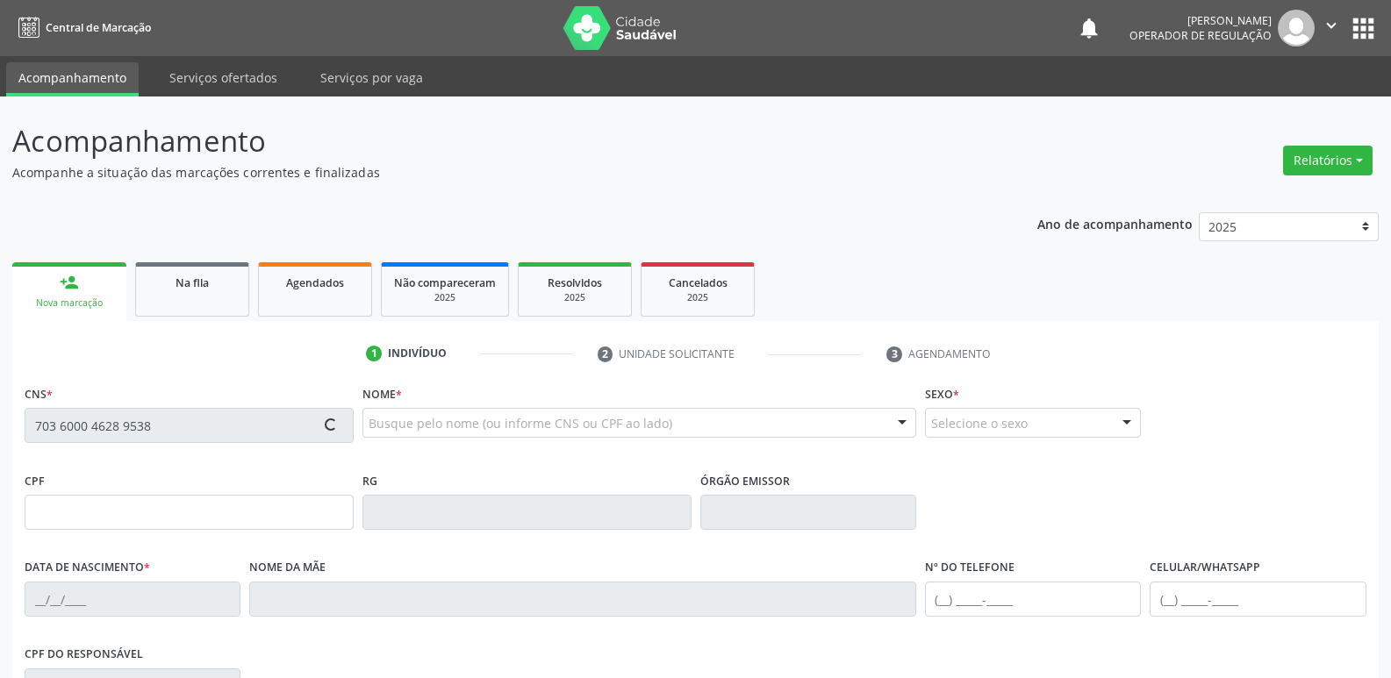
type input "063.958.334-21"
type input "S/N"
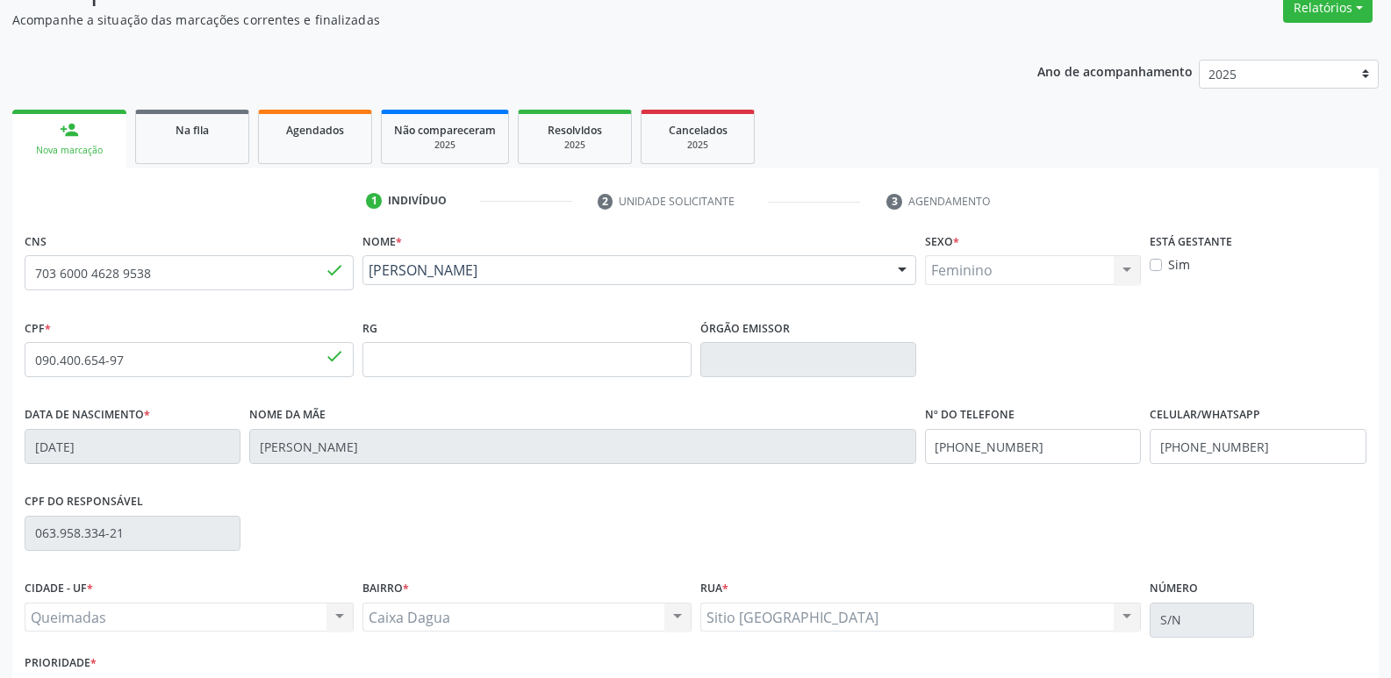
scroll to position [273, 0]
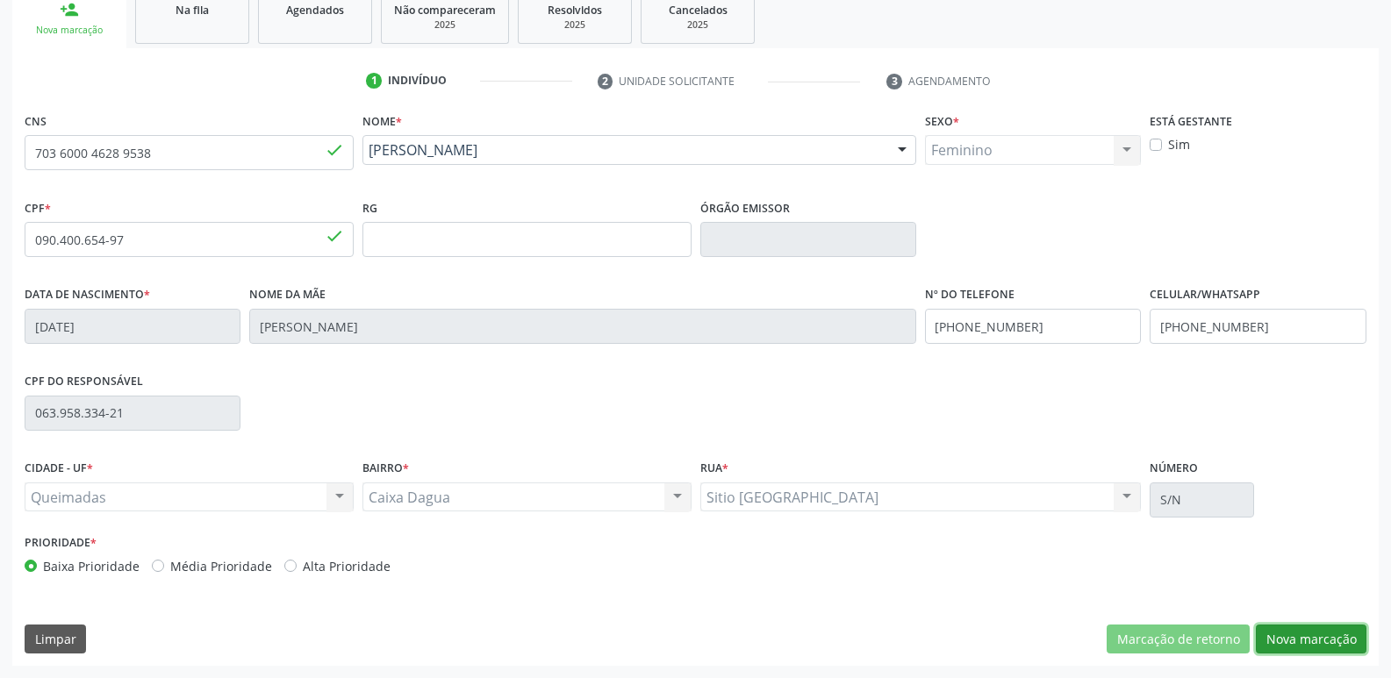
click at [1308, 643] on button "Nova marcação" at bounding box center [1311, 640] width 111 height 30
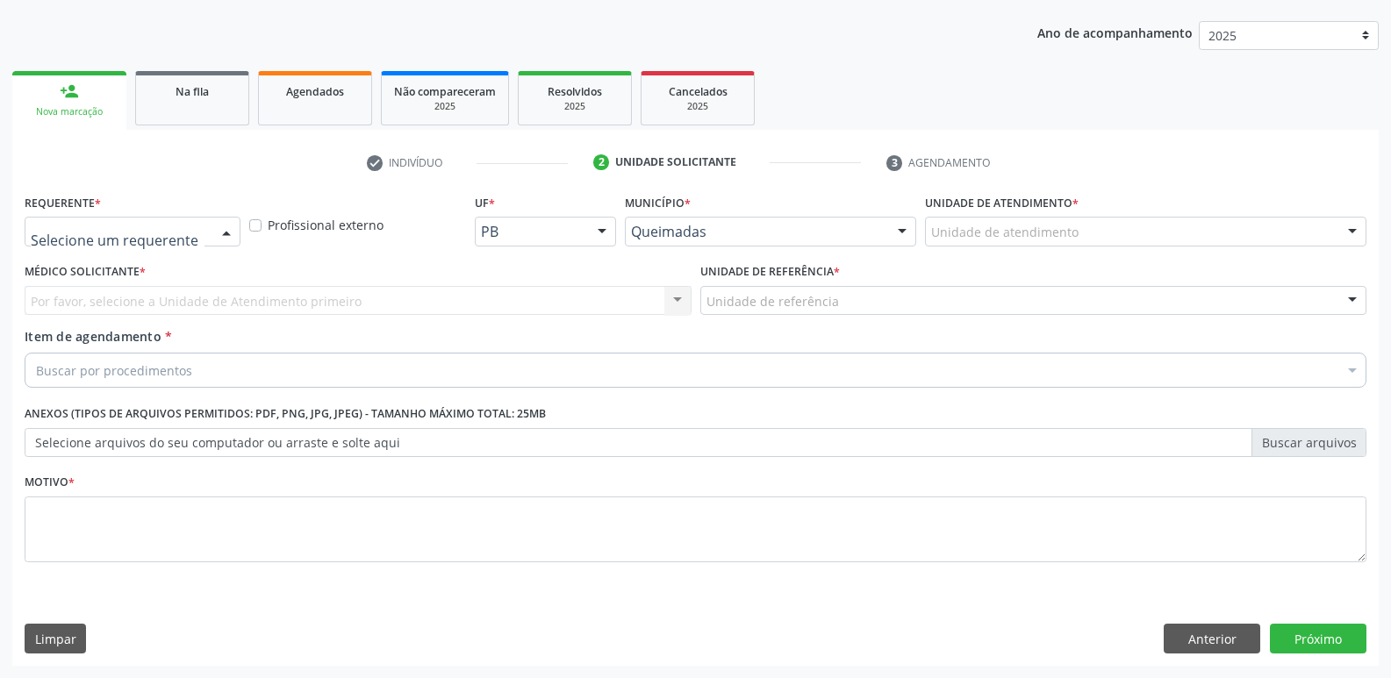
click at [225, 231] on div at bounding box center [226, 233] width 26 height 30
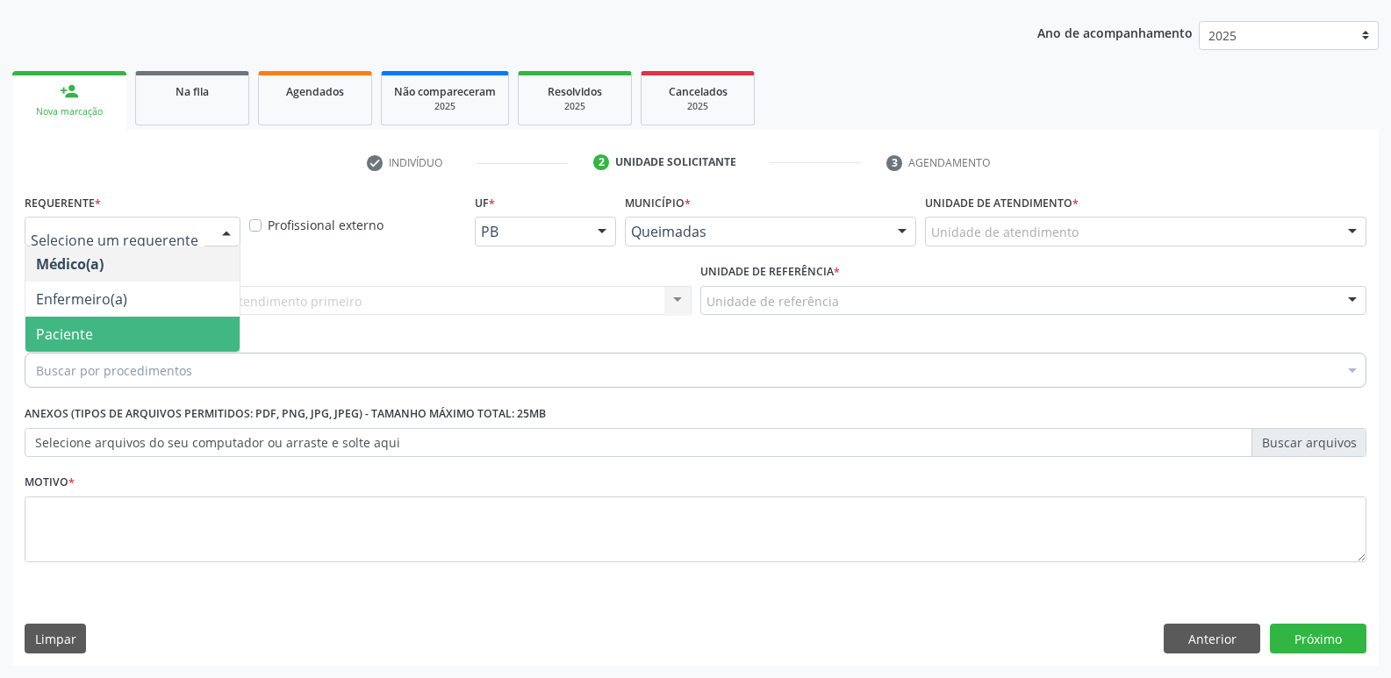
drag, startPoint x: 124, startPoint y: 340, endPoint x: 146, endPoint y: 324, distance: 27.0
click at [126, 335] on span "Paciente" at bounding box center [132, 334] width 214 height 35
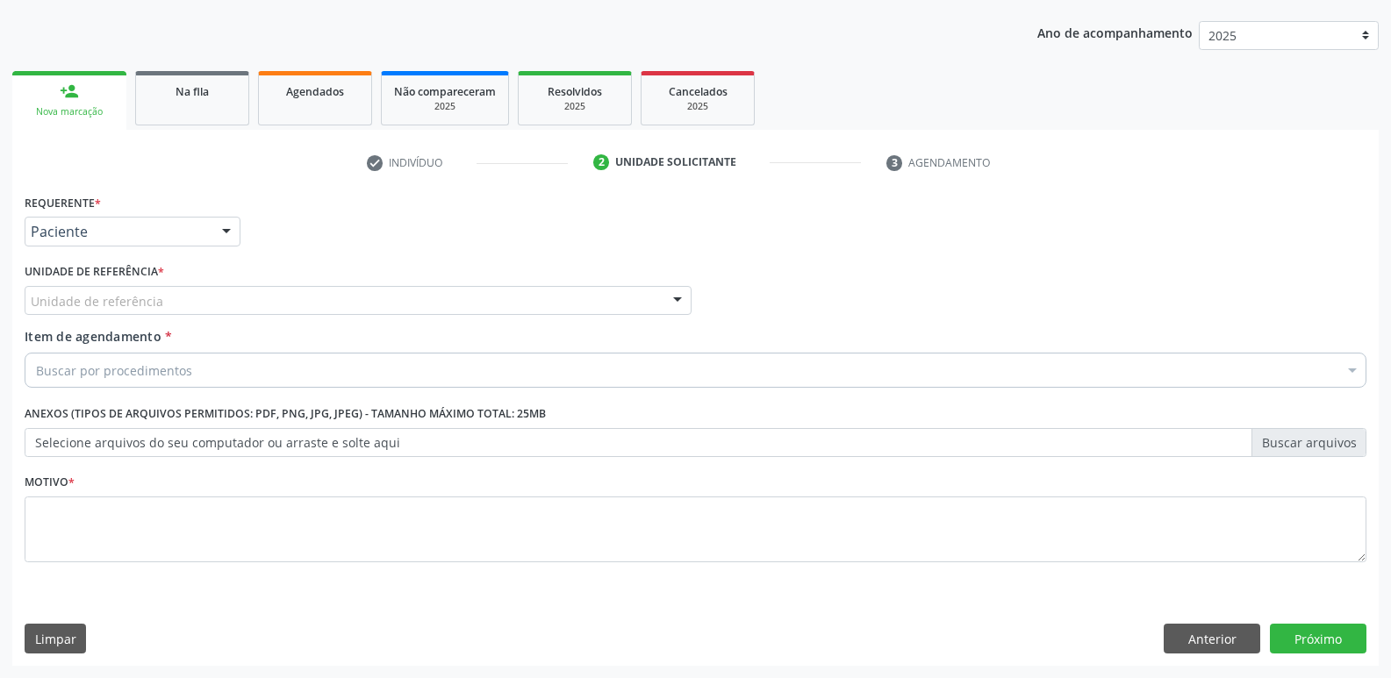
click at [180, 300] on div "Unidade de referência" at bounding box center [358, 301] width 667 height 30
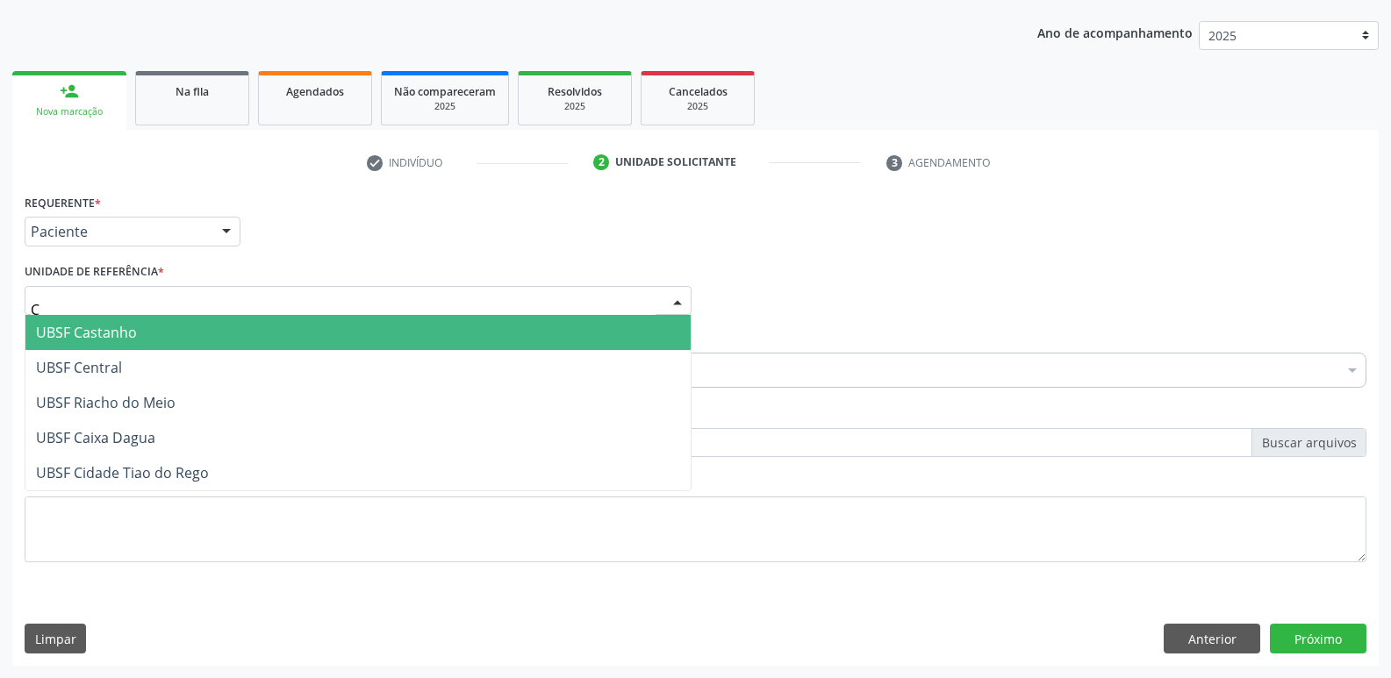
type input "CA"
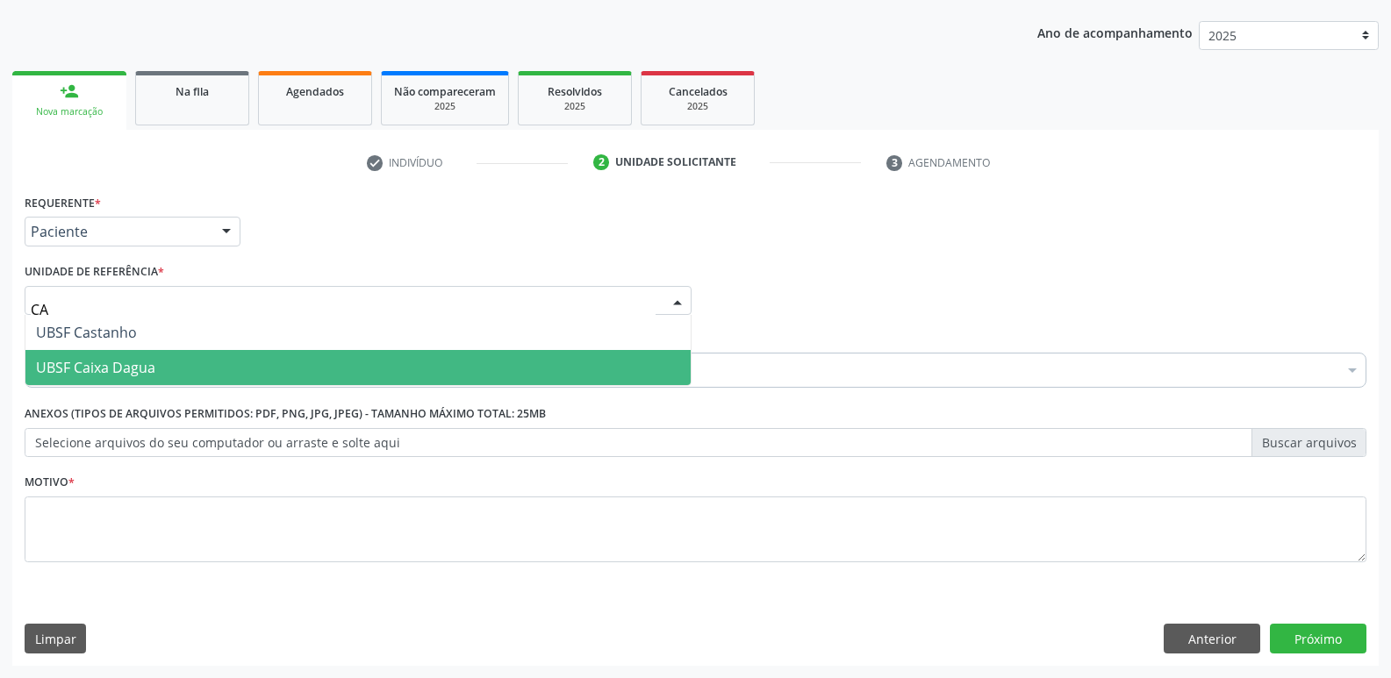
click at [131, 358] on span "UBSF Caixa Dagua" at bounding box center [95, 367] width 119 height 19
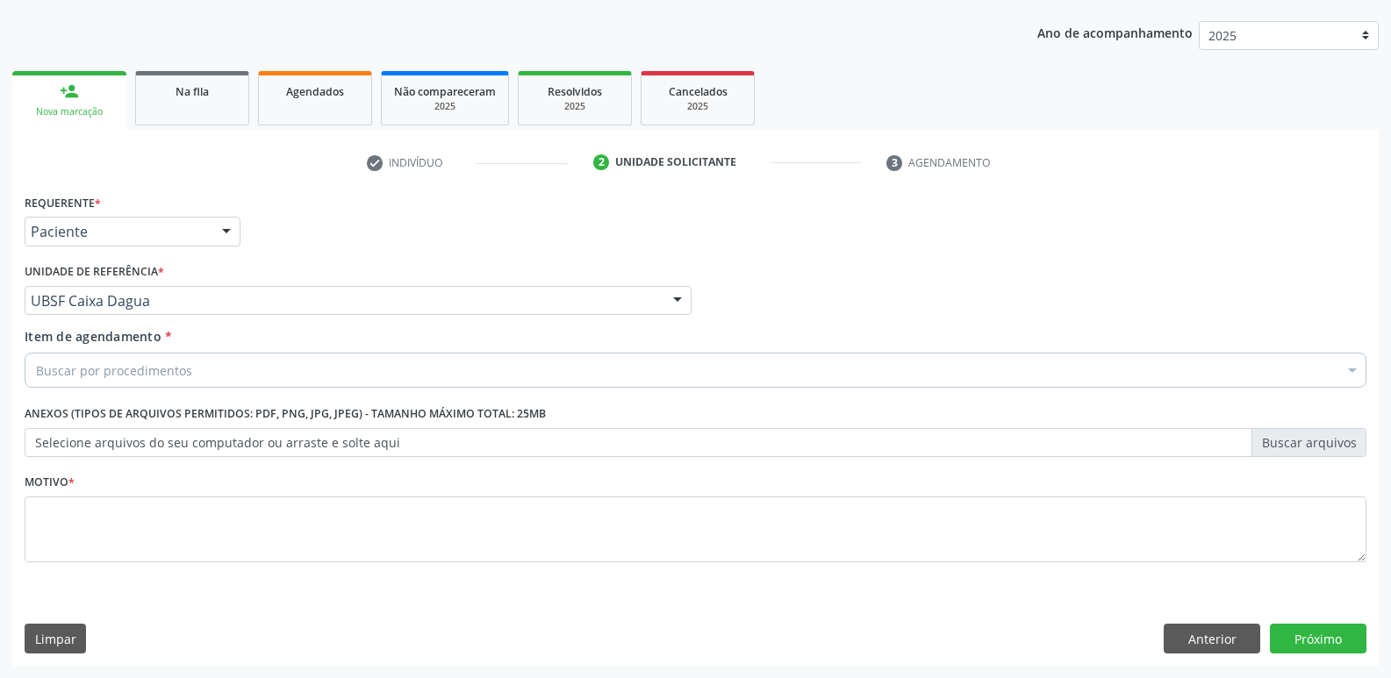
click at [131, 358] on div "Buscar por procedimentos" at bounding box center [696, 370] width 1342 height 35
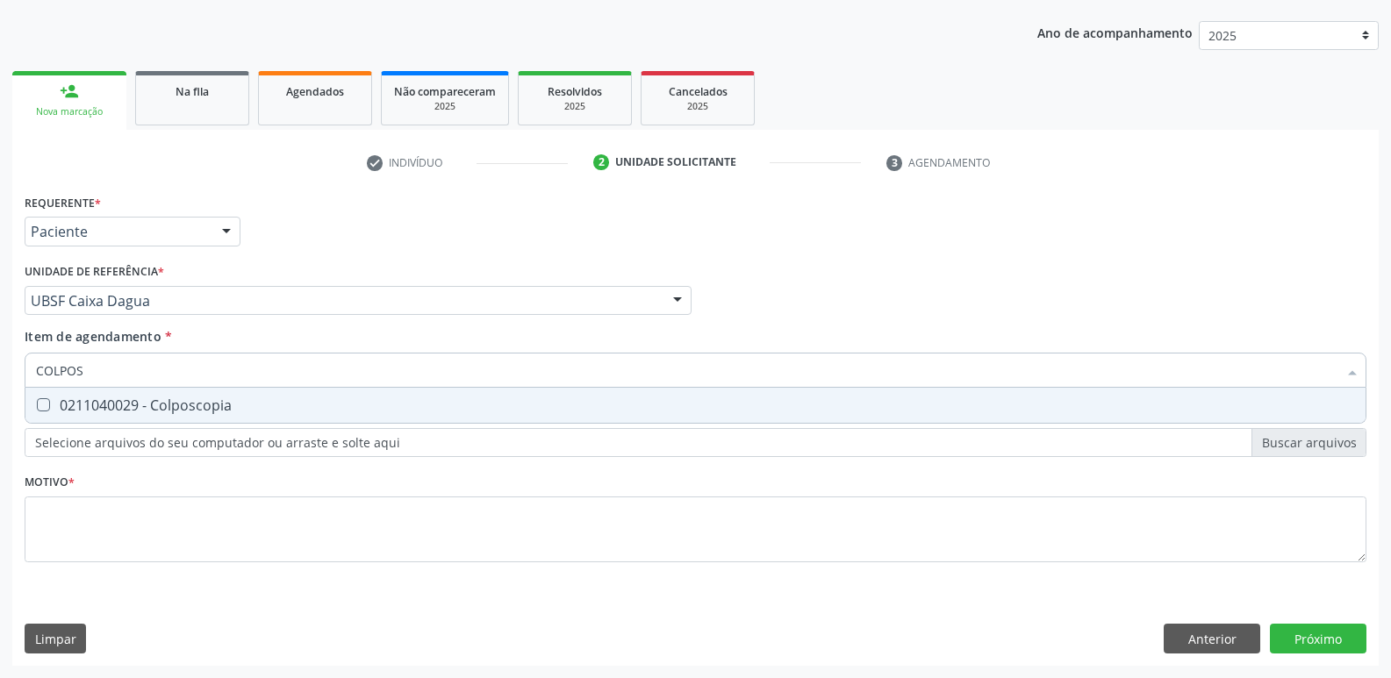
type input "COLPOSC"
drag, startPoint x: 281, startPoint y: 398, endPoint x: 236, endPoint y: 448, distance: 66.5
click at [279, 398] on div "0211040029 - Colposcopia" at bounding box center [695, 405] width 1319 height 14
checkbox Colposcopia "true"
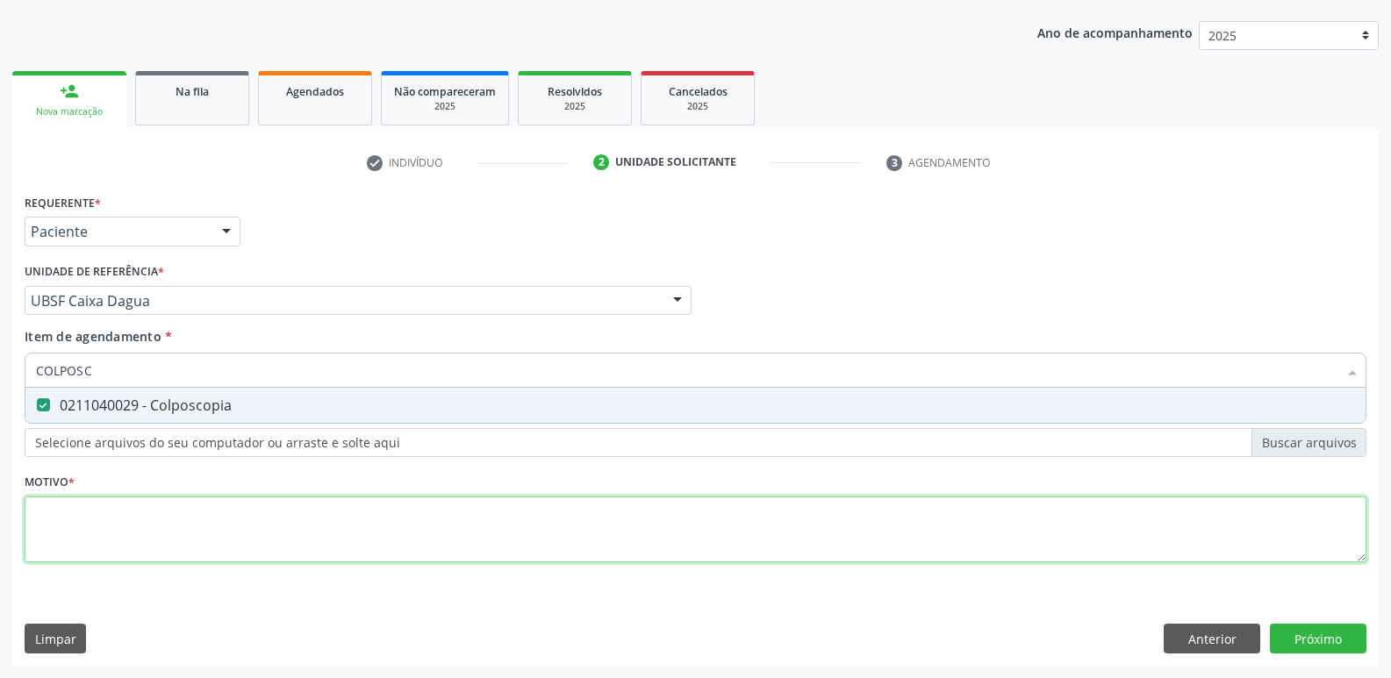
click at [191, 508] on div "Requerente * Paciente Médico(a) Enfermeiro(a) Paciente Nenhum resultado encontr…" at bounding box center [696, 389] width 1342 height 398
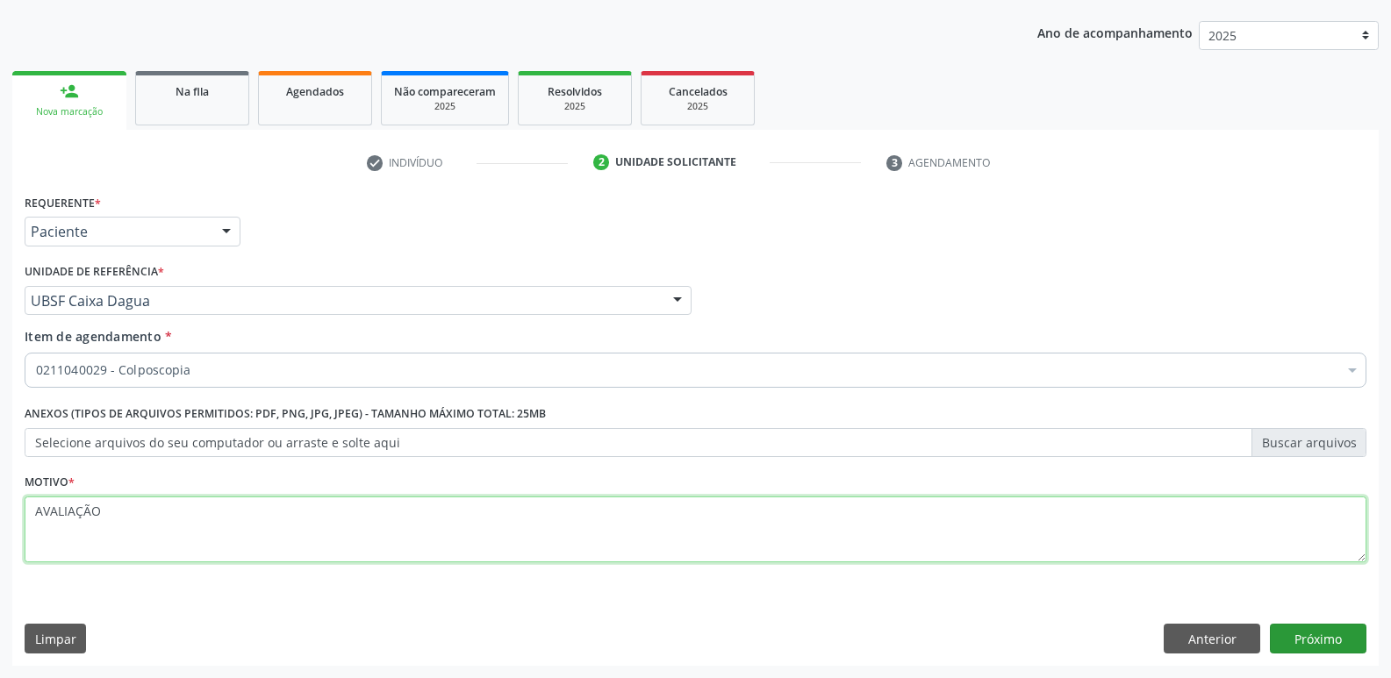
type textarea "AVALIAÇÃO"
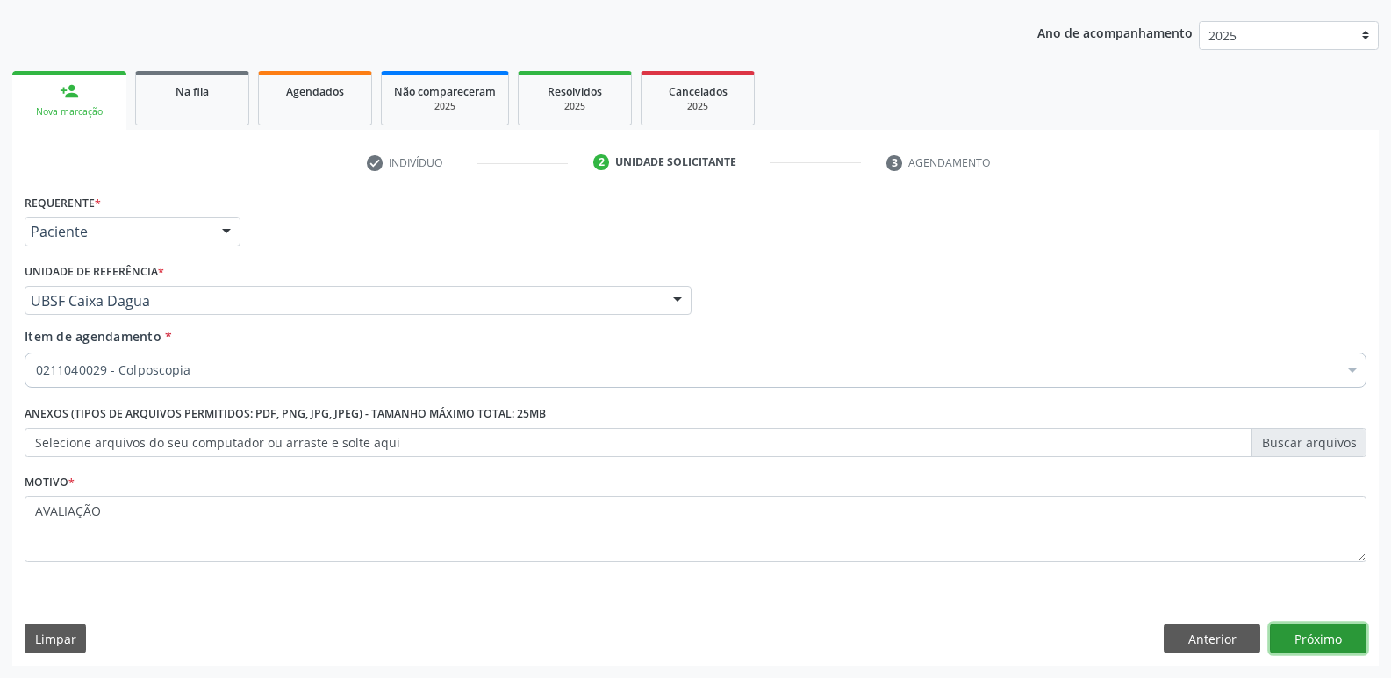
click at [1318, 644] on button "Próximo" at bounding box center [1318, 639] width 97 height 30
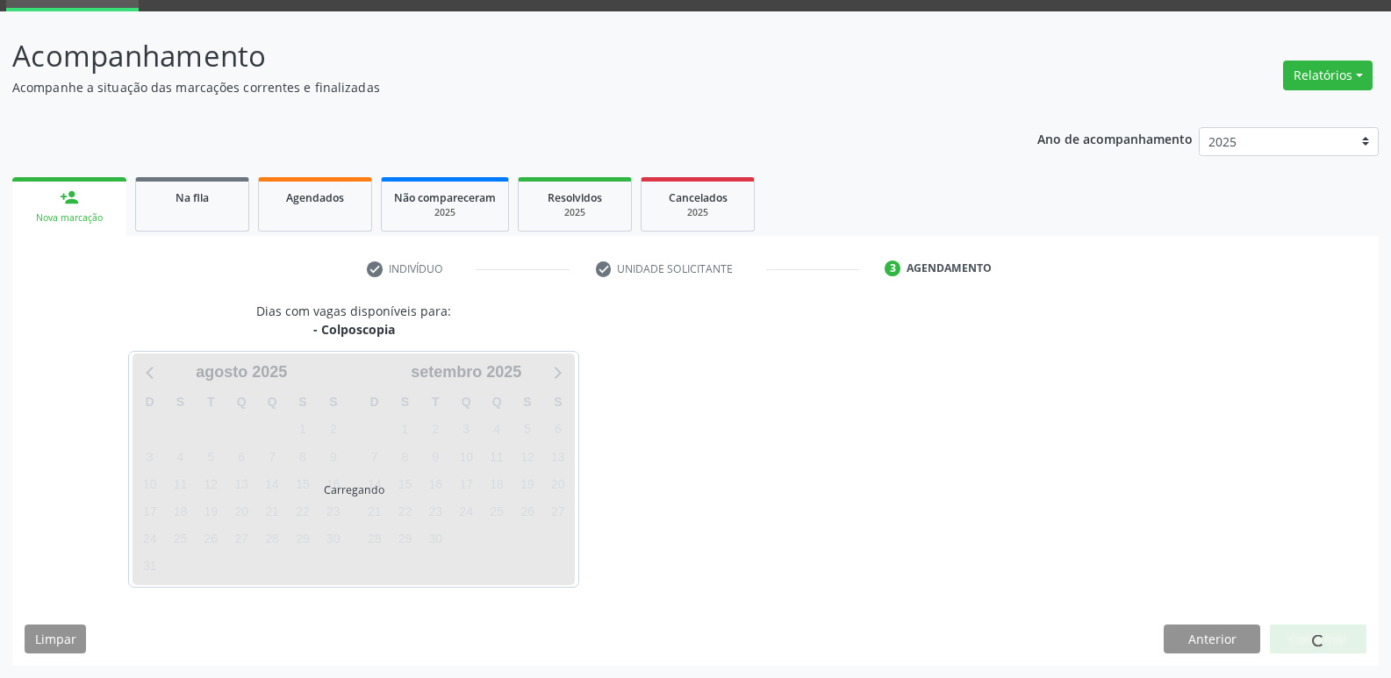
scroll to position [85, 0]
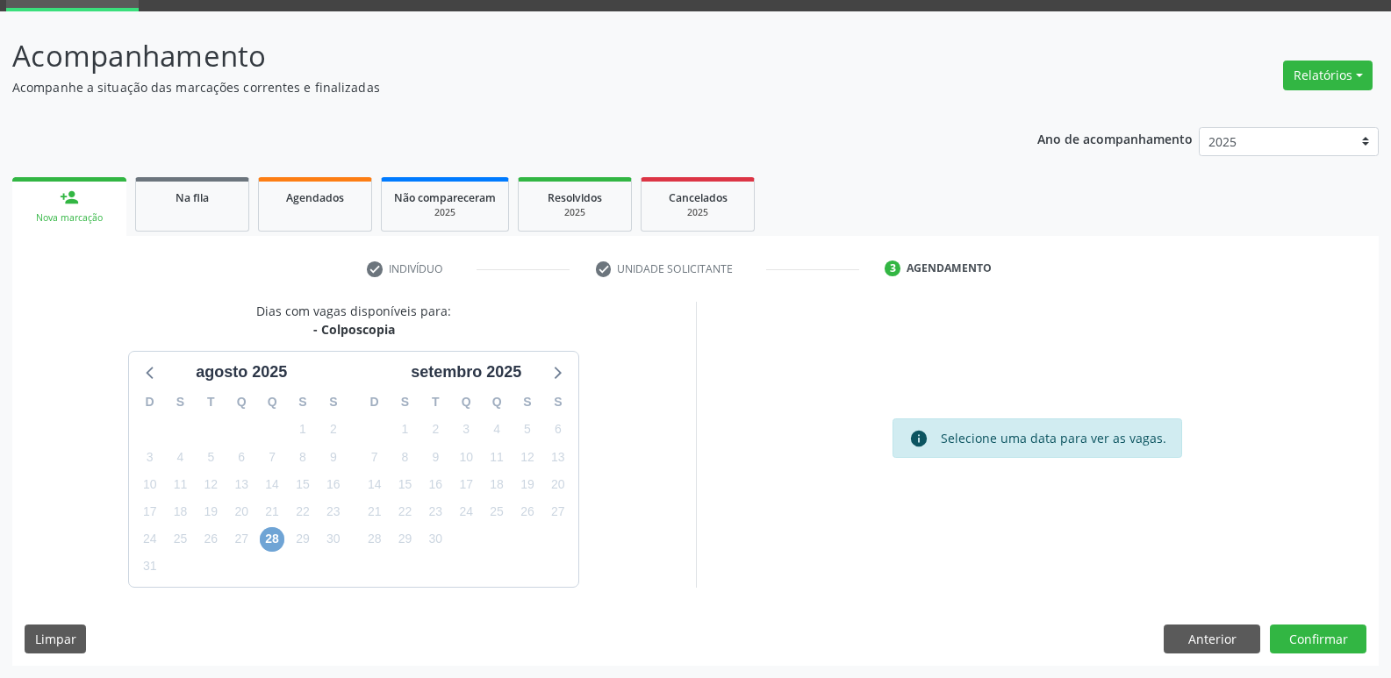
click at [272, 534] on span "28" at bounding box center [272, 539] width 25 height 25
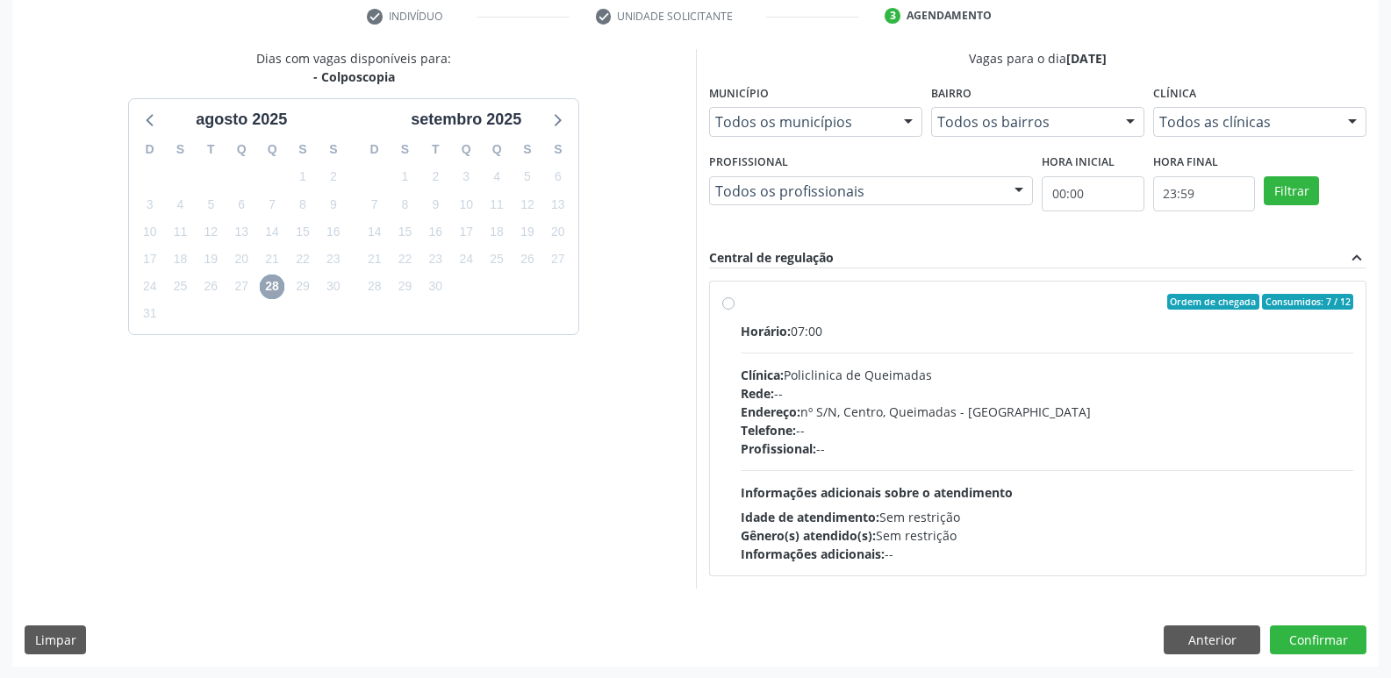
scroll to position [339, 0]
click at [1180, 434] on div "Telefone: --" at bounding box center [1047, 429] width 613 height 18
click at [735, 309] on input "Ordem de chegada Consumidos: 7 / 12 Horário: 07:00 Clínica: Policlinica de Quei…" at bounding box center [728, 301] width 12 height 16
radio input "true"
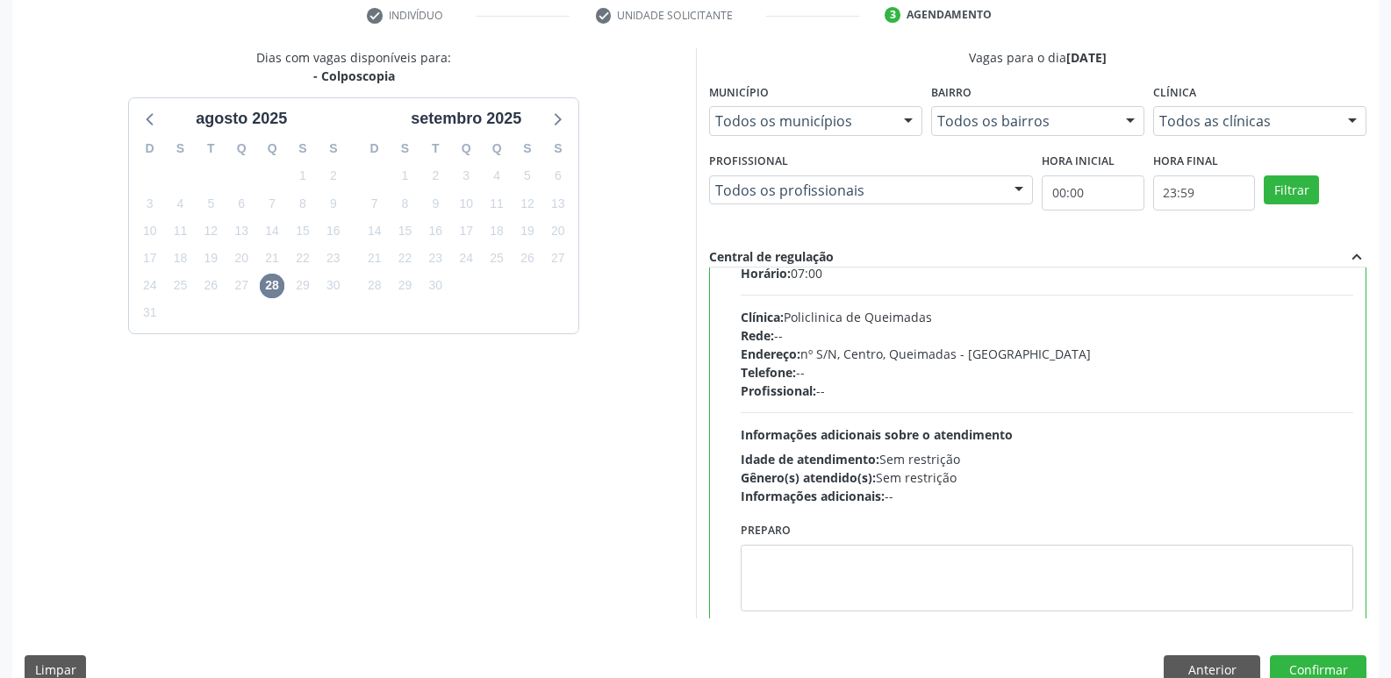
scroll to position [87, 0]
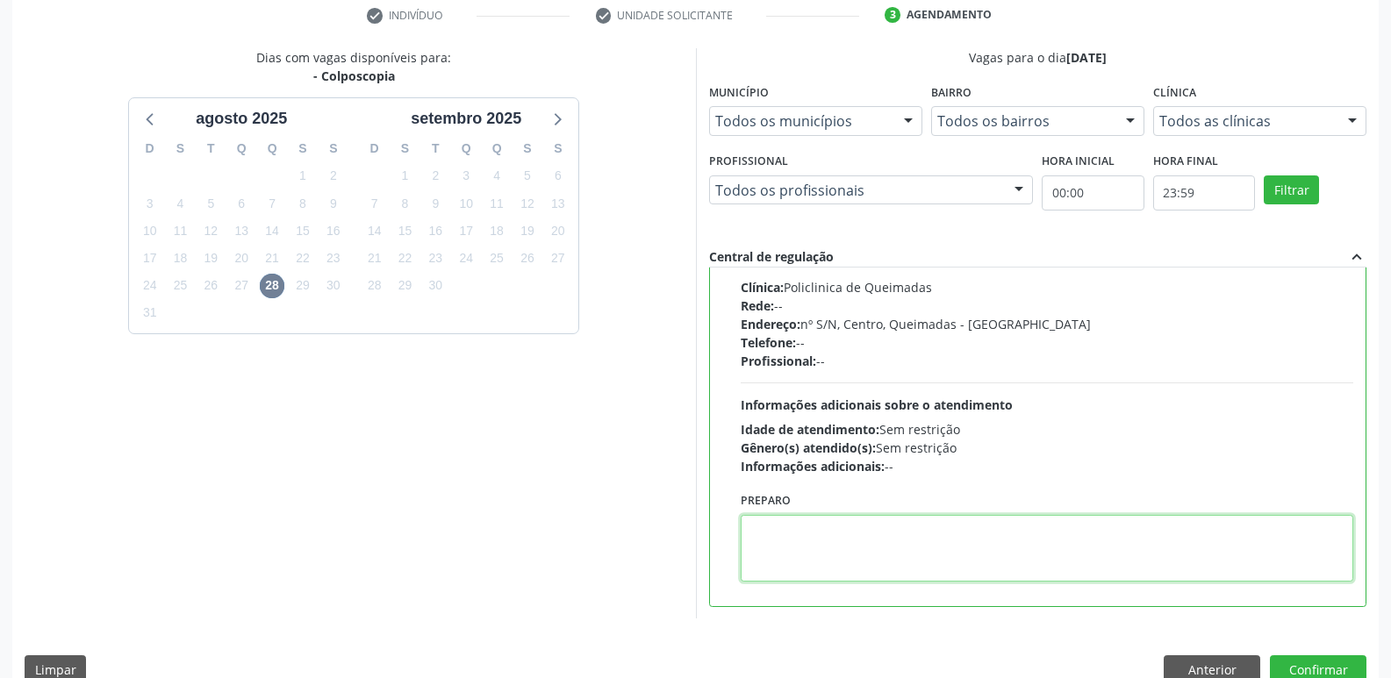
click at [925, 528] on textarea at bounding box center [1047, 548] width 613 height 67
paste textarea "AVALIAÇÃO"
drag, startPoint x: 515, startPoint y: 562, endPoint x: 489, endPoint y: 557, distance: 26.7
click at [489, 557] on div "Dias com vagas disponíveis para: - Colposcopia [DATE] D S T Q Q S S 27 28 29 30…" at bounding box center [695, 333] width 1366 height 570
type textarea "LEVAR CITOLÓGICO"
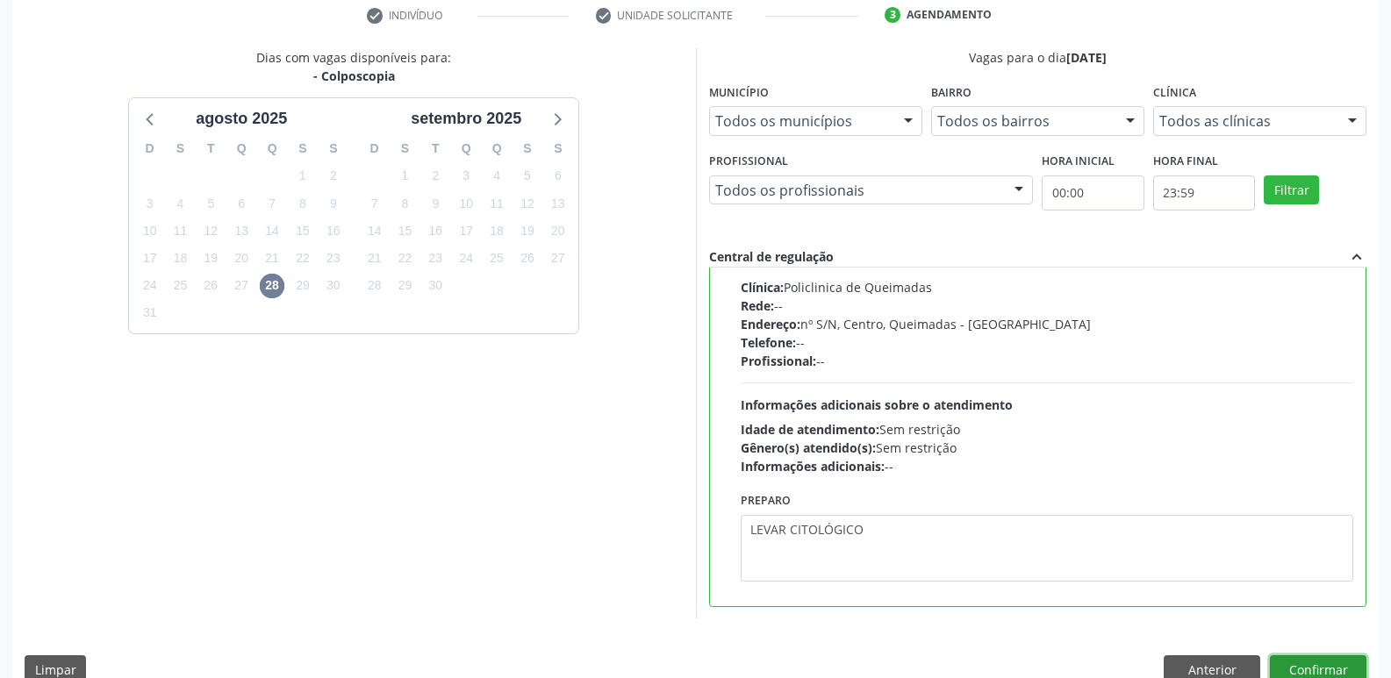
click at [1295, 663] on button "Confirmar" at bounding box center [1318, 671] width 97 height 30
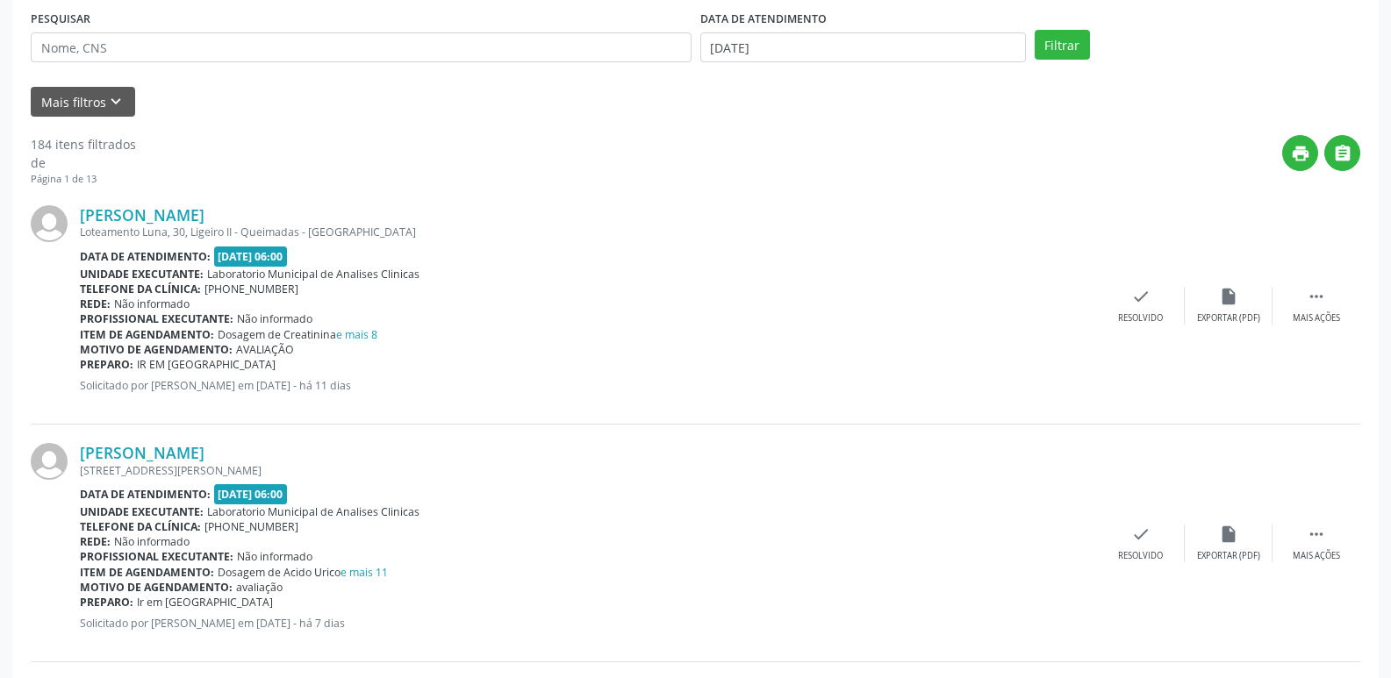
scroll to position [0, 0]
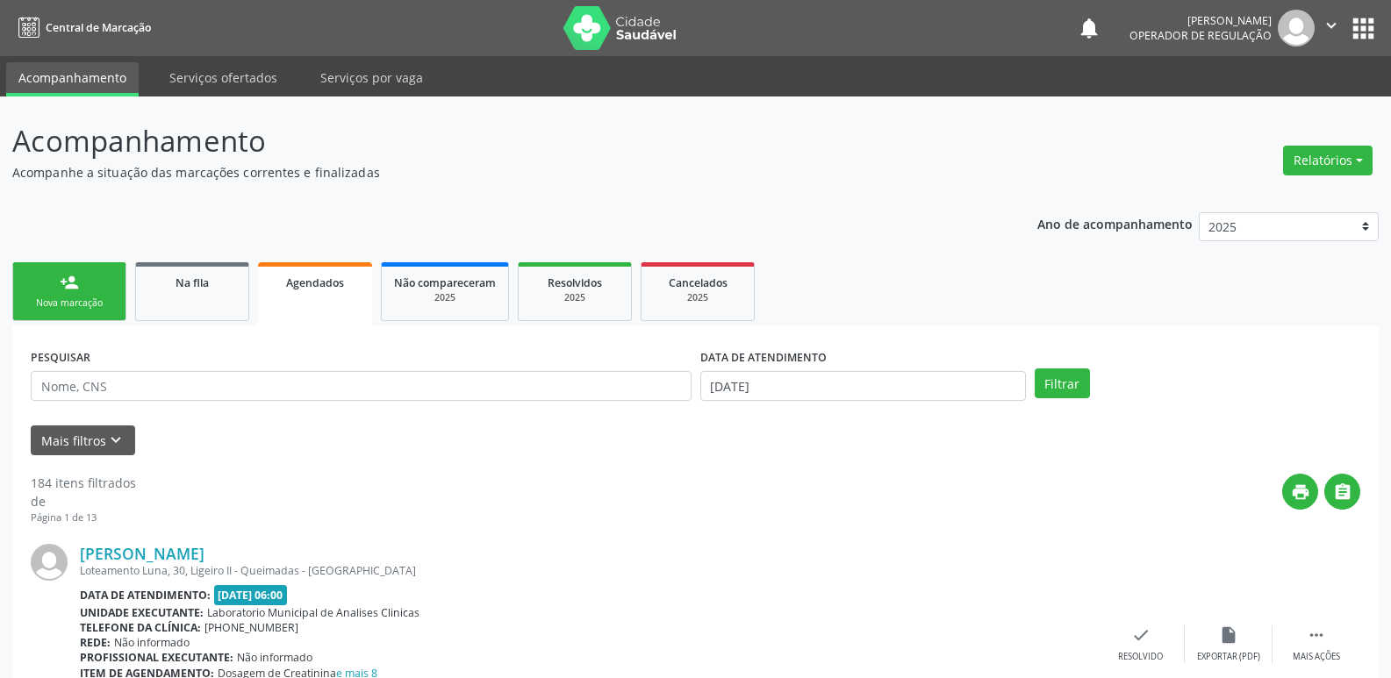
click at [65, 306] on div "Nova marcação" at bounding box center [69, 303] width 88 height 13
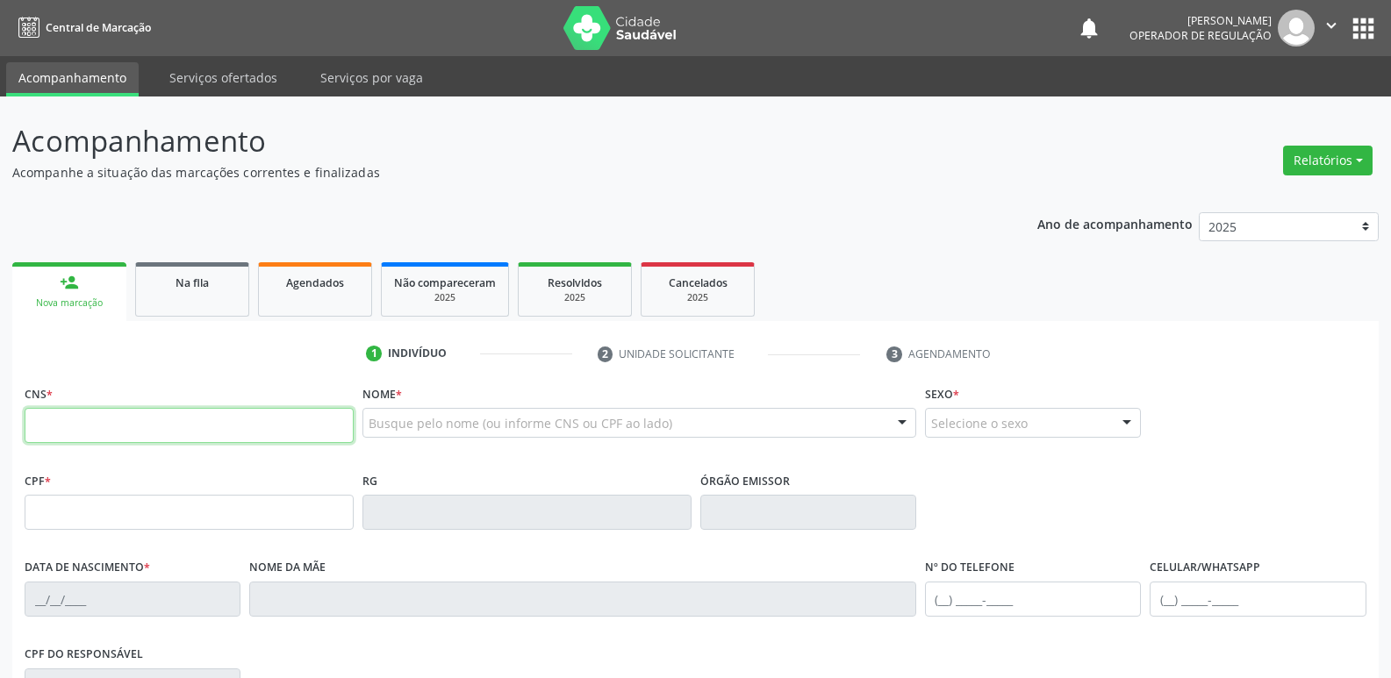
click at [176, 437] on input "text" at bounding box center [189, 425] width 329 height 35
click at [191, 291] on link "Na fila" at bounding box center [192, 289] width 114 height 54
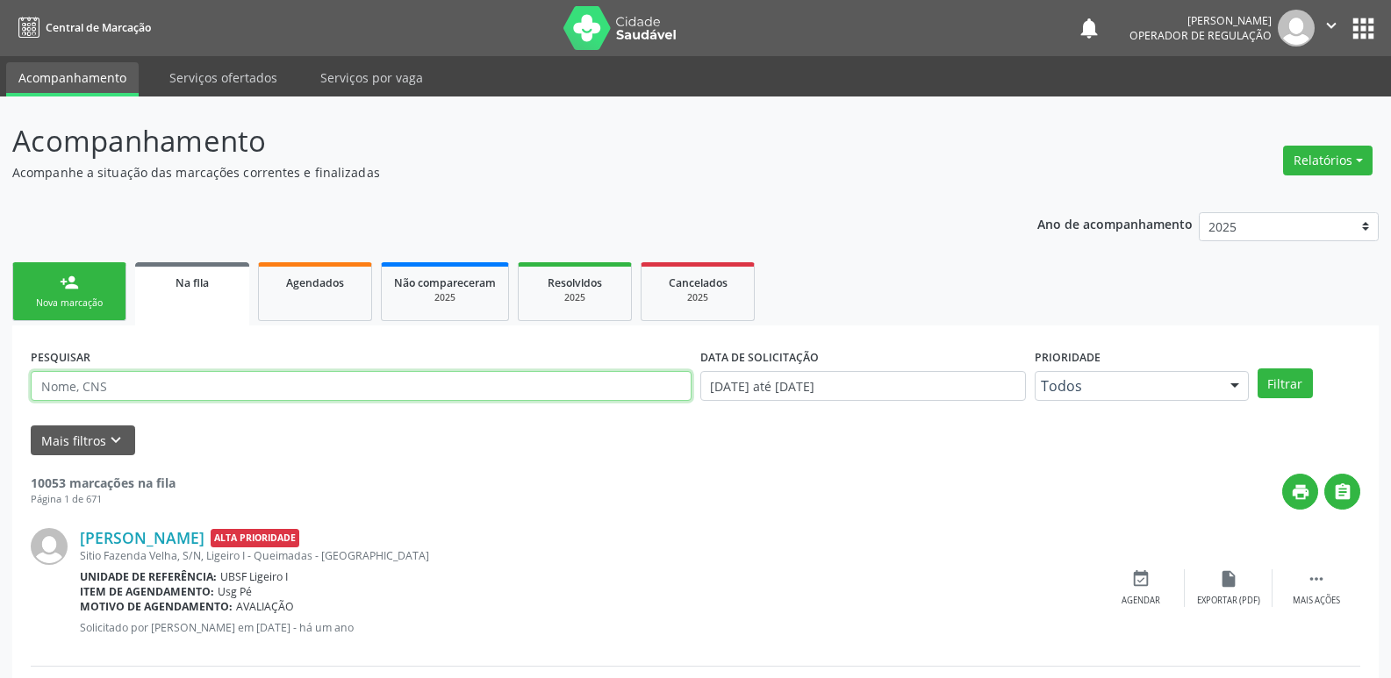
click at [110, 387] on input "text" at bounding box center [361, 386] width 661 height 30
type input "700007625730101"
click at [1258, 369] on button "Filtrar" at bounding box center [1285, 384] width 55 height 30
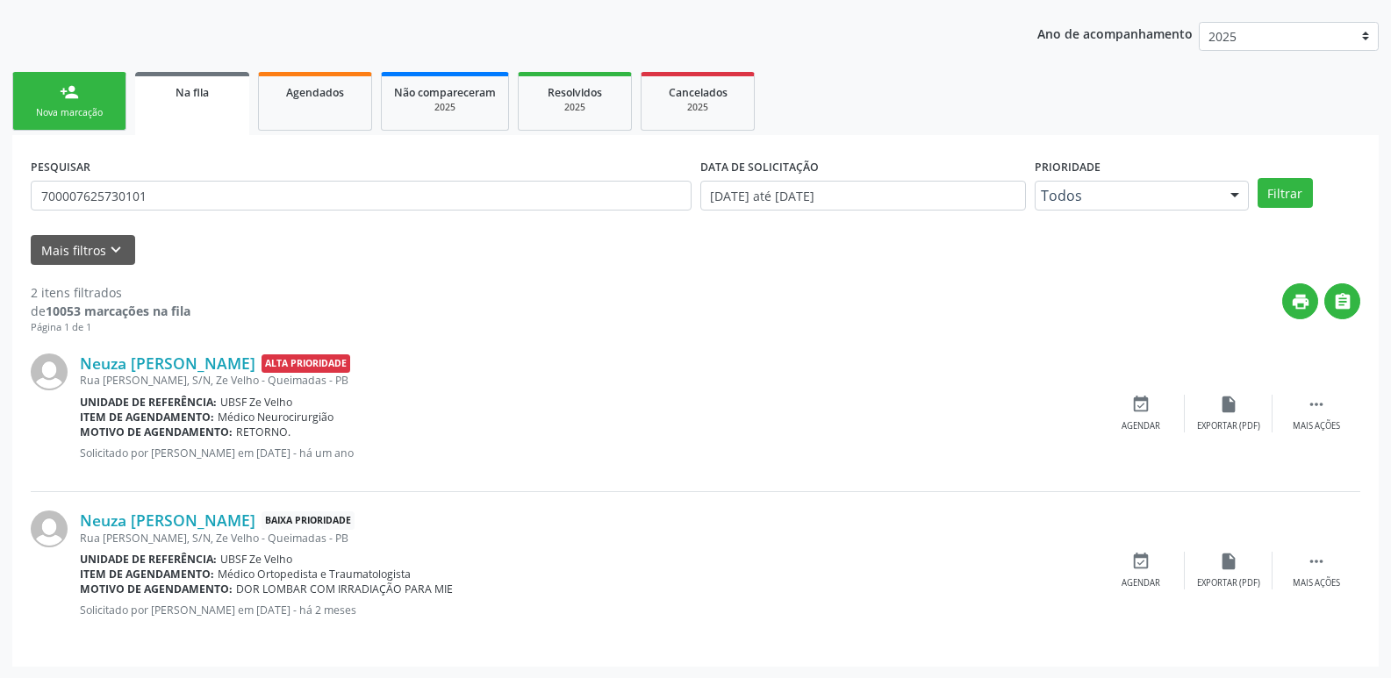
scroll to position [191, 0]
click at [1150, 573] on div "event_available Agendar" at bounding box center [1141, 570] width 88 height 38
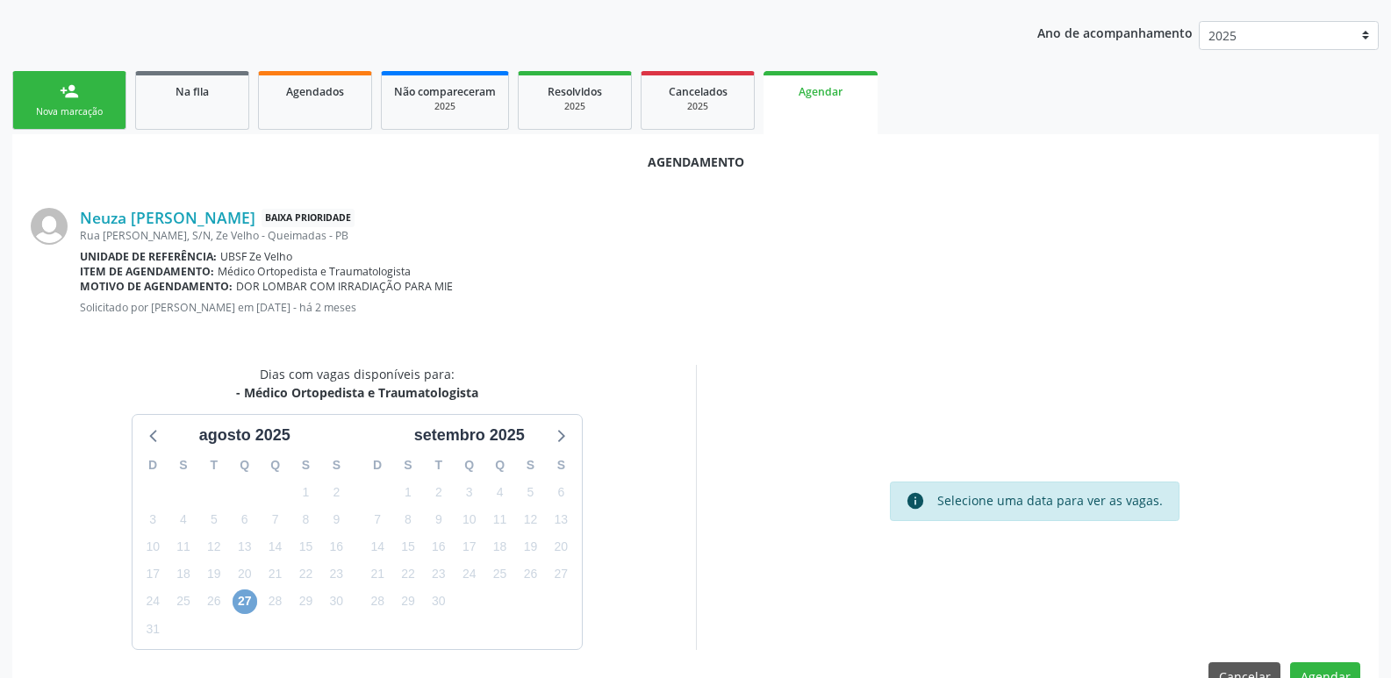
click at [249, 609] on span "27" at bounding box center [245, 602] width 25 height 25
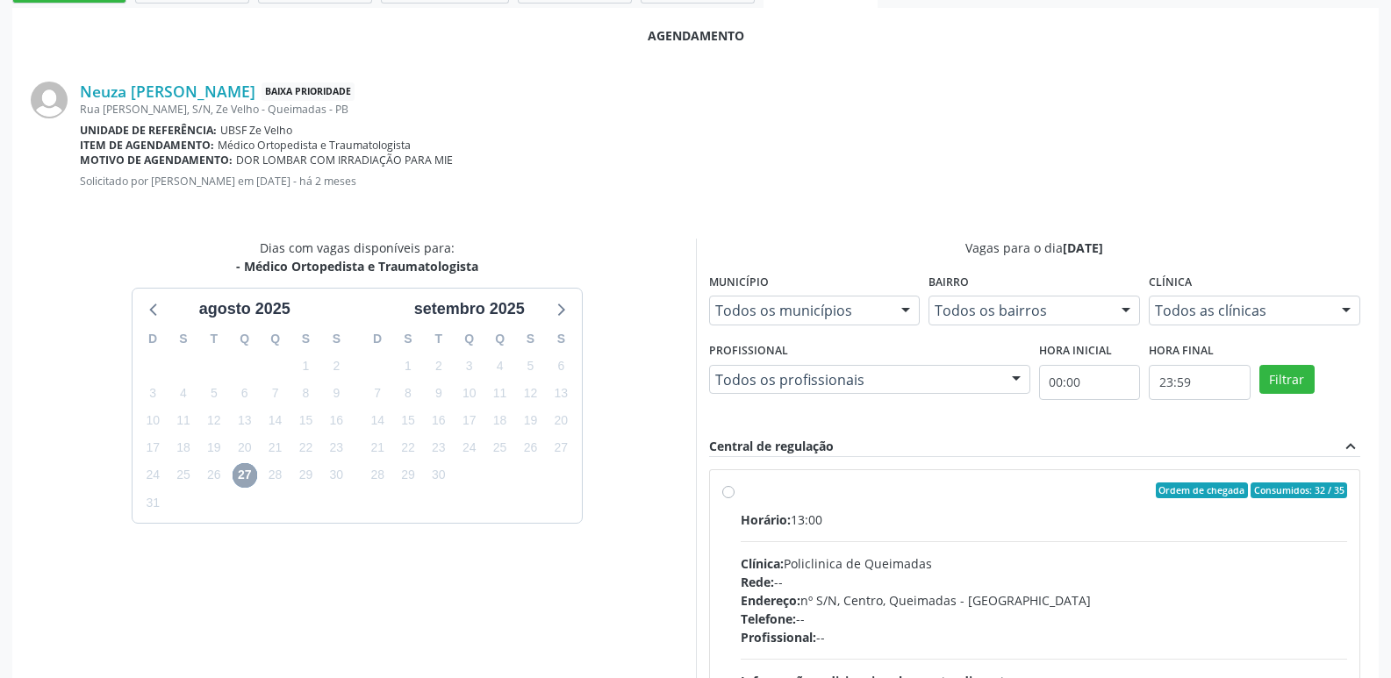
scroll to position [489, 0]
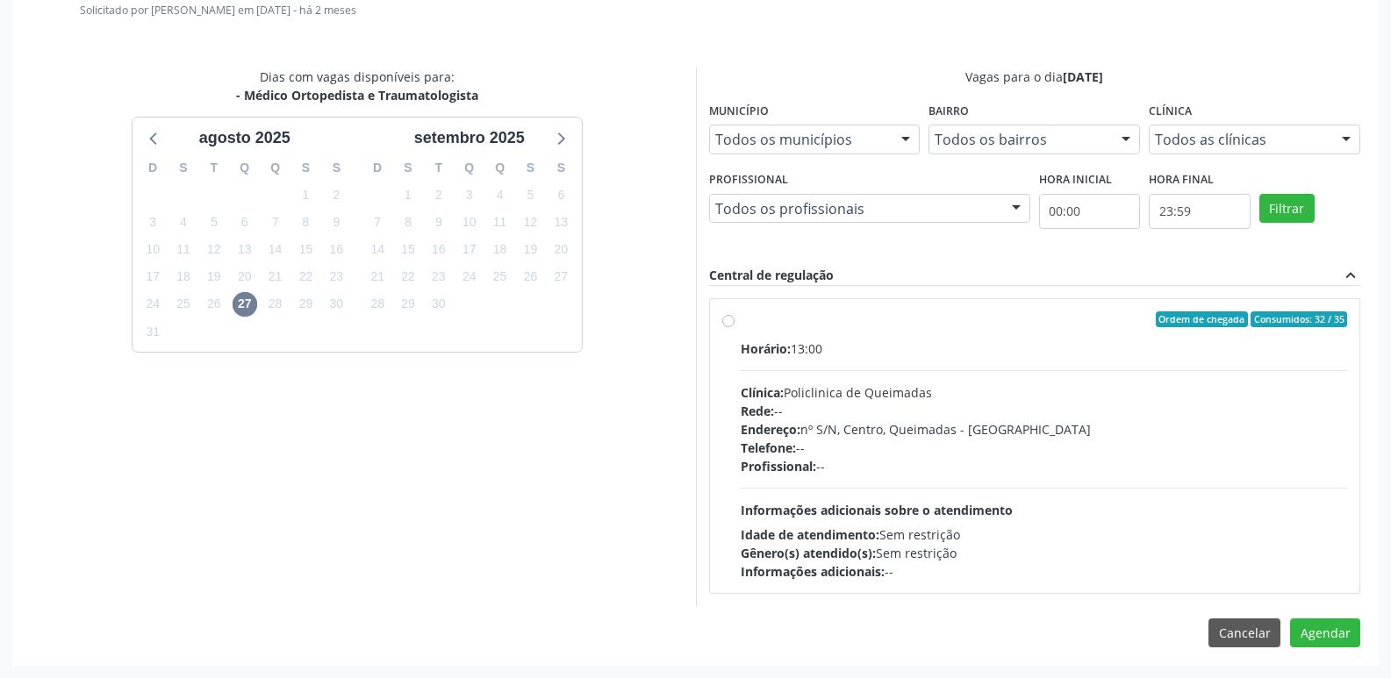
click at [1258, 480] on div "Horário: 13:00 Clínica: Policlinica de Queimadas Rede: -- Endereço: nº S/N, Cen…" at bounding box center [1044, 460] width 607 height 241
click at [735, 327] on input "Ordem de chegada Consumidos: 32 / 35 Horário: 13:00 Clínica: Policlinica de Que…" at bounding box center [728, 320] width 12 height 16
radio input "true"
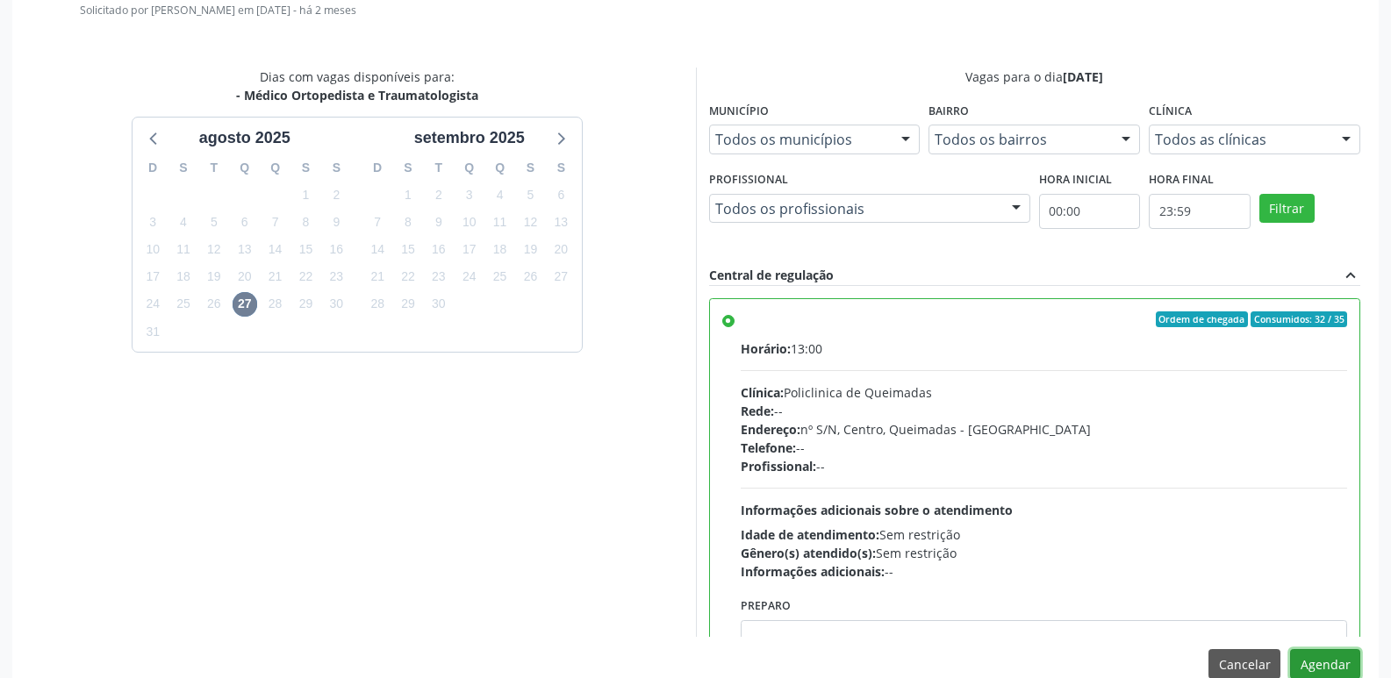
click at [1337, 663] on button "Agendar" at bounding box center [1325, 664] width 70 height 30
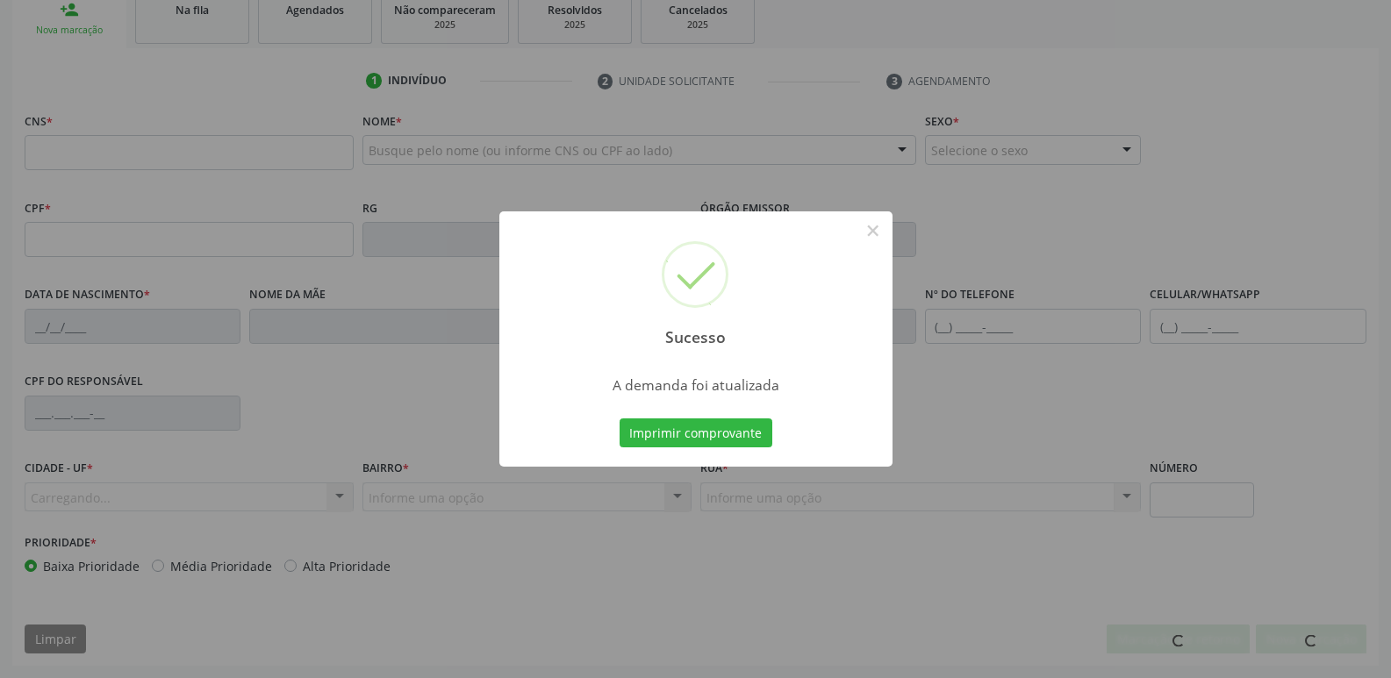
scroll to position [273, 0]
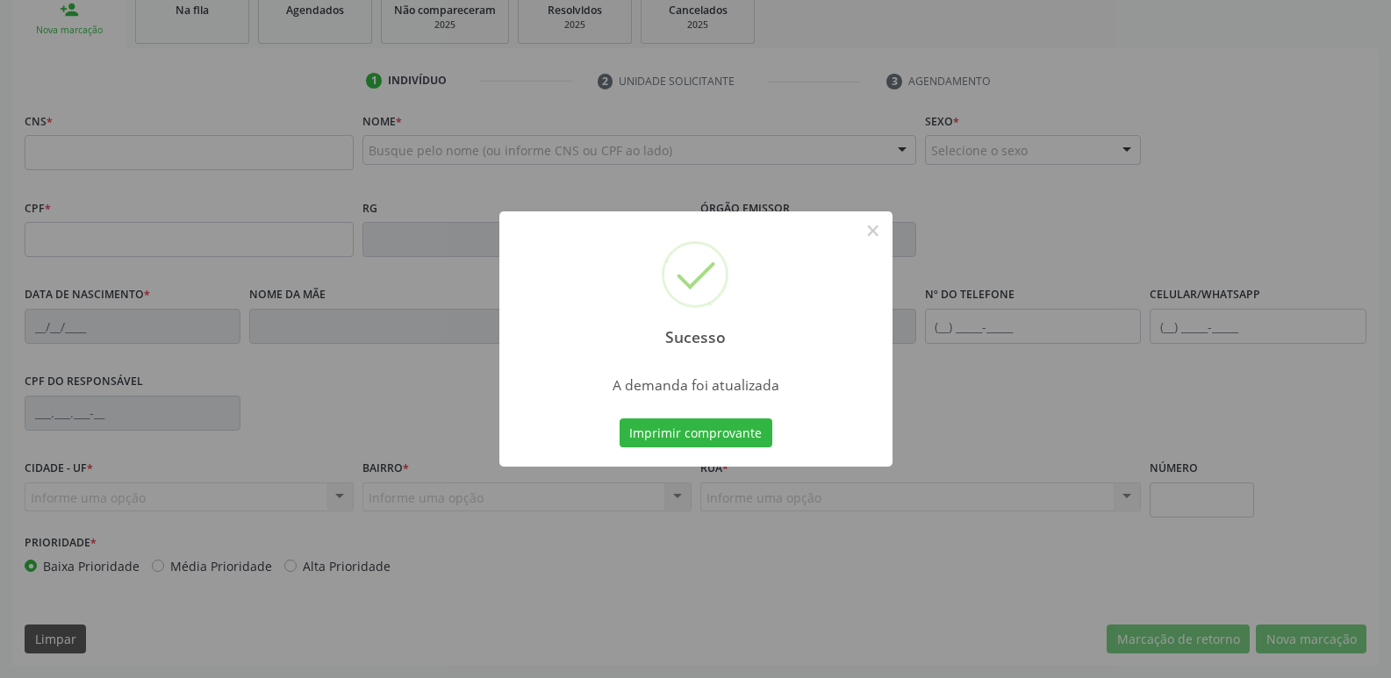
click at [620, 419] on button "Imprimir comprovante" at bounding box center [696, 434] width 153 height 30
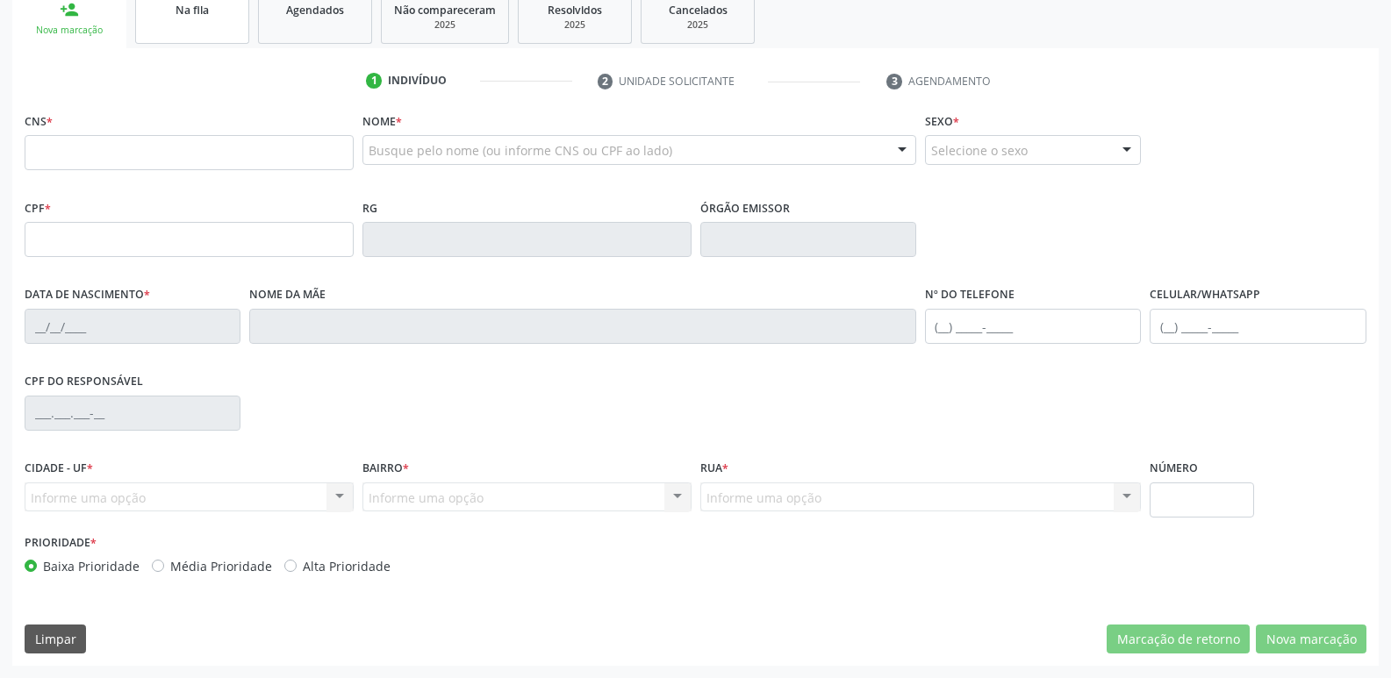
click at [220, 23] on link "Na fila" at bounding box center [192, 16] width 114 height 54
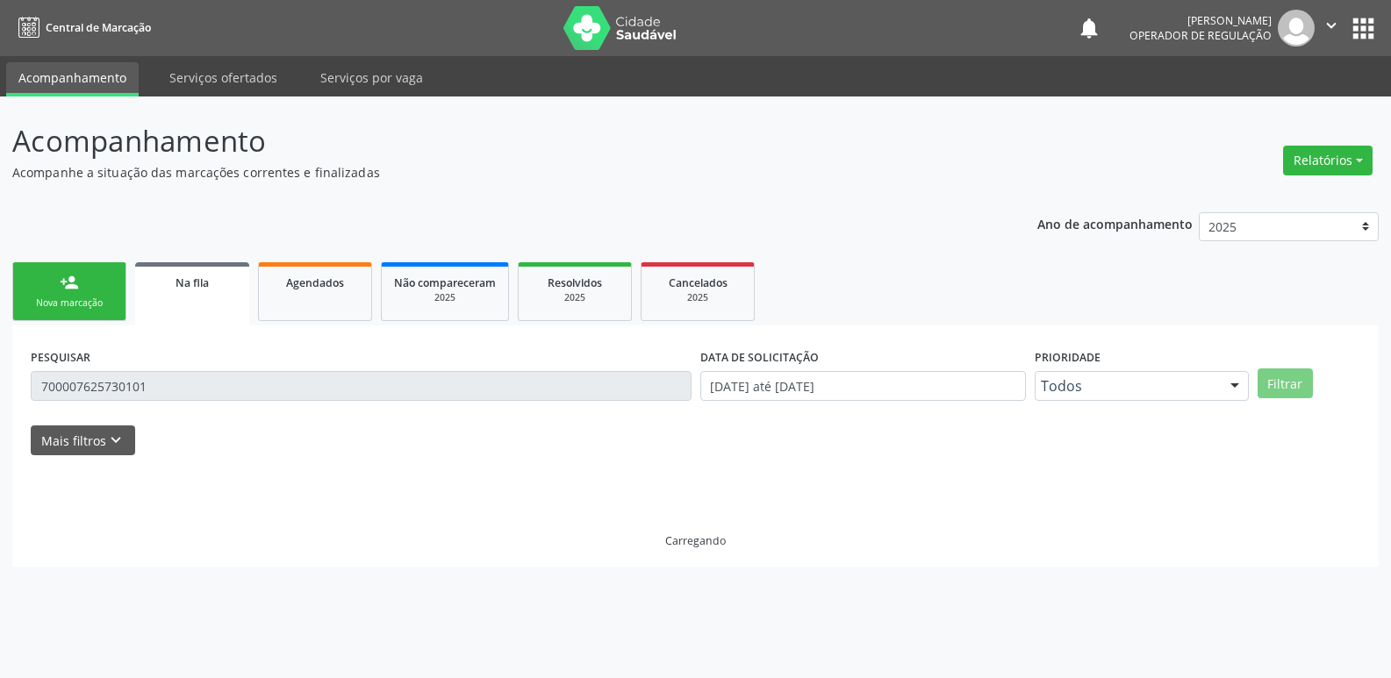
scroll to position [0, 0]
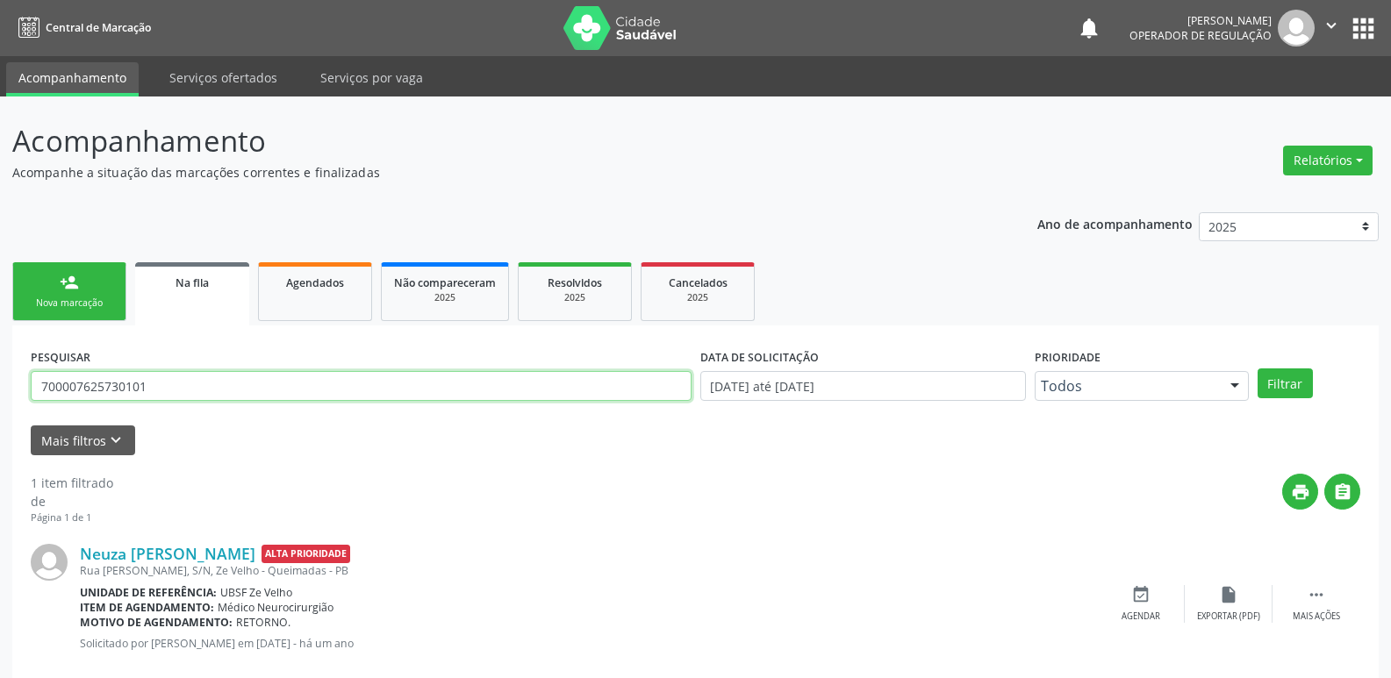
drag, startPoint x: 155, startPoint y: 378, endPoint x: 82, endPoint y: 206, distance: 186.8
click at [0, 397] on div "Acompanhamento Acompanhe a situação das marcações correntes e finalizadas Relat…" at bounding box center [695, 405] width 1391 height 616
type input "700104933449612"
click at [1258, 369] on button "Filtrar" at bounding box center [1285, 384] width 55 height 30
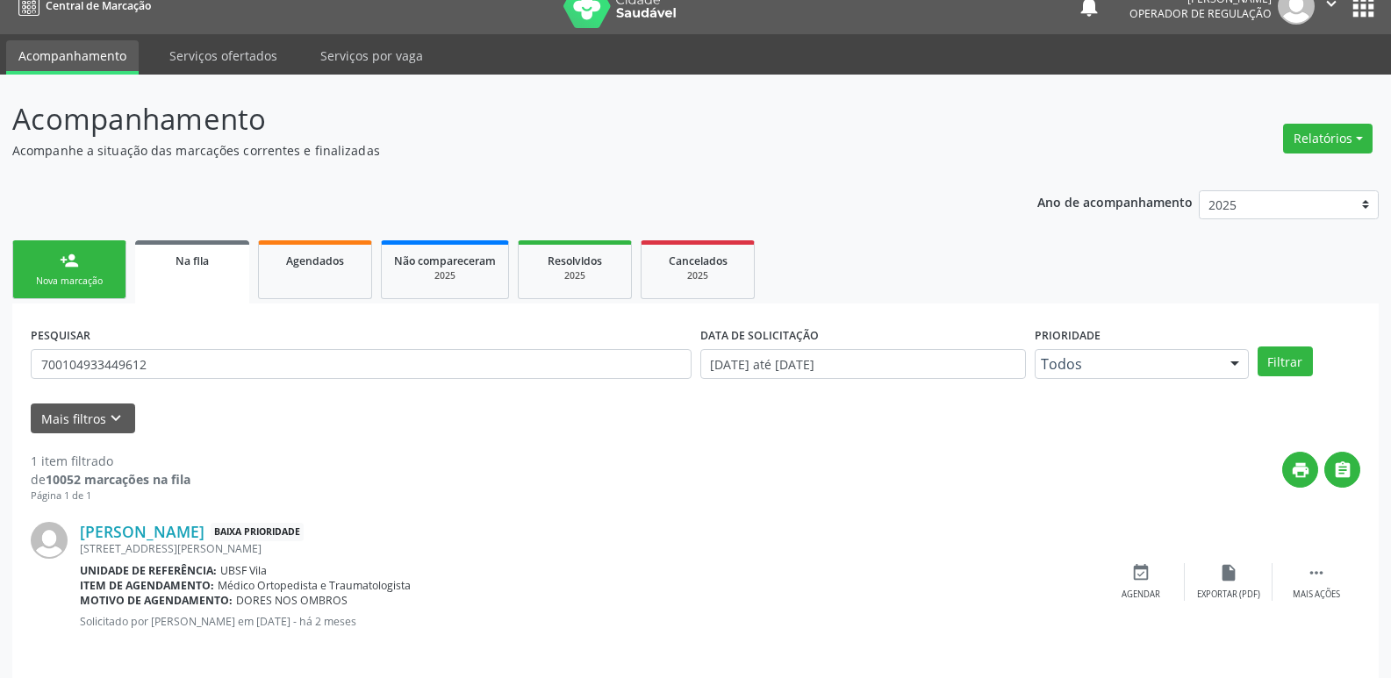
scroll to position [34, 0]
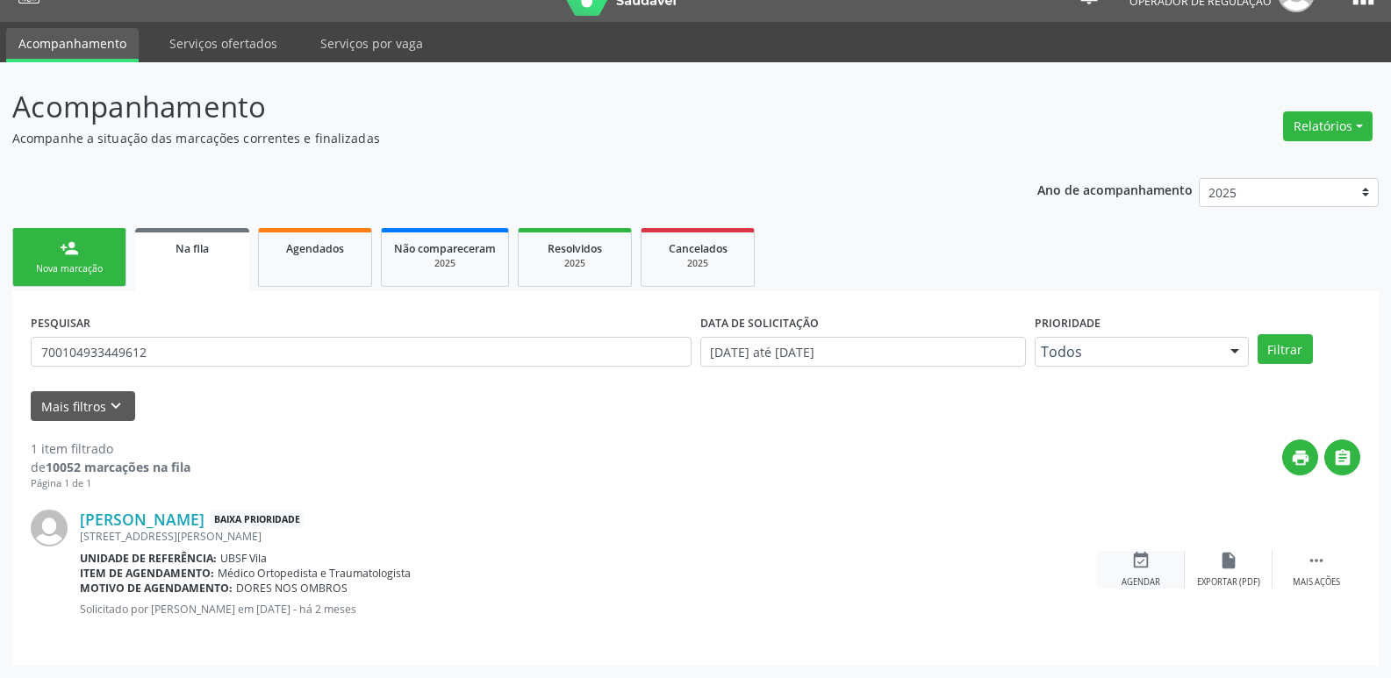
click at [1171, 562] on div "event_available Agendar" at bounding box center [1141, 570] width 88 height 38
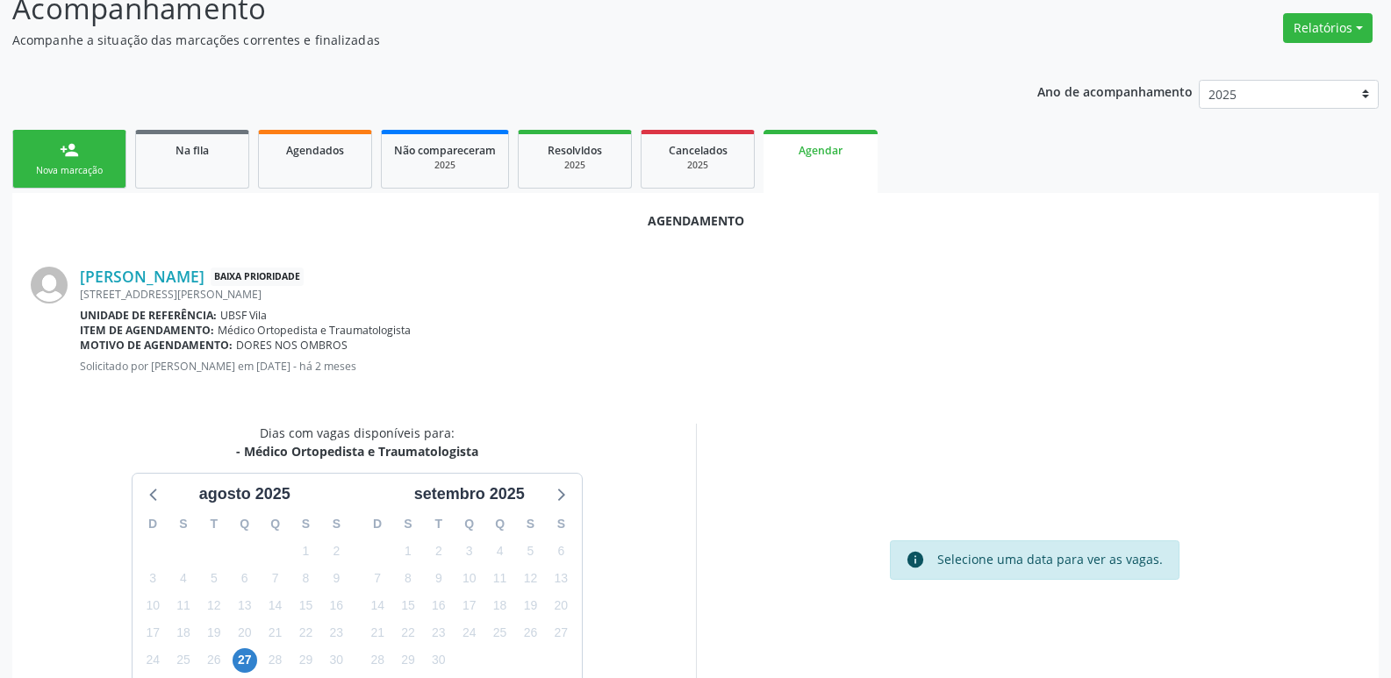
scroll to position [235, 0]
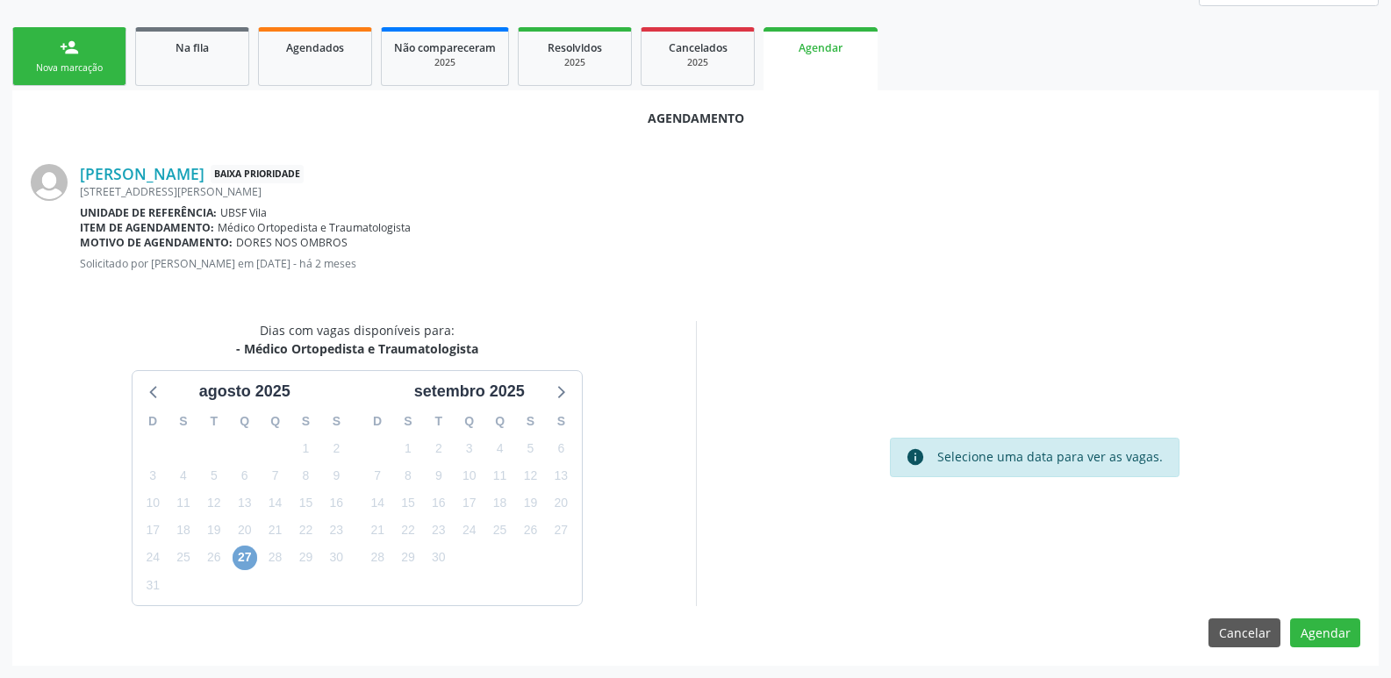
click at [251, 555] on span "27" at bounding box center [245, 558] width 25 height 25
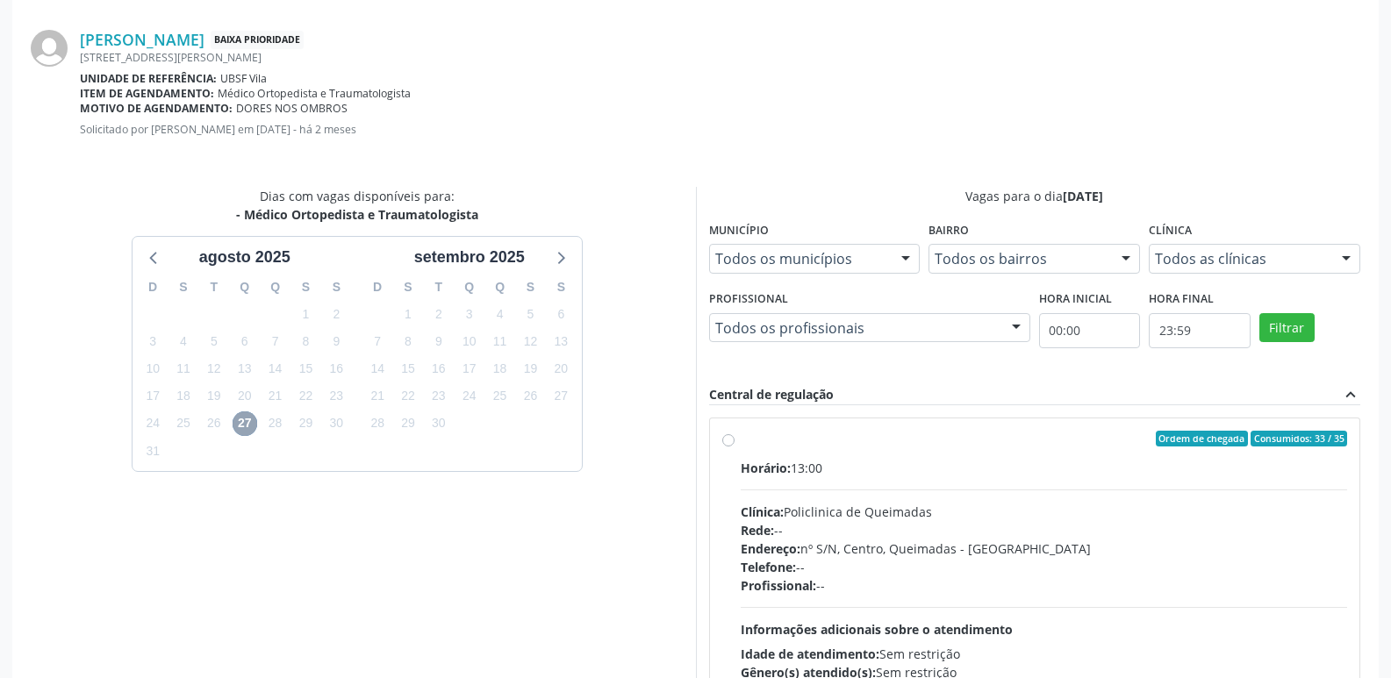
scroll to position [489, 0]
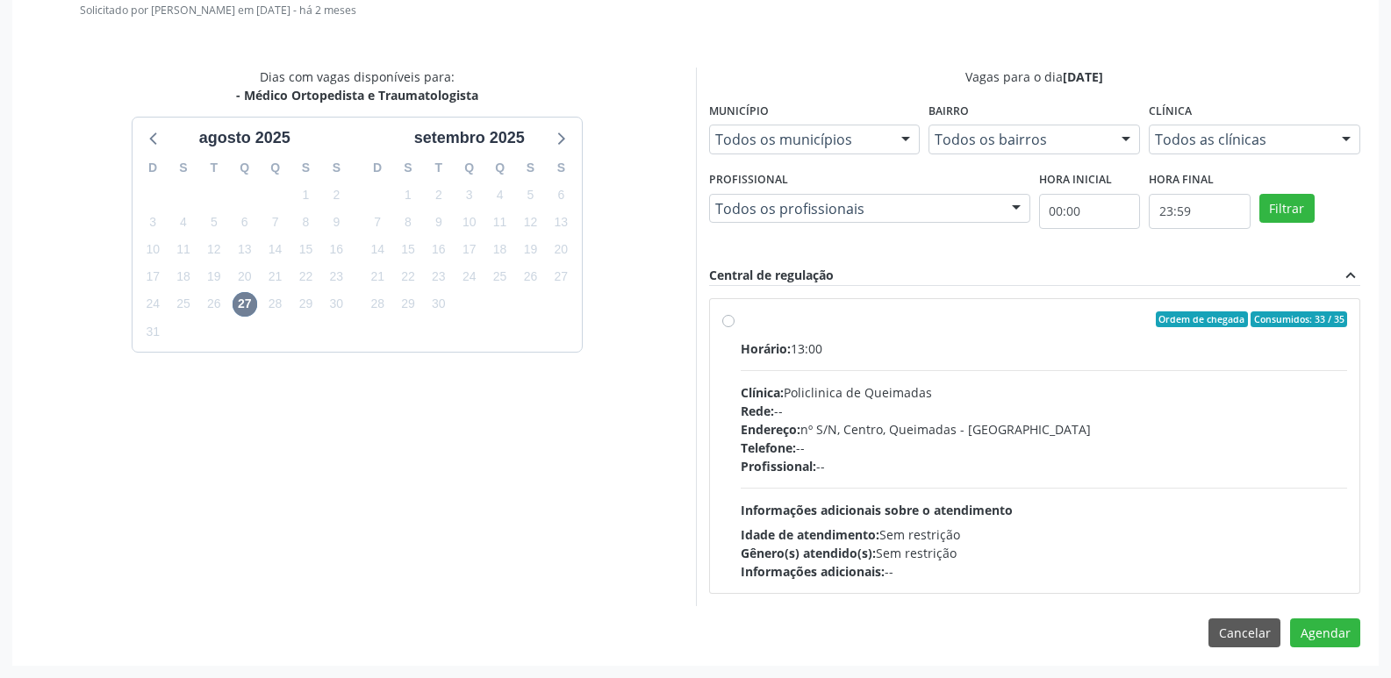
drag, startPoint x: 1234, startPoint y: 541, endPoint x: 1250, endPoint y: 541, distance: 15.8
click at [1244, 541] on div "Idade de atendimento: Sem restrição" at bounding box center [1044, 535] width 607 height 18
click at [735, 327] on input "Ordem de chegada Consumidos: 33 / 35 Horário: 13:00 Clínica: Policlinica de Que…" at bounding box center [728, 320] width 12 height 16
radio input "true"
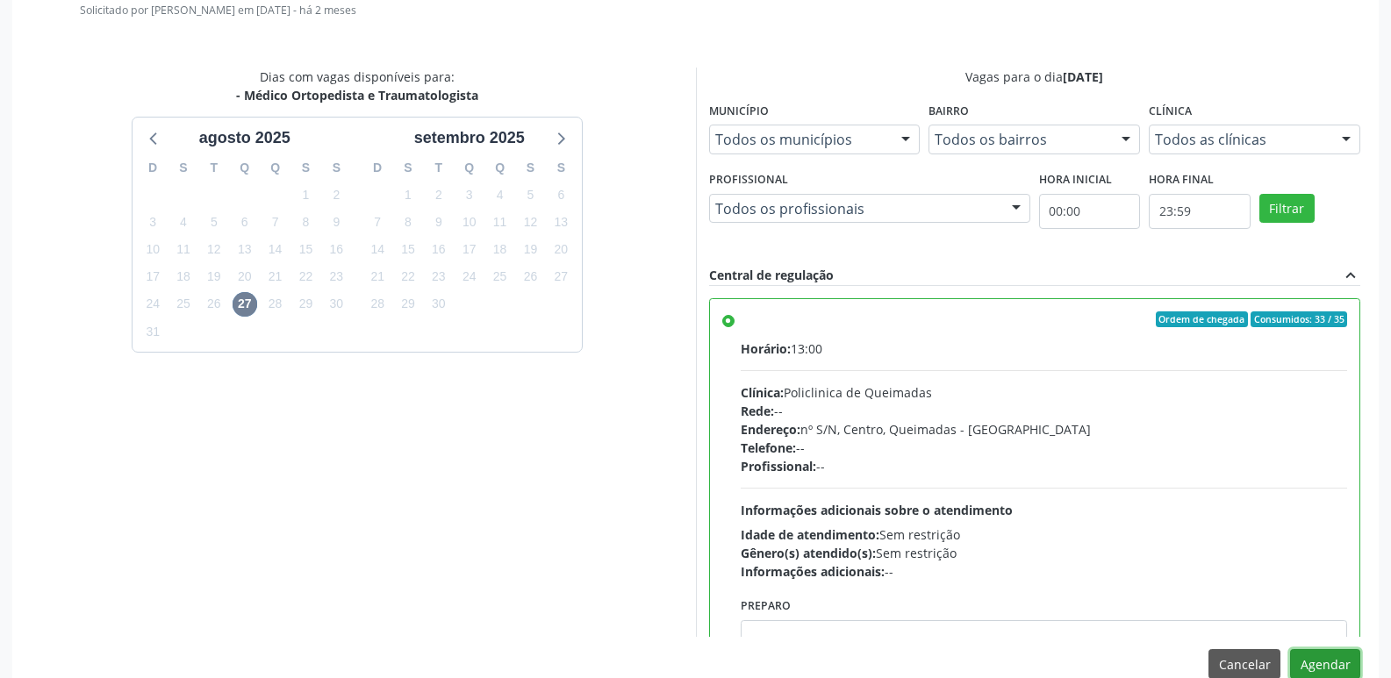
click at [1309, 669] on button "Agendar" at bounding box center [1325, 664] width 70 height 30
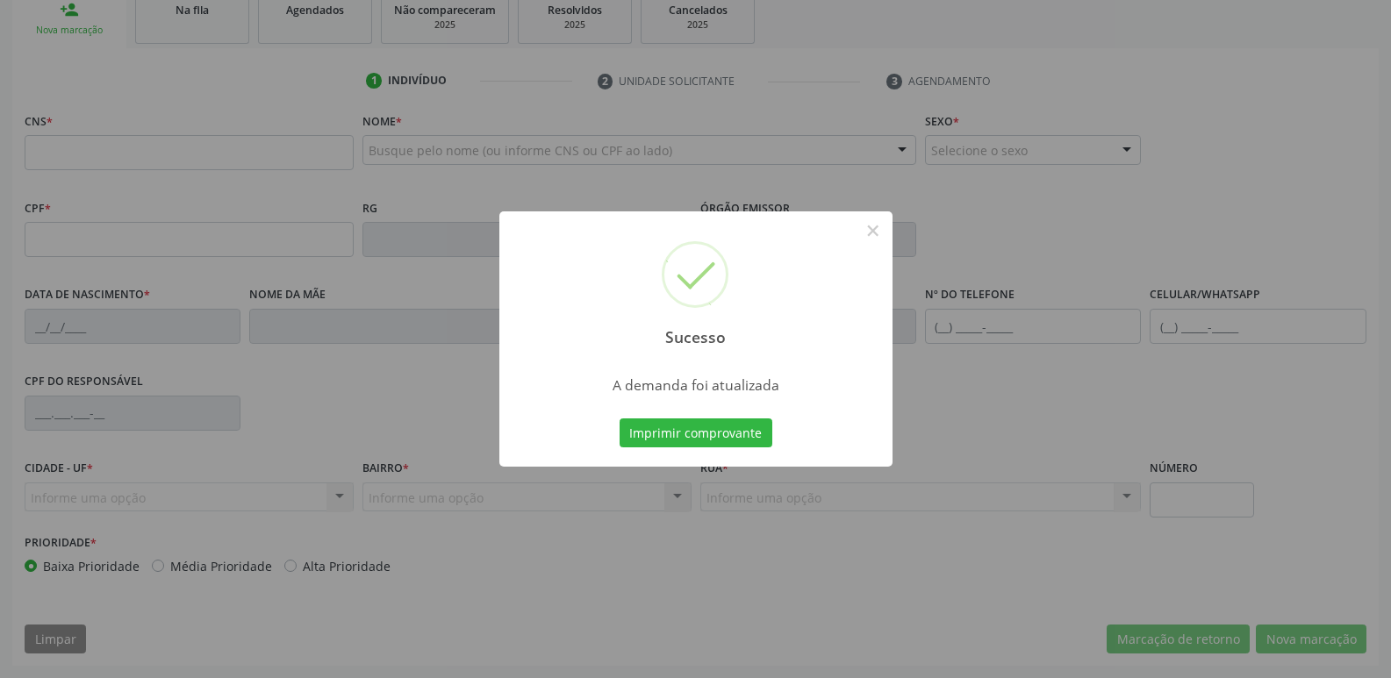
scroll to position [273, 0]
click at [620, 419] on button "Imprimir comprovante" at bounding box center [696, 434] width 153 height 30
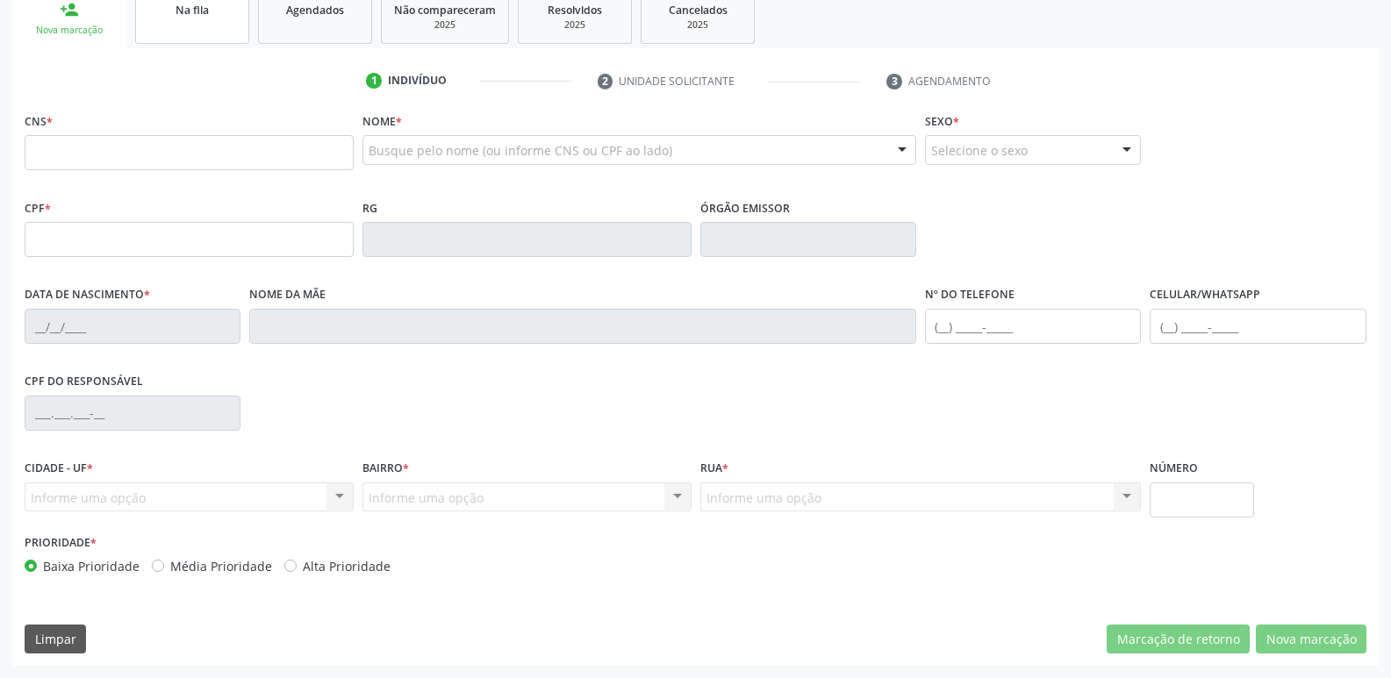
click at [186, 30] on link "Na fila" at bounding box center [192, 16] width 114 height 54
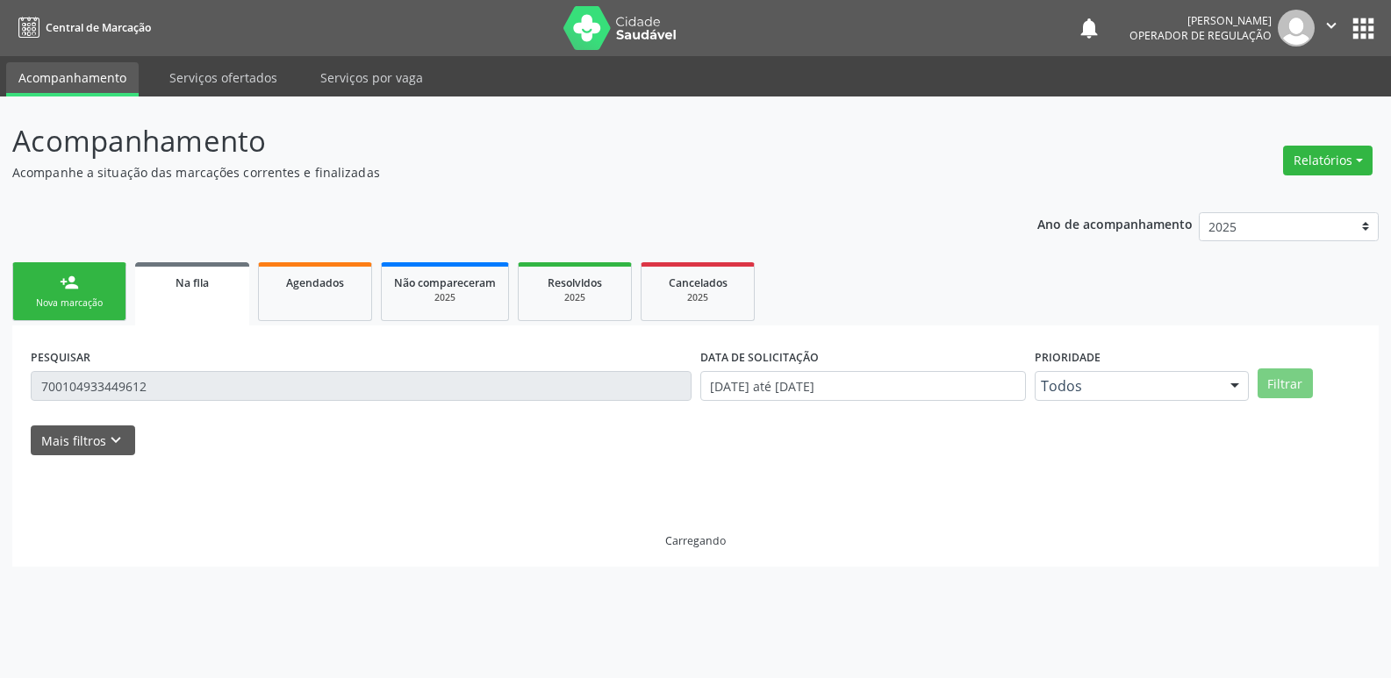
scroll to position [0, 0]
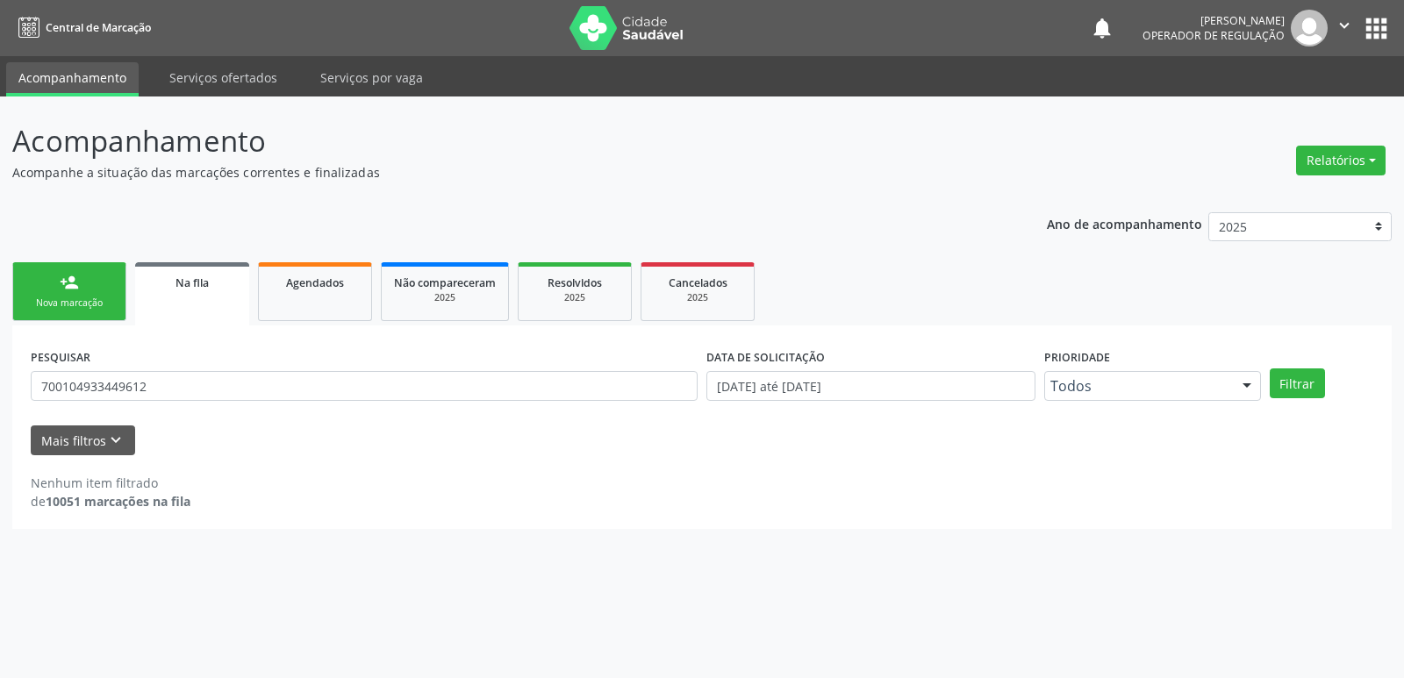
click at [70, 289] on div "person_add" at bounding box center [69, 282] width 19 height 19
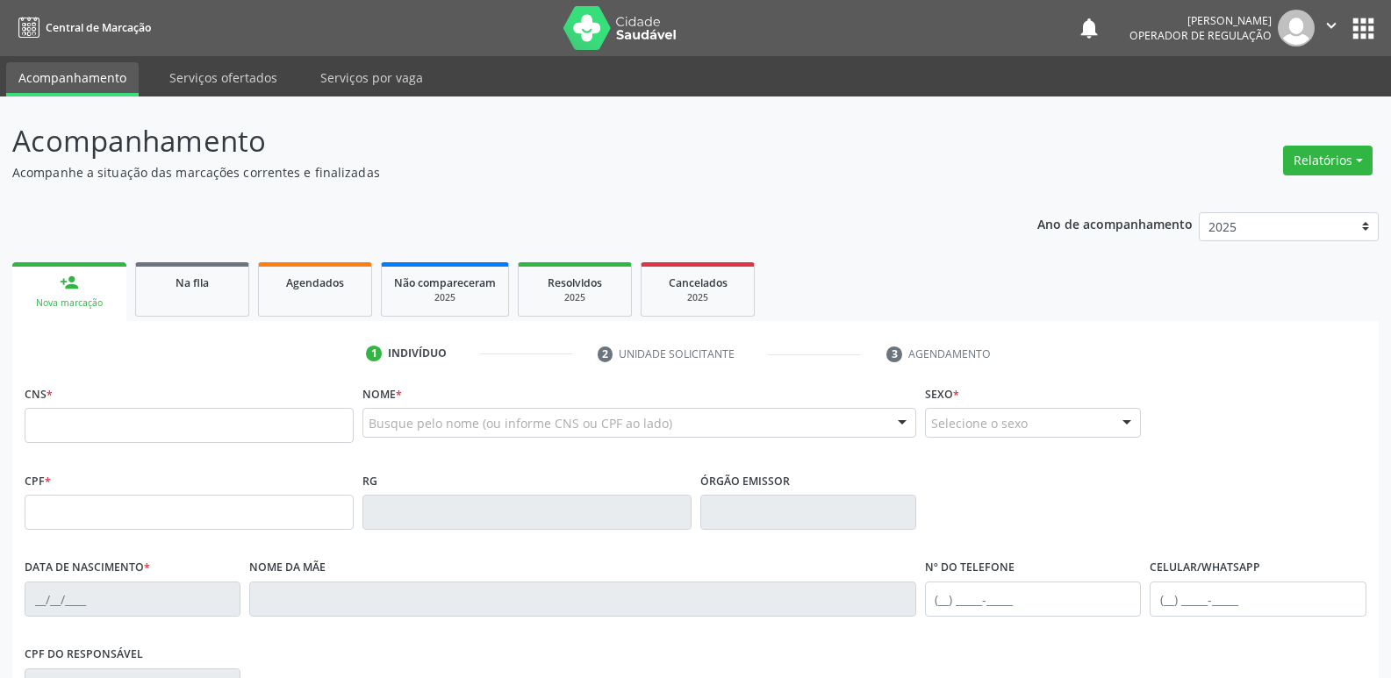
click at [140, 374] on div "1 Indivíduo 2 Unidade solicitante 3 Agendamento CNS * Nome * Busque pelo nome (…" at bounding box center [695, 639] width 1366 height 599
click at [197, 309] on link "Na fila" at bounding box center [192, 289] width 114 height 54
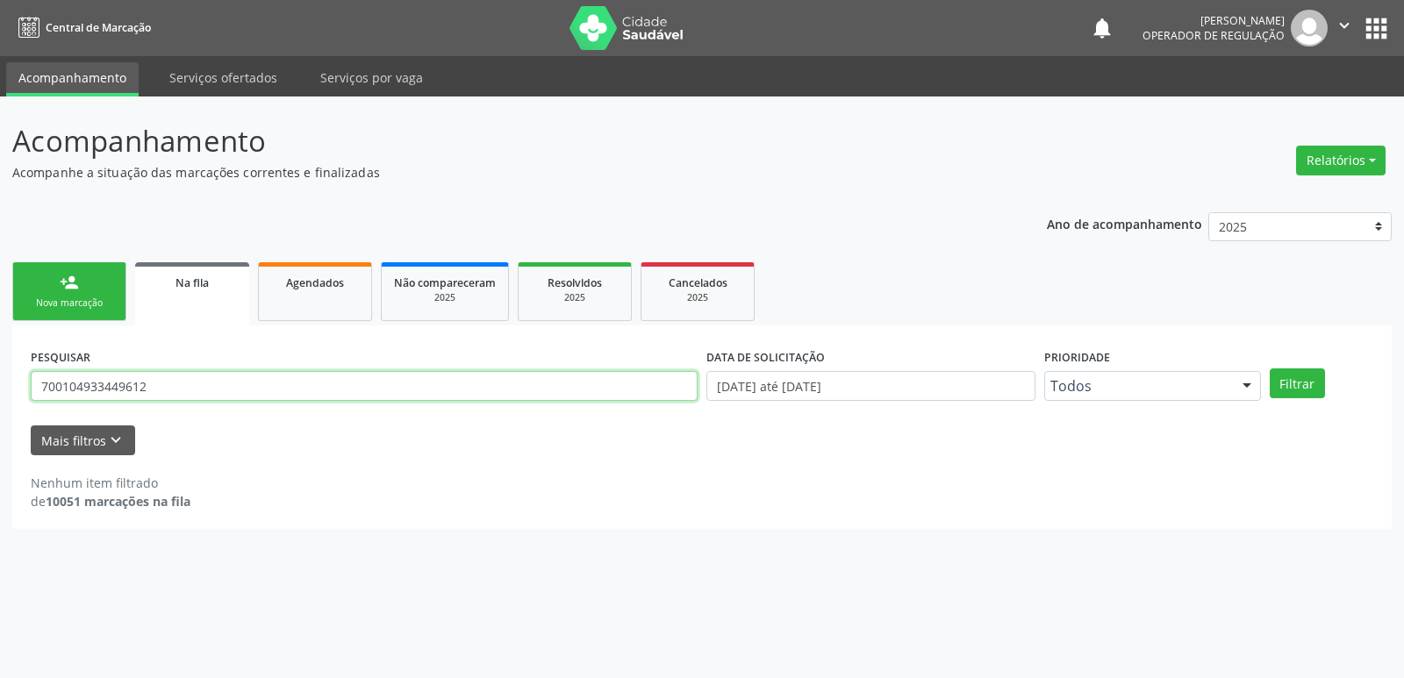
click at [193, 384] on input "700104933449612" at bounding box center [364, 386] width 667 height 30
type input "700007920171010"
click at [1270, 369] on button "Filtrar" at bounding box center [1297, 384] width 55 height 30
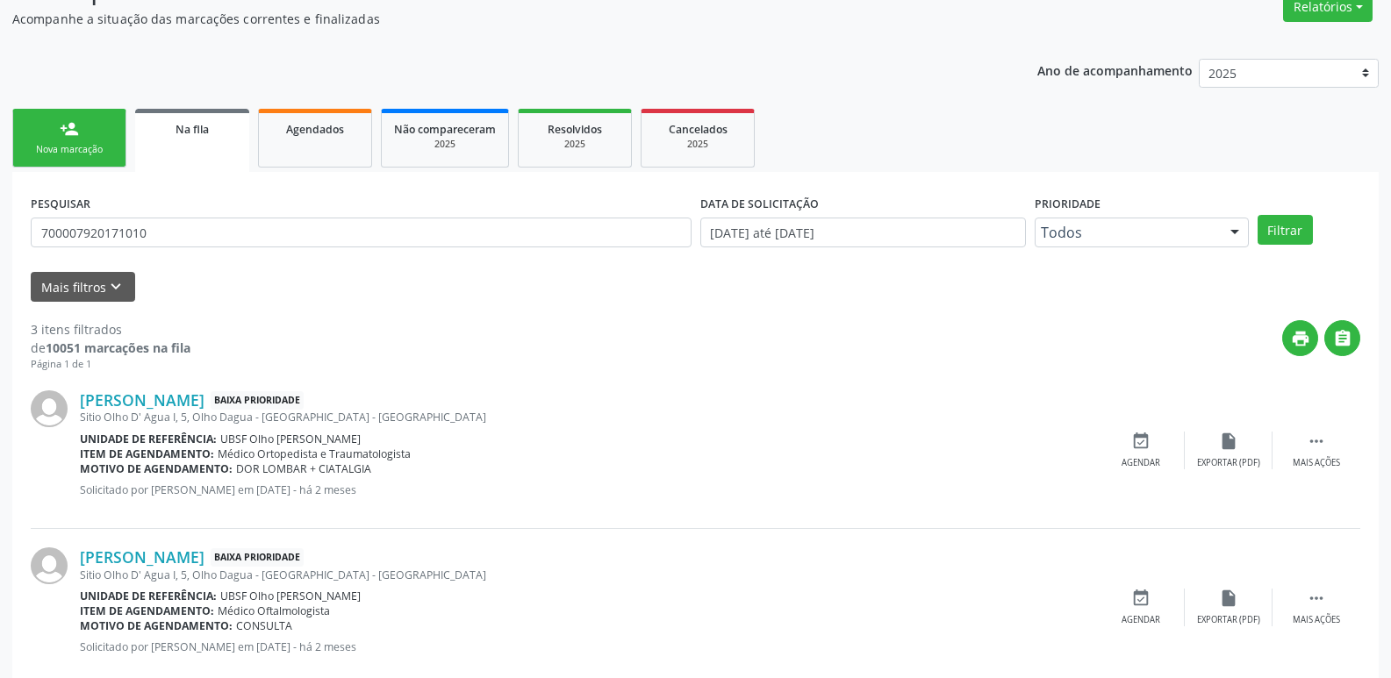
scroll to position [263, 0]
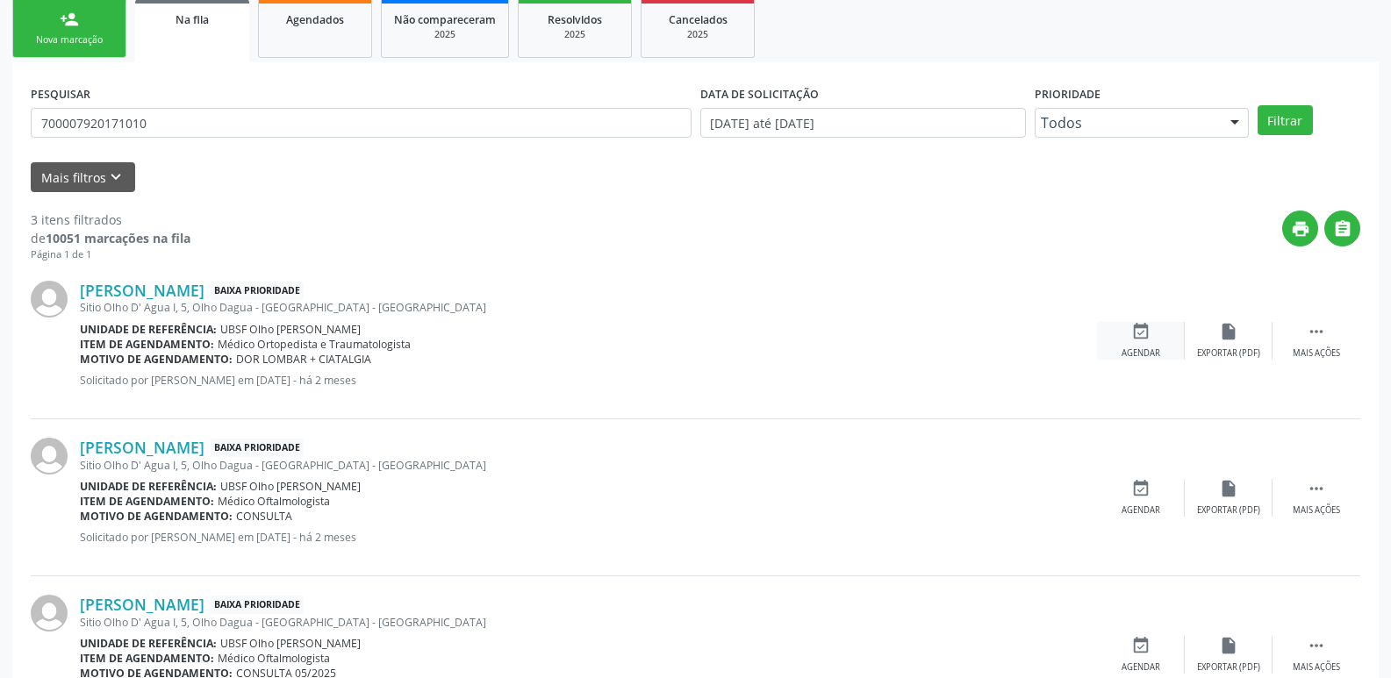
click at [1153, 336] on div "event_available Agendar" at bounding box center [1141, 341] width 88 height 38
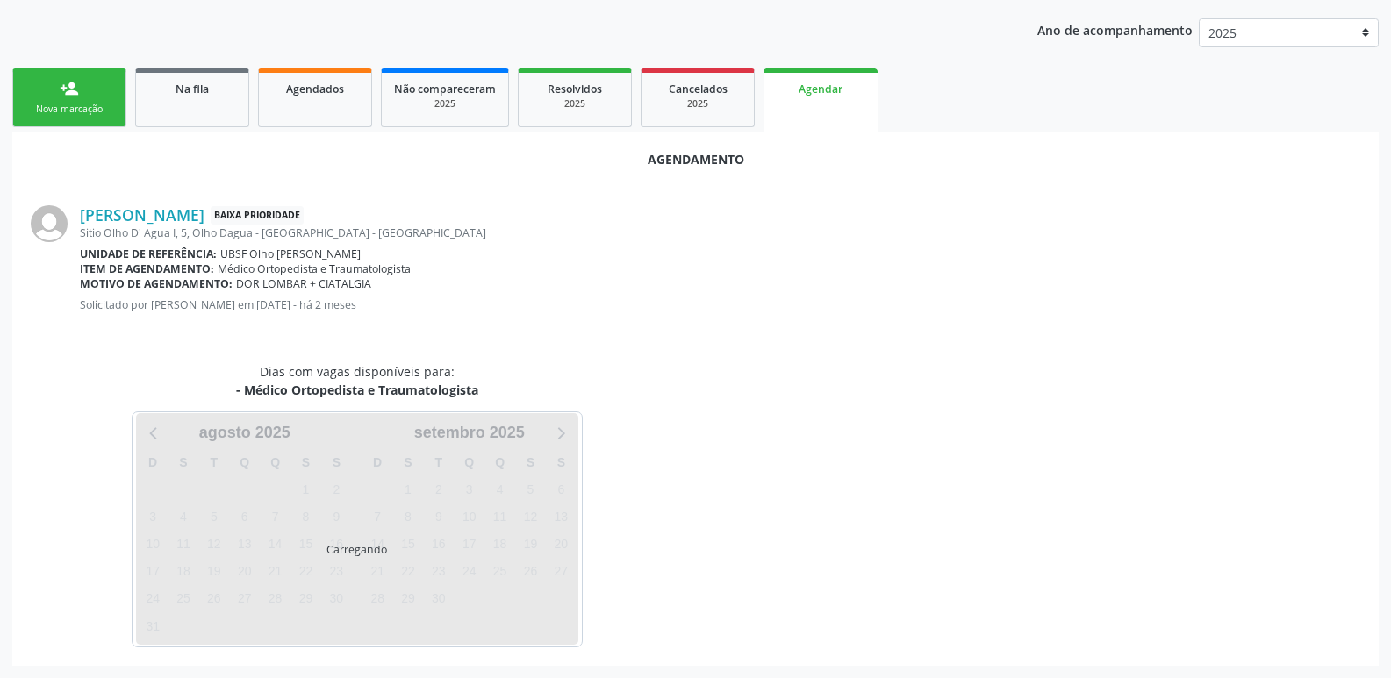
scroll to position [235, 0]
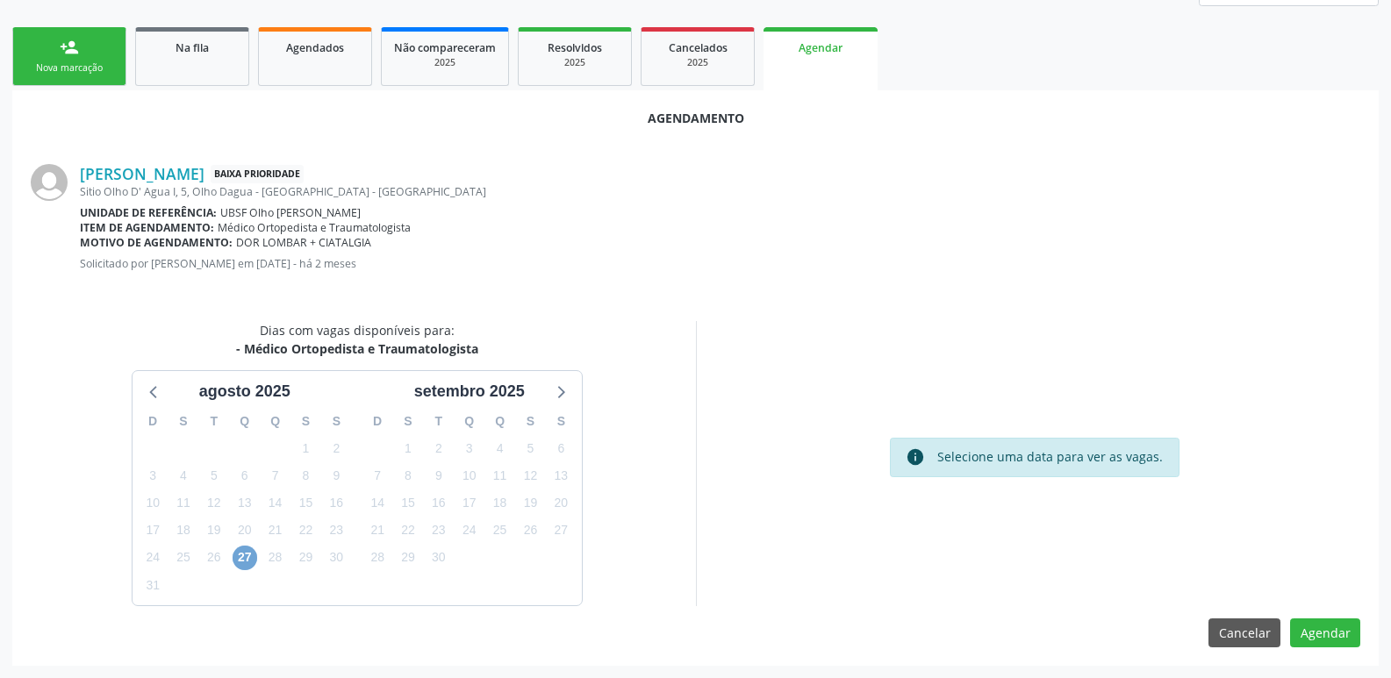
click at [252, 558] on span "27" at bounding box center [245, 558] width 25 height 25
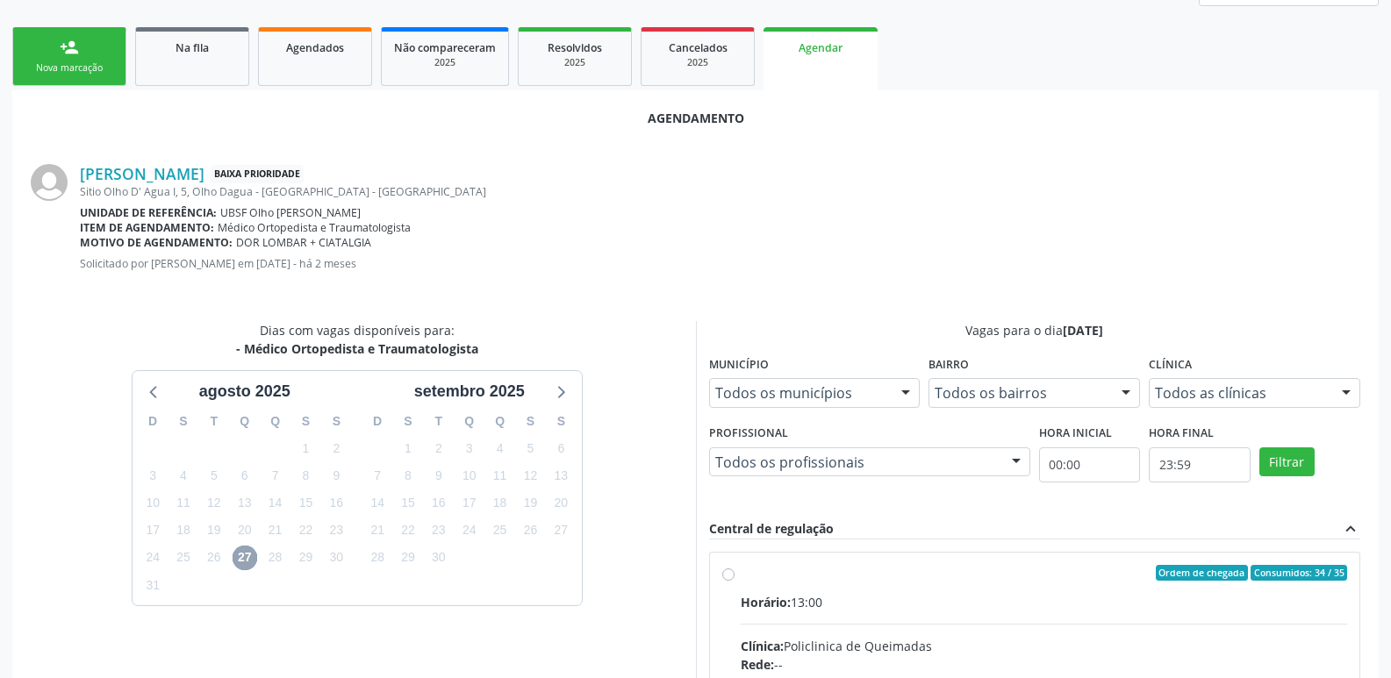
scroll to position [489, 0]
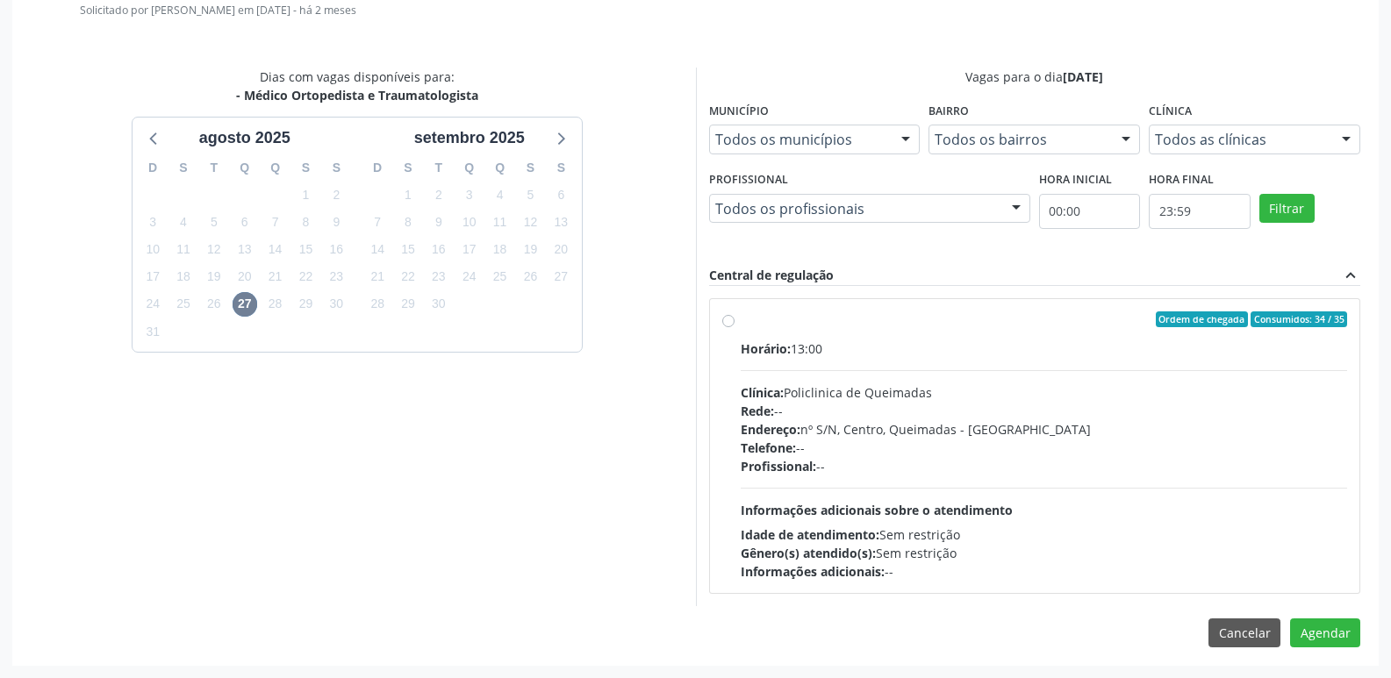
drag, startPoint x: 1129, startPoint y: 516, endPoint x: 1122, endPoint y: 502, distance: 15.7
click at [1130, 516] on div "Horário: 13:00 Clínica: Policlinica de Queimadas Rede: -- Endereço: nº S/N, Cen…" at bounding box center [1044, 460] width 607 height 241
click at [735, 327] on input "Ordem de chegada Consumidos: 34 / 35 Horário: 13:00 Clínica: Policlinica de Que…" at bounding box center [728, 320] width 12 height 16
radio input "true"
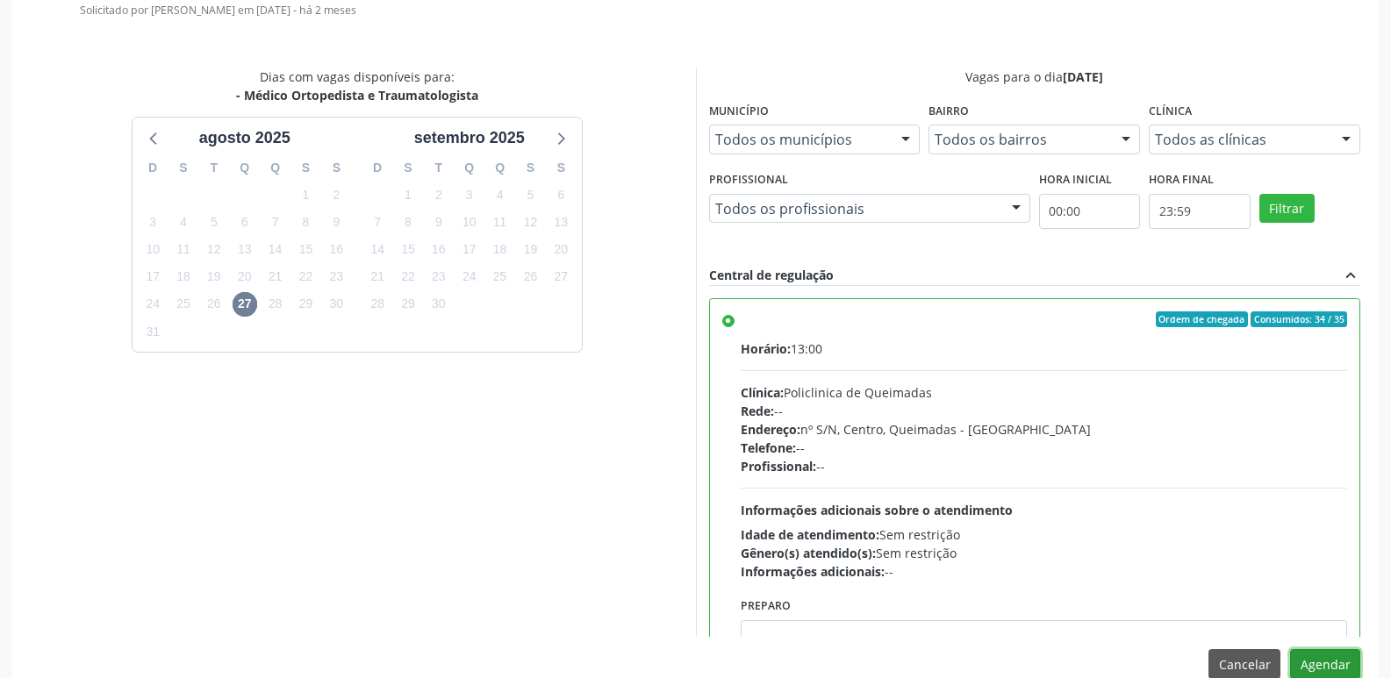
click at [1317, 659] on button "Agendar" at bounding box center [1325, 664] width 70 height 30
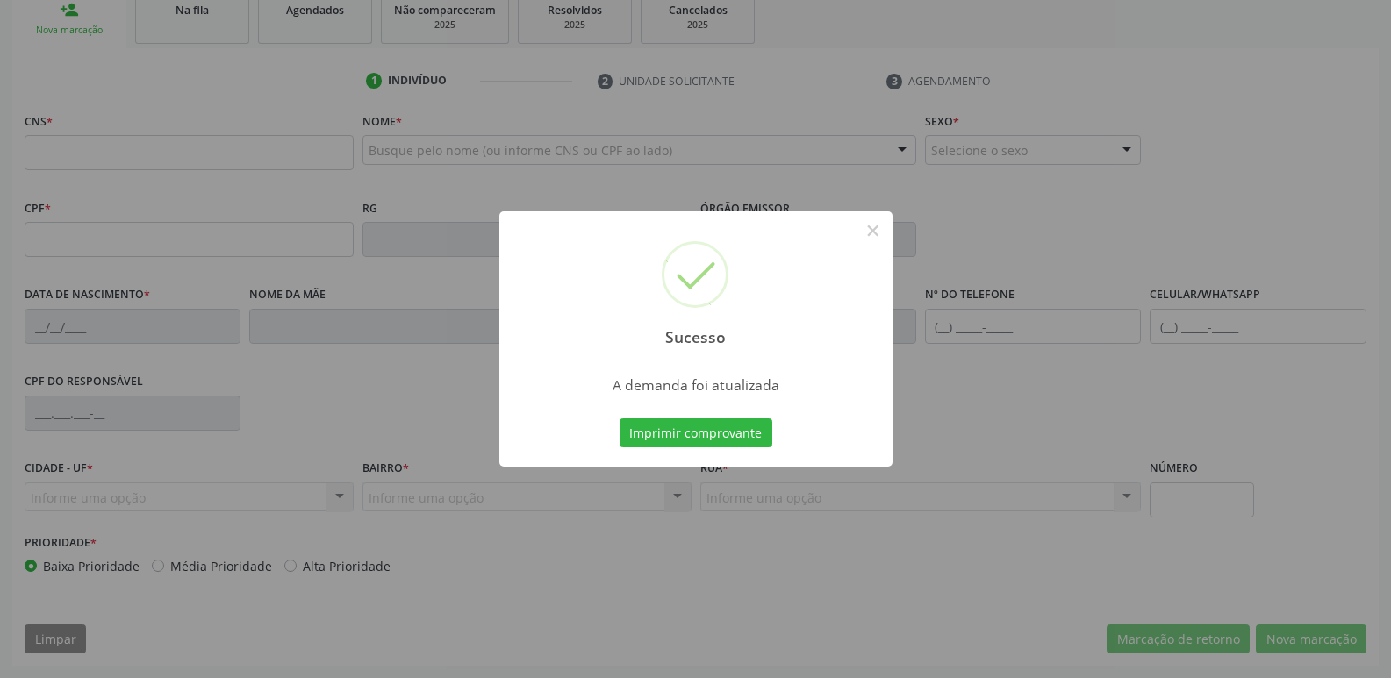
scroll to position [273, 0]
click at [620, 419] on button "Imprimir comprovante" at bounding box center [696, 434] width 153 height 30
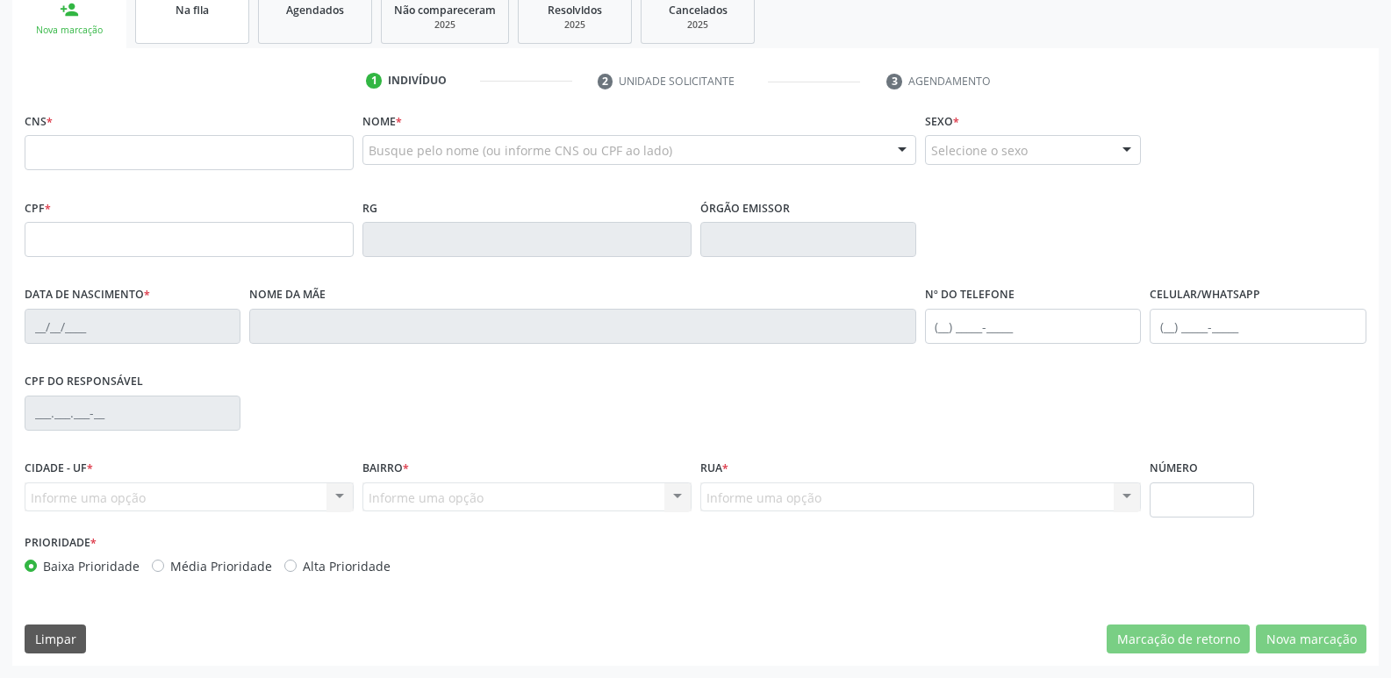
click at [193, 16] on span "Na fila" at bounding box center [192, 10] width 33 height 15
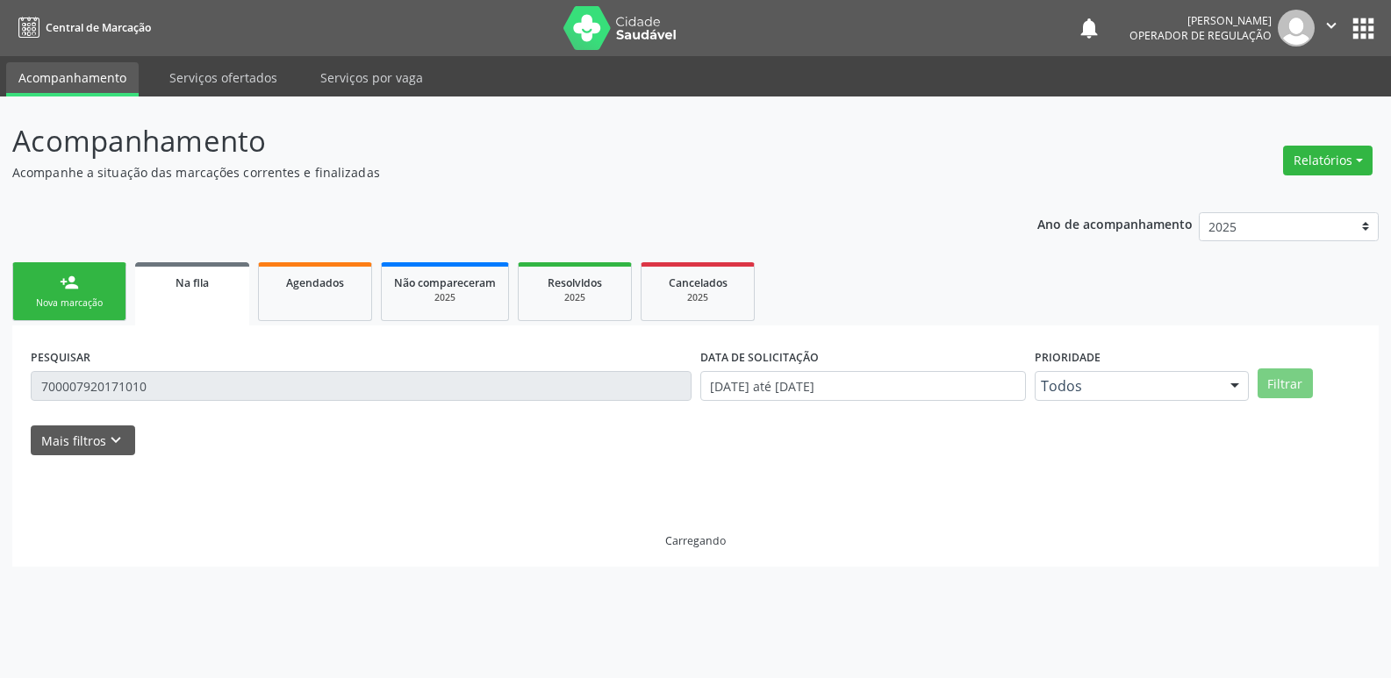
scroll to position [0, 0]
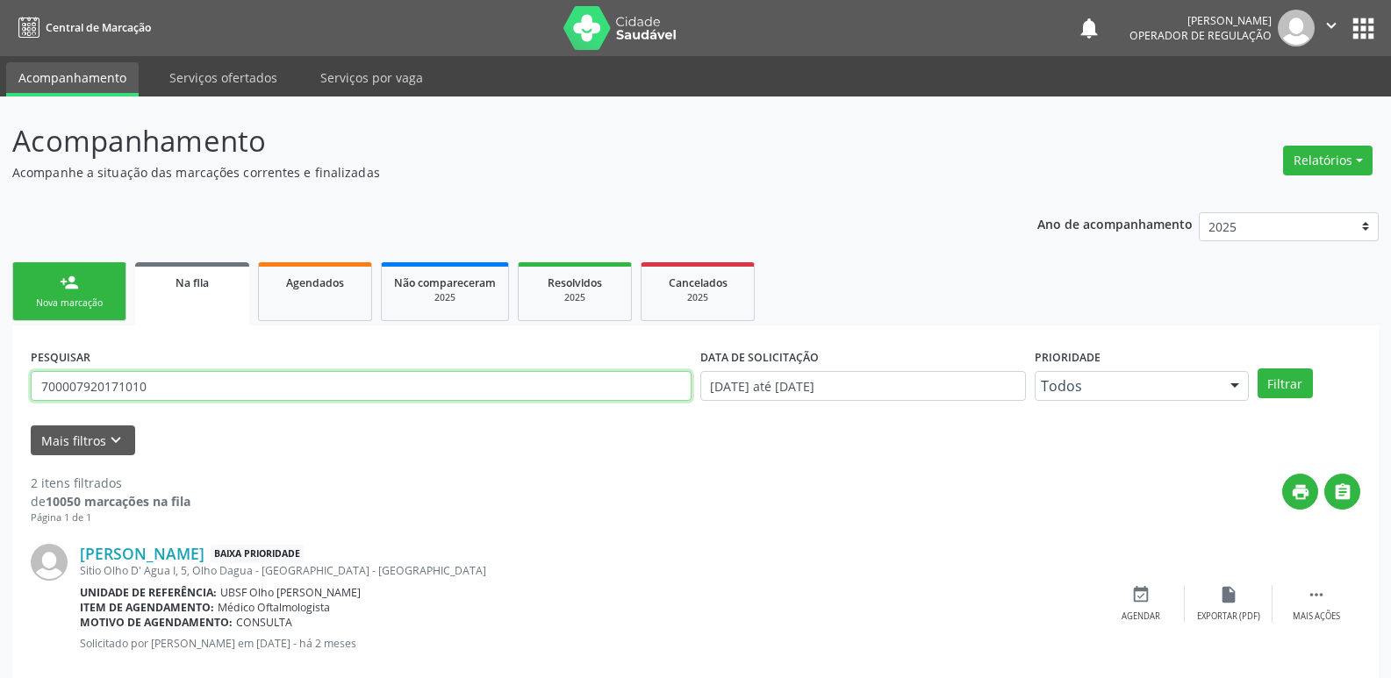
drag, startPoint x: 99, startPoint y: 402, endPoint x: 0, endPoint y: 337, distance: 118.5
click at [0, 384] on div "Acompanhamento Acompanhe a situação das marcações correntes e finalizadas Relat…" at bounding box center [695, 483] width 1391 height 773
type input "704102106789374"
click at [1258, 369] on button "Filtrar" at bounding box center [1285, 384] width 55 height 30
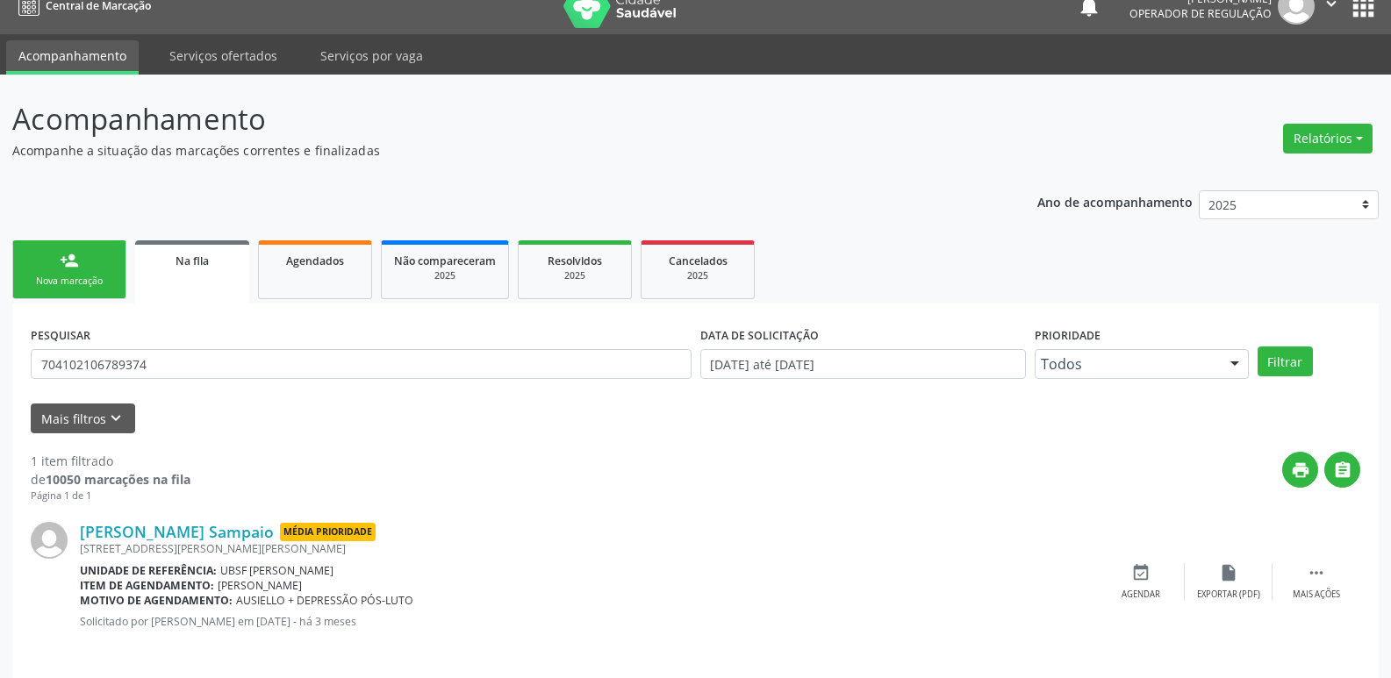
scroll to position [34, 0]
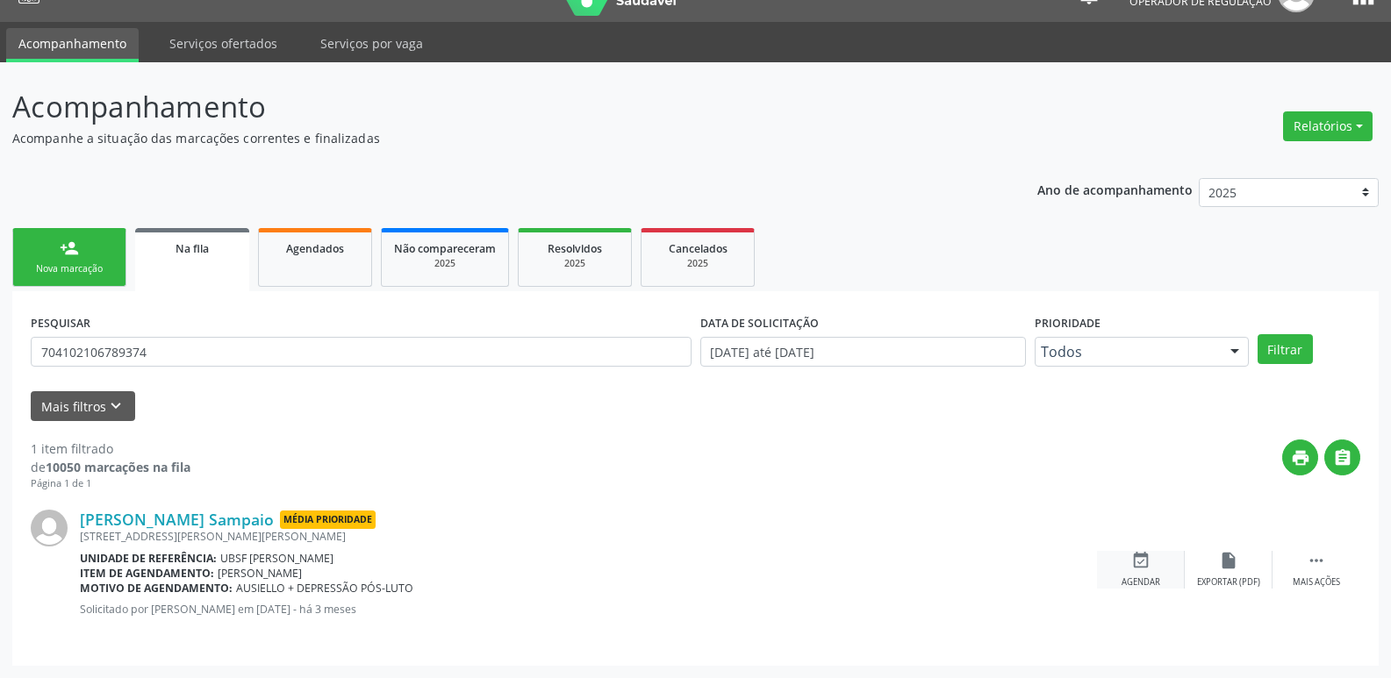
click at [1161, 576] on div "event_available Agendar" at bounding box center [1141, 570] width 88 height 38
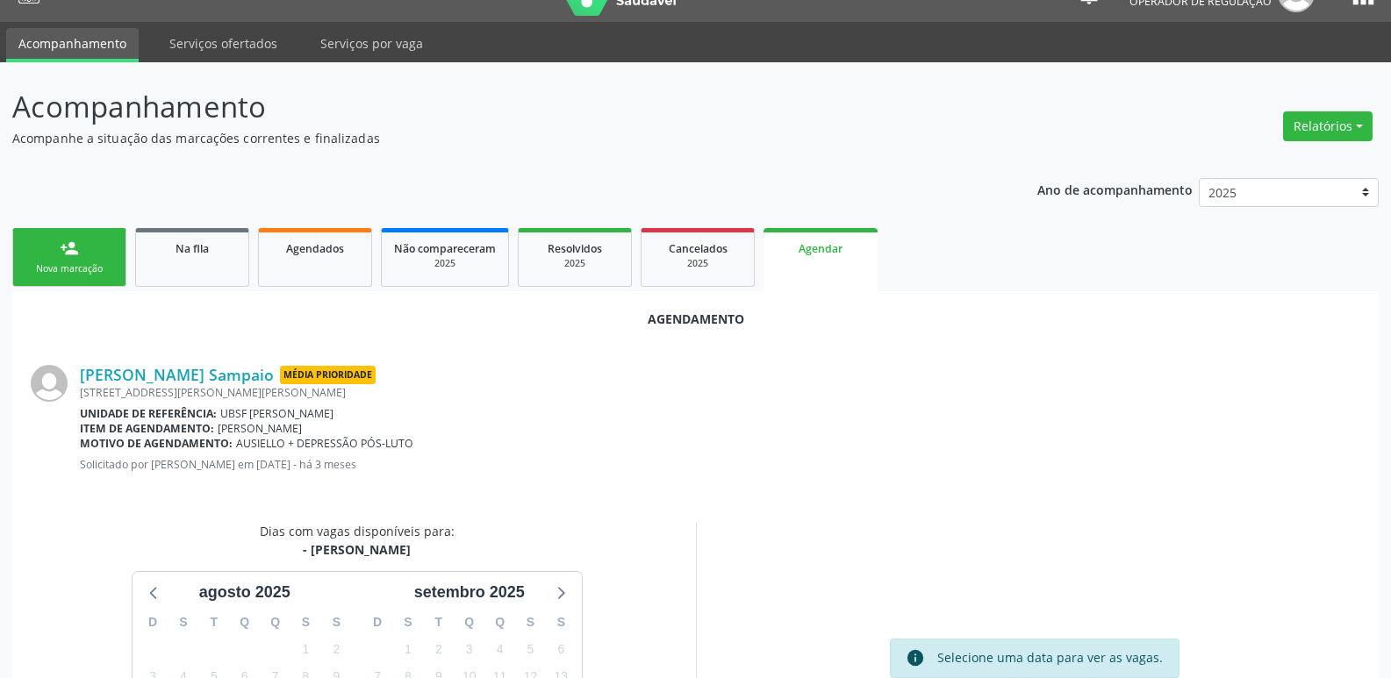
scroll to position [235, 0]
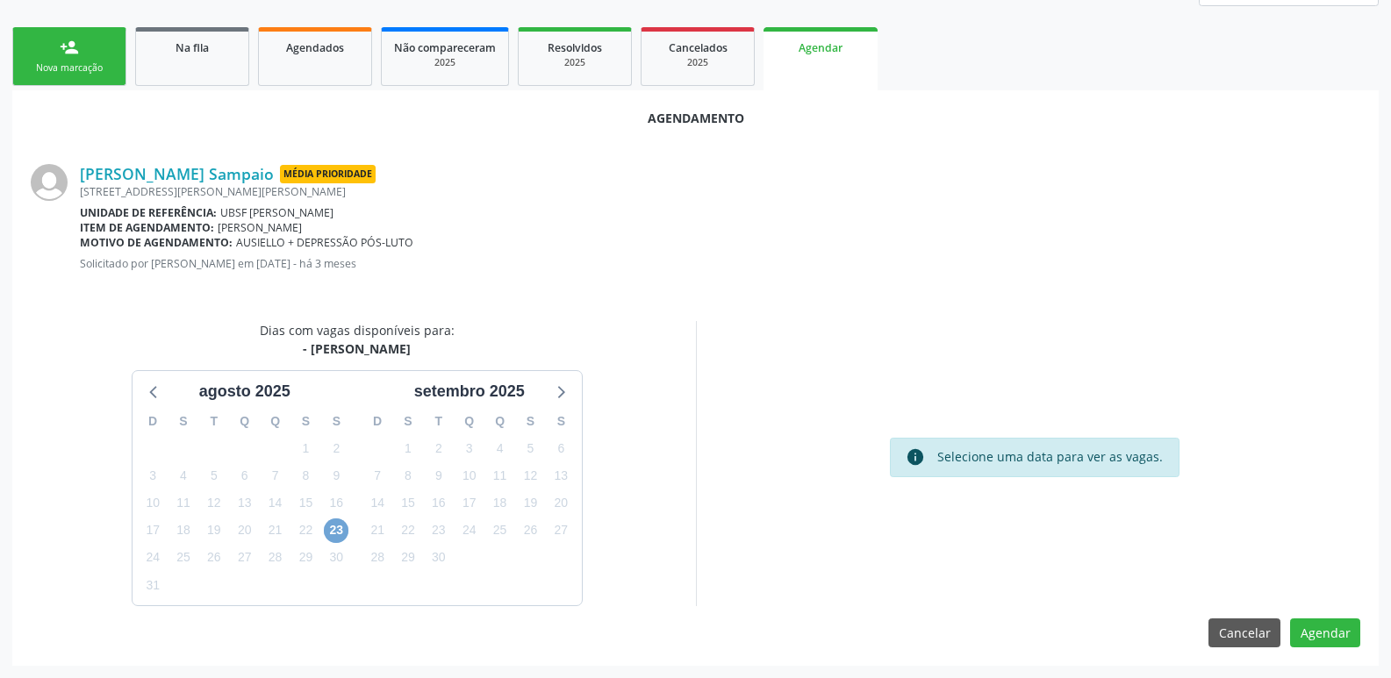
click at [337, 533] on span "23" at bounding box center [336, 531] width 25 height 25
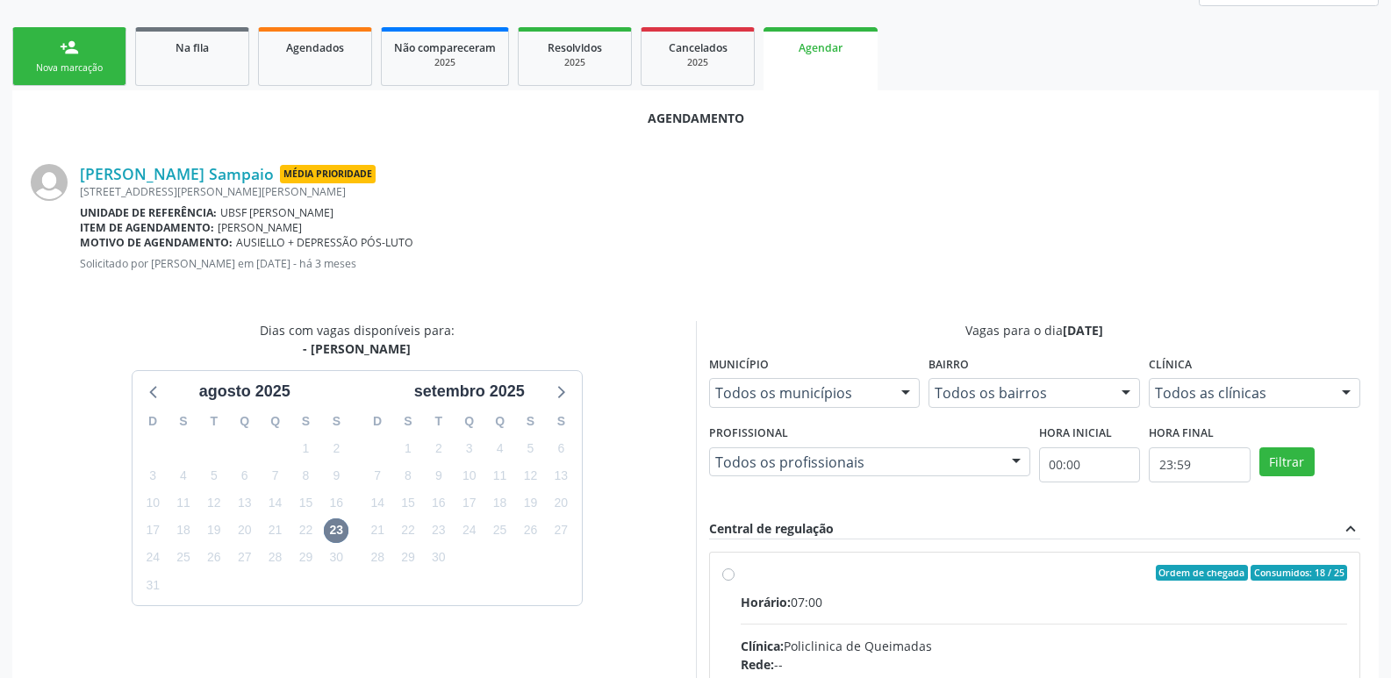
drag, startPoint x: 1272, startPoint y: 615, endPoint x: 1352, endPoint y: 444, distance: 189.2
radio input "true"
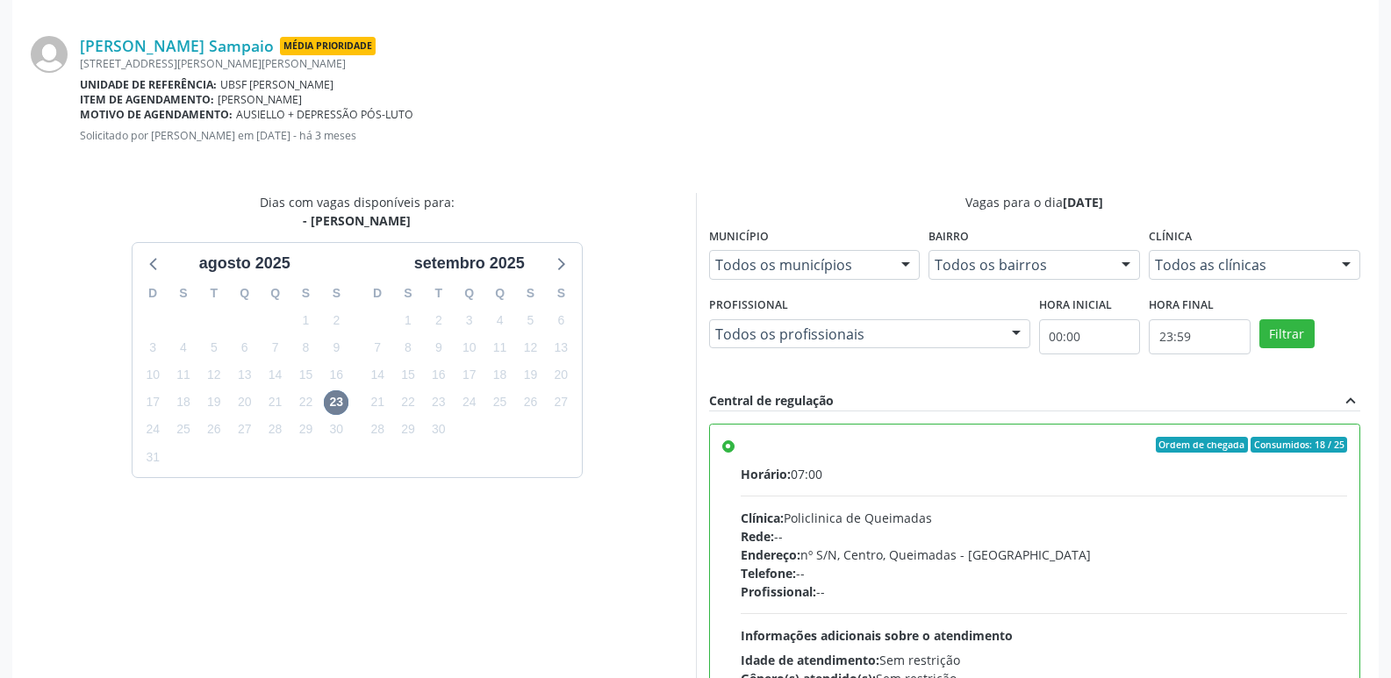
scroll to position [520, 0]
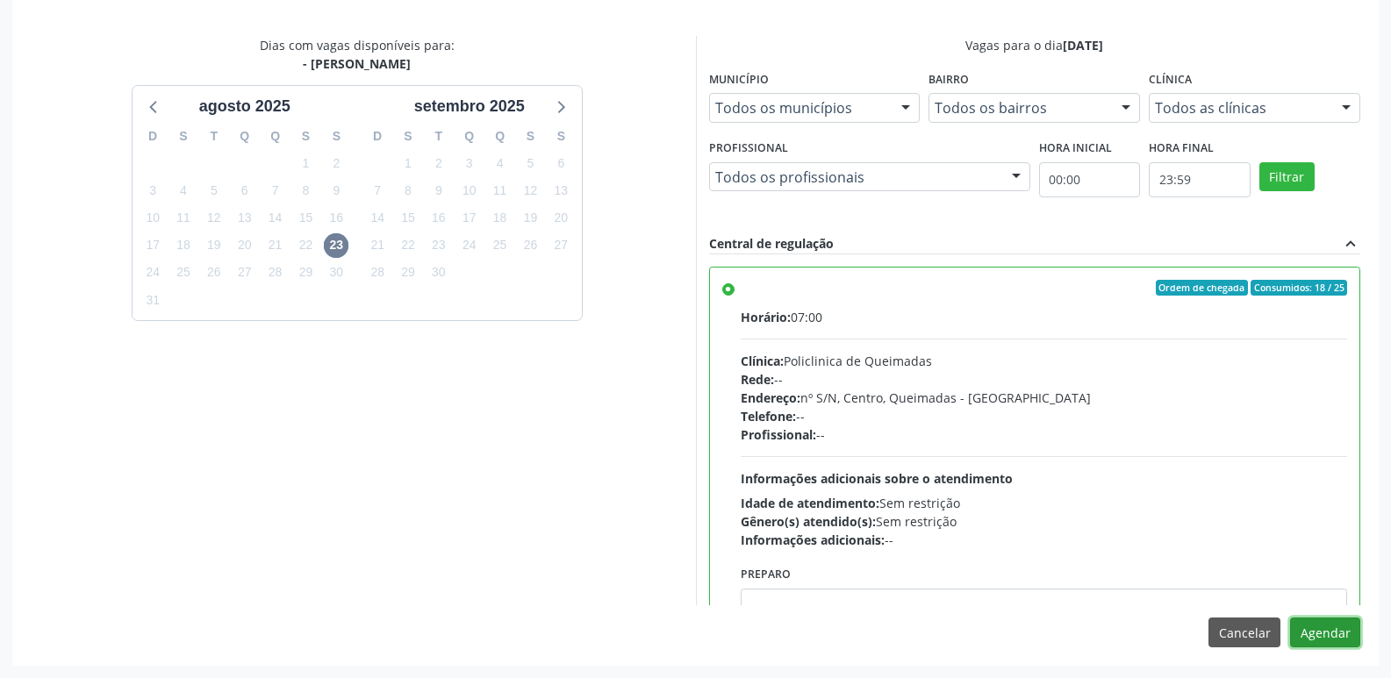
click at [1321, 624] on button "Agendar" at bounding box center [1325, 633] width 70 height 30
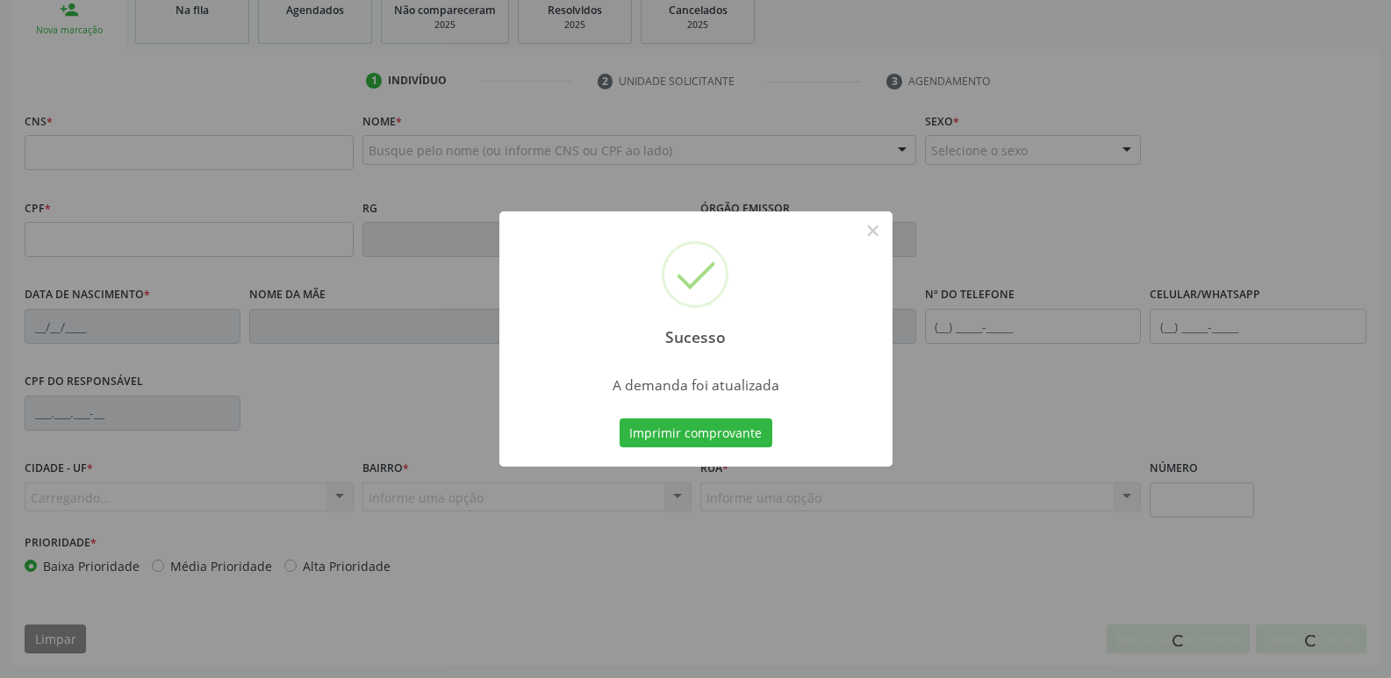
scroll to position [273, 0]
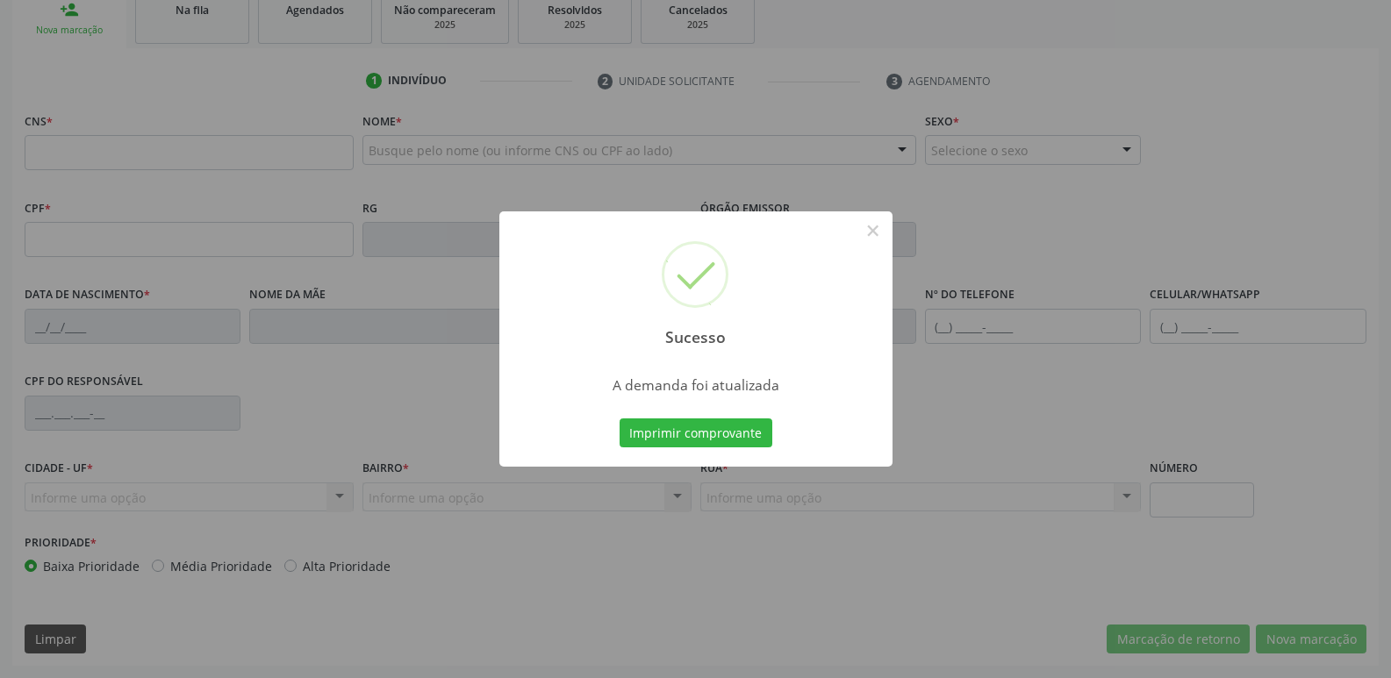
click at [620, 419] on button "Imprimir comprovante" at bounding box center [696, 434] width 153 height 30
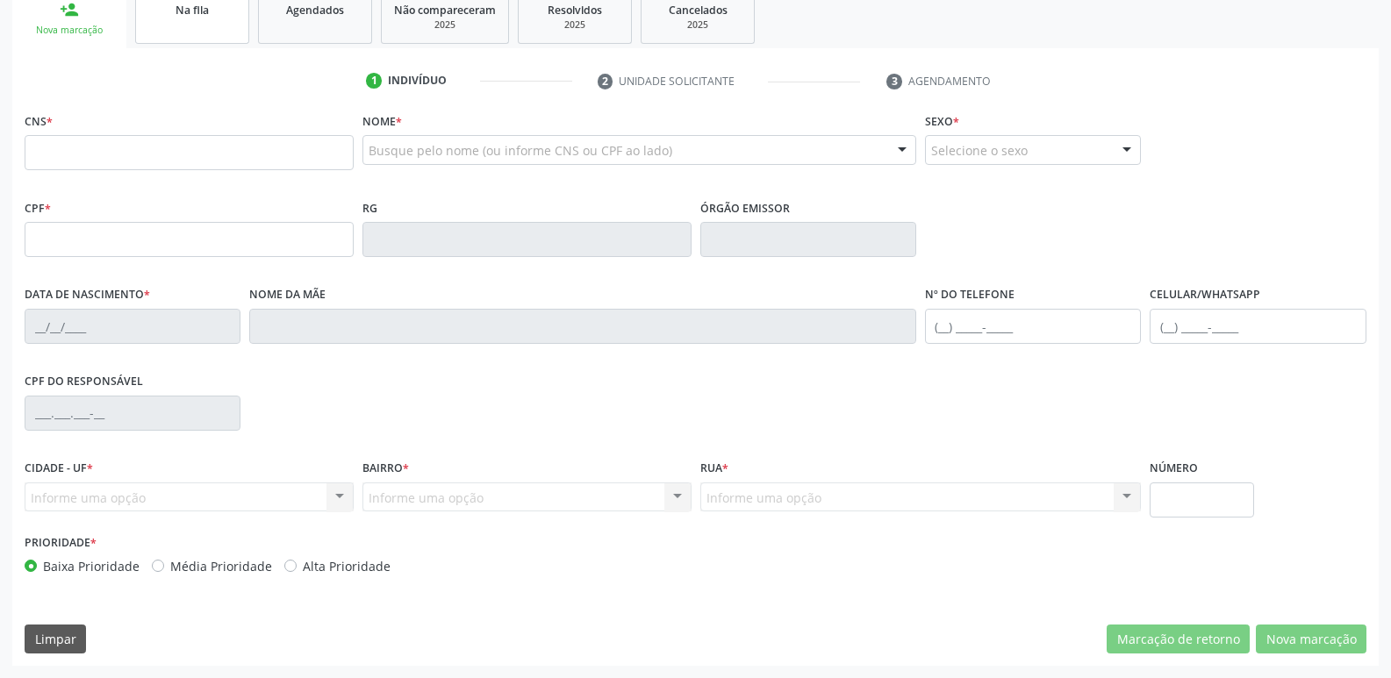
click at [214, 24] on link "Na fila" at bounding box center [192, 16] width 114 height 54
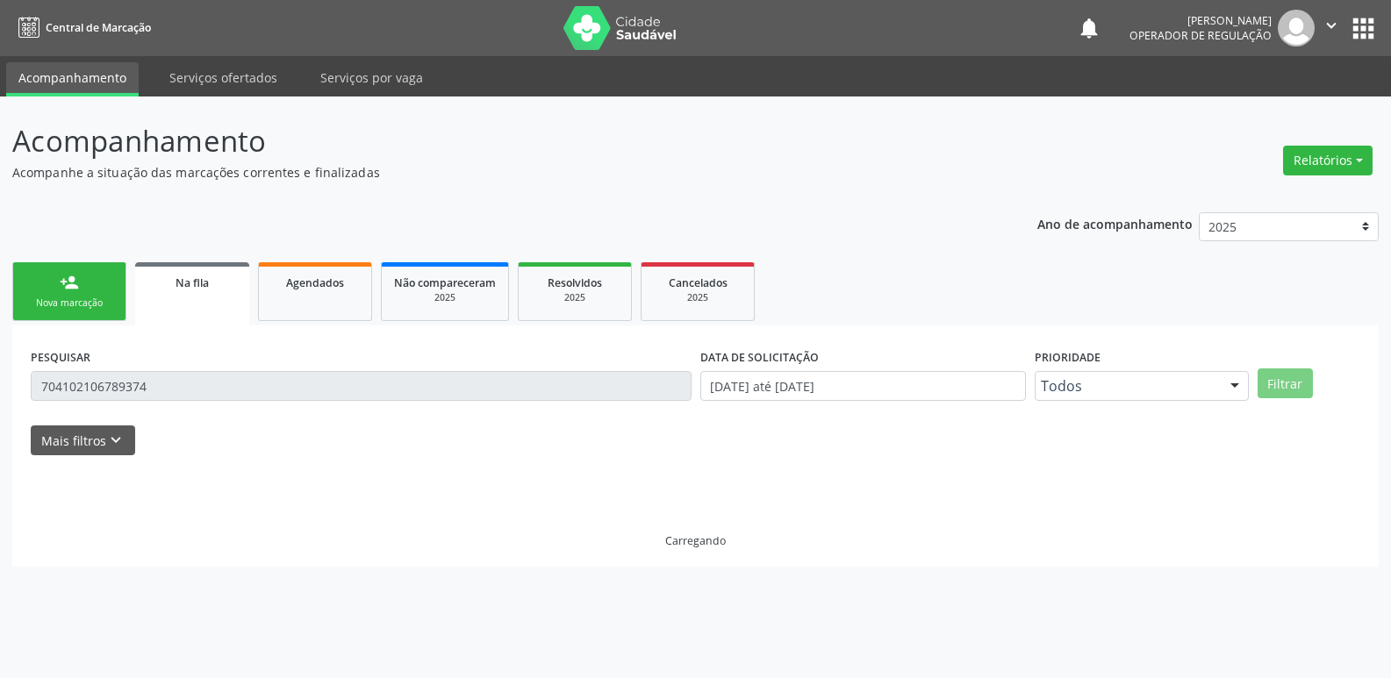
scroll to position [0, 0]
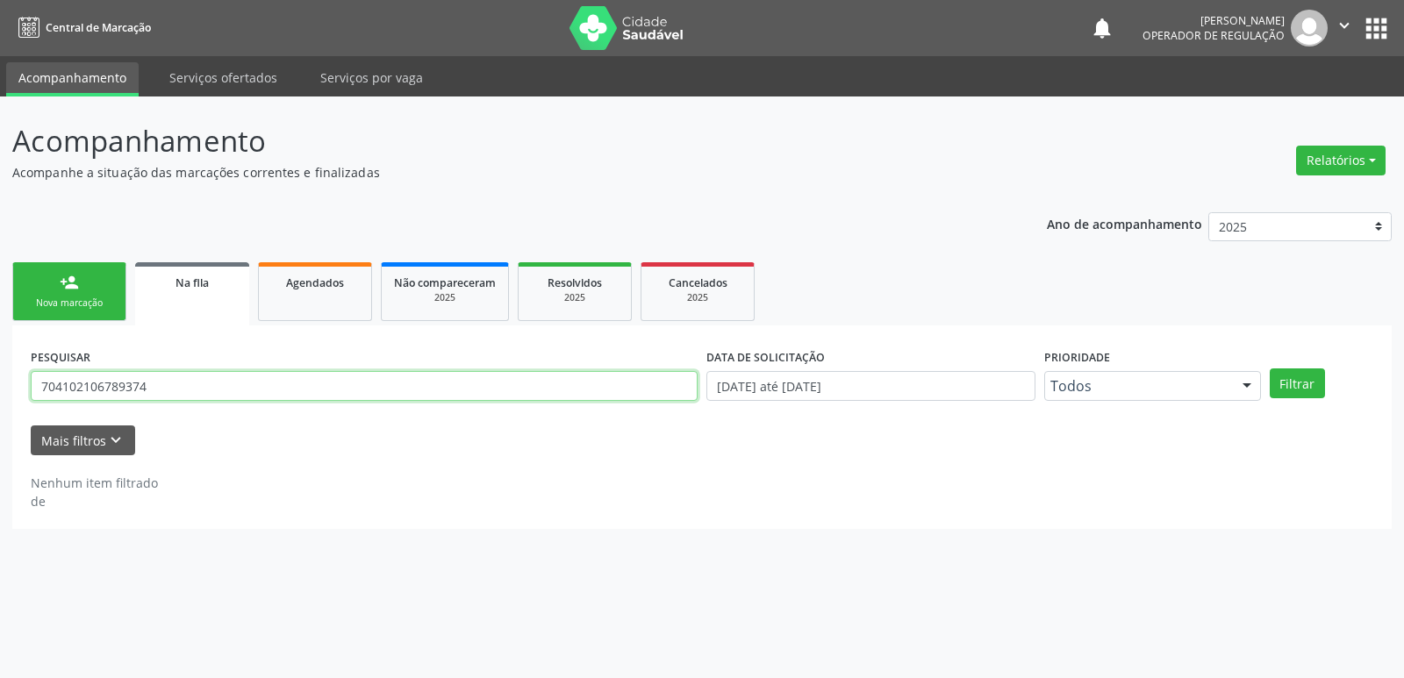
drag, startPoint x: 222, startPoint y: 382, endPoint x: 0, endPoint y: 394, distance: 222.4
click at [0, 394] on div "Acompanhamento Acompanhe a situação das marcações correntes e finalizadas Relat…" at bounding box center [702, 388] width 1404 height 582
type input "706802752783929"
click at [1270, 369] on button "Filtrar" at bounding box center [1297, 384] width 55 height 30
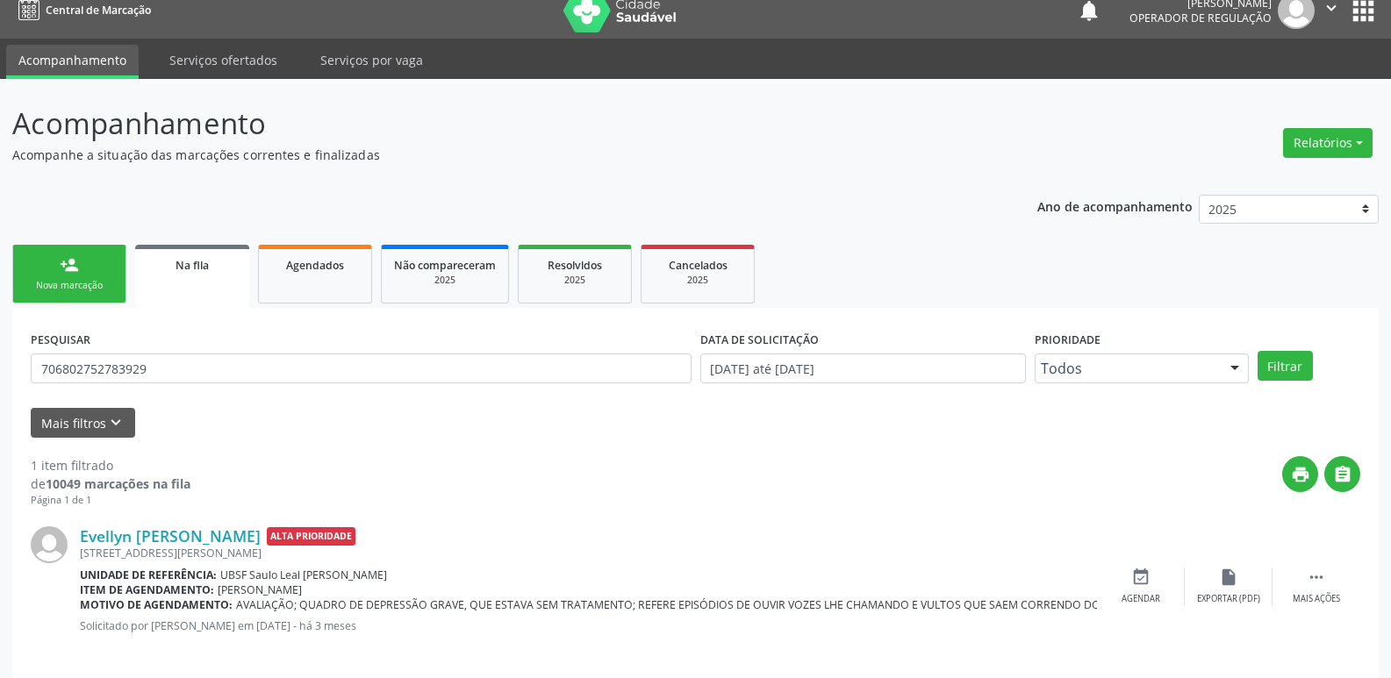
scroll to position [34, 0]
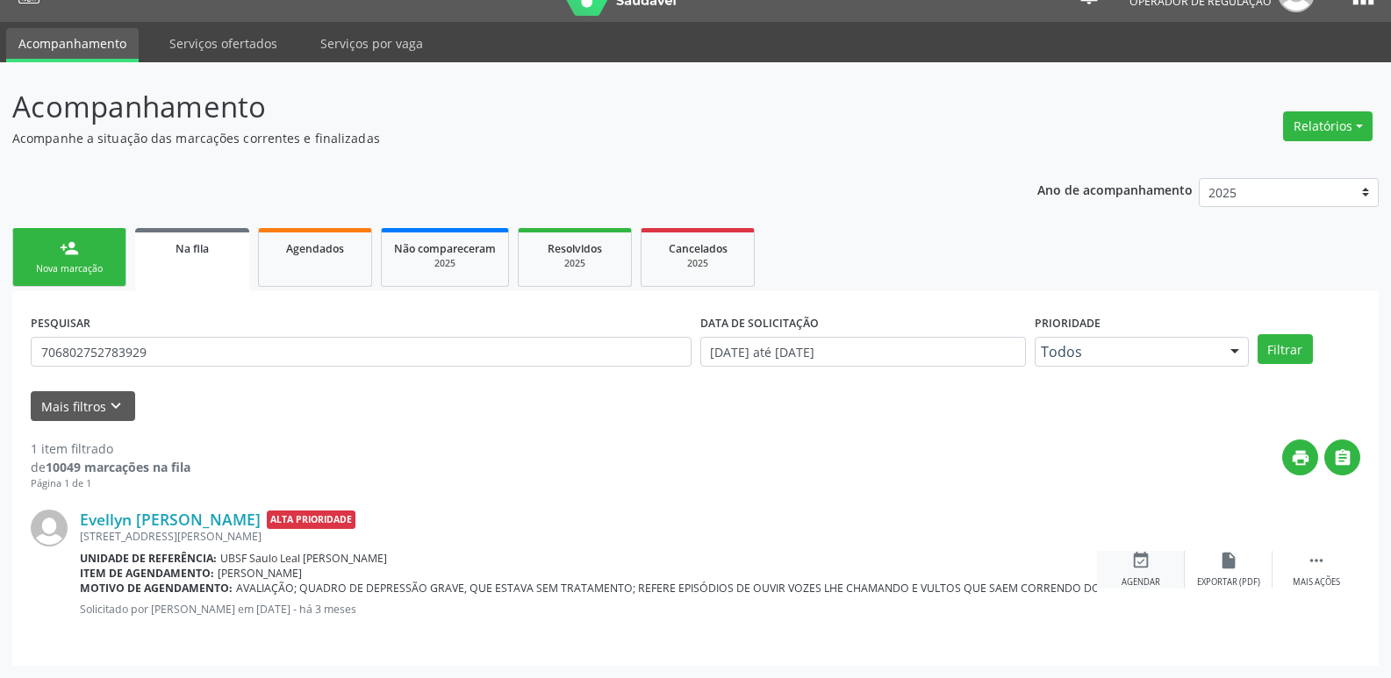
click at [1117, 580] on div "event_available Agendar" at bounding box center [1141, 570] width 88 height 38
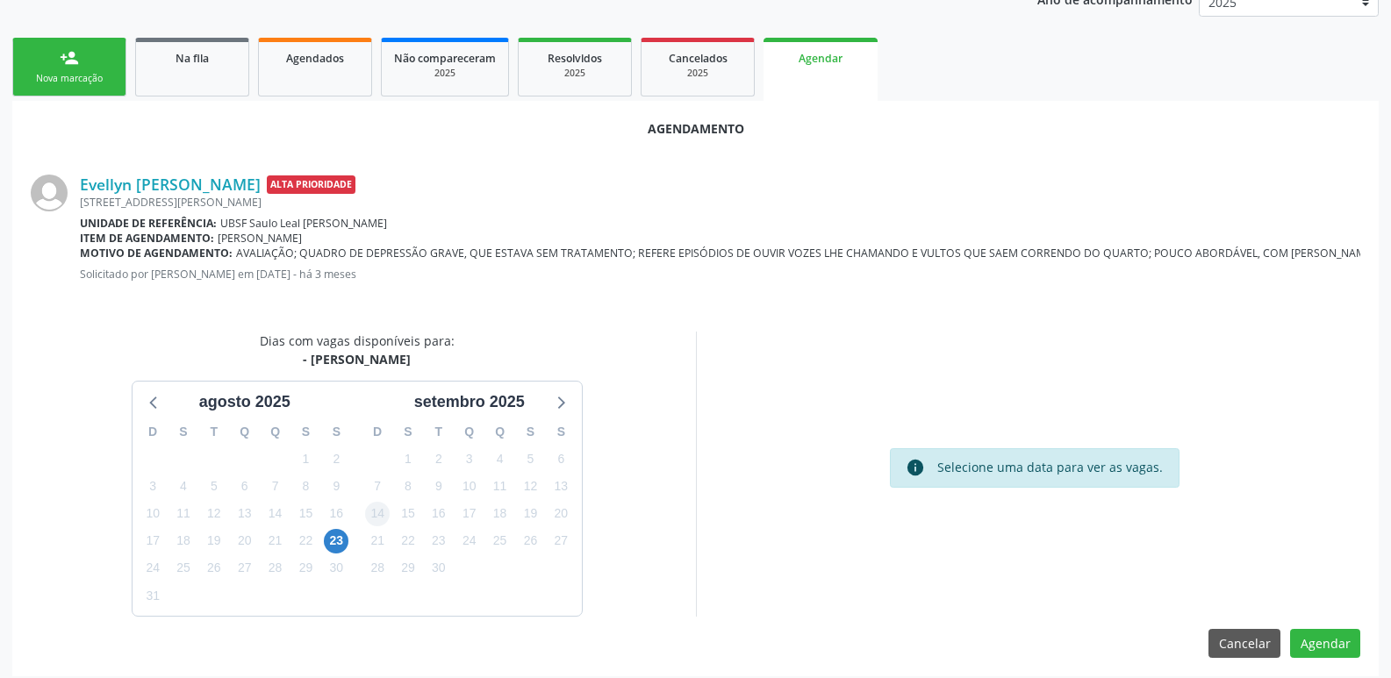
scroll to position [235, 0]
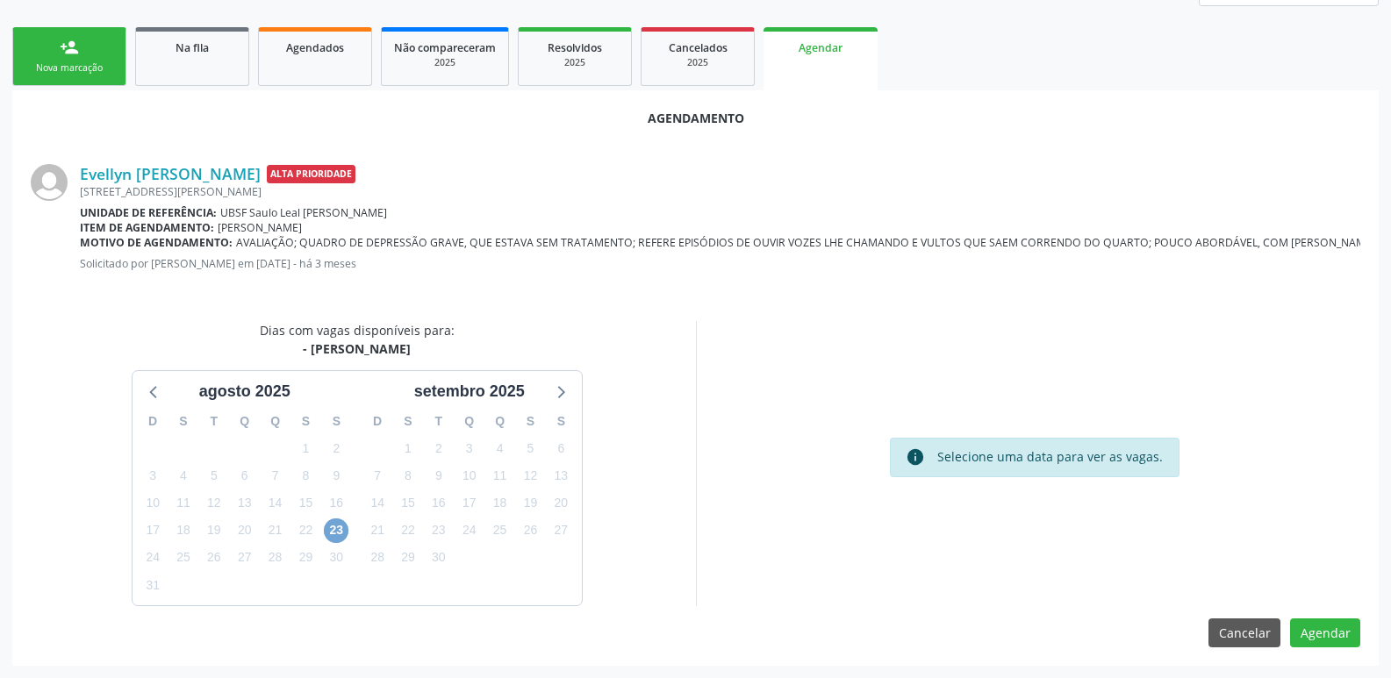
click at [342, 532] on span "23" at bounding box center [336, 531] width 25 height 25
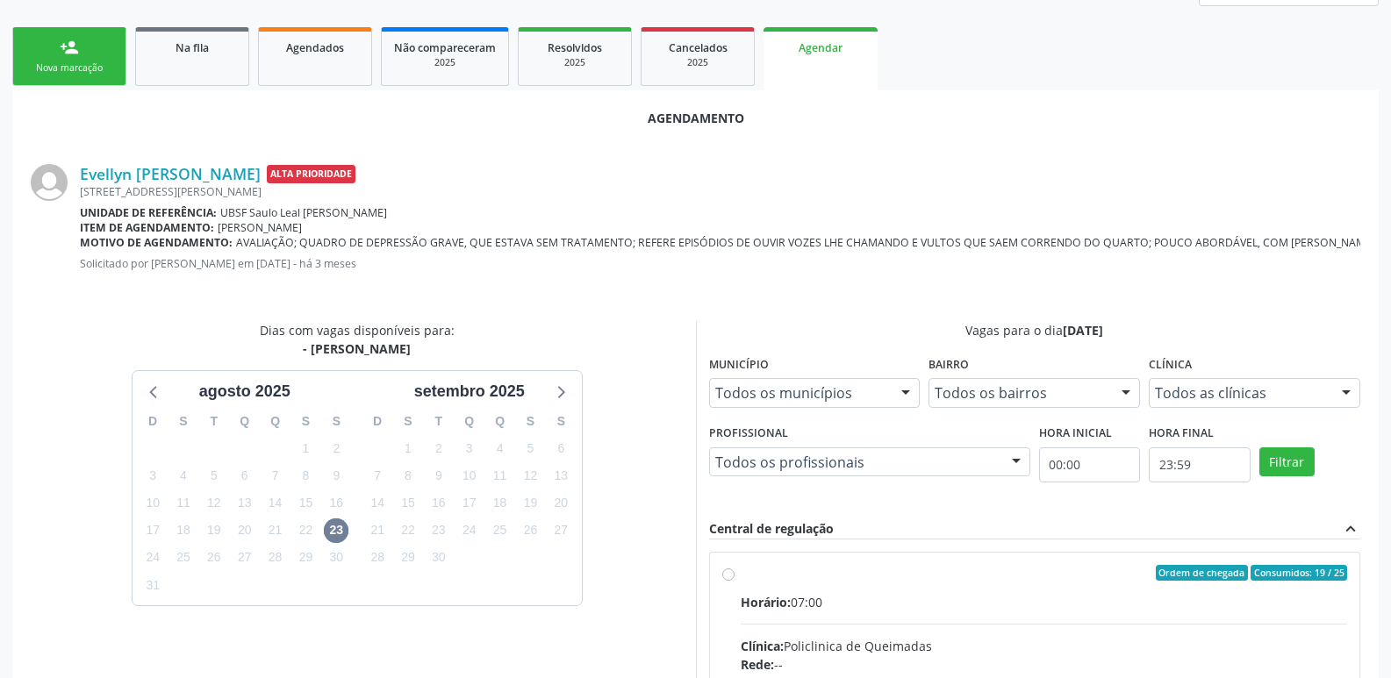
drag, startPoint x: 1053, startPoint y: 599, endPoint x: 1114, endPoint y: 562, distance: 71.4
radio input "true"
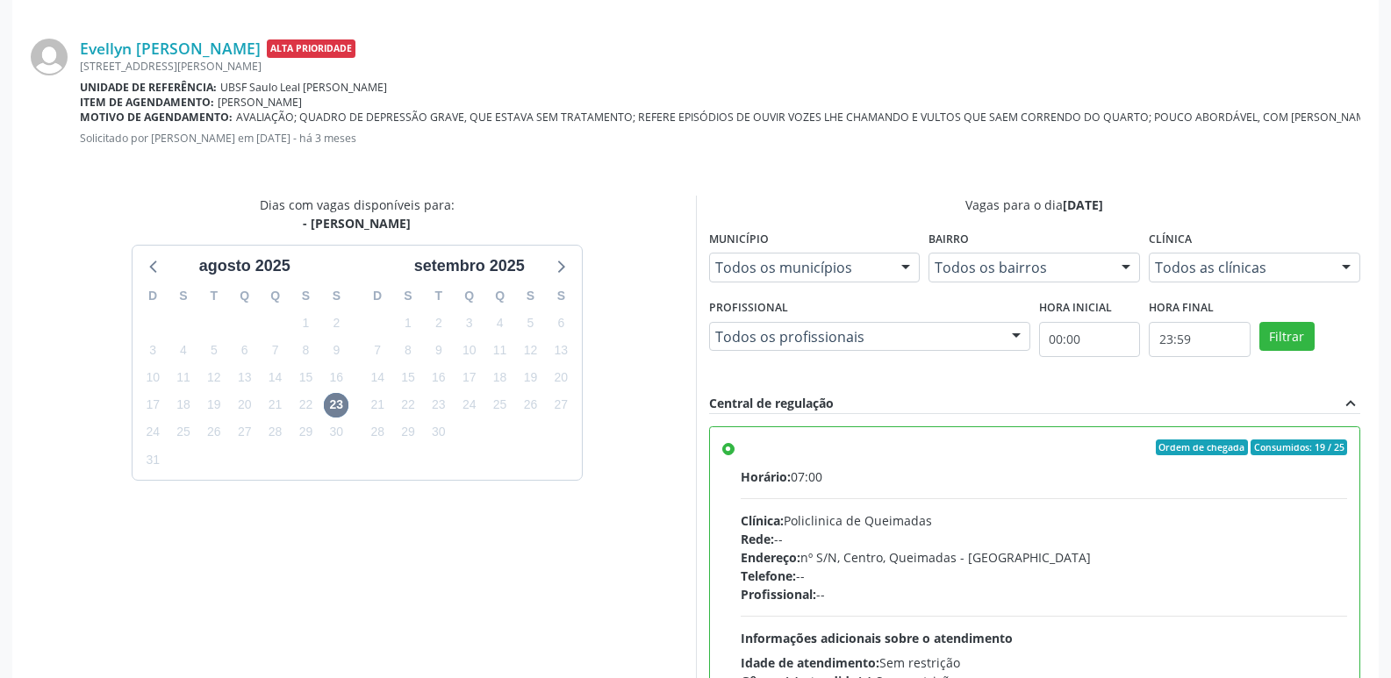
scroll to position [520, 0]
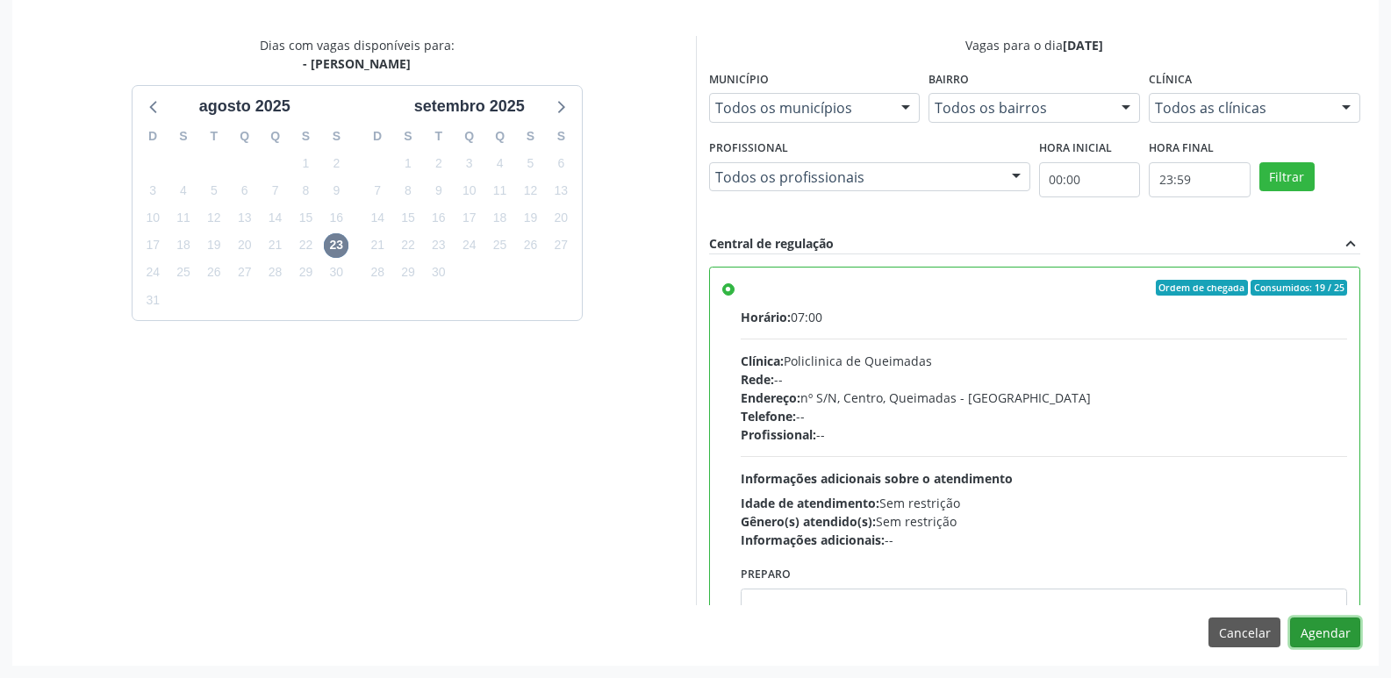
click at [1349, 626] on button "Agendar" at bounding box center [1325, 633] width 70 height 30
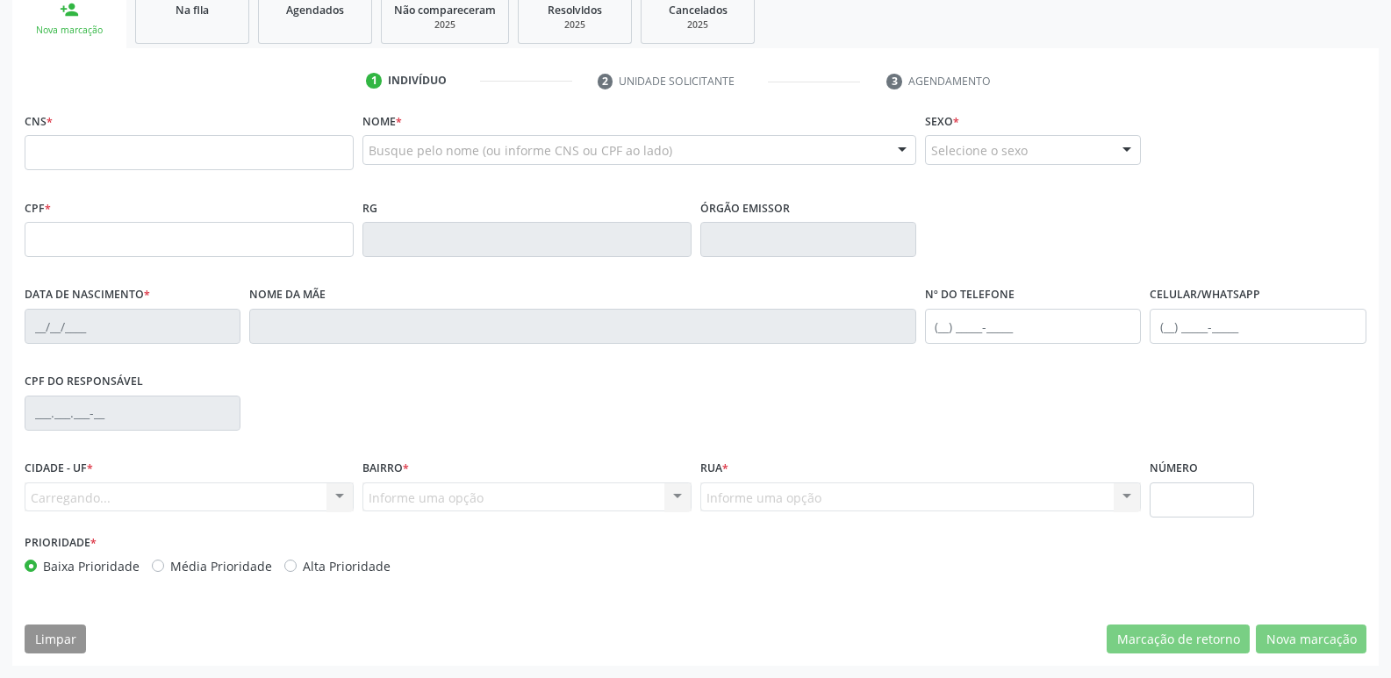
scroll to position [273, 0]
click at [210, 26] on link "Na fila" at bounding box center [192, 16] width 114 height 54
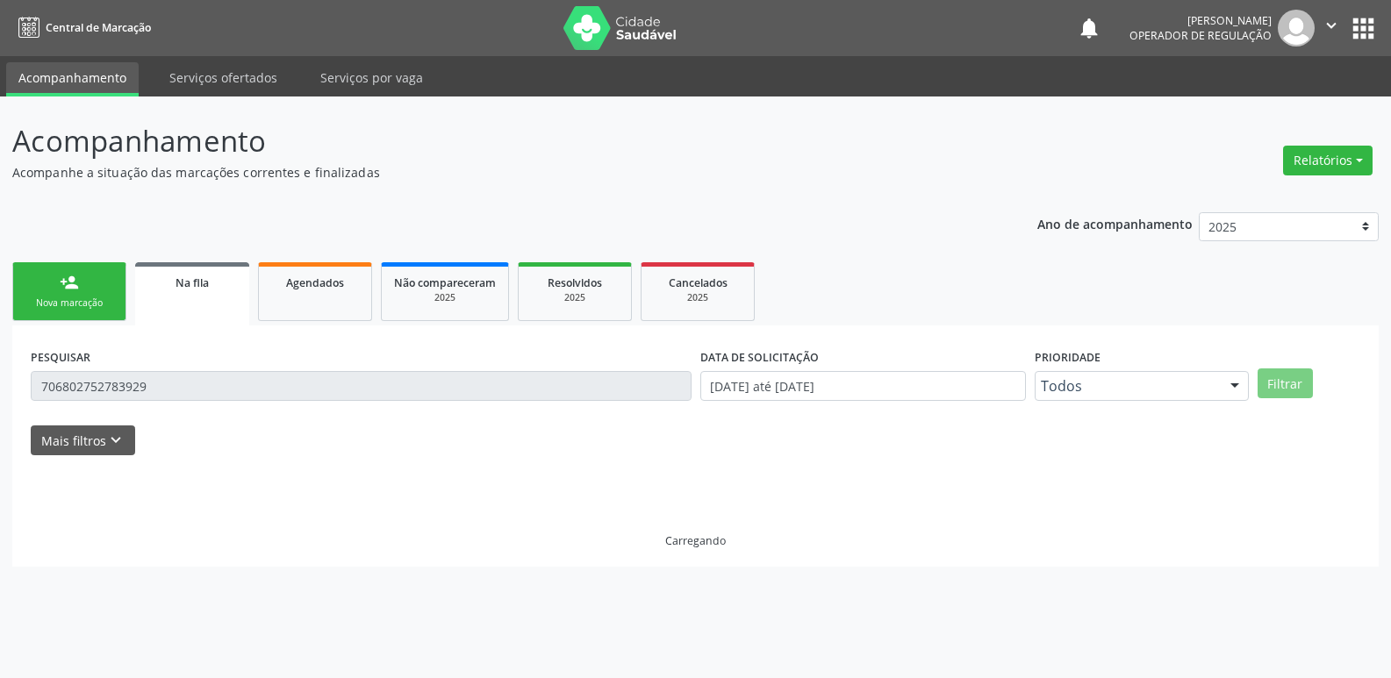
scroll to position [0, 0]
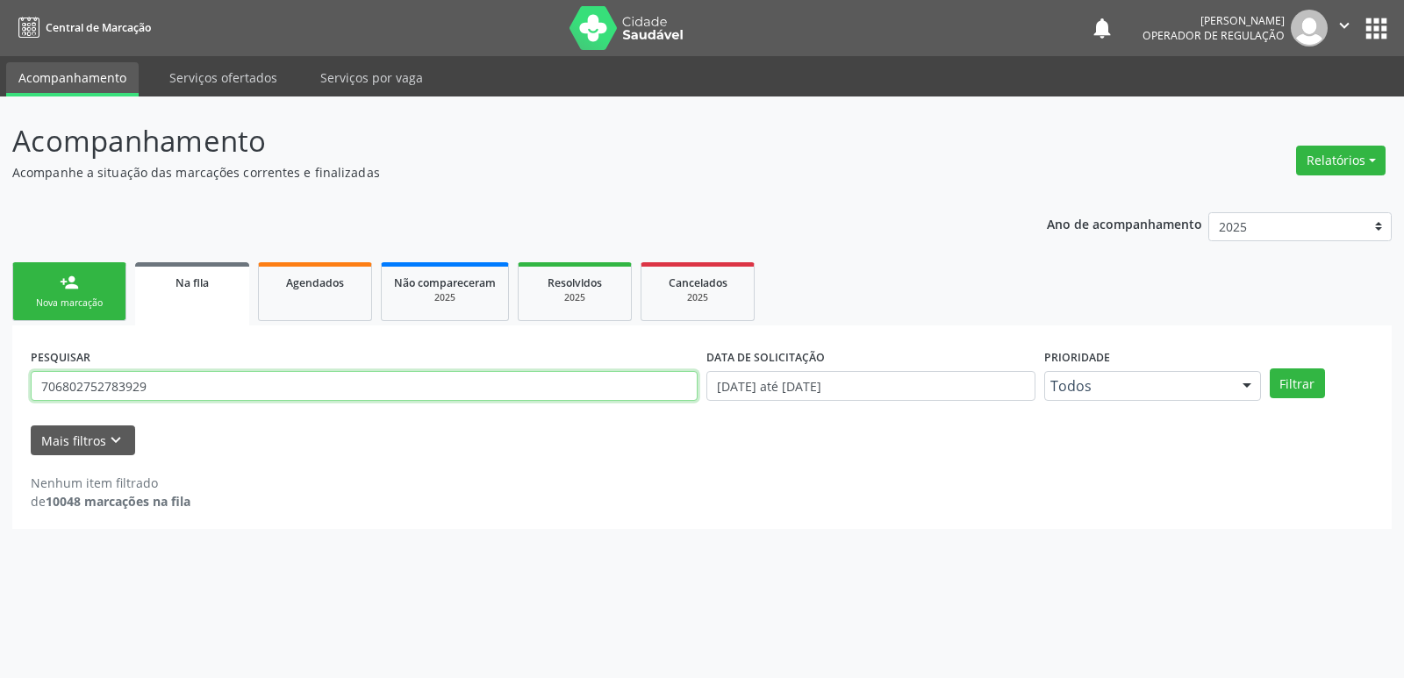
drag, startPoint x: 154, startPoint y: 385, endPoint x: 0, endPoint y: 384, distance: 154.5
click at [0, 384] on div "Acompanhamento Acompanhe a situação das marcações correntes e finalizadas Relat…" at bounding box center [702, 388] width 1404 height 582
type input "702506360436139"
click at [1270, 369] on button "Filtrar" at bounding box center [1297, 384] width 55 height 30
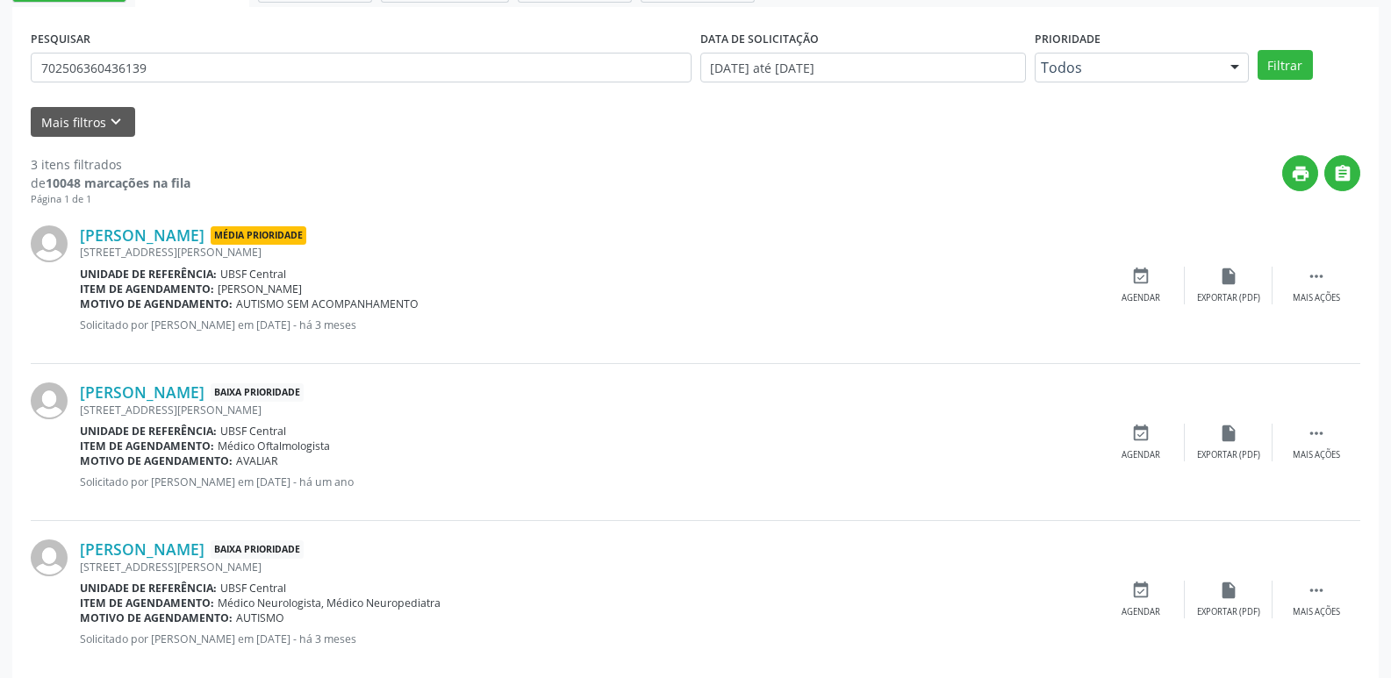
scroll to position [349, 0]
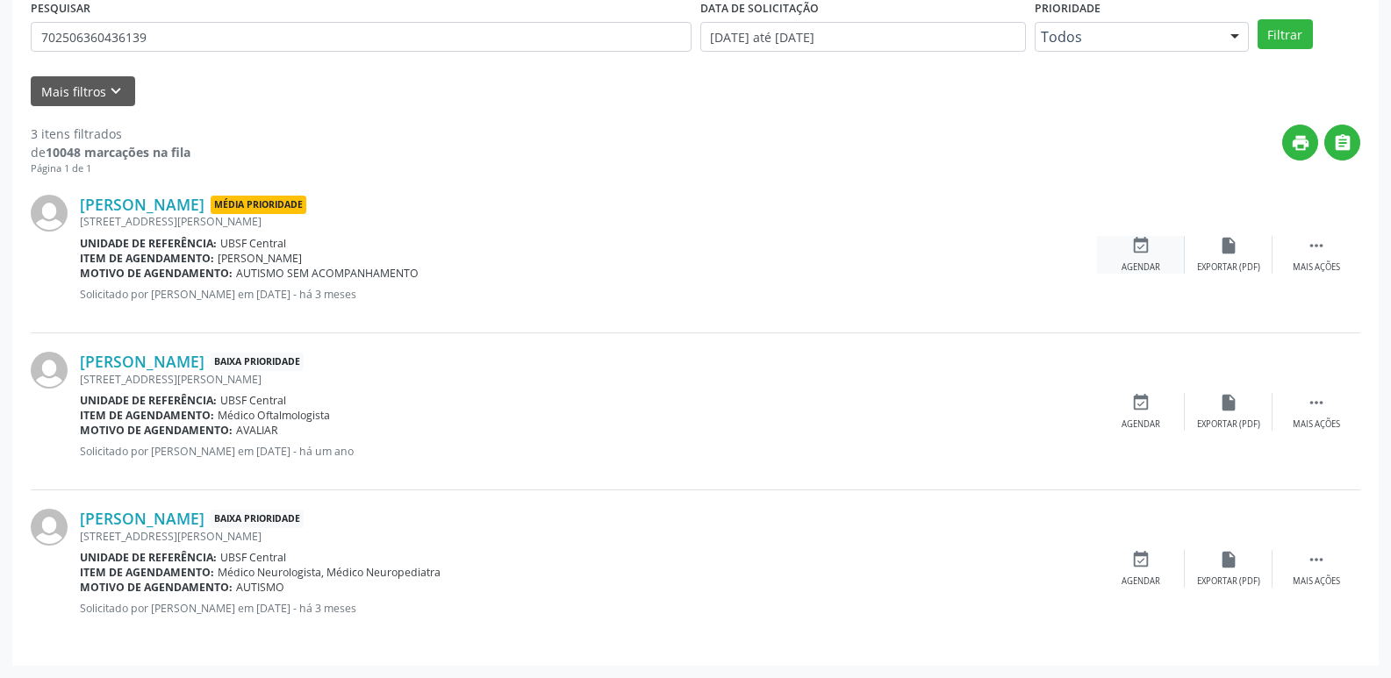
click at [1131, 247] on icon "event_available" at bounding box center [1140, 245] width 19 height 19
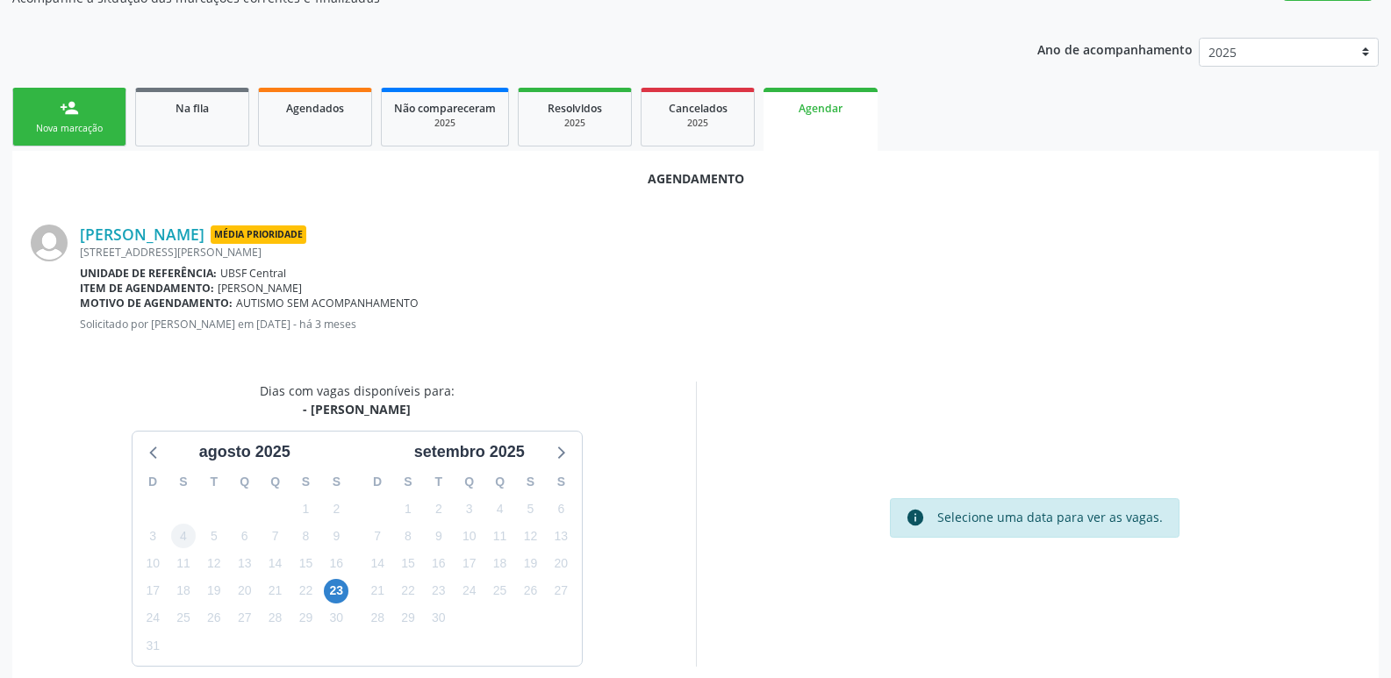
scroll to position [235, 0]
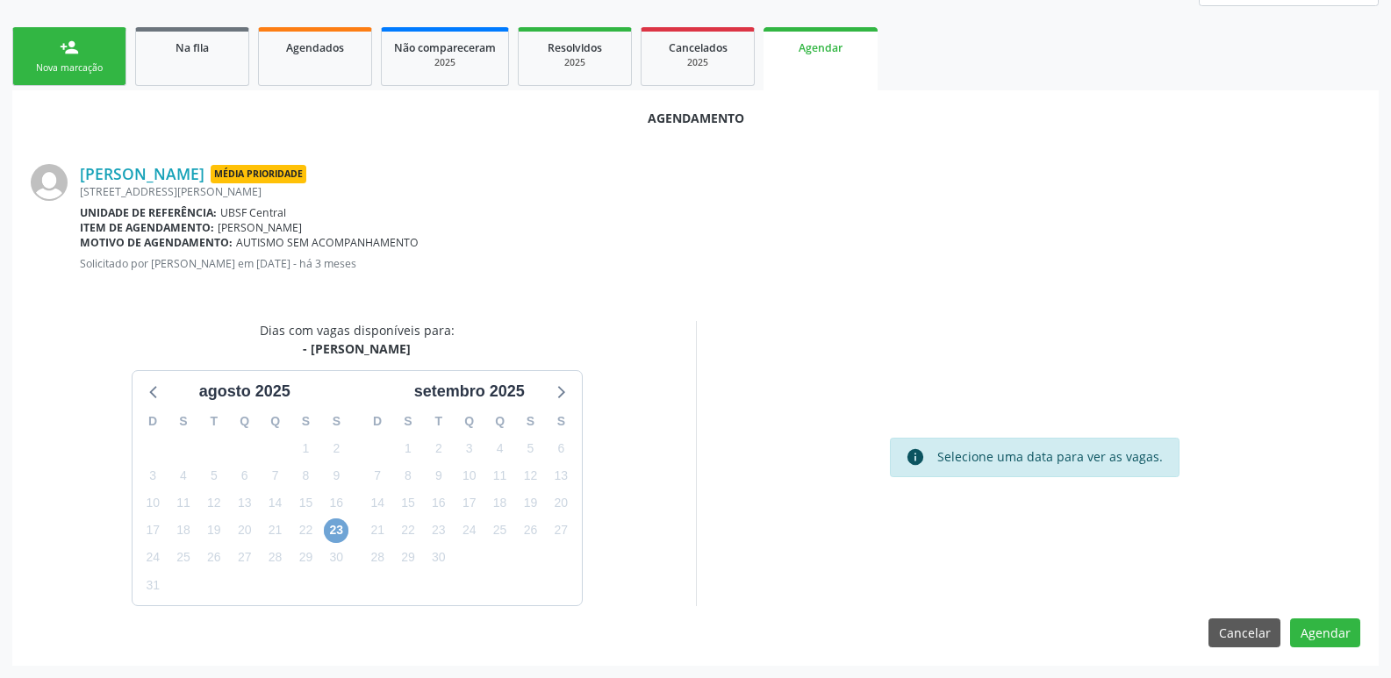
click at [332, 534] on span "23" at bounding box center [336, 531] width 25 height 25
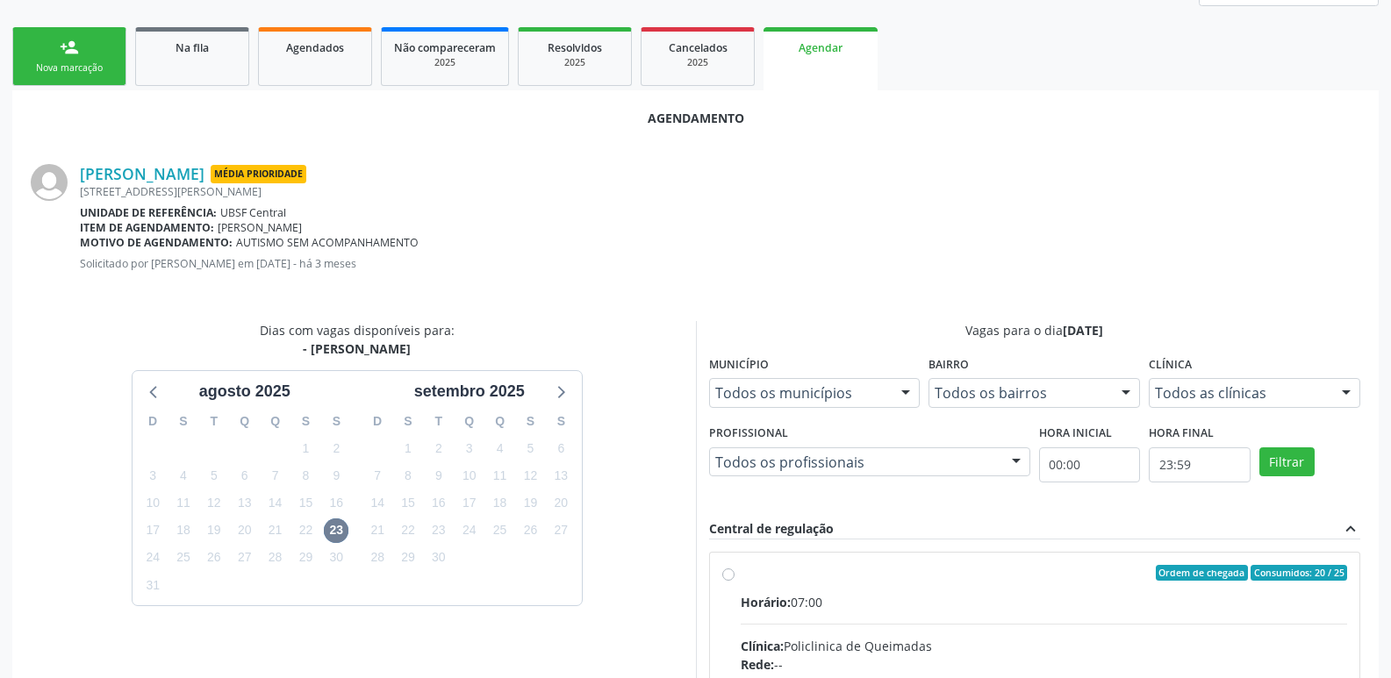
drag, startPoint x: 1277, startPoint y: 612, endPoint x: 1317, endPoint y: 491, distance: 126.8
radio input "true"
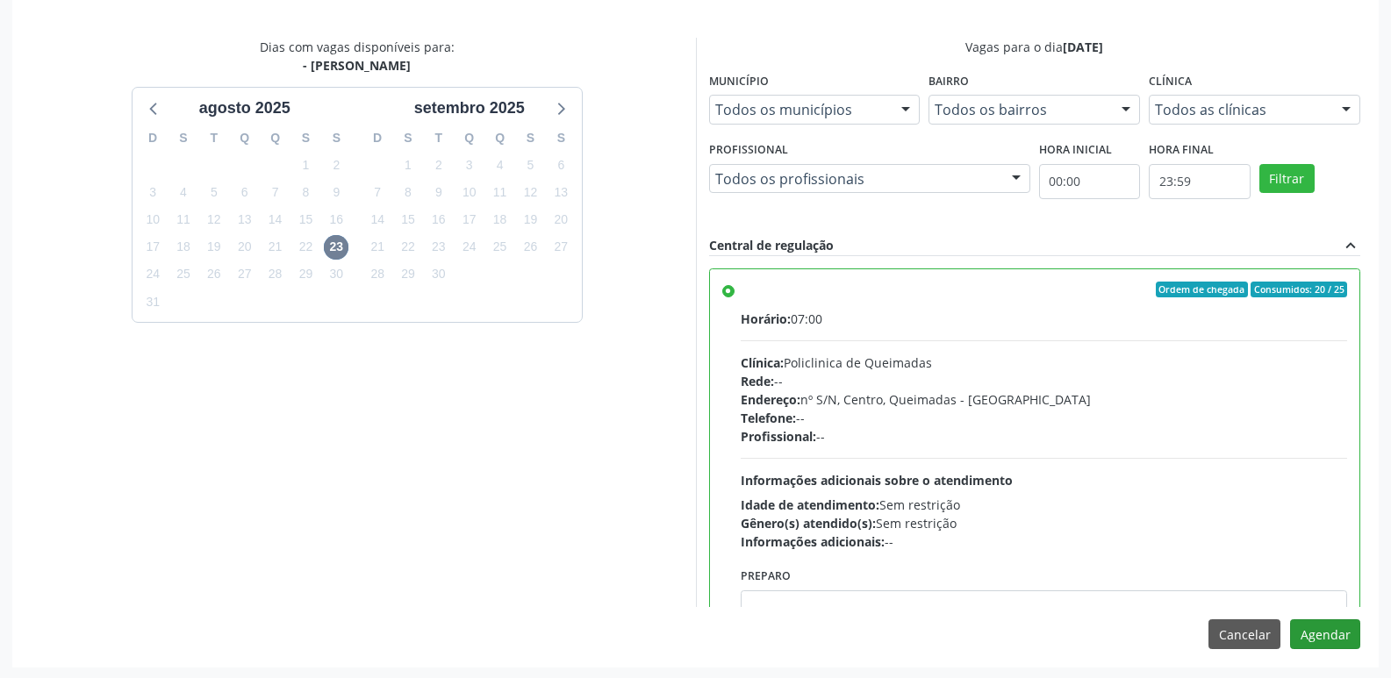
scroll to position [520, 0]
click at [1309, 628] on button "Agendar" at bounding box center [1325, 633] width 70 height 30
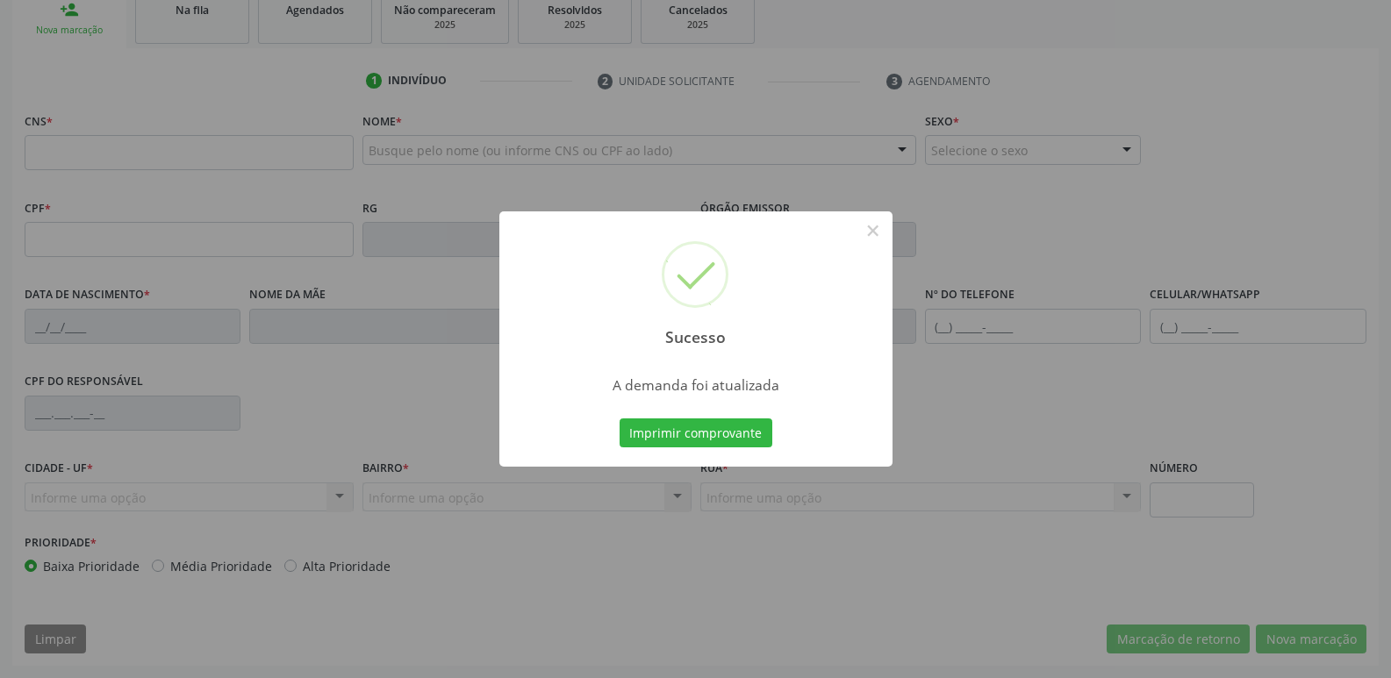
scroll to position [273, 0]
click at [620, 419] on button "Imprimir comprovante" at bounding box center [696, 434] width 153 height 30
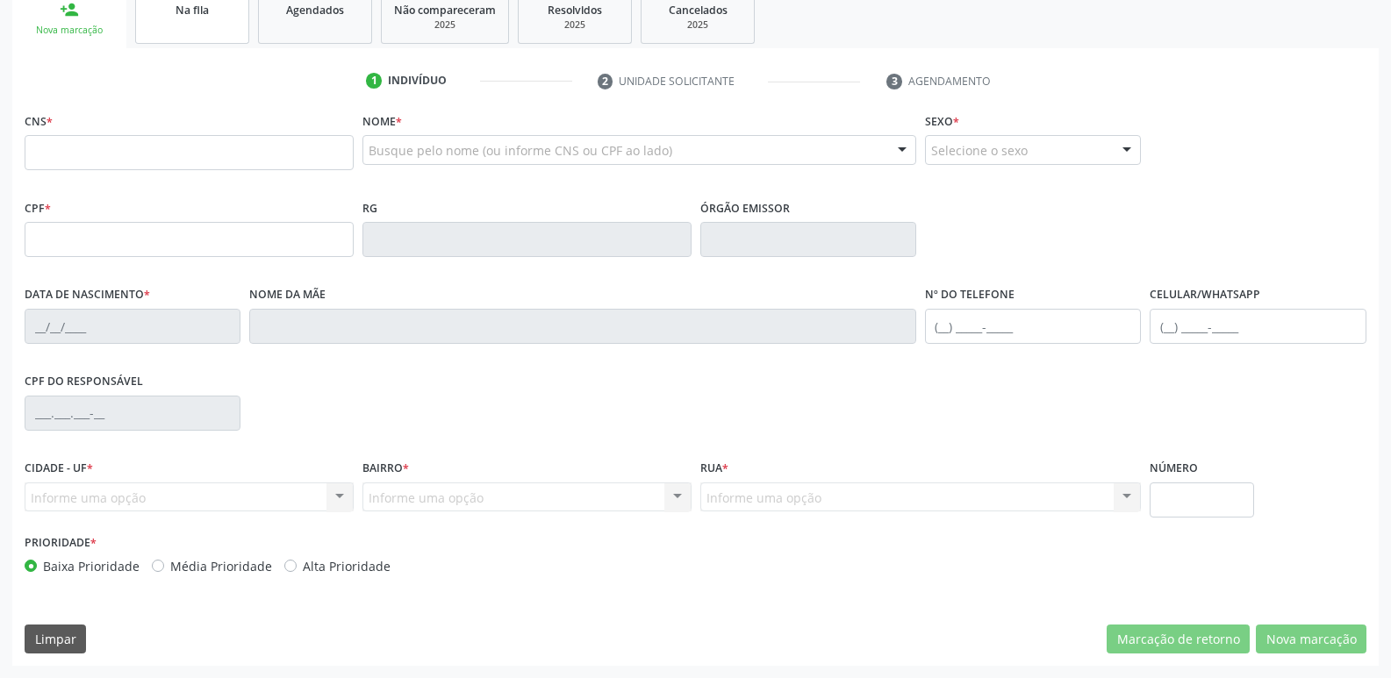
click at [158, 26] on link "Na fila" at bounding box center [192, 16] width 114 height 54
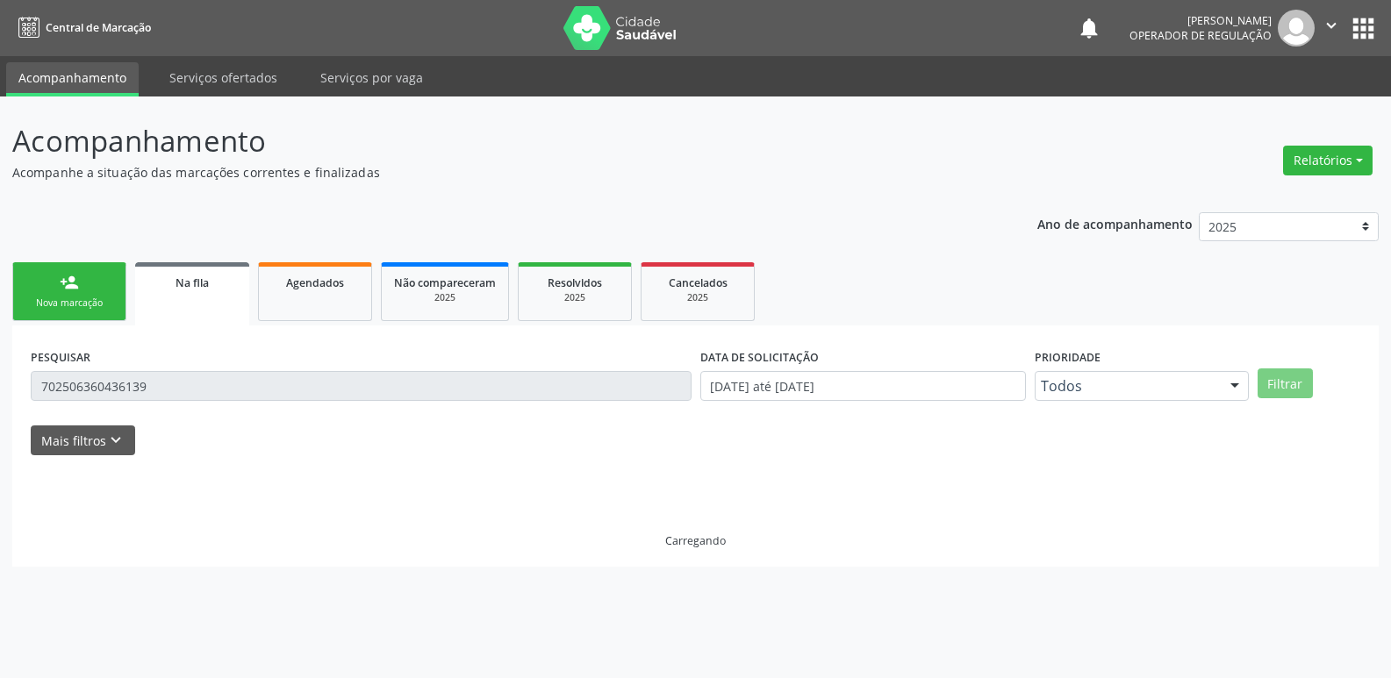
scroll to position [0, 0]
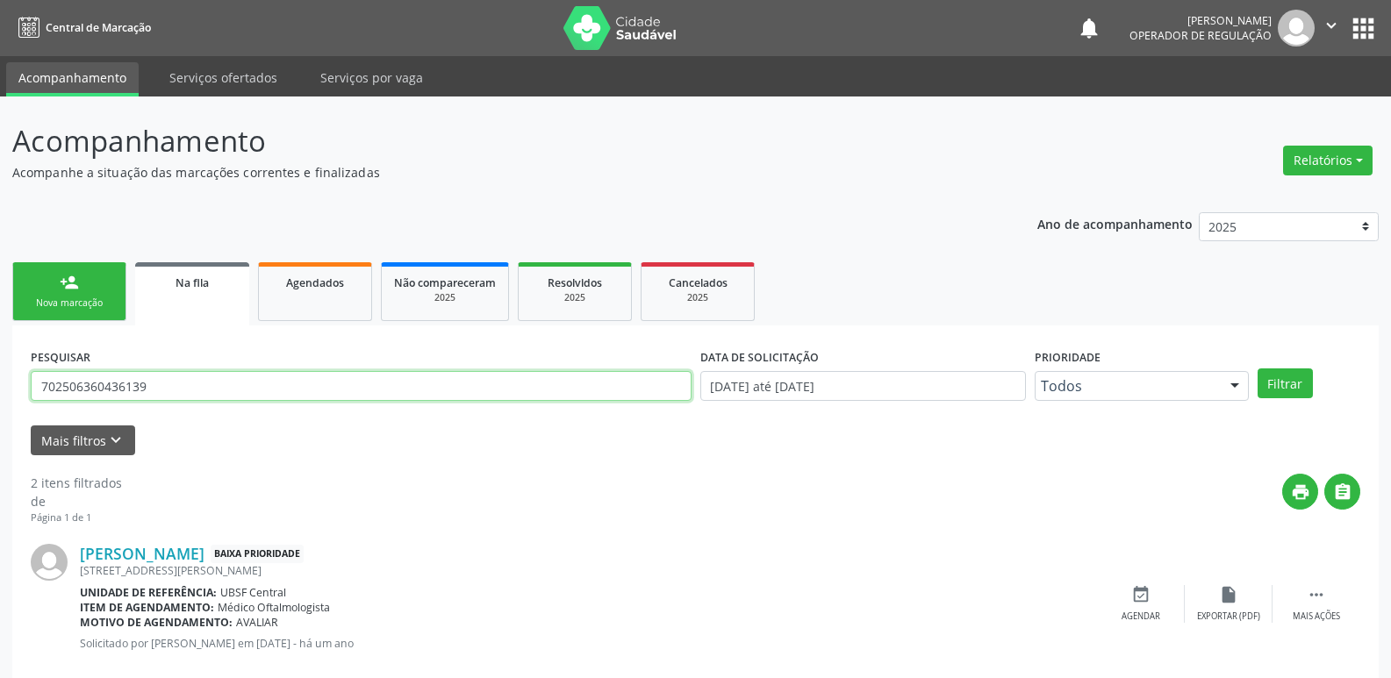
drag, startPoint x: 176, startPoint y: 391, endPoint x: 0, endPoint y: 352, distance: 179.7
click at [0, 352] on div "Acompanhamento Acompanhe a situação das marcações correntes e finalizadas Relat…" at bounding box center [695, 483] width 1391 height 773
type input "704103268361680"
click at [1258, 369] on button "Filtrar" at bounding box center [1285, 384] width 55 height 30
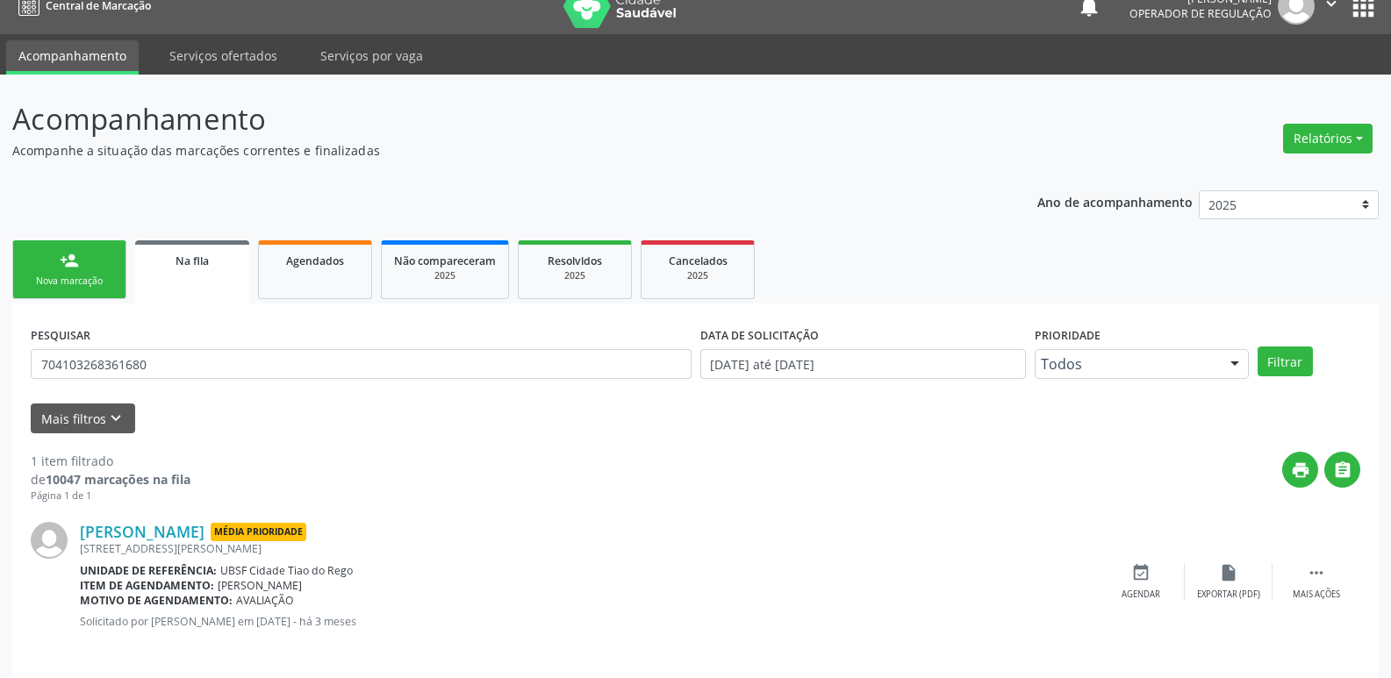
scroll to position [34, 0]
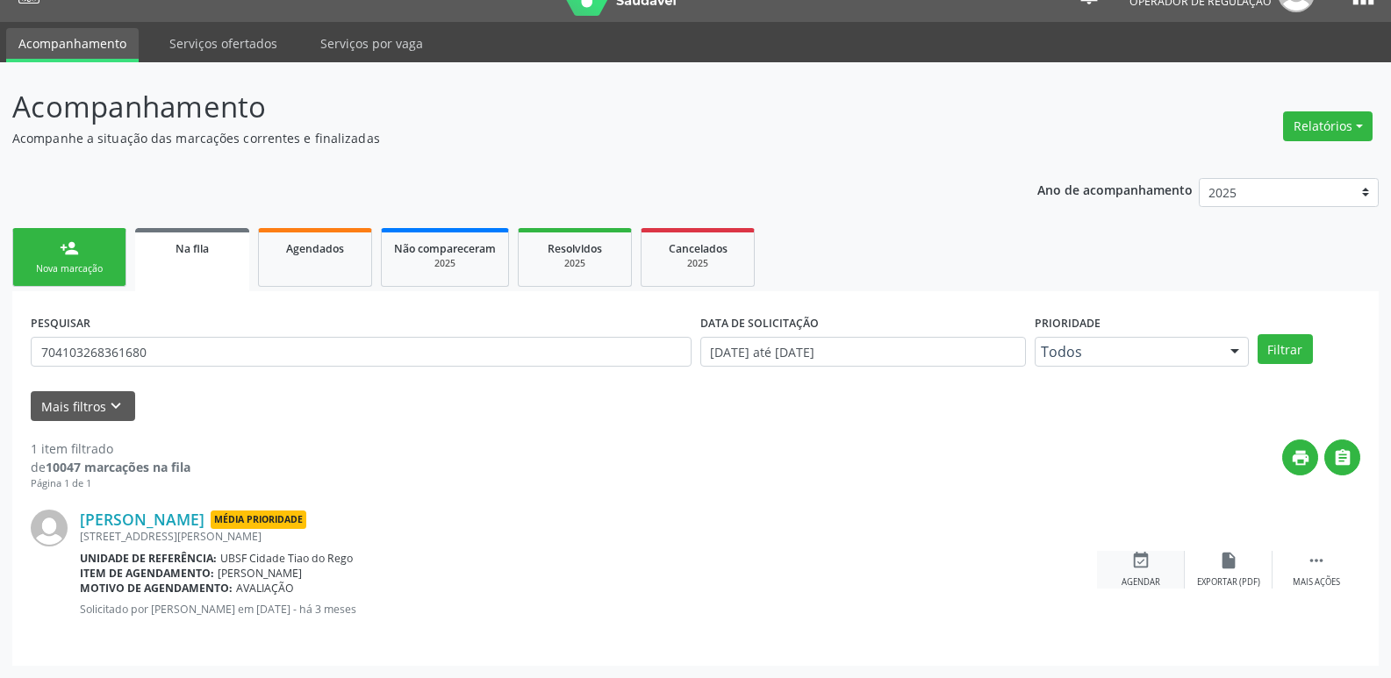
click at [1137, 563] on icon "event_available" at bounding box center [1140, 560] width 19 height 19
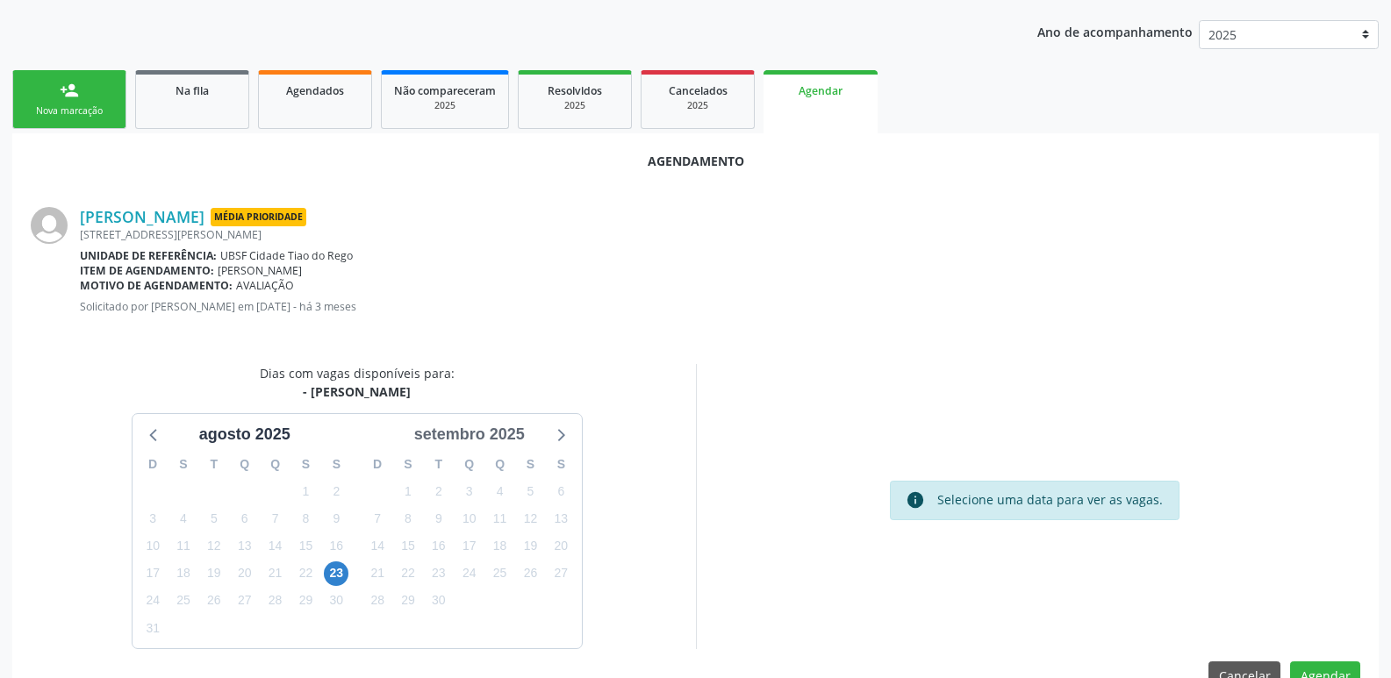
scroll to position [194, 0]
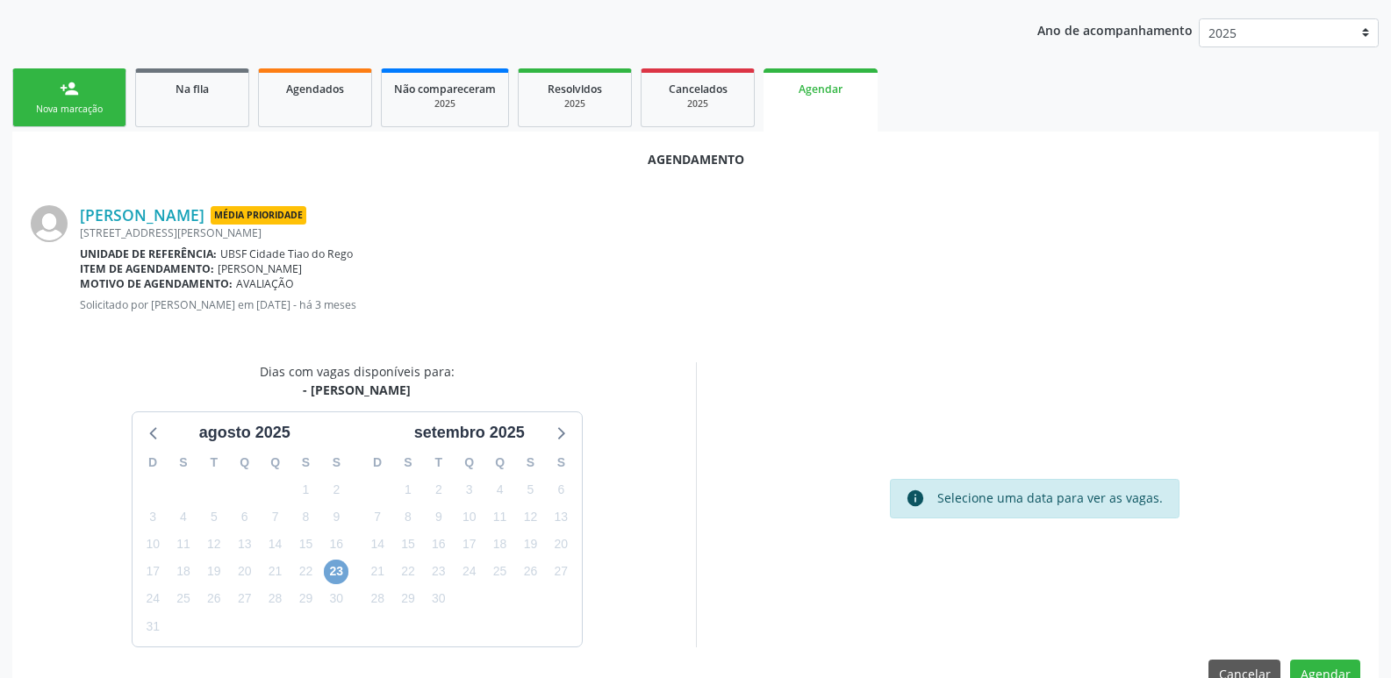
click at [339, 574] on span "23" at bounding box center [336, 572] width 25 height 25
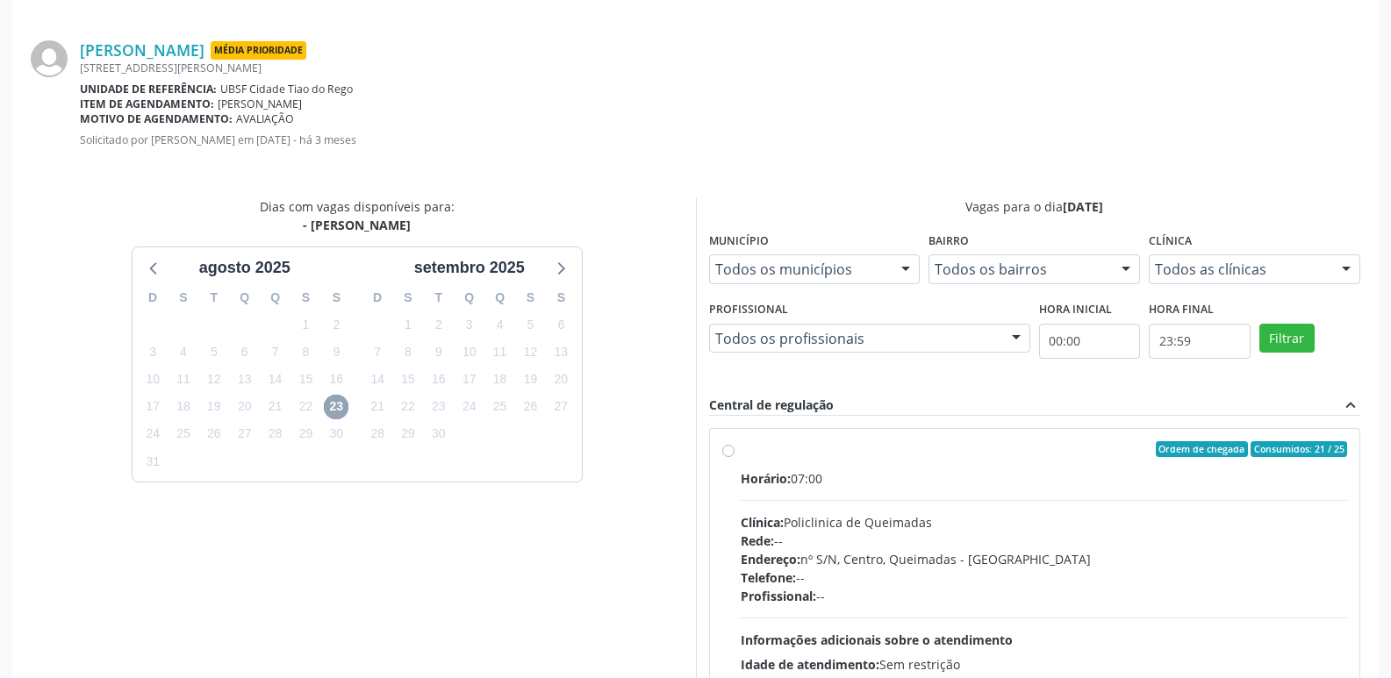
scroll to position [489, 0]
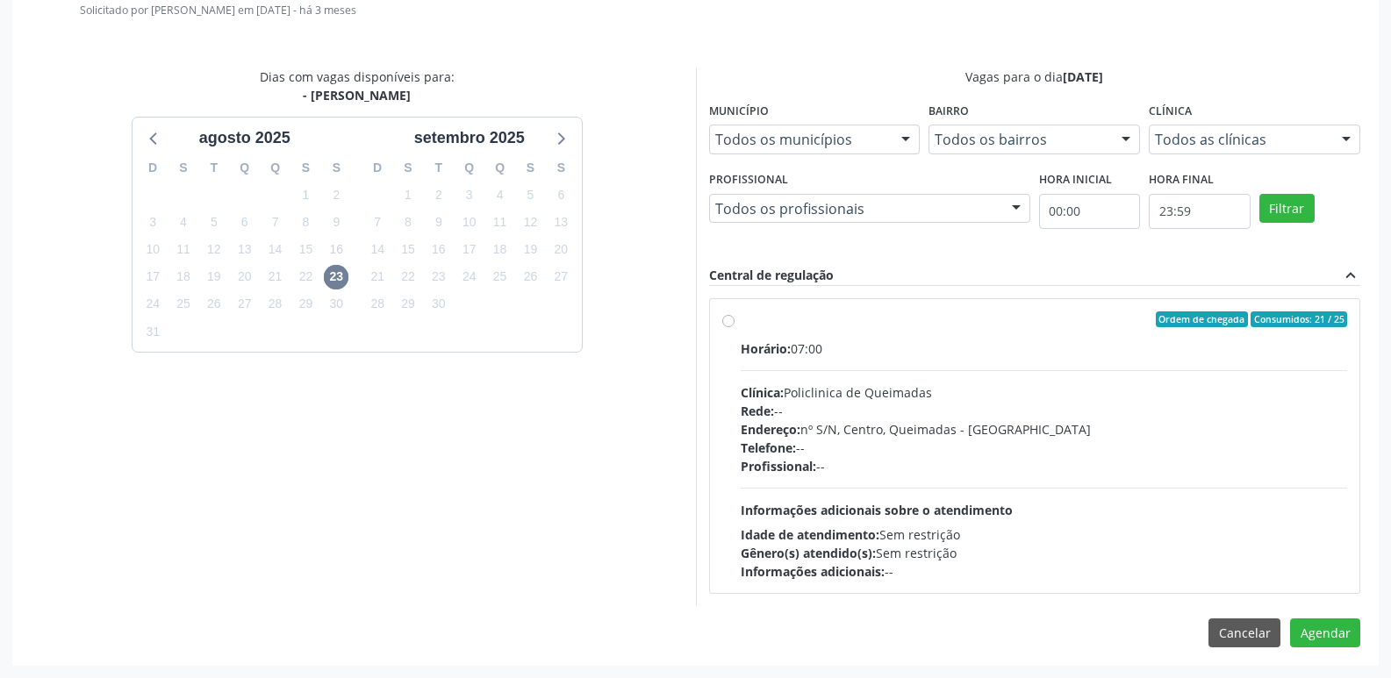
click at [1302, 434] on div "Endereço: nº S/N, Centro, Queimadas - [GEOGRAPHIC_DATA]" at bounding box center [1044, 429] width 607 height 18
click at [735, 327] on input "Ordem de chegada Consumidos: 21 / 25 Horário: 07:00 Clínica: Policlinica de Que…" at bounding box center [728, 320] width 12 height 16
radio input "true"
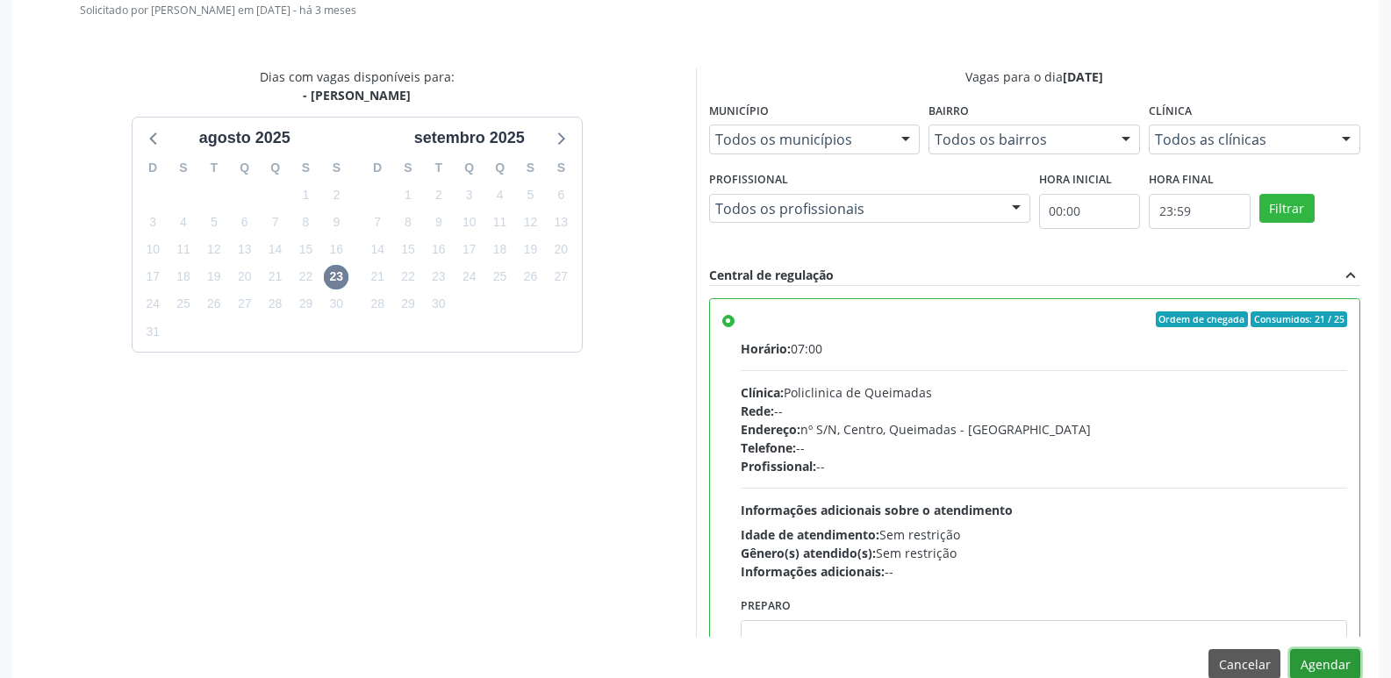
click at [1316, 667] on button "Agendar" at bounding box center [1325, 664] width 70 height 30
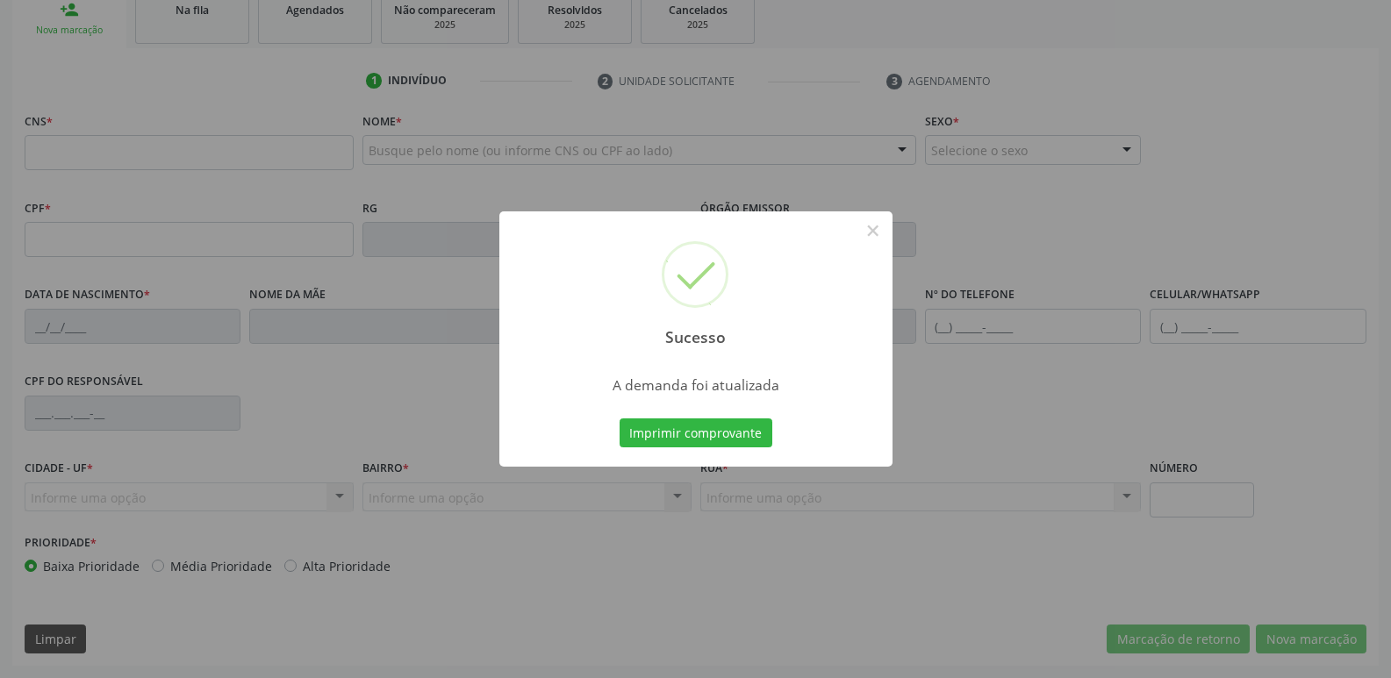
click at [620, 419] on button "Imprimir comprovante" at bounding box center [696, 434] width 153 height 30
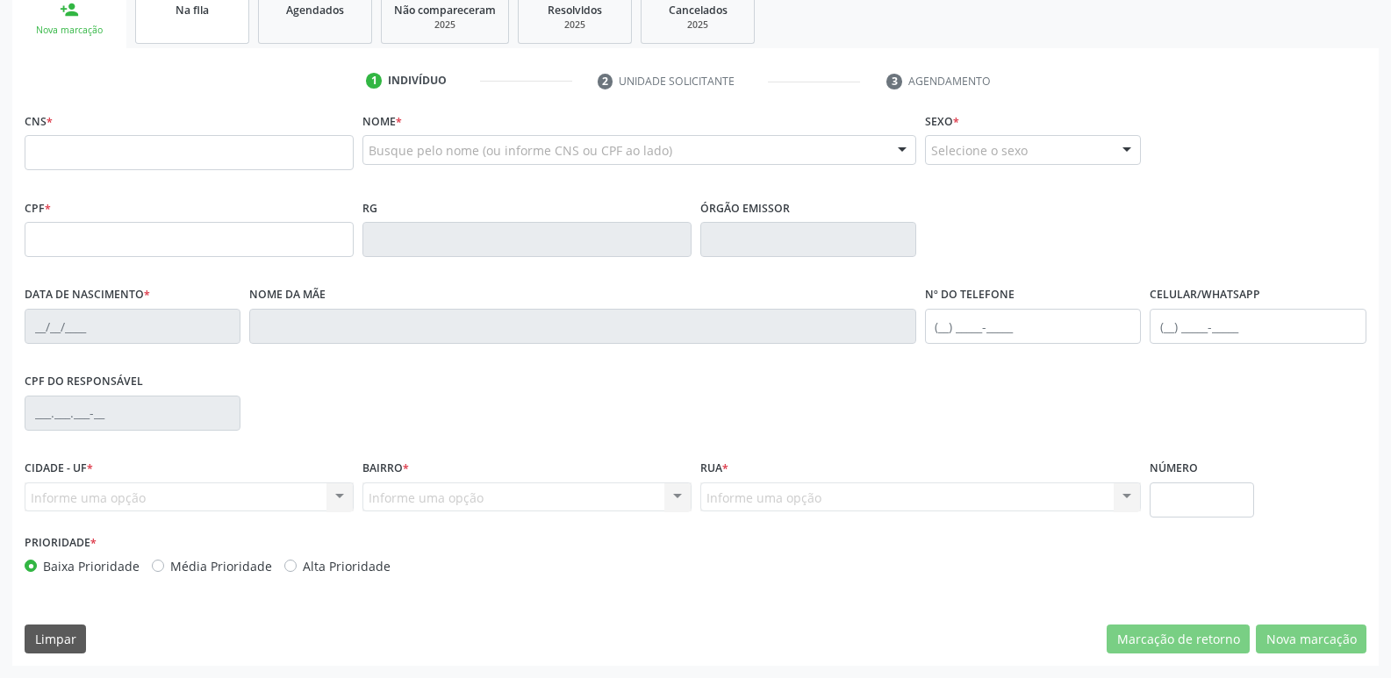
click at [208, 19] on link "Na fila" at bounding box center [192, 16] width 114 height 54
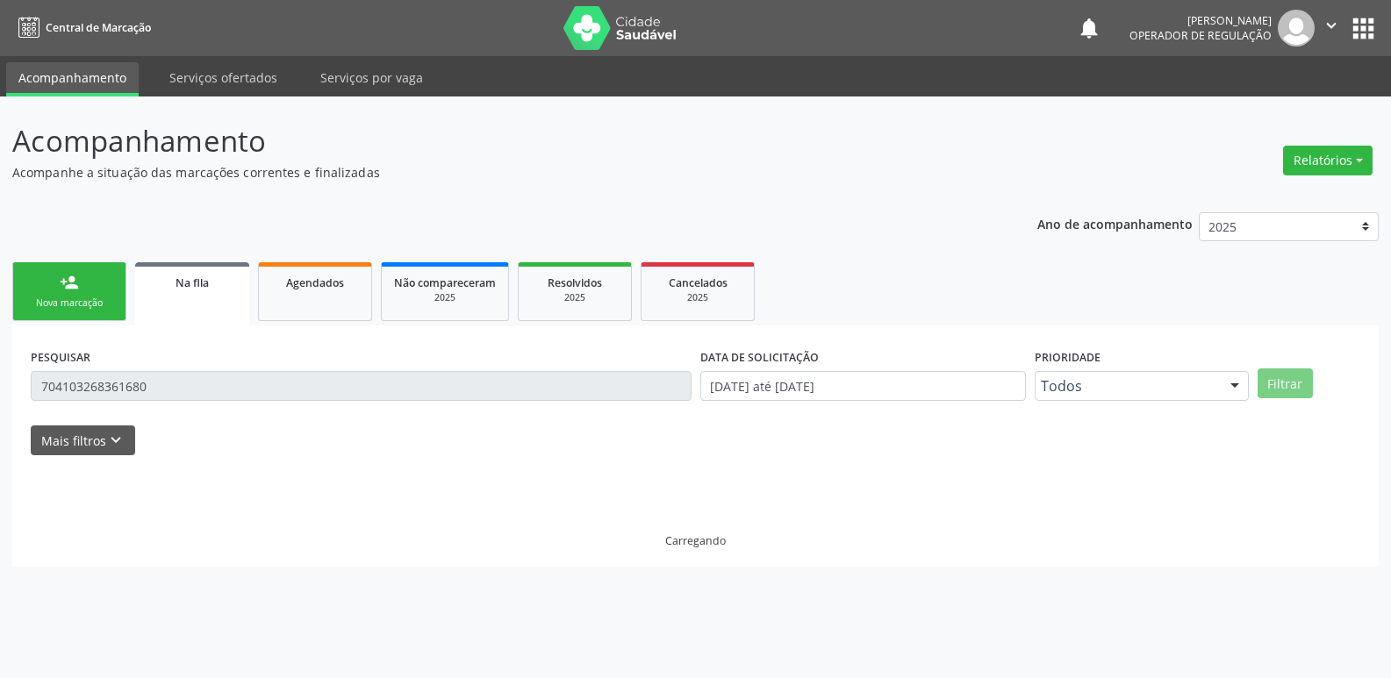
scroll to position [0, 0]
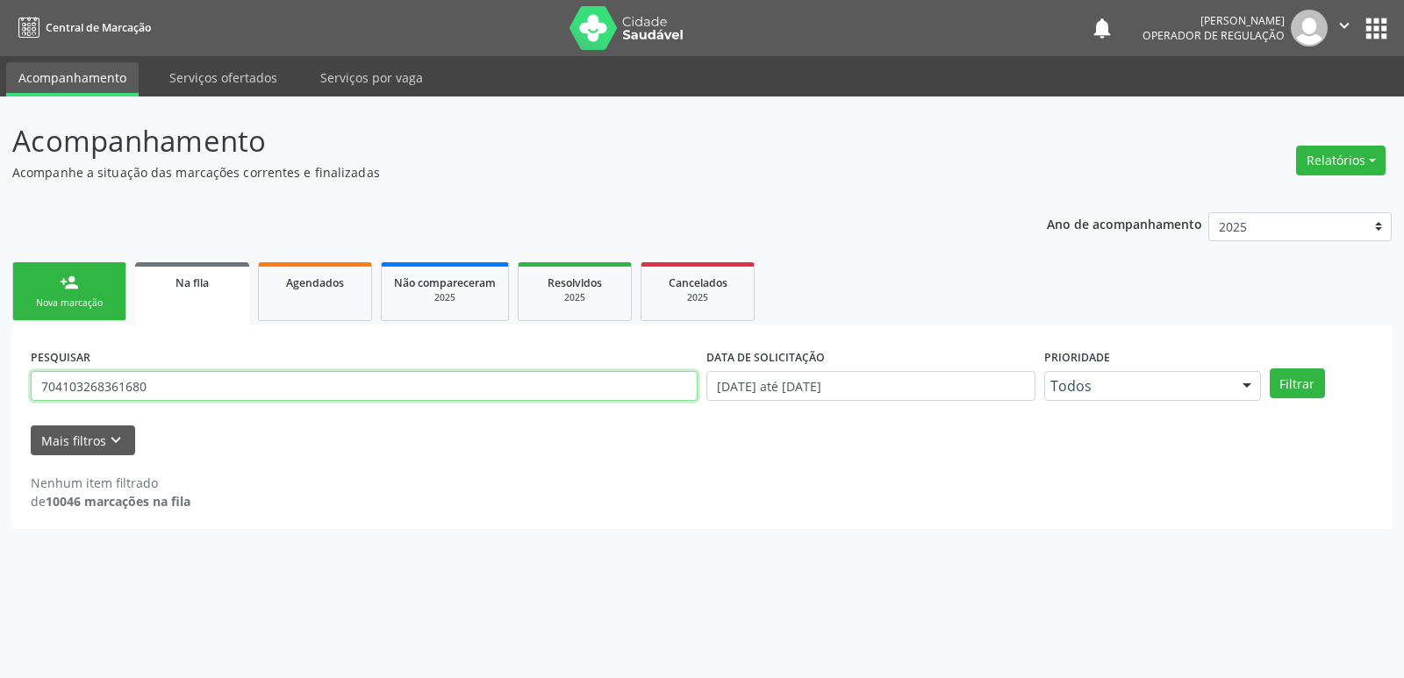
drag, startPoint x: 168, startPoint y: 396, endPoint x: 0, endPoint y: 382, distance: 168.2
click at [0, 382] on div "Acompanhamento Acompanhe a situação das marcações correntes e finalizadas Relat…" at bounding box center [702, 388] width 1404 height 582
type input "706408146405789"
click at [1270, 369] on button "Filtrar" at bounding box center [1297, 384] width 55 height 30
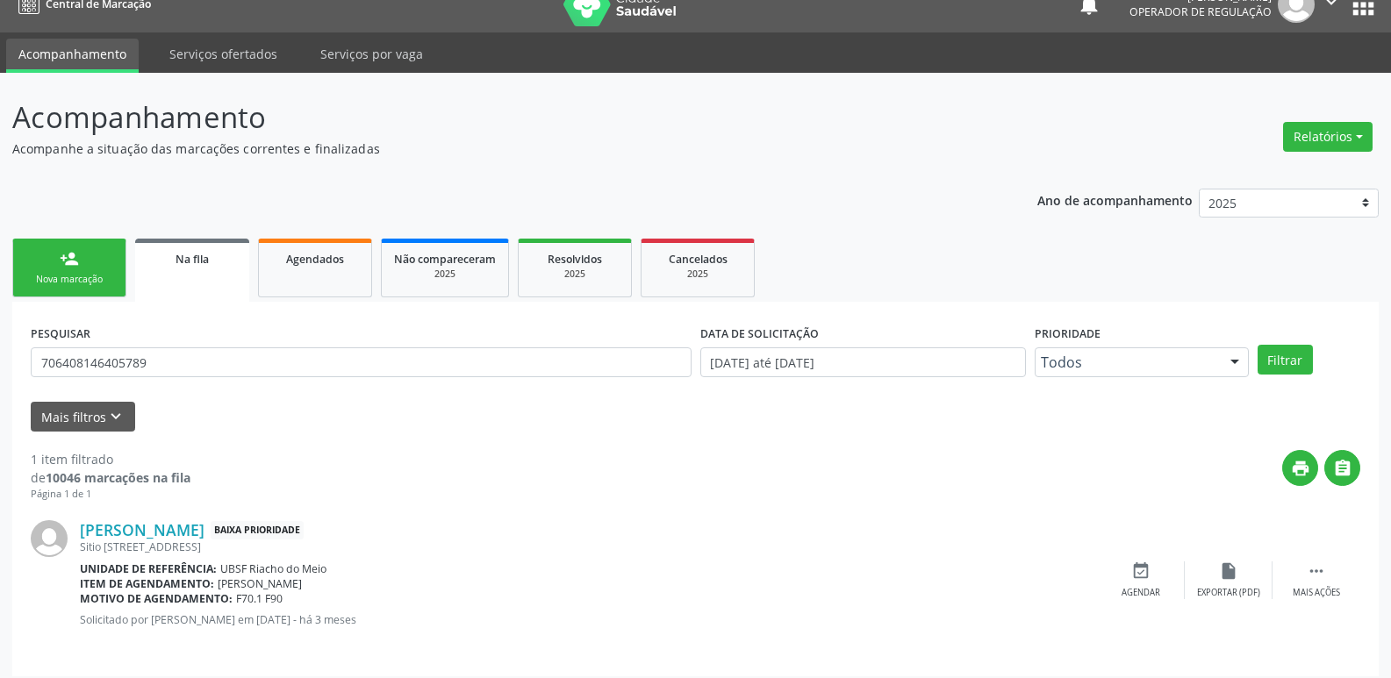
scroll to position [34, 0]
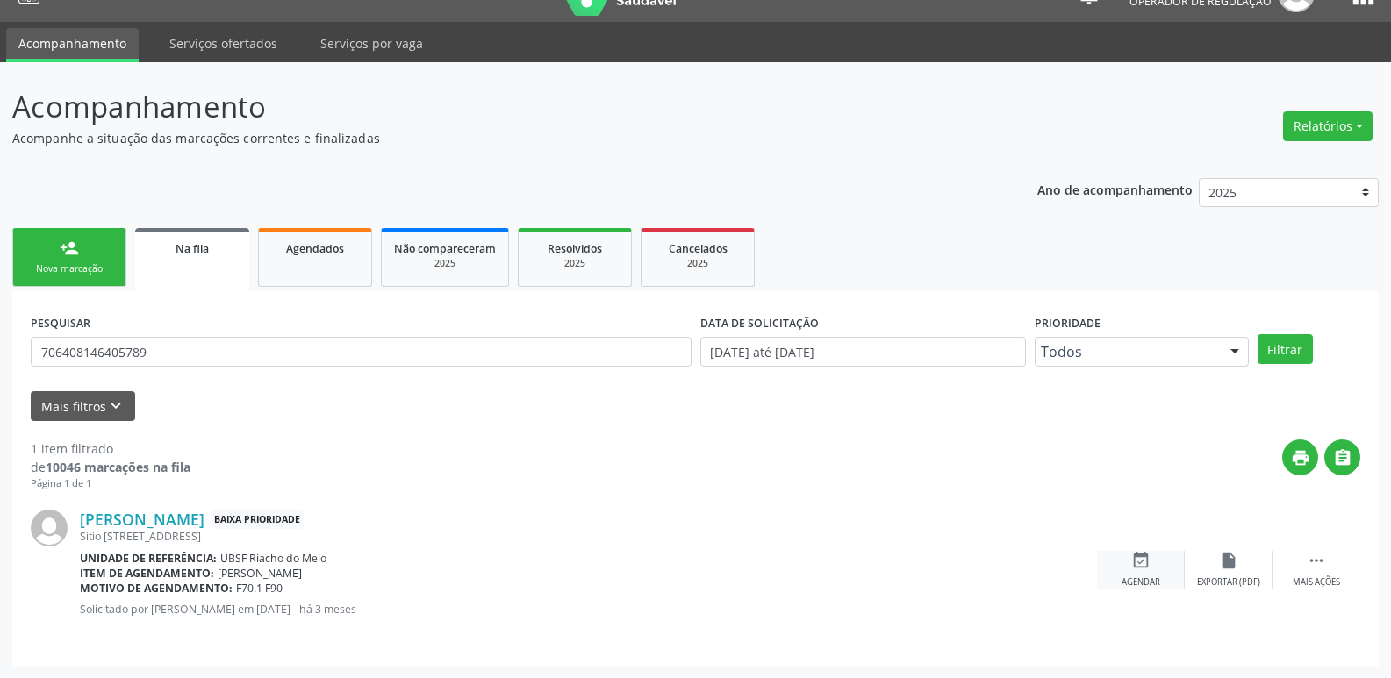
click at [1146, 563] on icon "event_available" at bounding box center [1140, 560] width 19 height 19
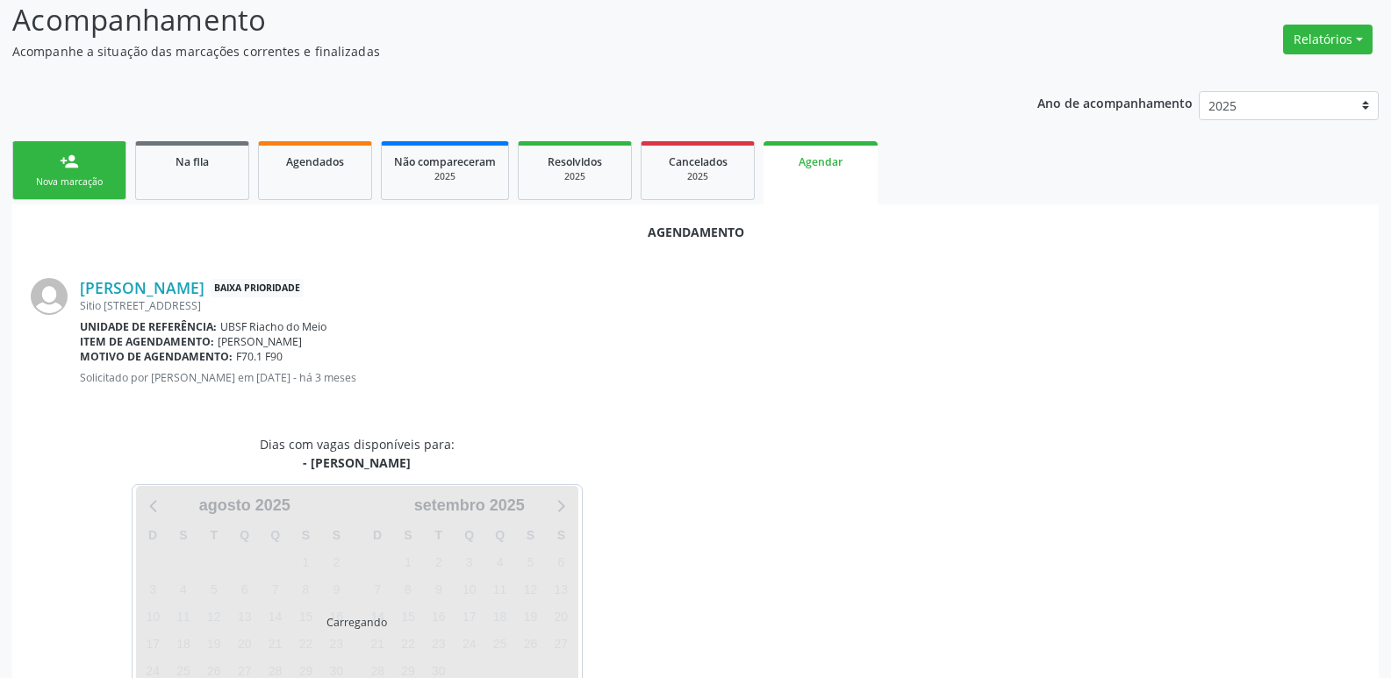
scroll to position [194, 0]
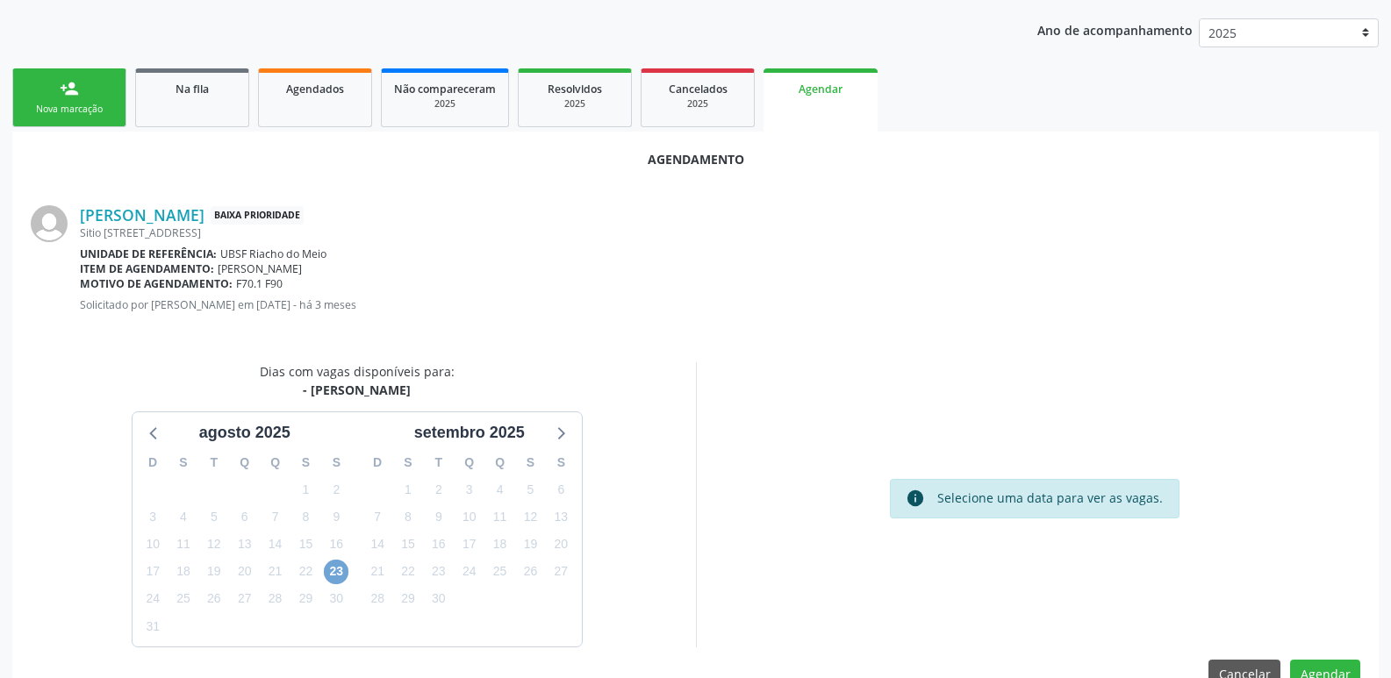
click at [332, 572] on span "23" at bounding box center [336, 572] width 25 height 25
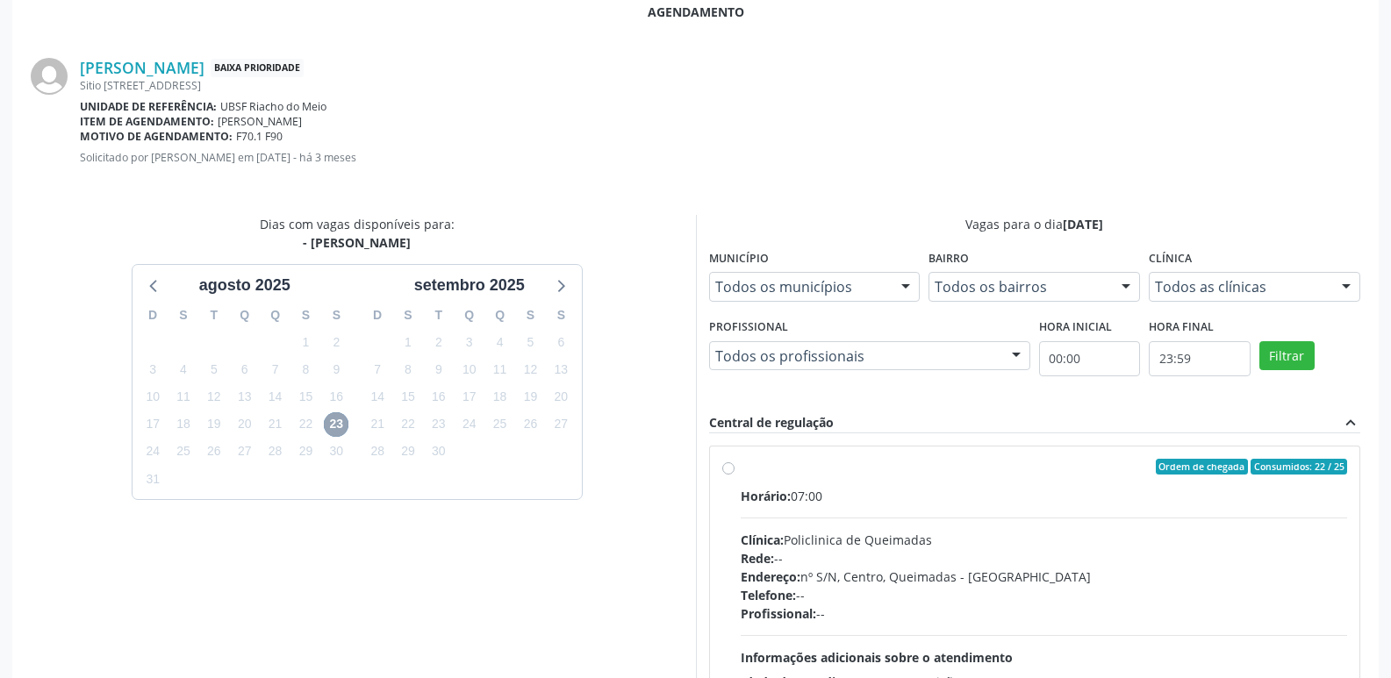
scroll to position [489, 0]
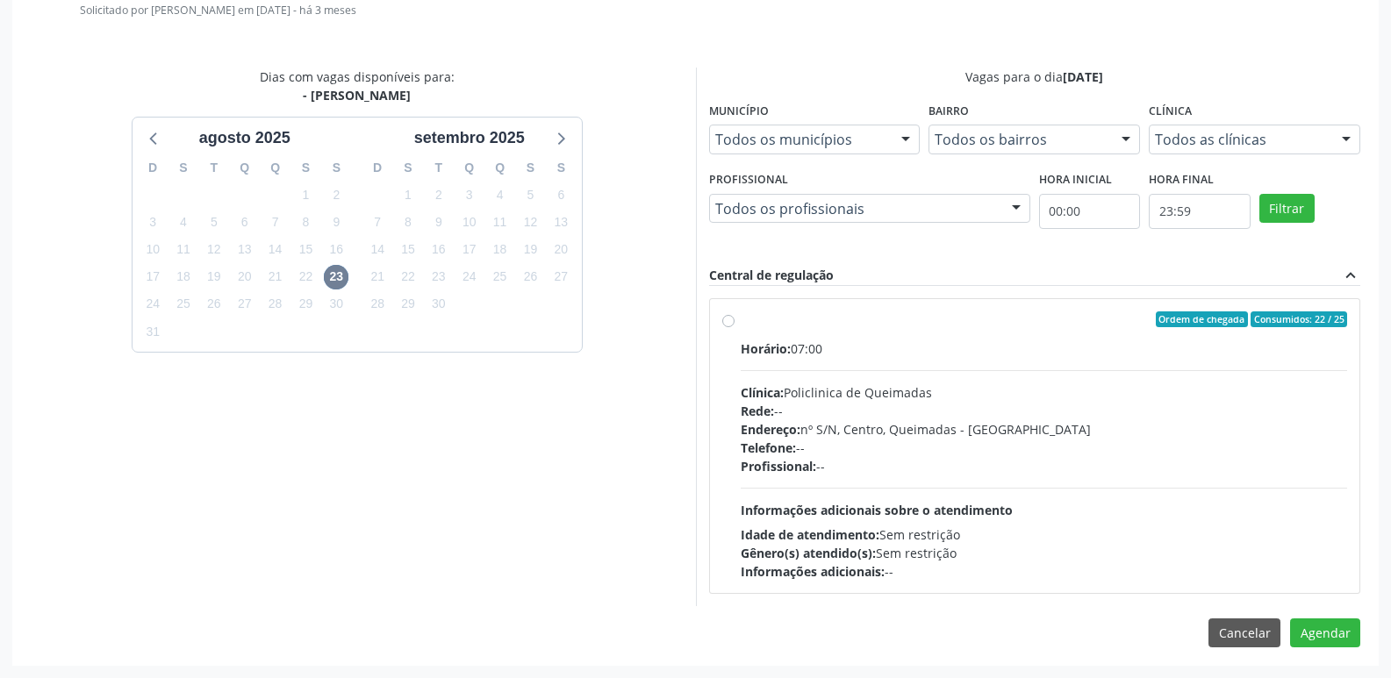
click at [1213, 470] on div "Profissional: --" at bounding box center [1044, 466] width 607 height 18
click at [735, 327] on input "Ordem de chegada Consumidos: 22 / 25 Horário: 07:00 Clínica: Policlinica de Que…" at bounding box center [728, 320] width 12 height 16
radio input "true"
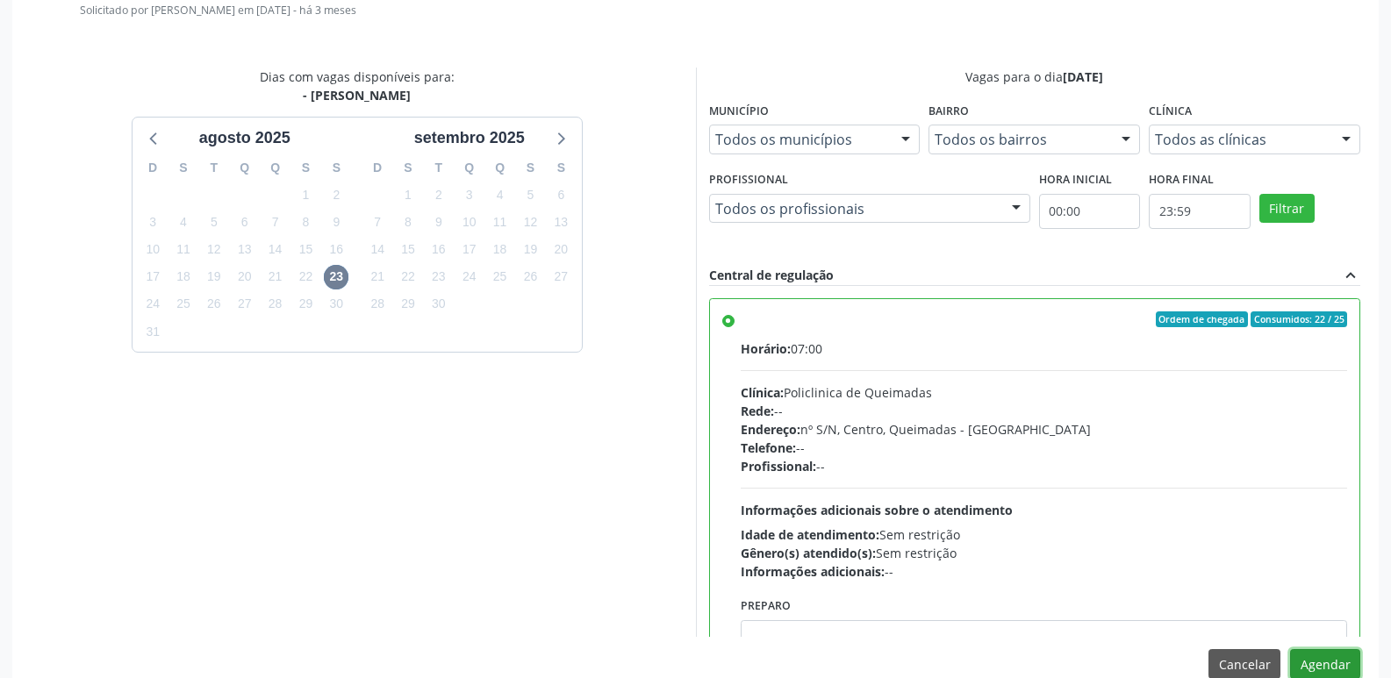
click at [1339, 656] on button "Agendar" at bounding box center [1325, 664] width 70 height 30
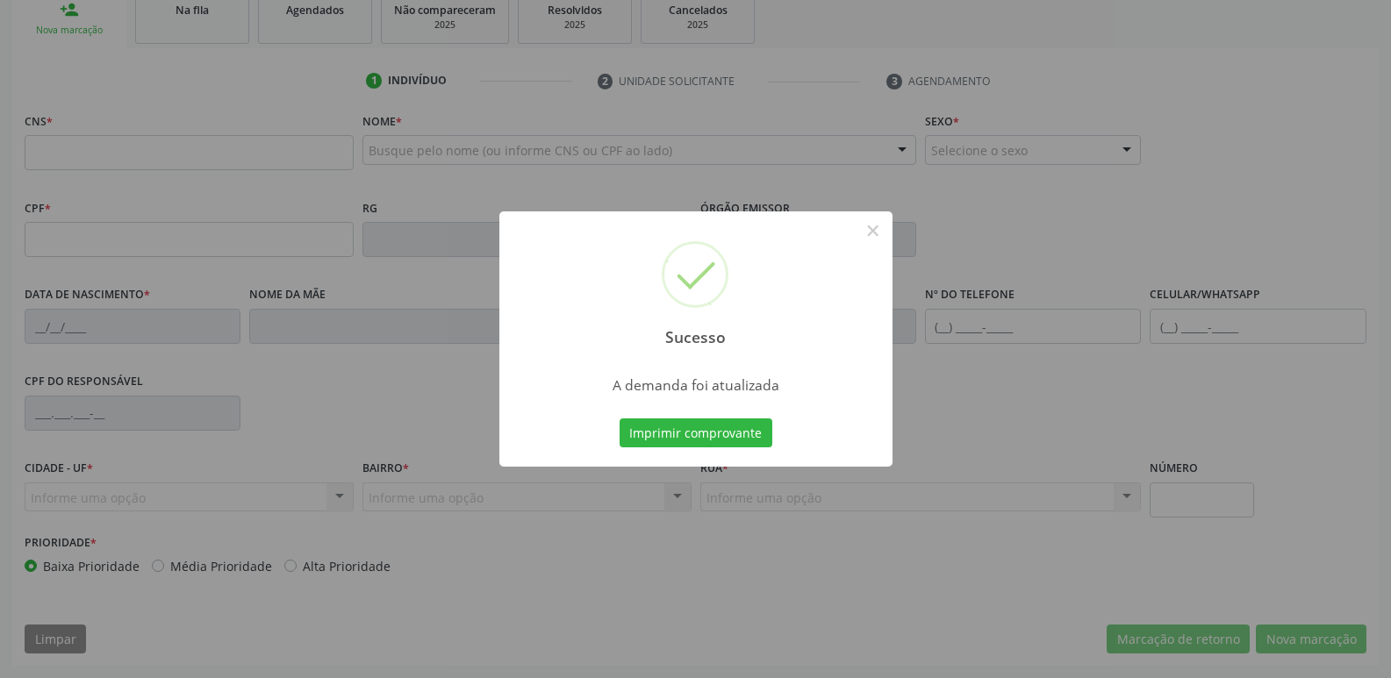
scroll to position [273, 0]
click at [620, 419] on button "Imprimir comprovante" at bounding box center [696, 434] width 153 height 30
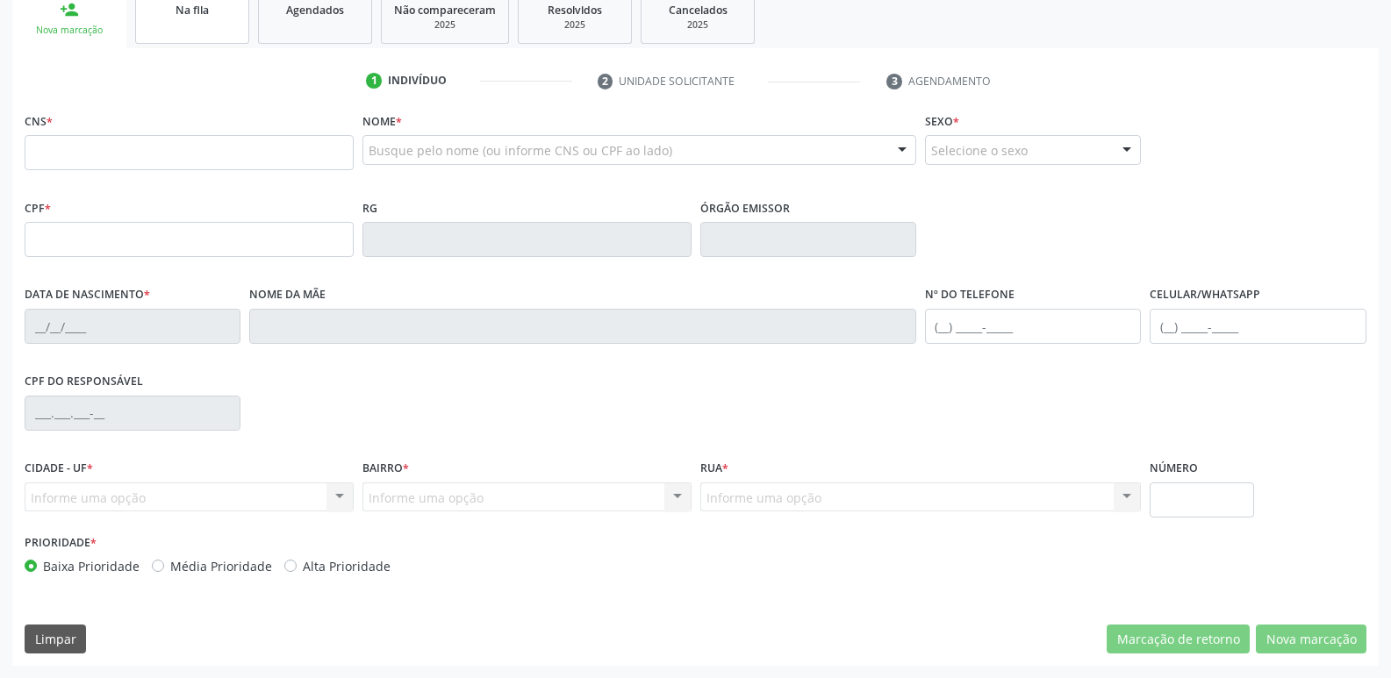
click at [177, 29] on link "Na fila" at bounding box center [192, 16] width 114 height 54
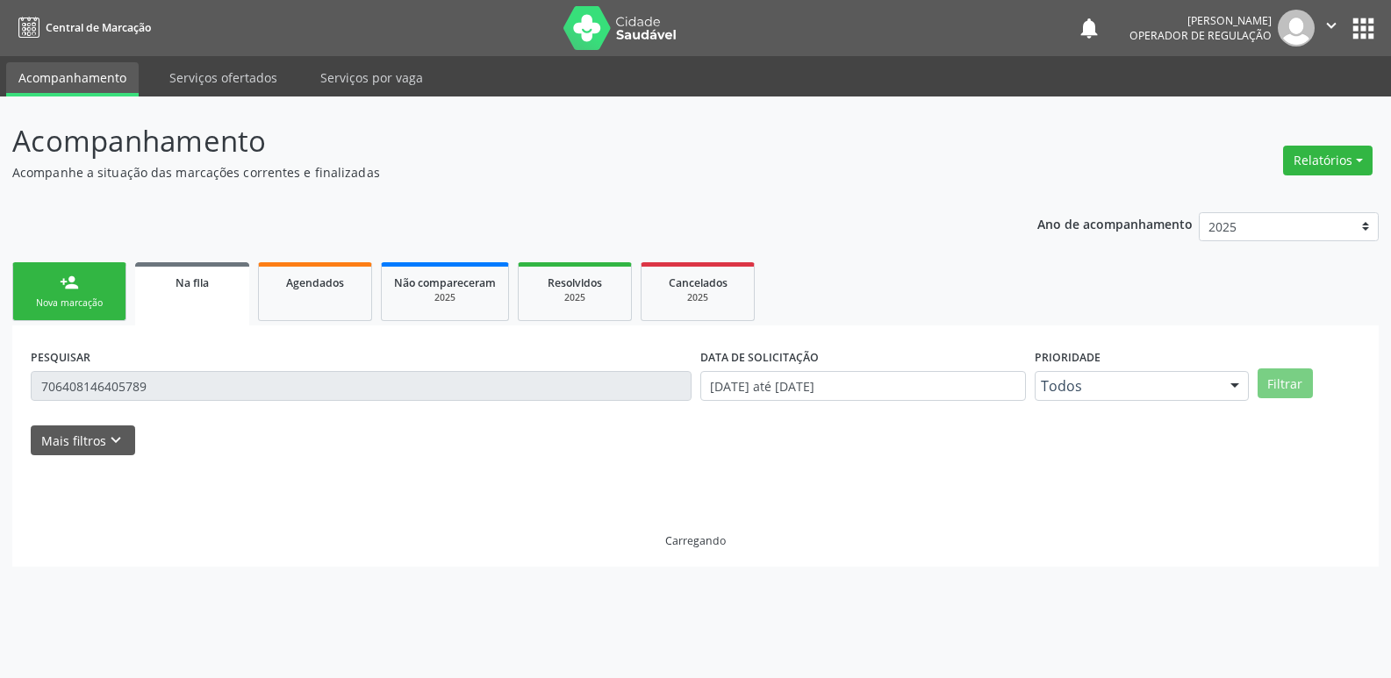
scroll to position [0, 0]
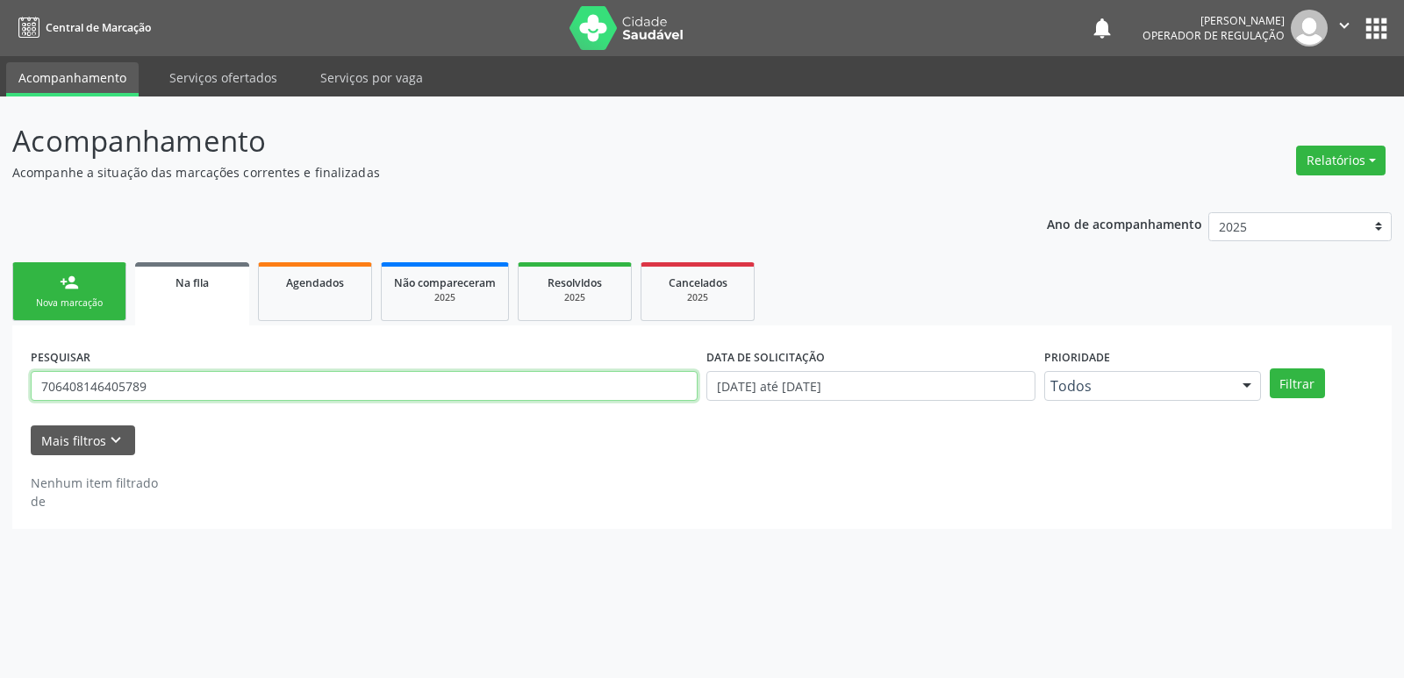
drag, startPoint x: 161, startPoint y: 380, endPoint x: 68, endPoint y: 341, distance: 101.1
click at [1, 372] on div "Acompanhamento Acompanhe a situação das marcações correntes e finalizadas Relat…" at bounding box center [702, 388] width 1404 height 582
type input "701402627641831"
click at [1270, 369] on button "Filtrar" at bounding box center [1297, 384] width 55 height 30
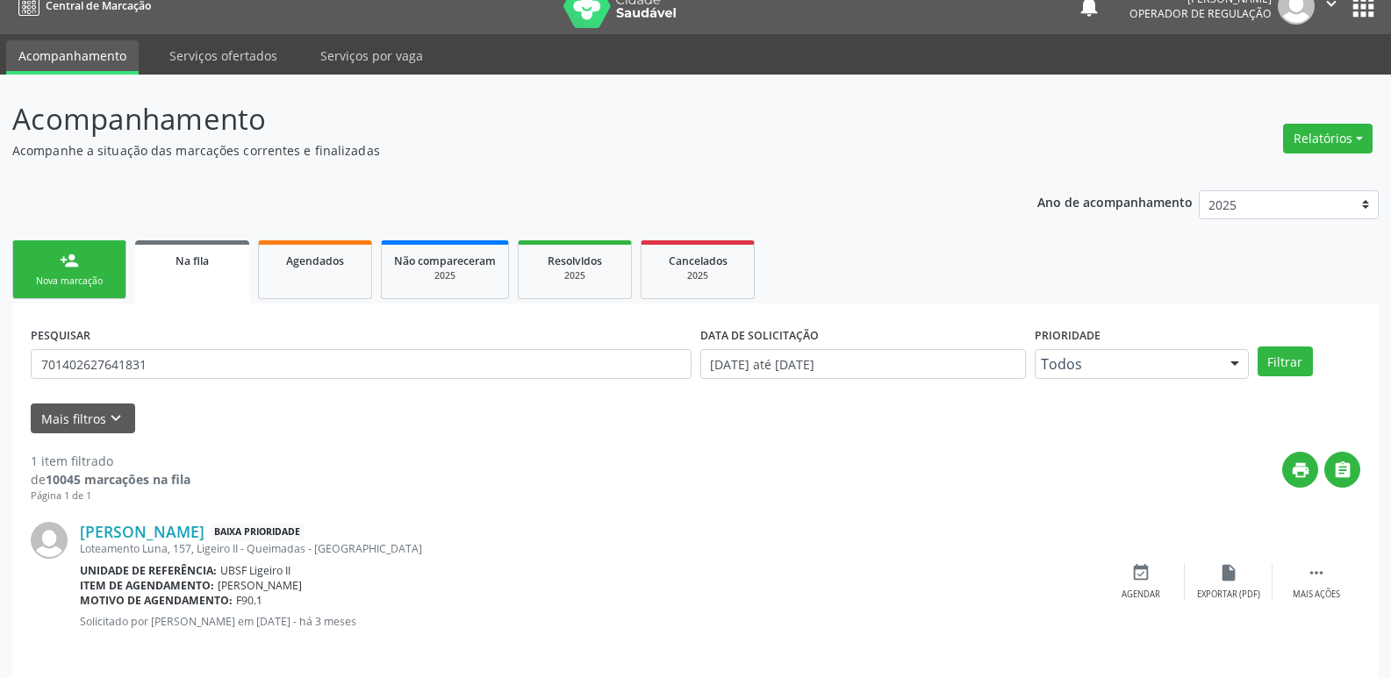
scroll to position [34, 0]
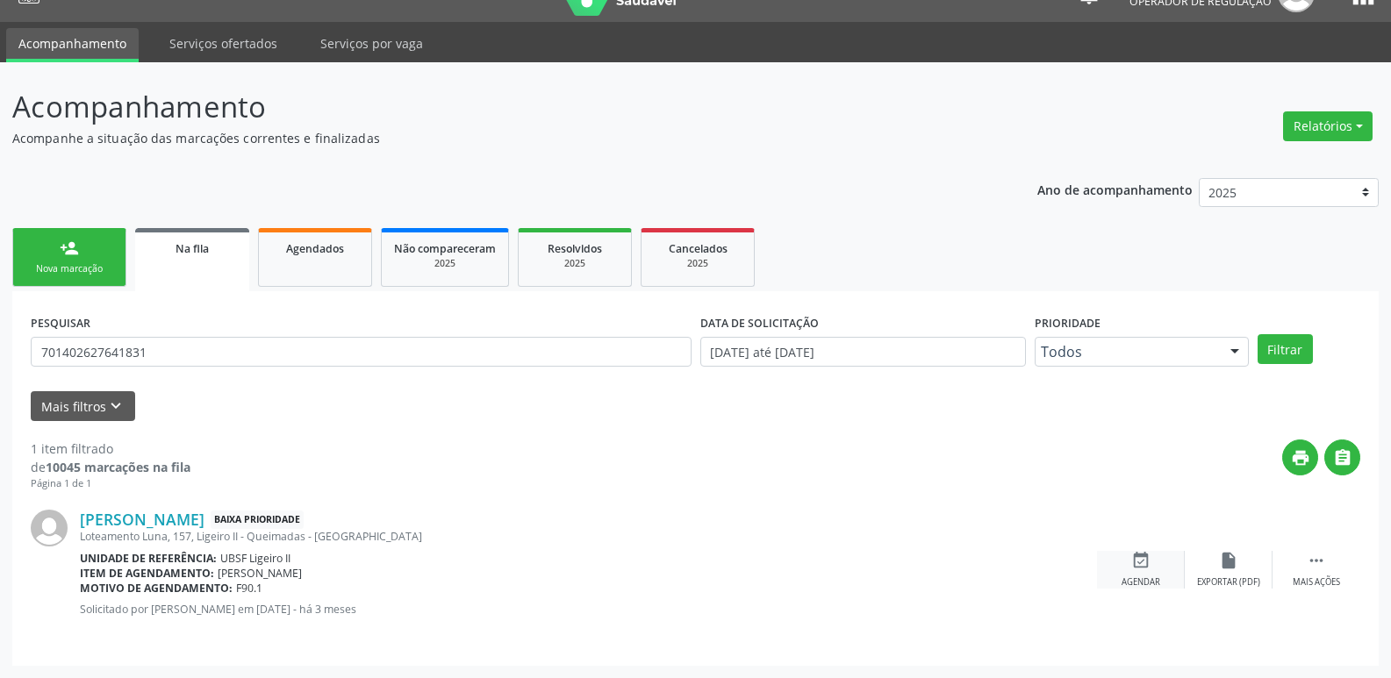
click at [1153, 562] on div "event_available Agendar" at bounding box center [1141, 570] width 88 height 38
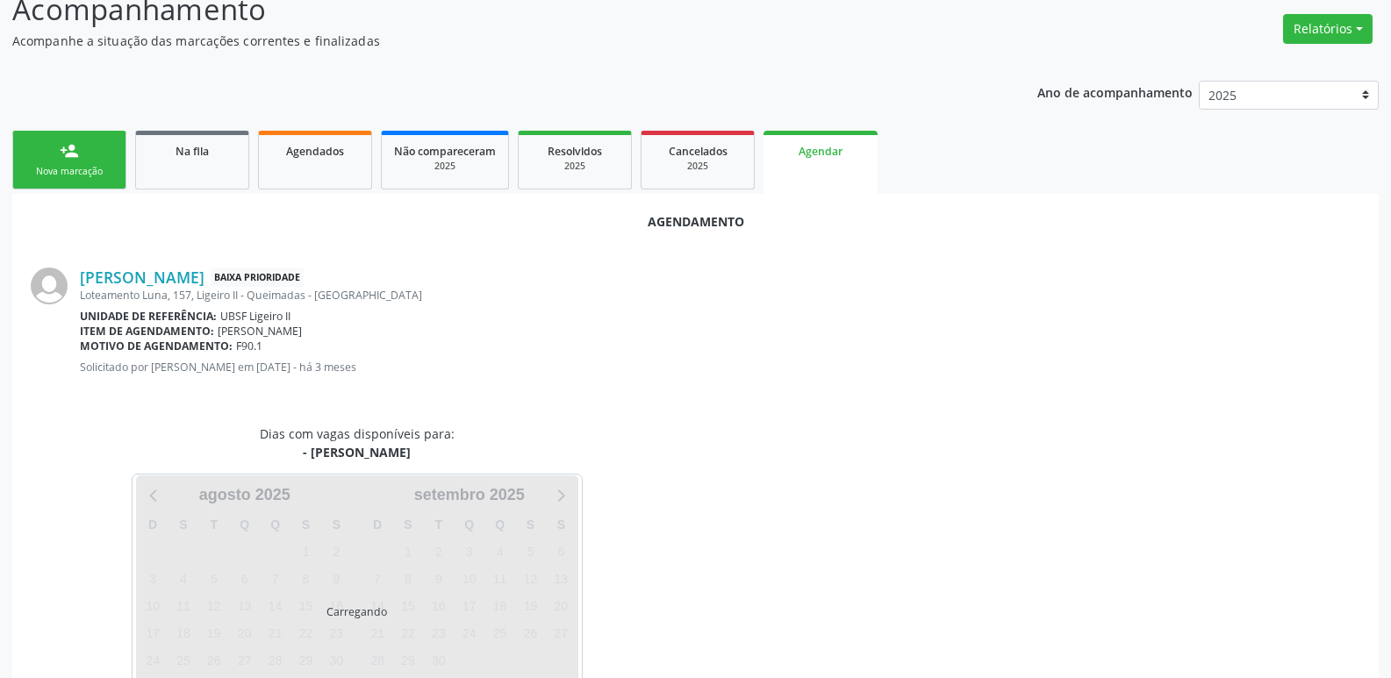
scroll to position [194, 0]
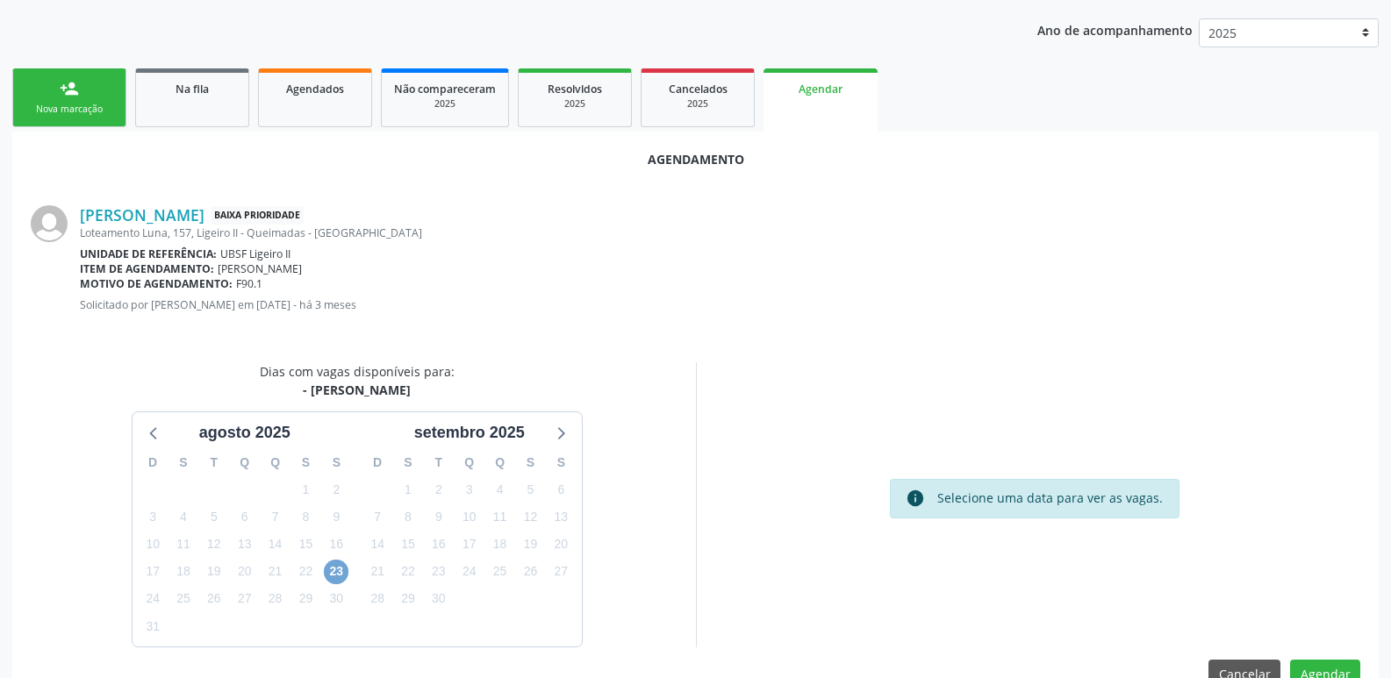
click at [331, 574] on span "23" at bounding box center [336, 572] width 25 height 25
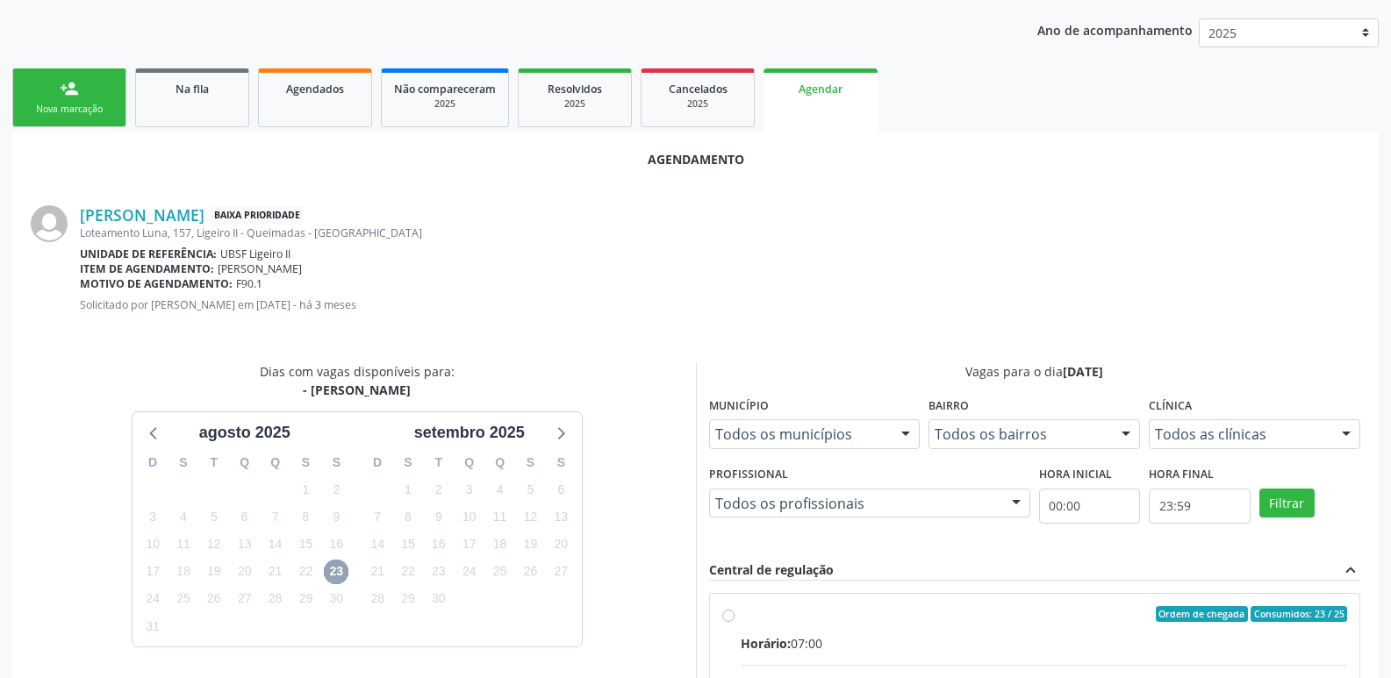
scroll to position [489, 0]
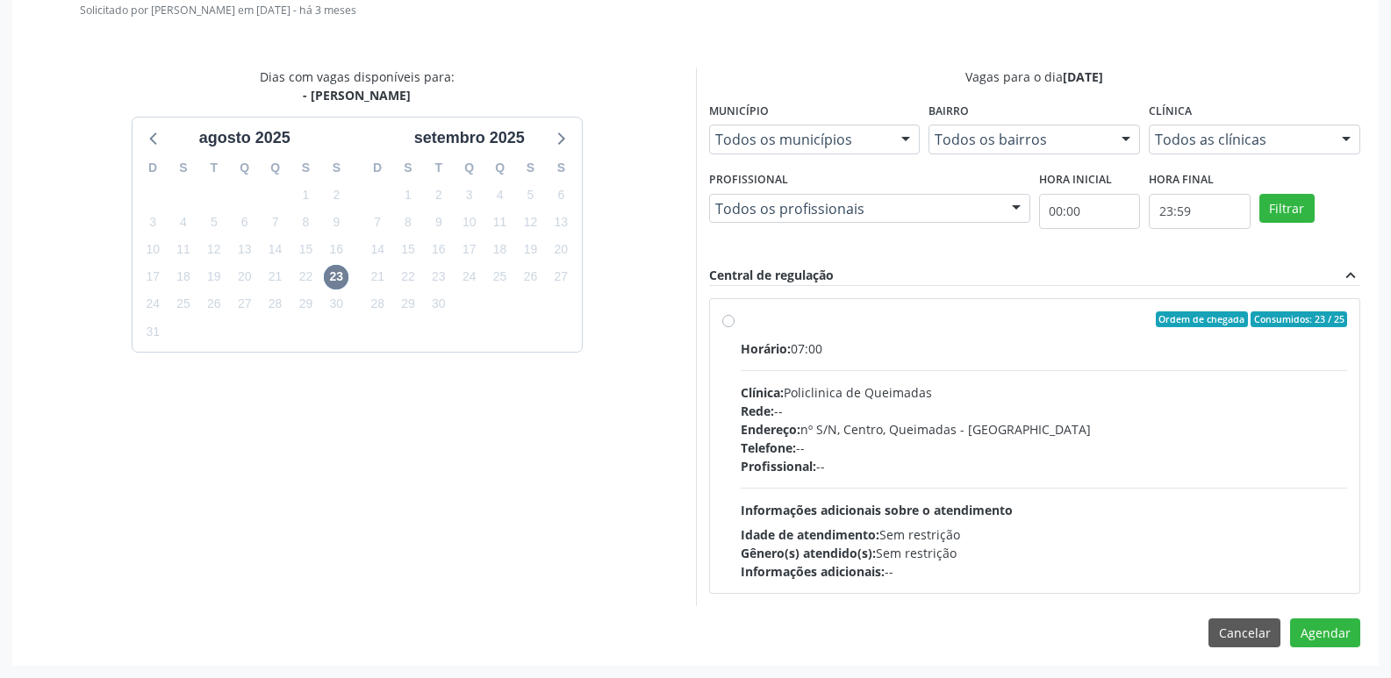
click at [1166, 453] on div "Telefone: --" at bounding box center [1044, 448] width 607 height 18
click at [735, 327] on input "Ordem de chegada Consumidos: 23 / 25 Horário: 07:00 Clínica: Policlinica de Que…" at bounding box center [728, 320] width 12 height 16
radio input "true"
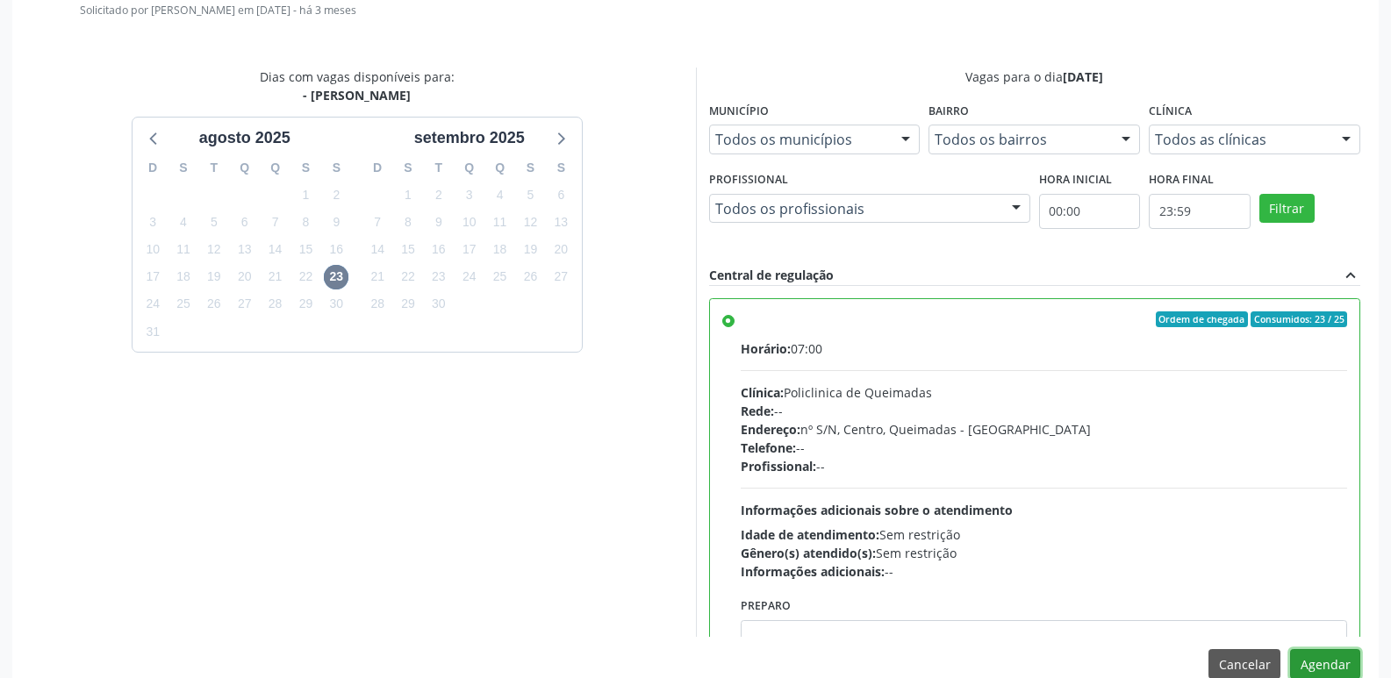
click at [1348, 662] on button "Agendar" at bounding box center [1325, 664] width 70 height 30
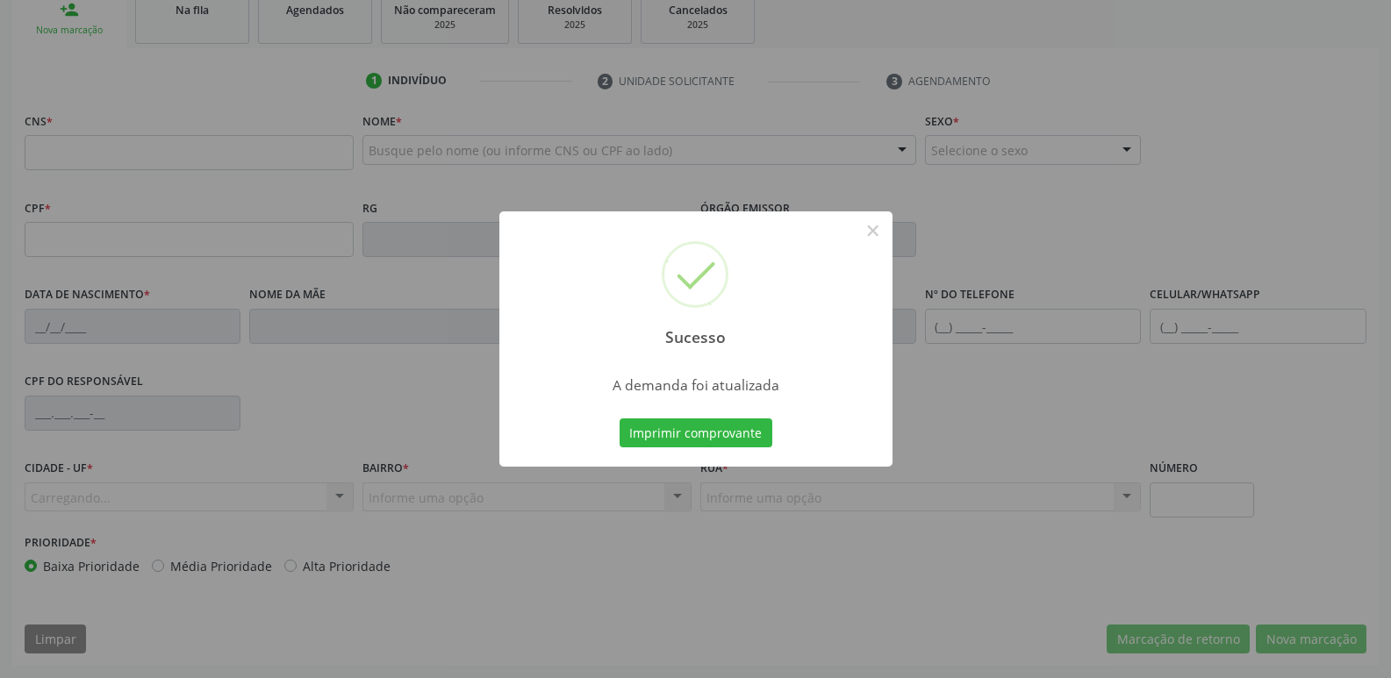
scroll to position [273, 0]
click at [620, 419] on button "Imprimir comprovante" at bounding box center [696, 434] width 153 height 30
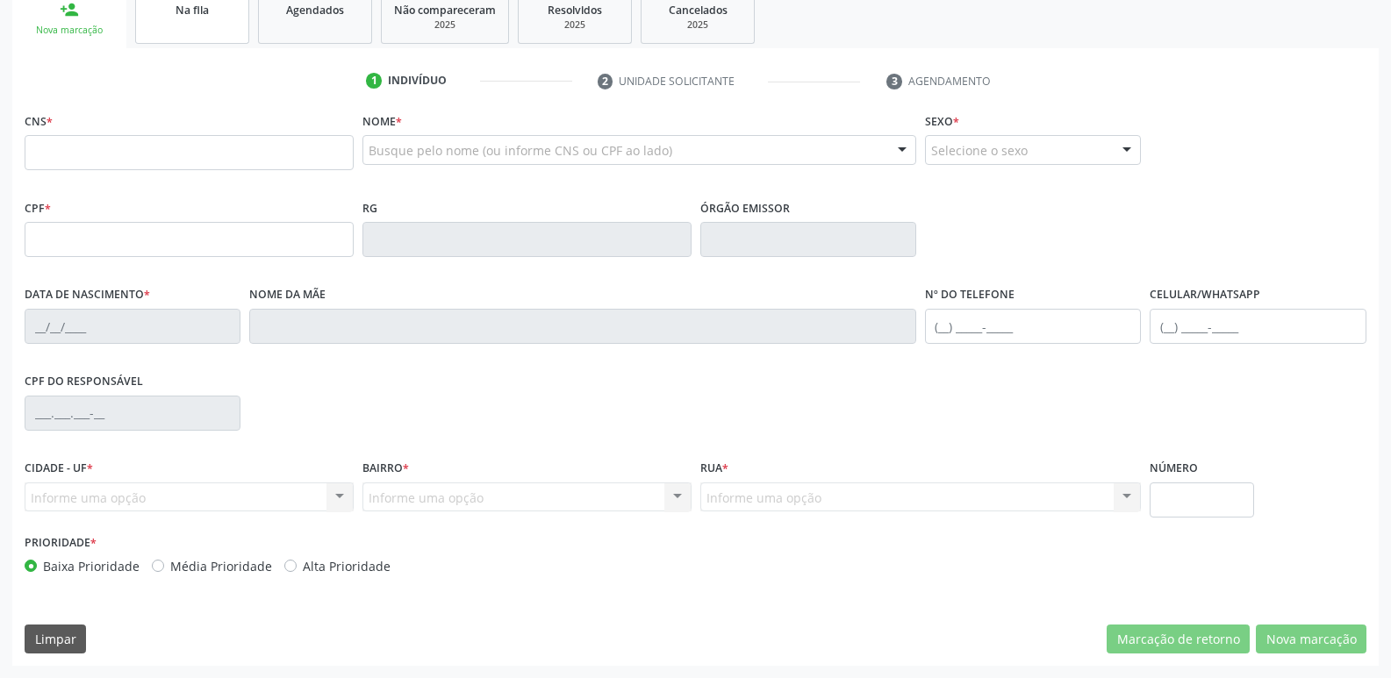
click at [211, 20] on link "Na fila" at bounding box center [192, 16] width 114 height 54
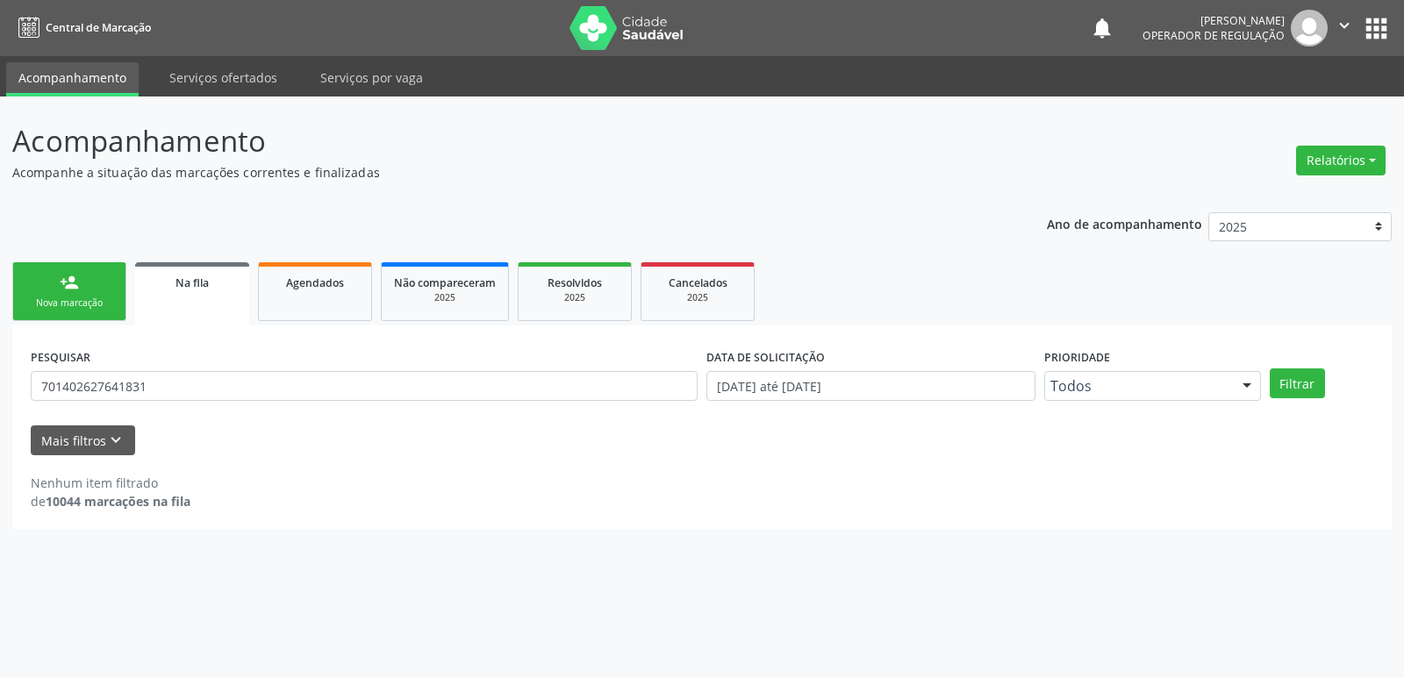
click at [61, 273] on div "person_add" at bounding box center [69, 282] width 19 height 19
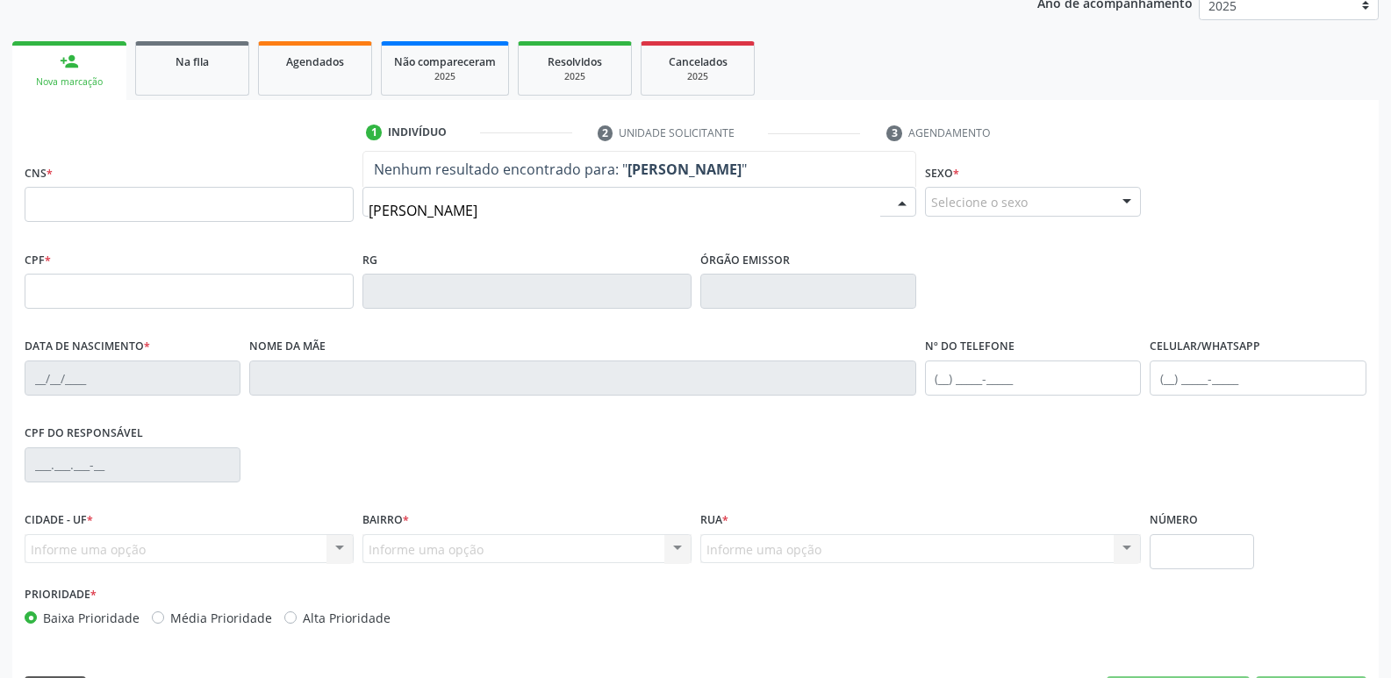
scroll to position [273, 0]
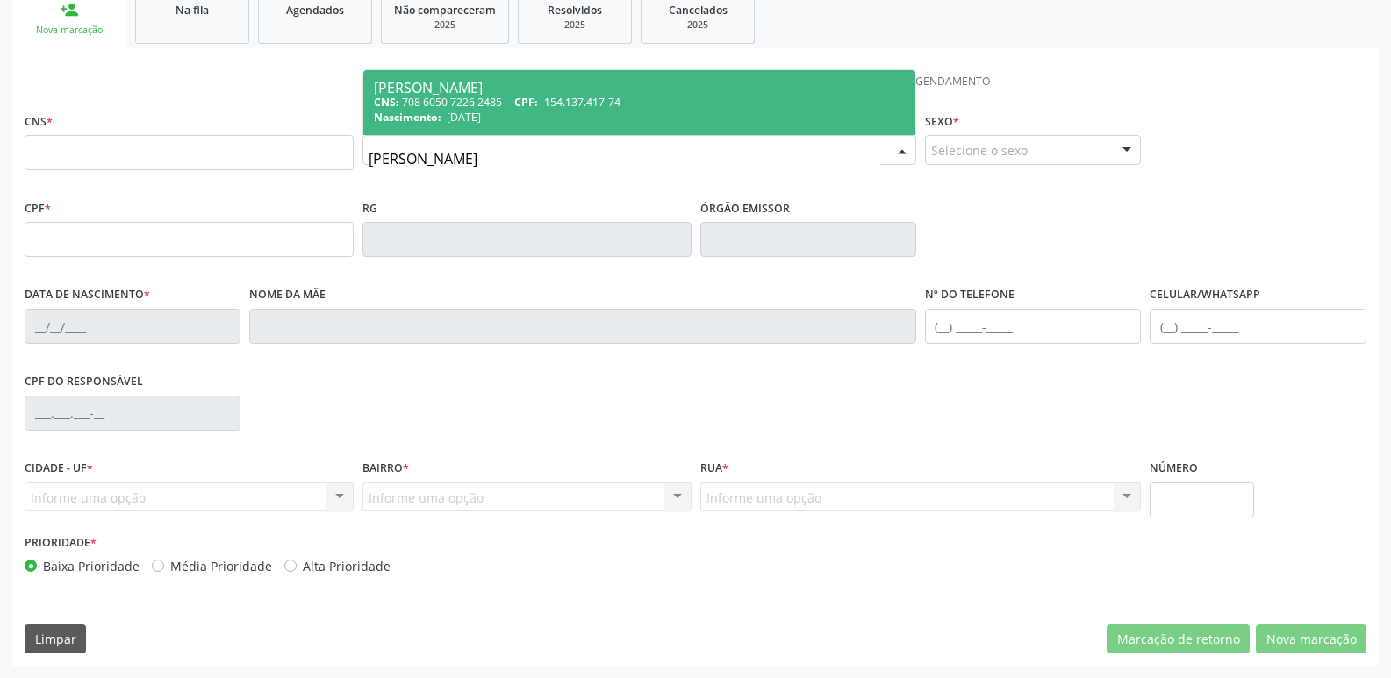
type input "[PERSON_NAME]"
click at [655, 140] on div at bounding box center [639, 150] width 554 height 30
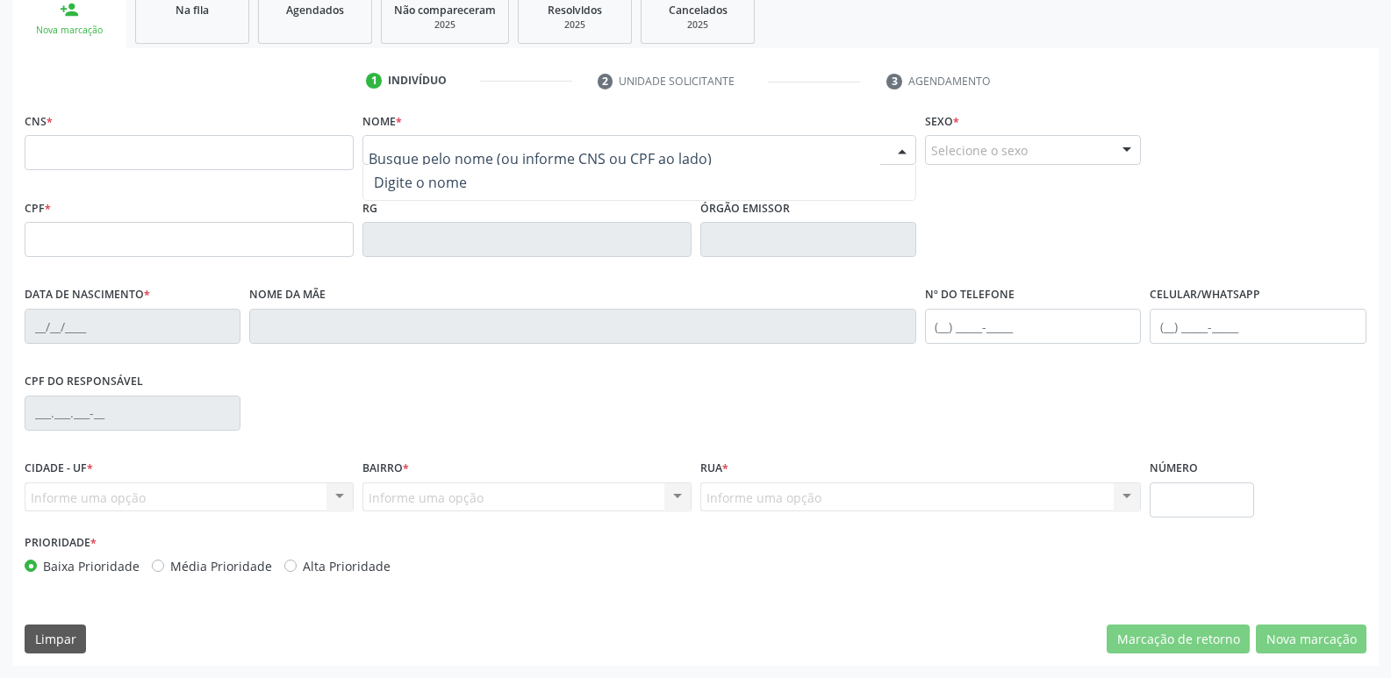
click at [663, 118] on div "Nome * Nenhum resultado encontrado para: " " Digite o nome" at bounding box center [639, 142] width 554 height 68
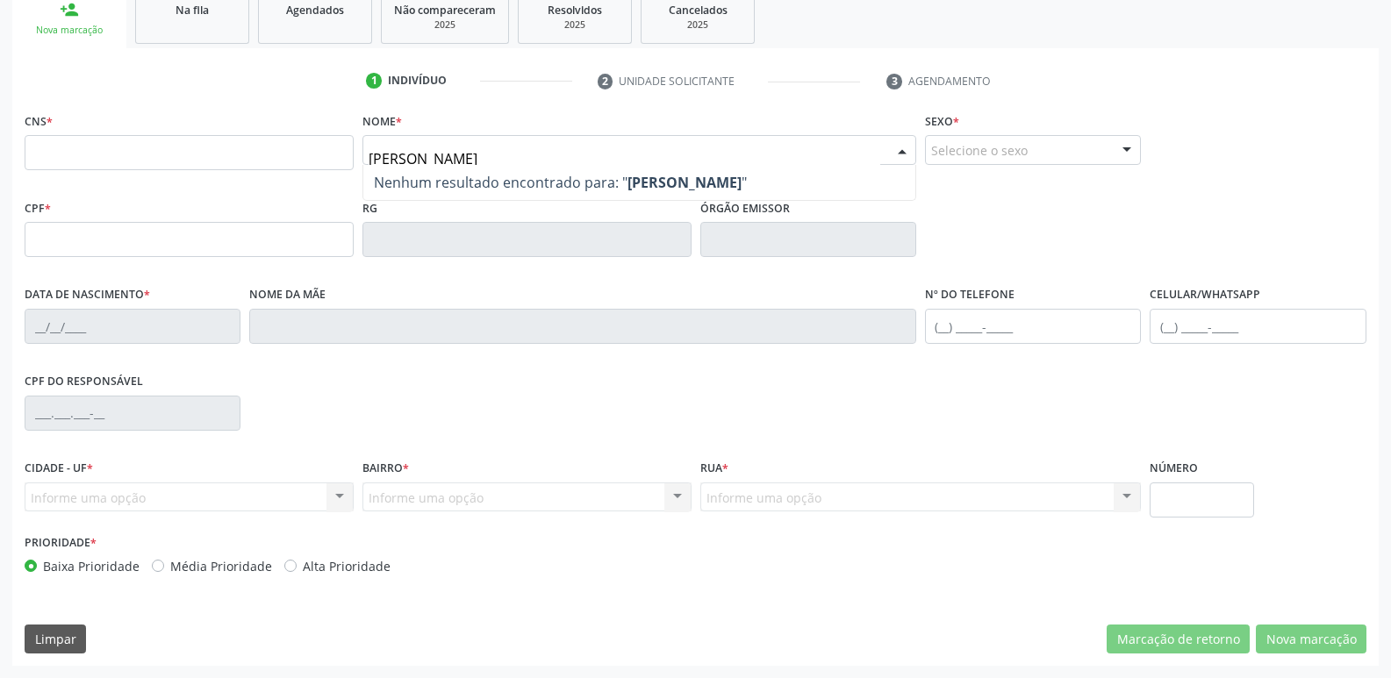
type input "[PERSON_NAME]"
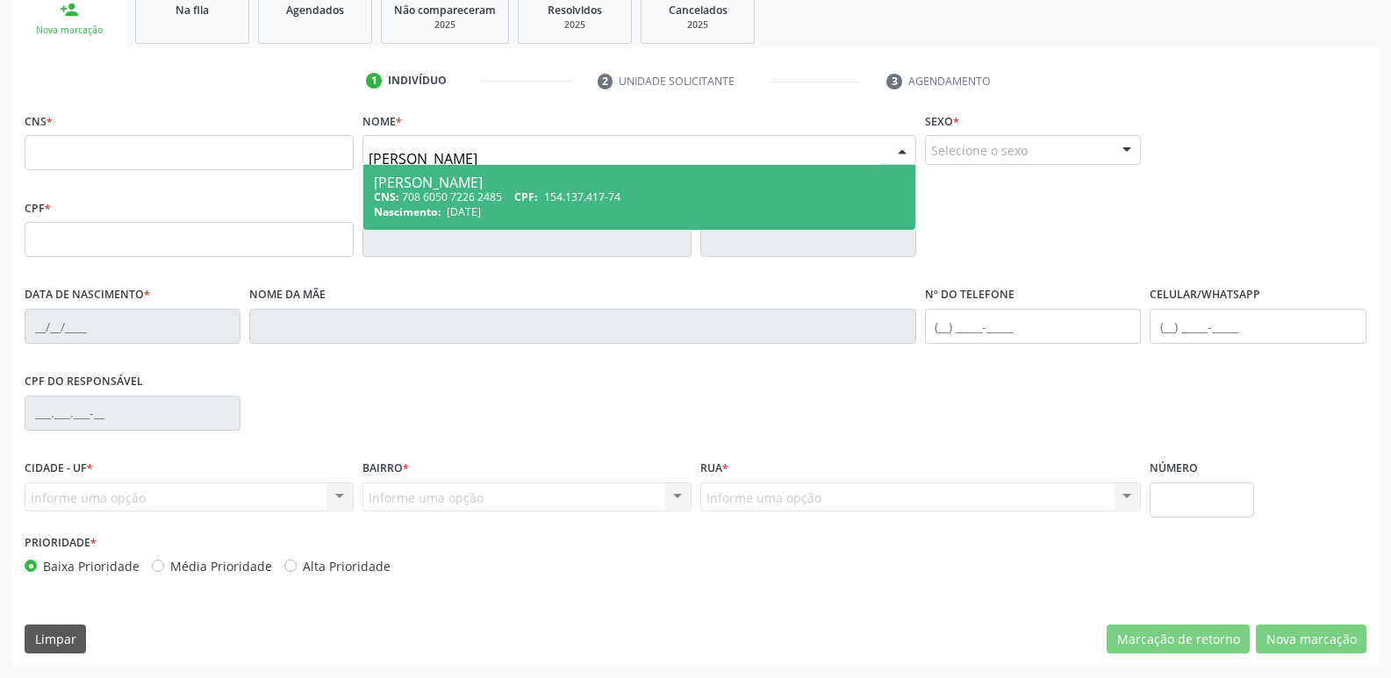
click at [388, 187] on div "[PERSON_NAME]" at bounding box center [639, 183] width 531 height 14
type input "708 6050 7226 2485"
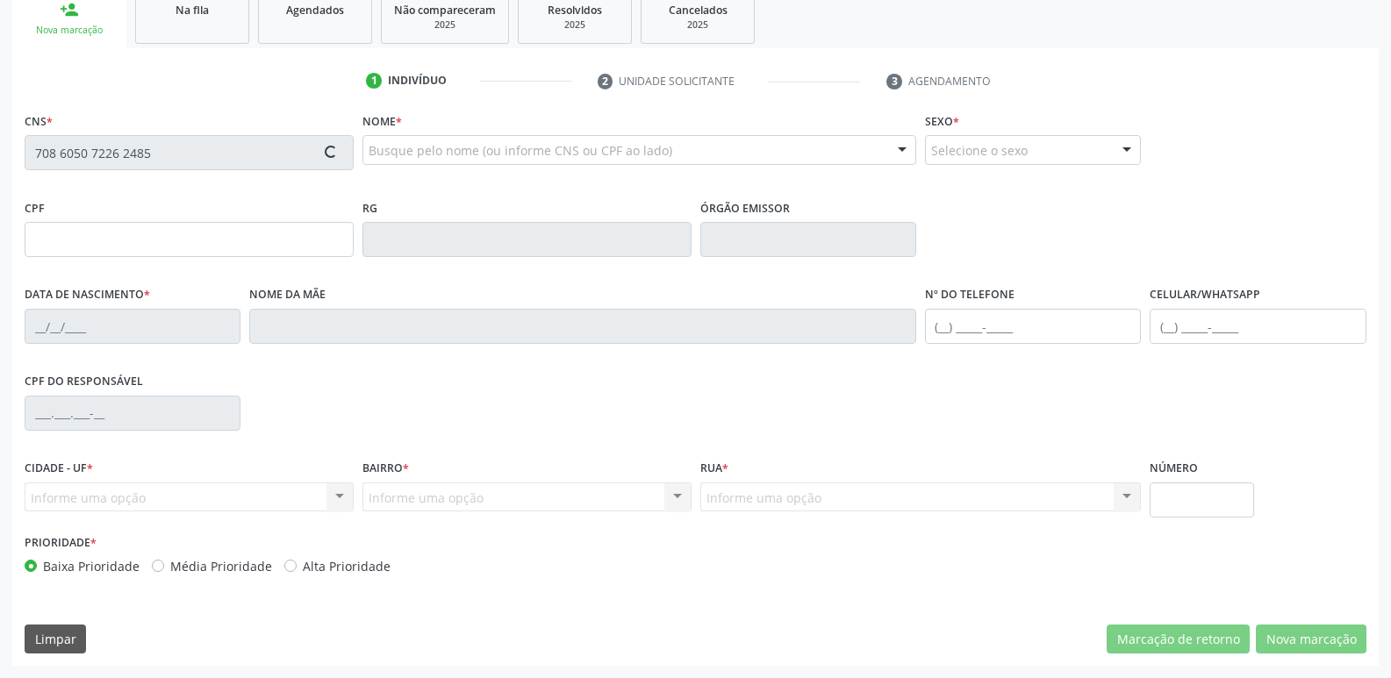
type input "154.137.417-74"
type input "[DATE]"
type input "[PERSON_NAME]"
type input "[PHONE_NUMBER]"
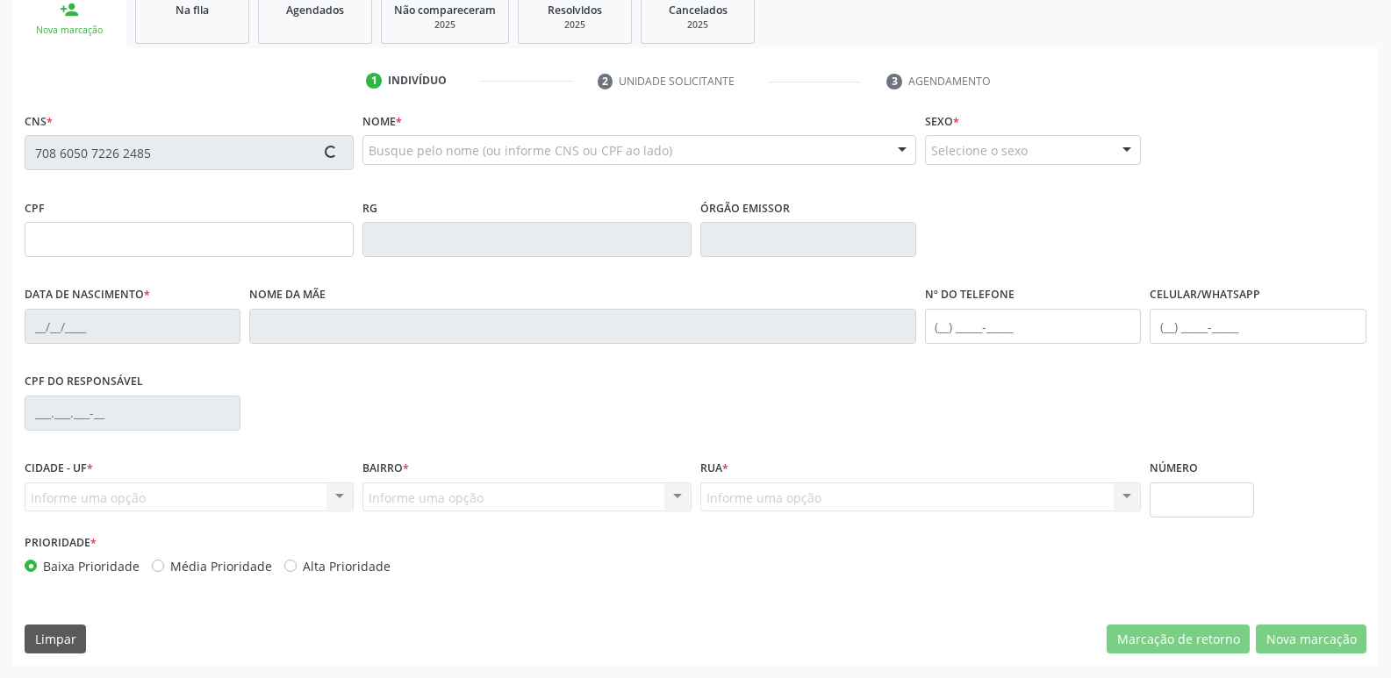
type input "860.269.337-00"
type input "70"
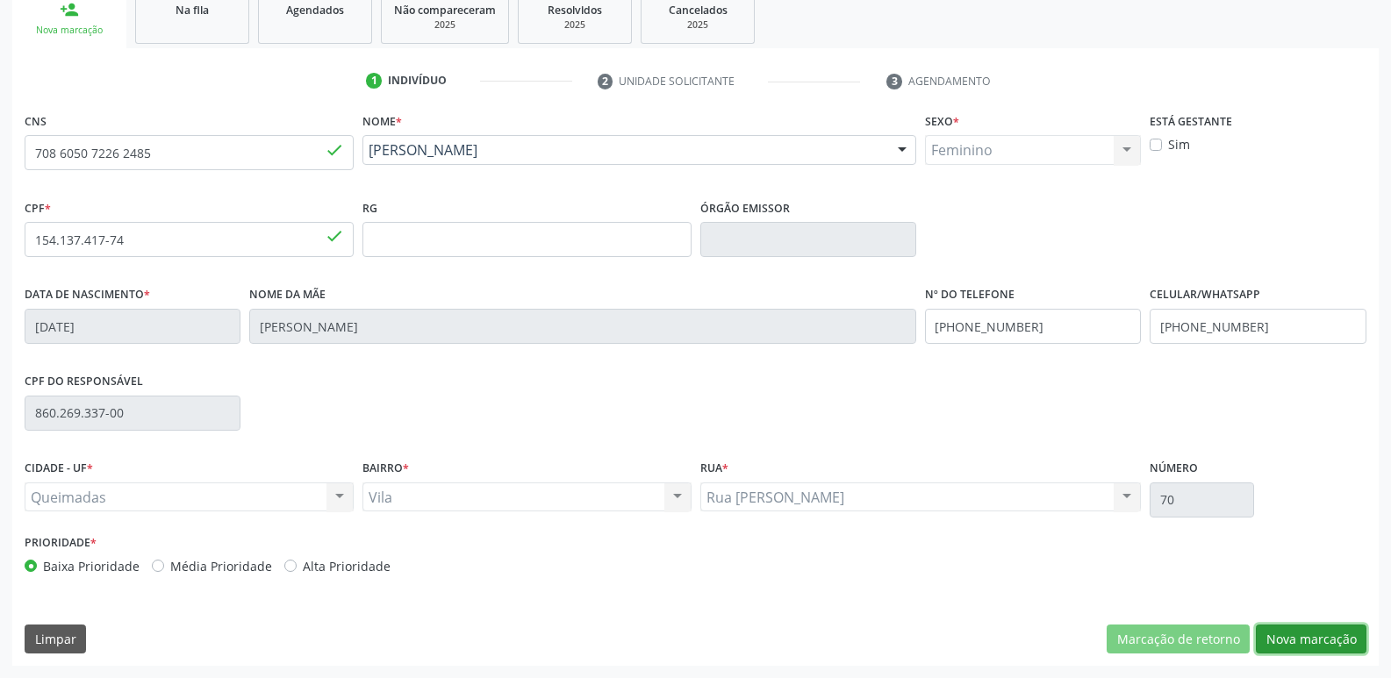
click at [1287, 635] on button "Nova marcação" at bounding box center [1311, 640] width 111 height 30
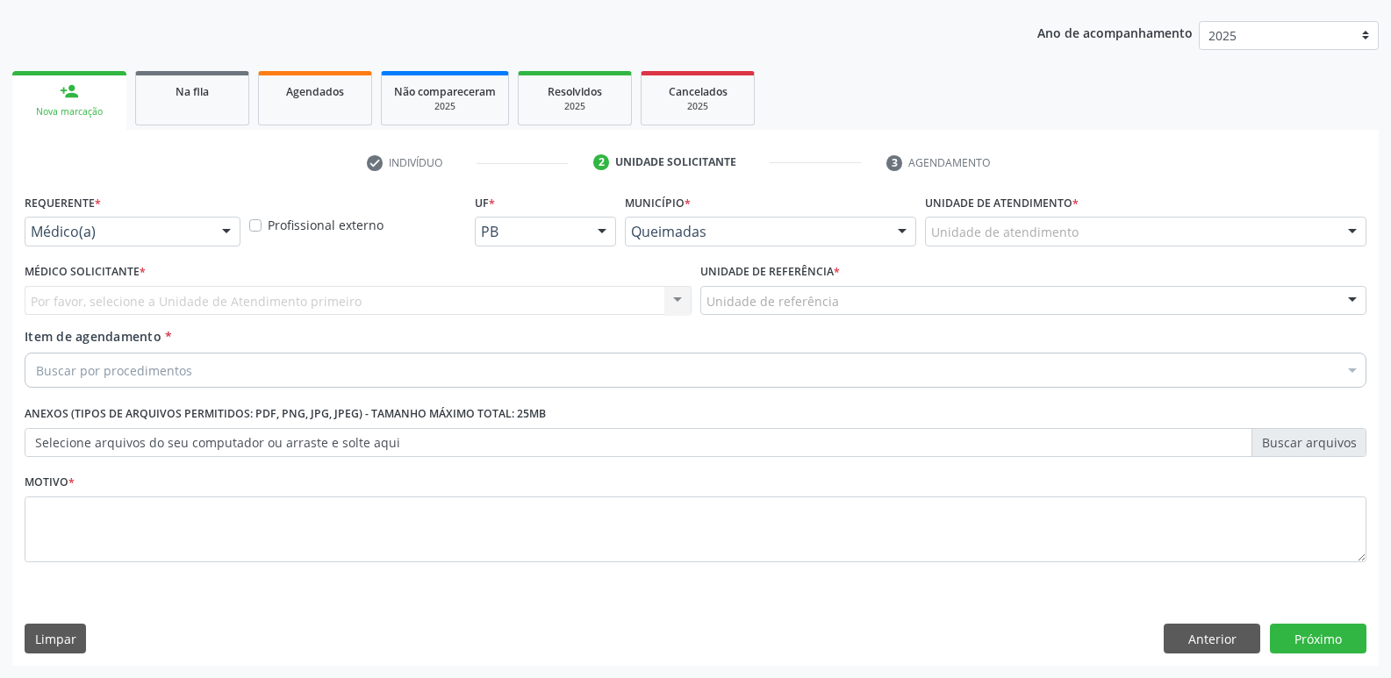
scroll to position [191, 0]
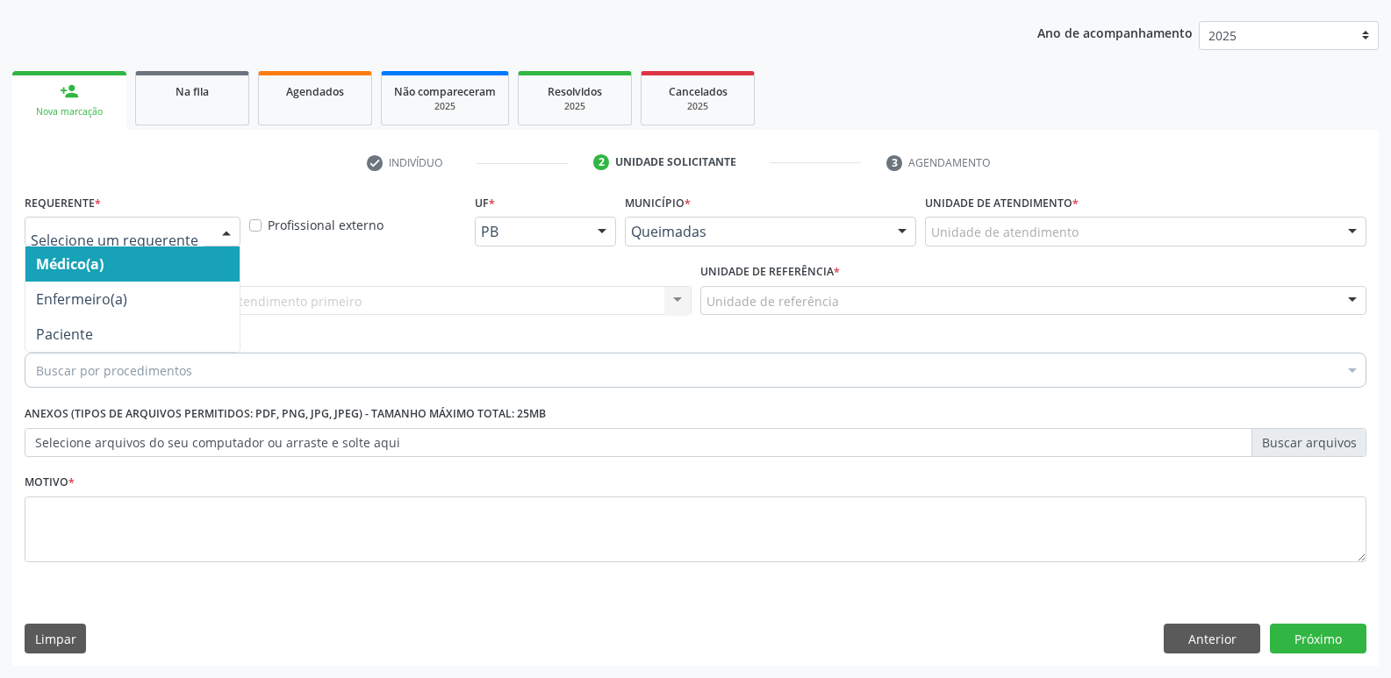
click at [144, 219] on div at bounding box center [133, 232] width 216 height 30
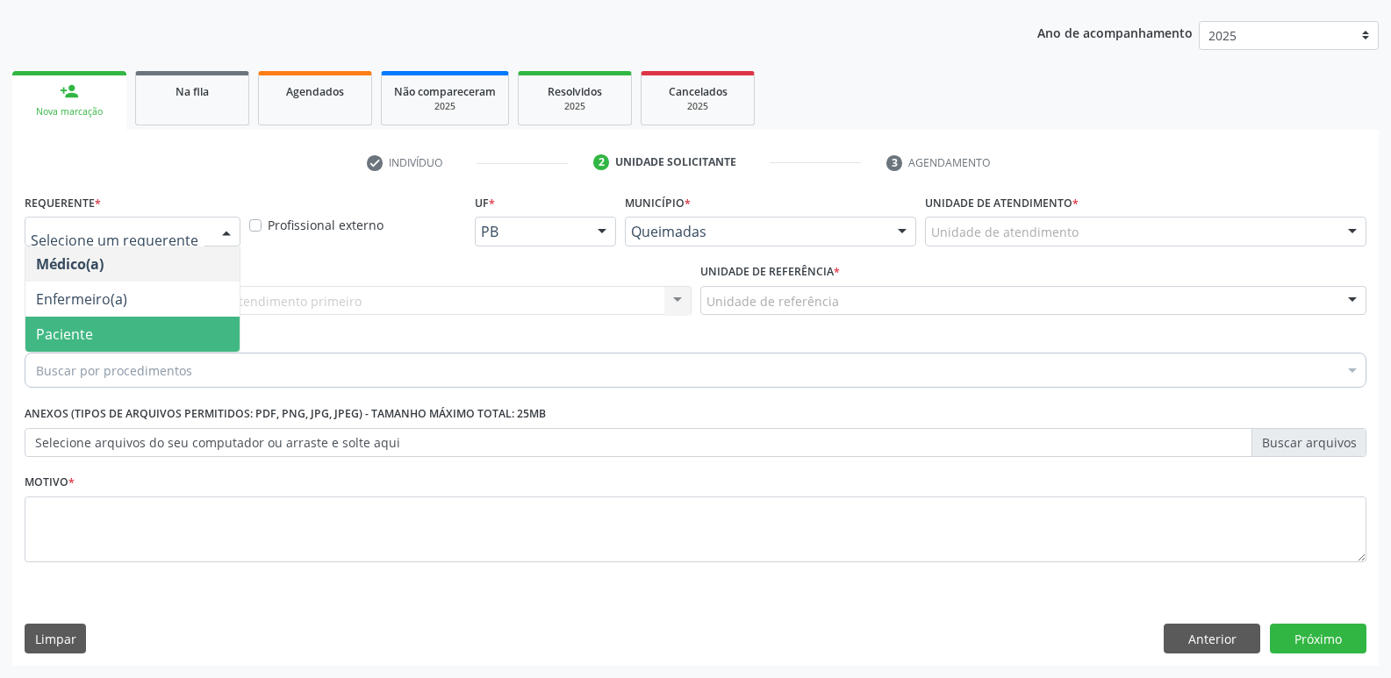
click at [70, 340] on span "Paciente" at bounding box center [64, 334] width 57 height 19
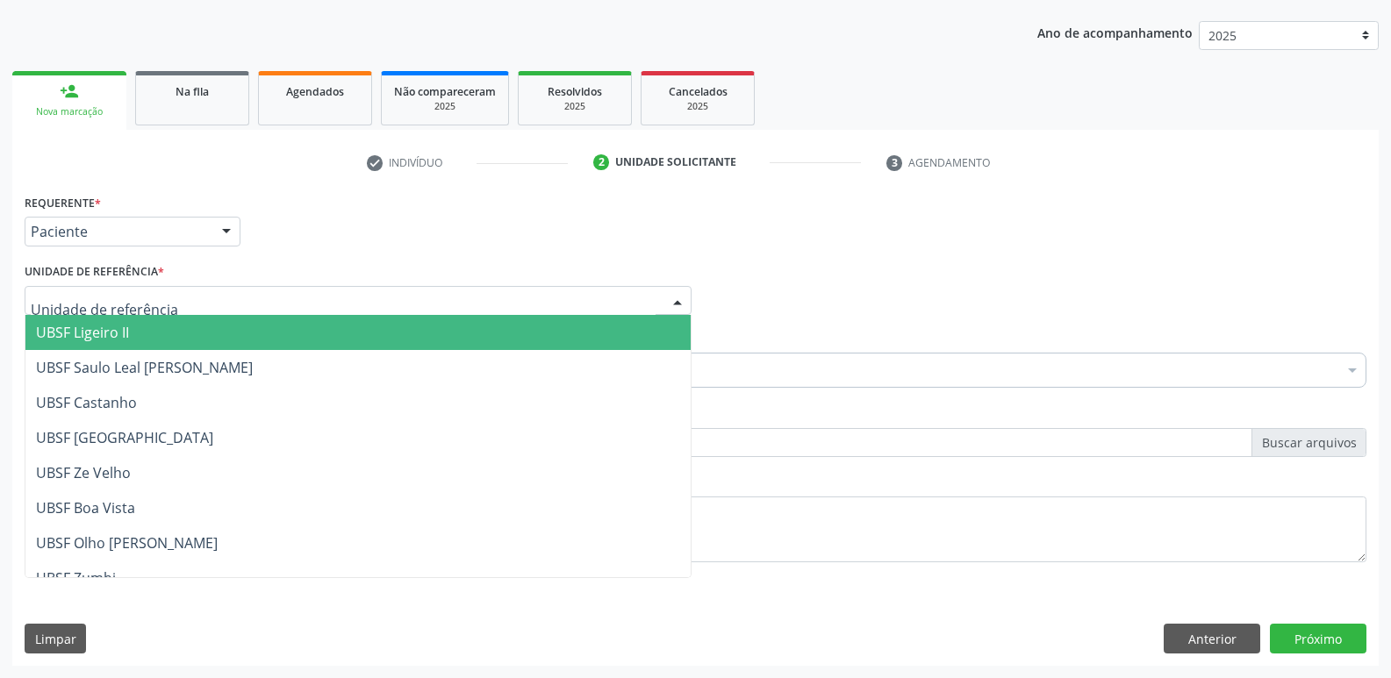
click at [96, 333] on span "UBSF Ligeiro II" at bounding box center [82, 332] width 93 height 19
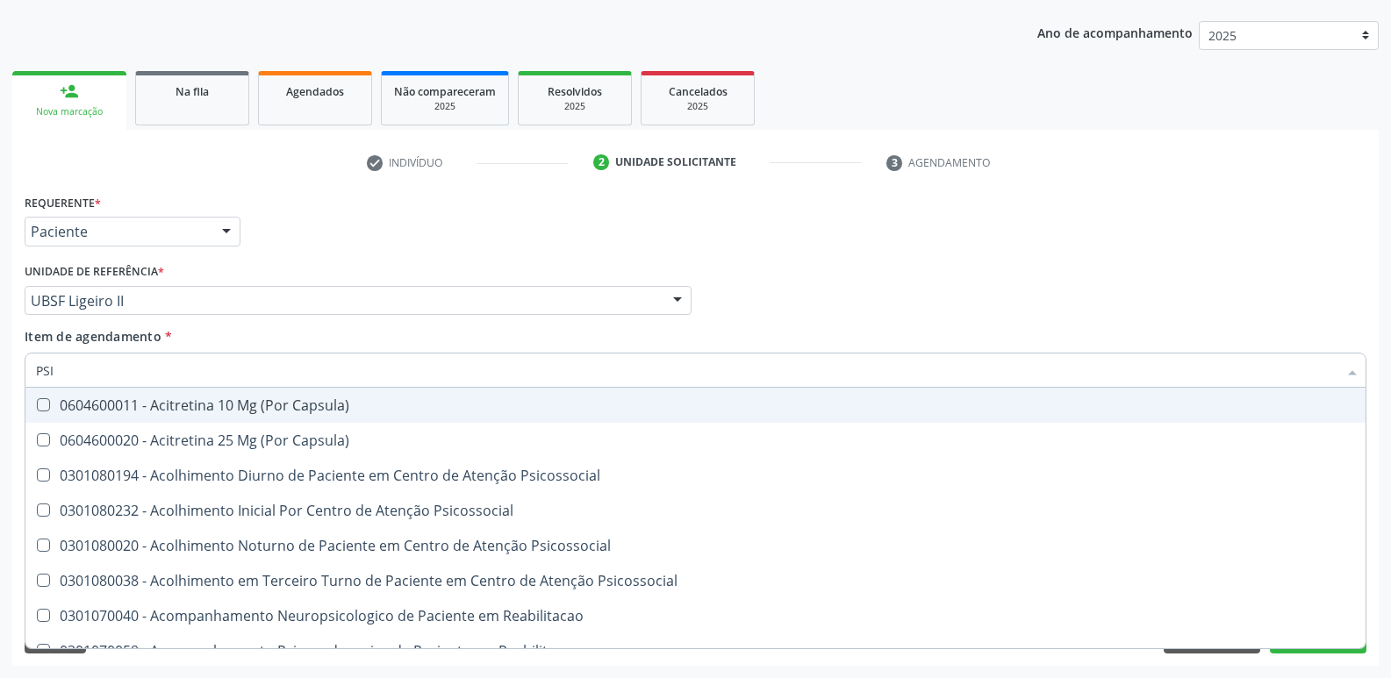
type input "PSIQ"
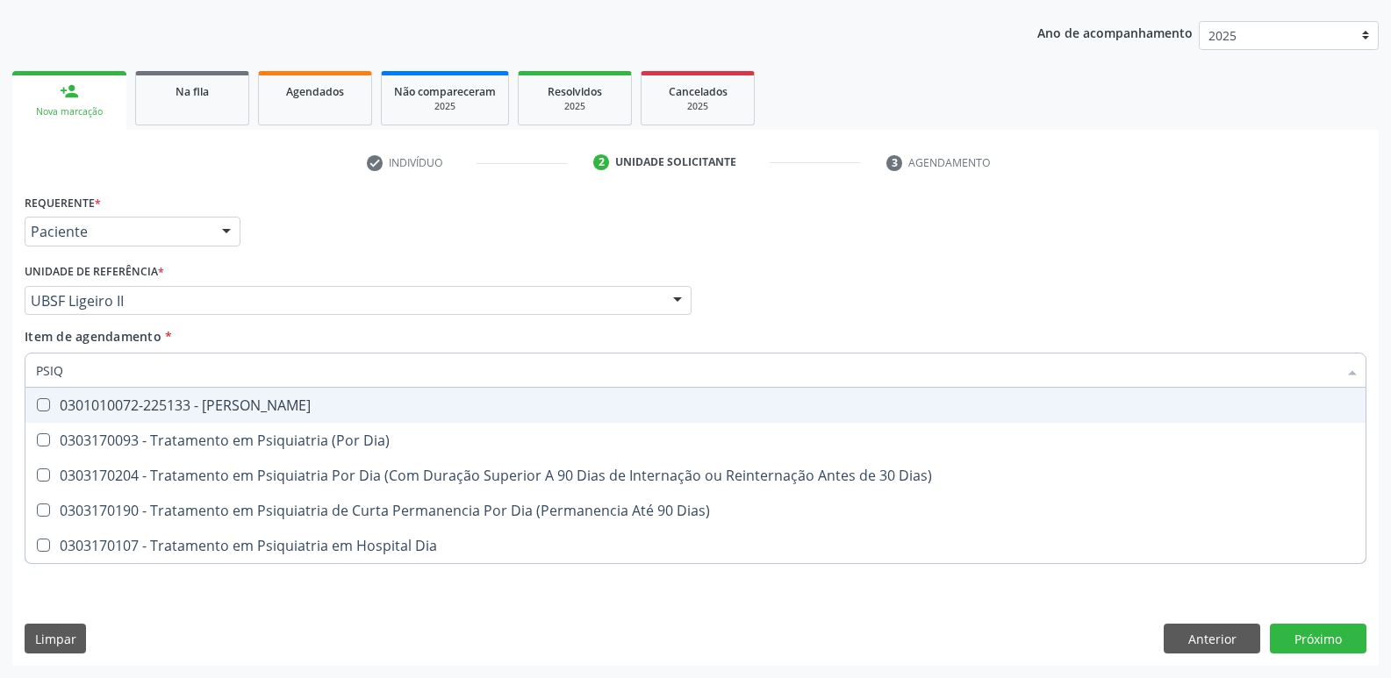
click at [114, 403] on div "0301010072-225133 - [PERSON_NAME]" at bounding box center [695, 405] width 1319 height 14
checkbox Psiquiatra "true"
drag, startPoint x: 377, startPoint y: 336, endPoint x: 358, endPoint y: 359, distance: 29.3
click at [377, 339] on div "Item de agendamento * PSIQ Desfazer seleção 0301010072-225133 - Médico Psiquiat…" at bounding box center [696, 354] width 1342 height 55
checkbox Dia\) "true"
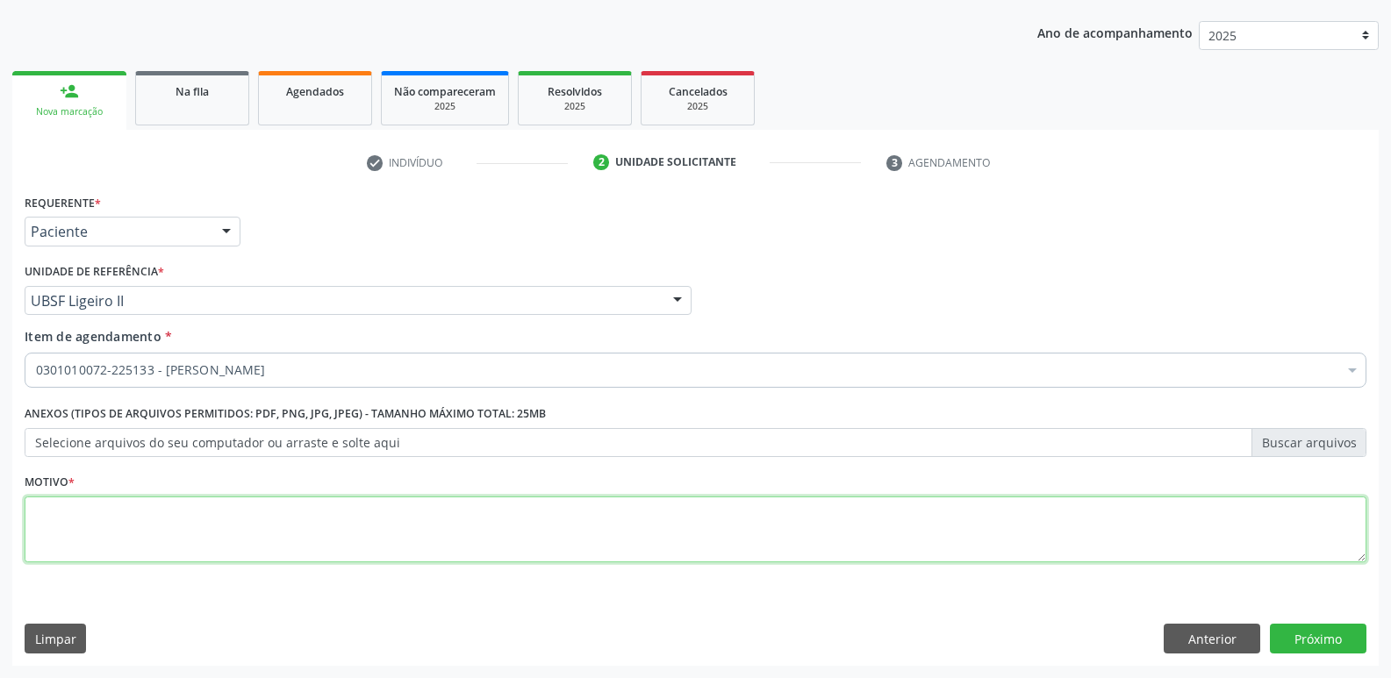
click at [184, 529] on textarea at bounding box center [696, 530] width 1342 height 67
type textarea "SDF"
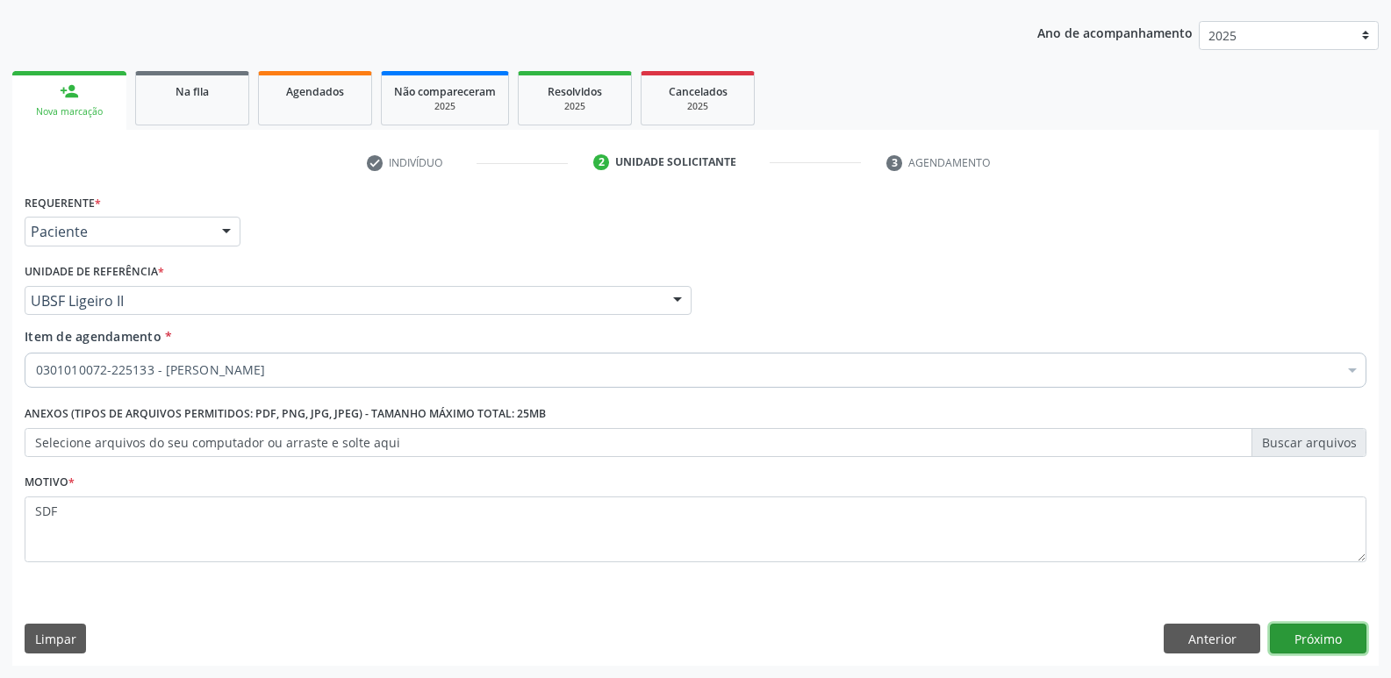
click at [1359, 642] on button "Próximo" at bounding box center [1318, 639] width 97 height 30
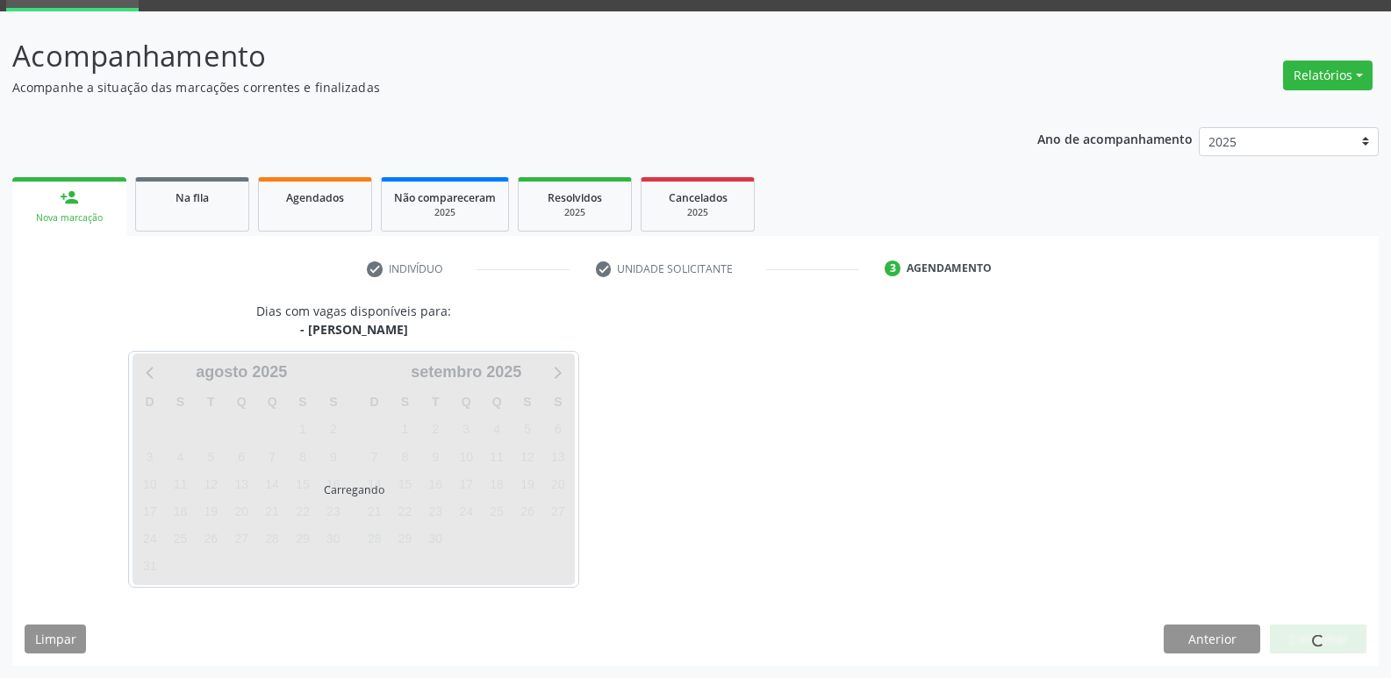
scroll to position [85, 0]
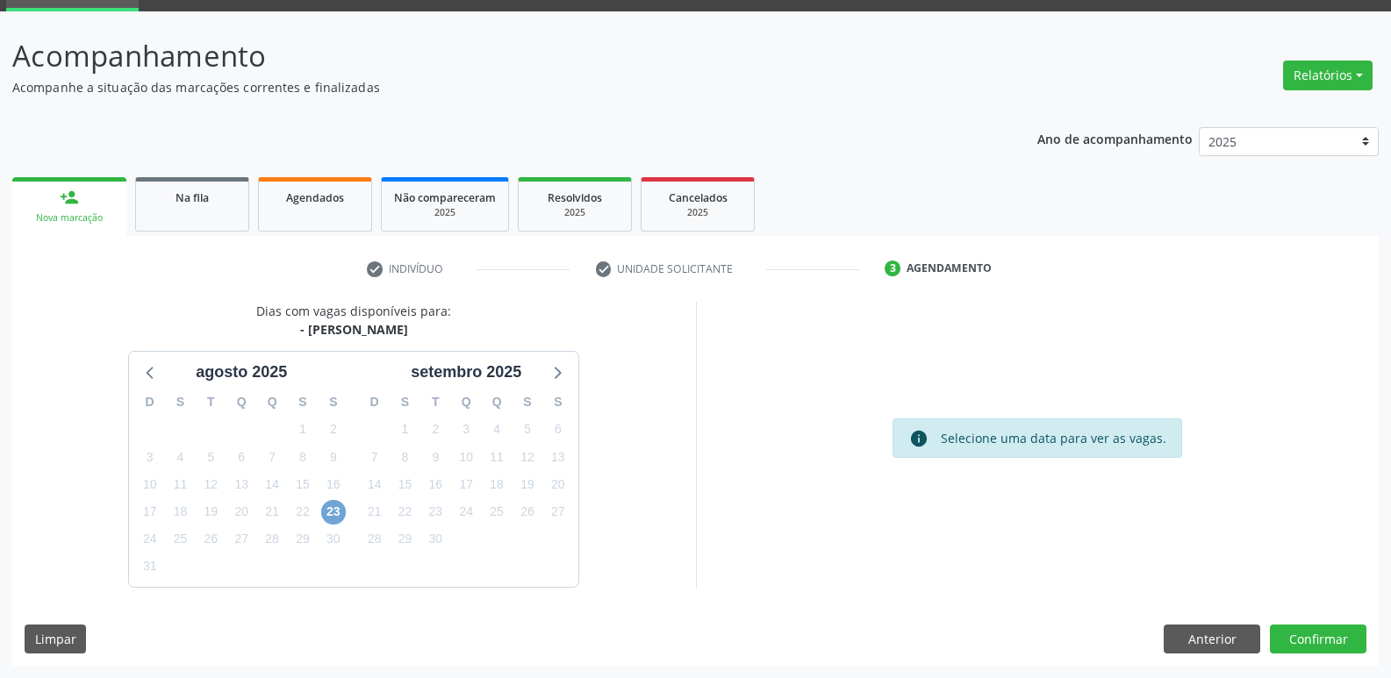
click at [335, 516] on span "23" at bounding box center [333, 512] width 25 height 25
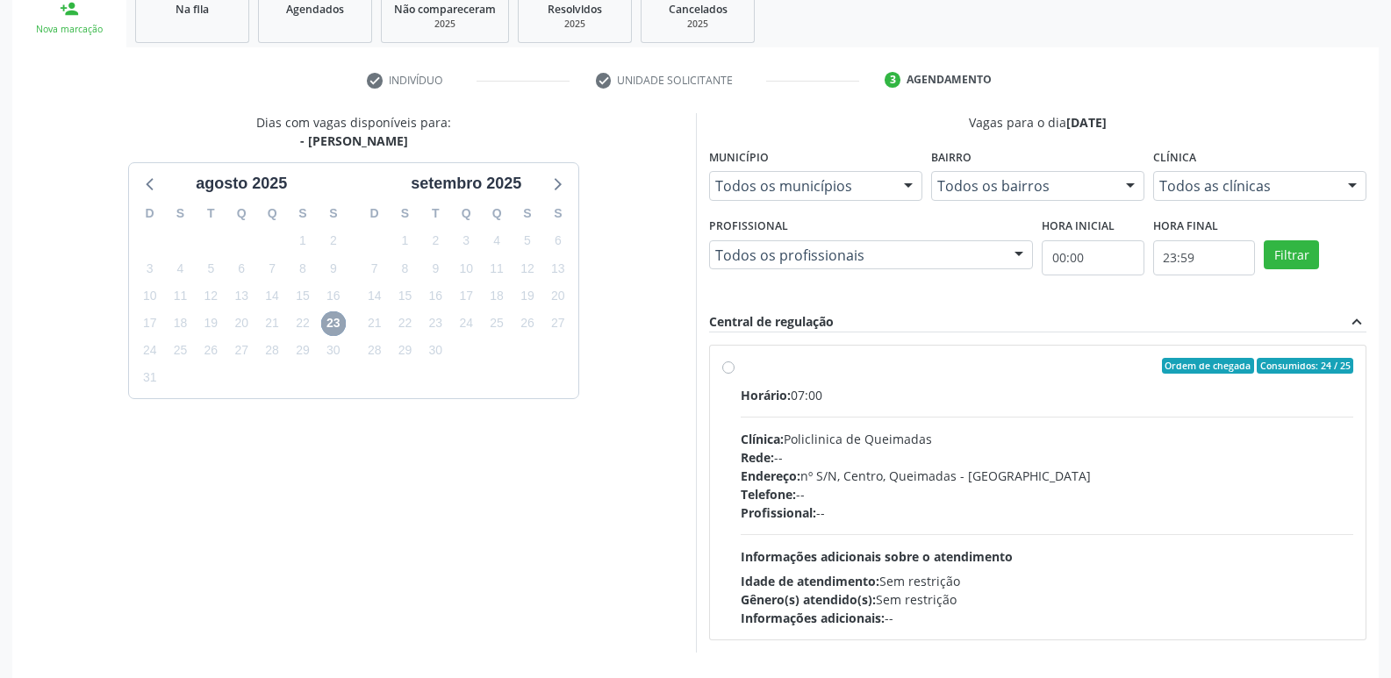
scroll to position [339, 0]
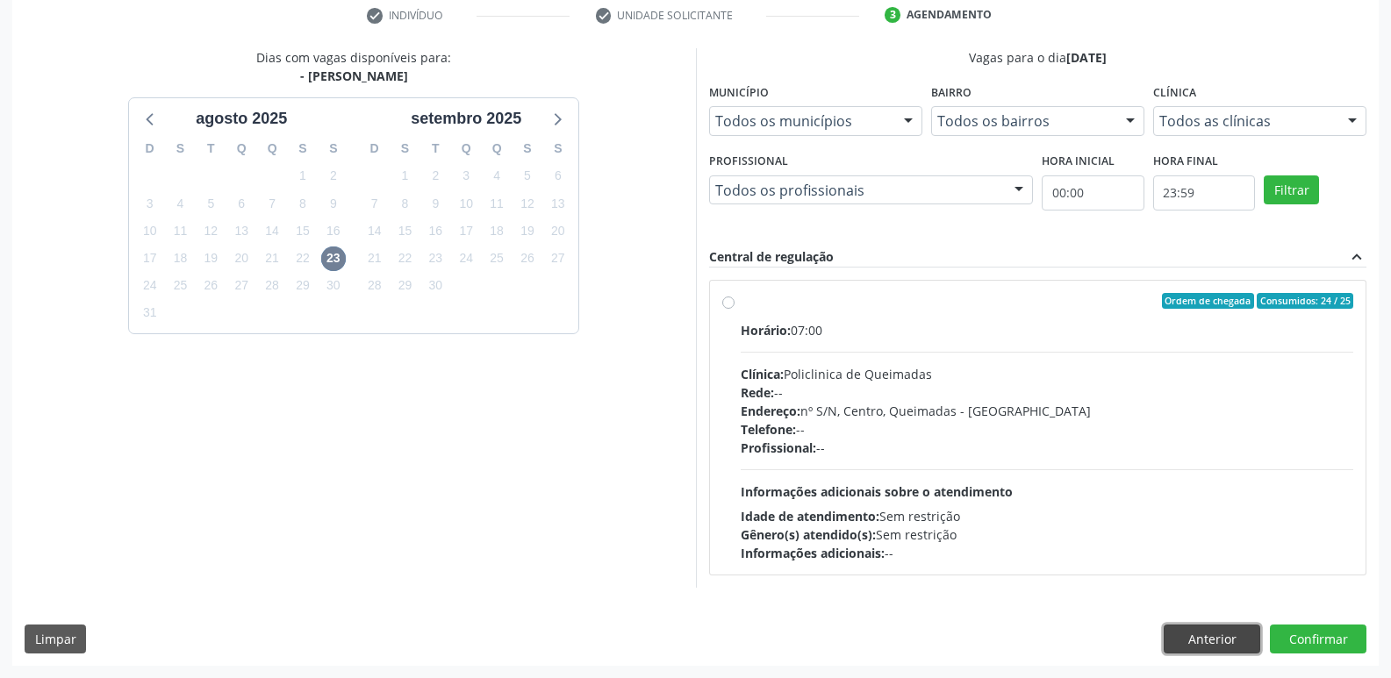
click at [1195, 638] on button "Anterior" at bounding box center [1212, 640] width 97 height 30
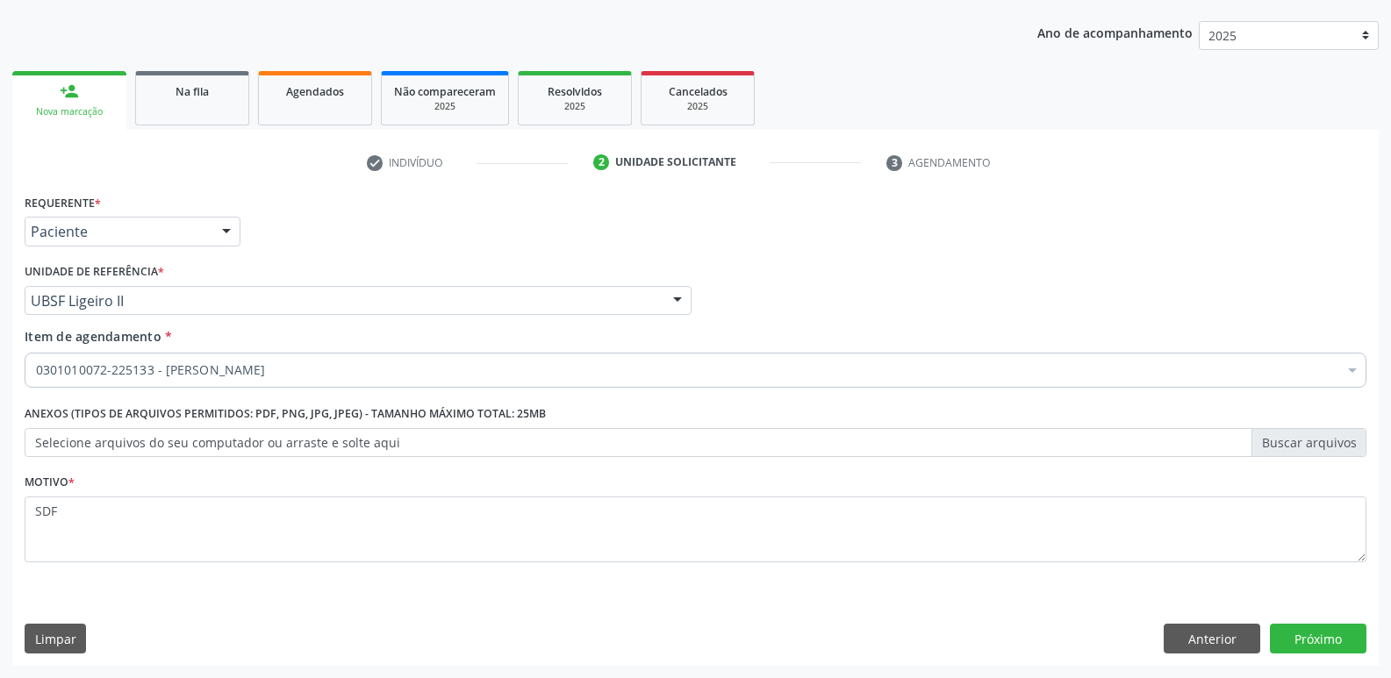
scroll to position [191, 0]
click at [1195, 638] on button "Anterior" at bounding box center [1212, 639] width 97 height 30
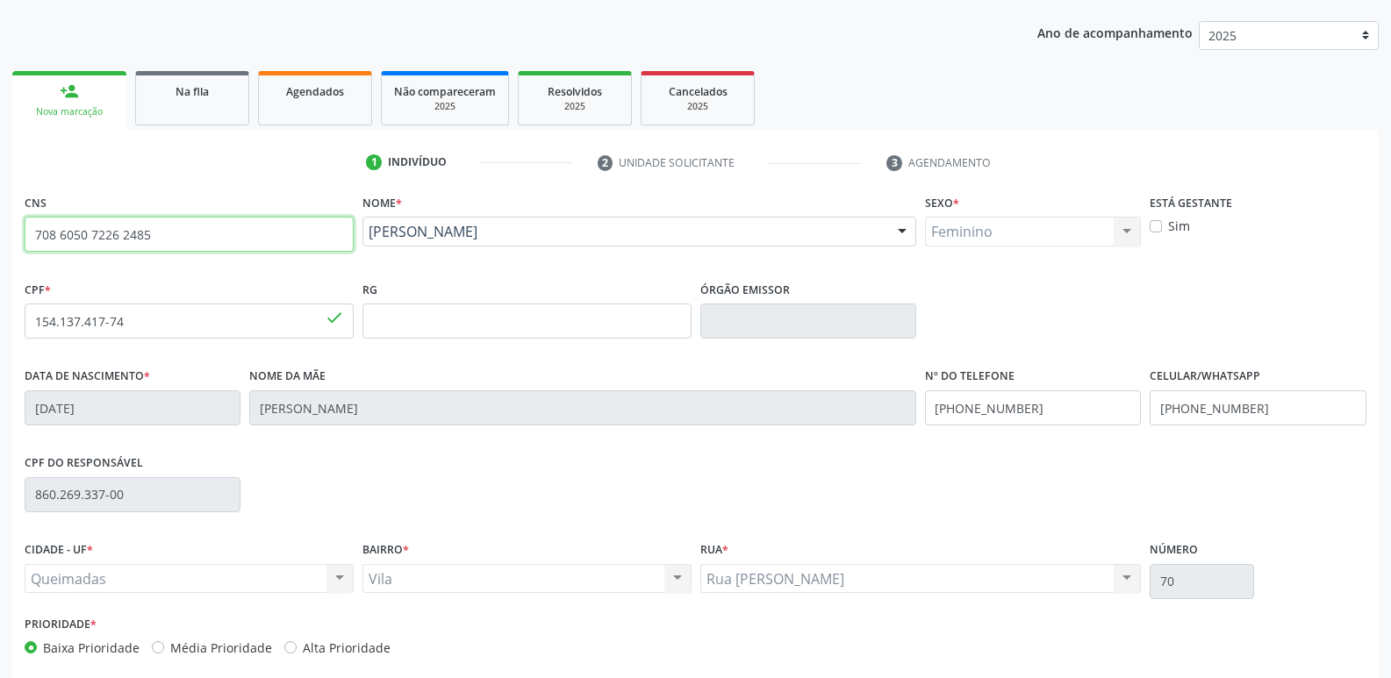
drag, startPoint x: 226, startPoint y: 239, endPoint x: 226, endPoint y: 164, distance: 74.6
click at [0, 190] on div "Acompanhamento Acompanhe a situação das marcações correntes e finalizadas Relat…" at bounding box center [695, 332] width 1391 height 855
type input "700 1049 6183 6617"
